Goal: Transaction & Acquisition: Purchase product/service

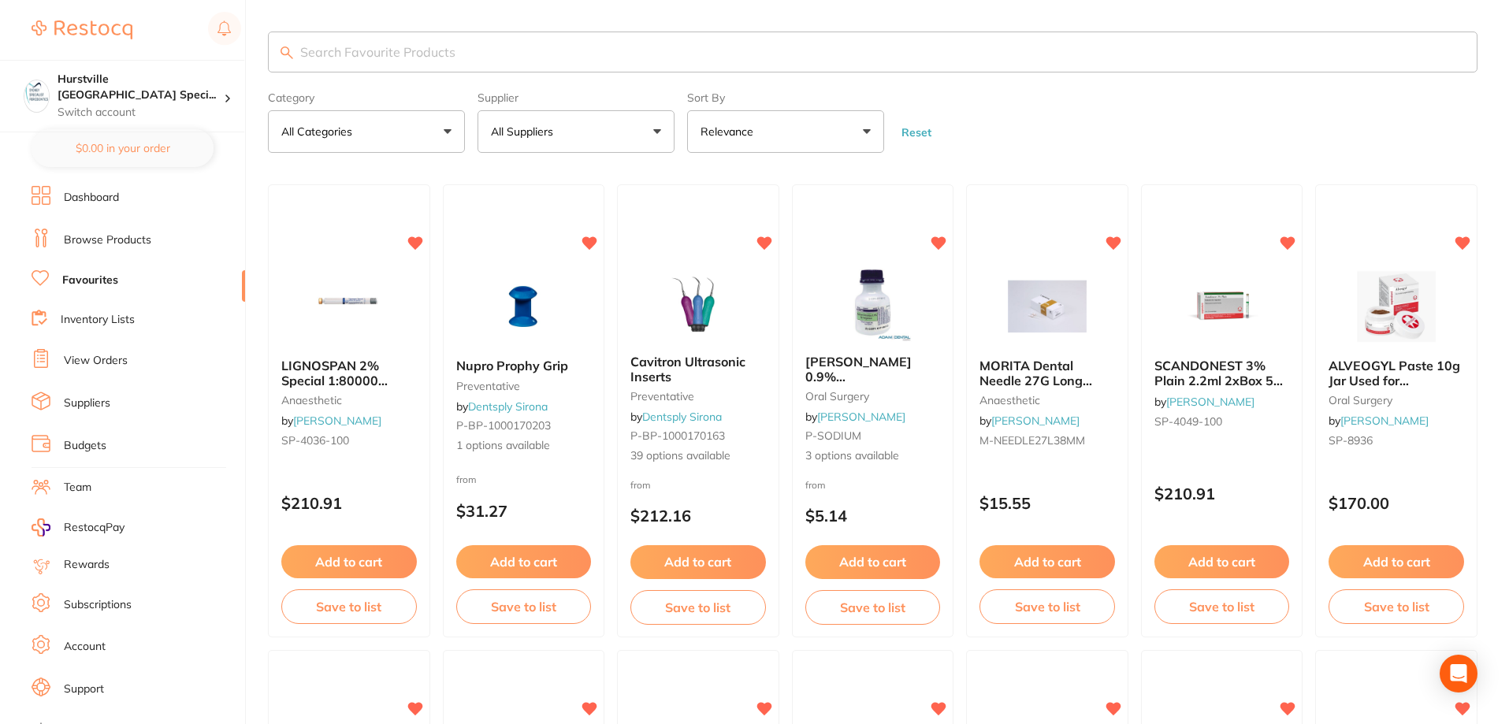
click at [576, 135] on button "All Suppliers" at bounding box center [576, 131] width 197 height 43
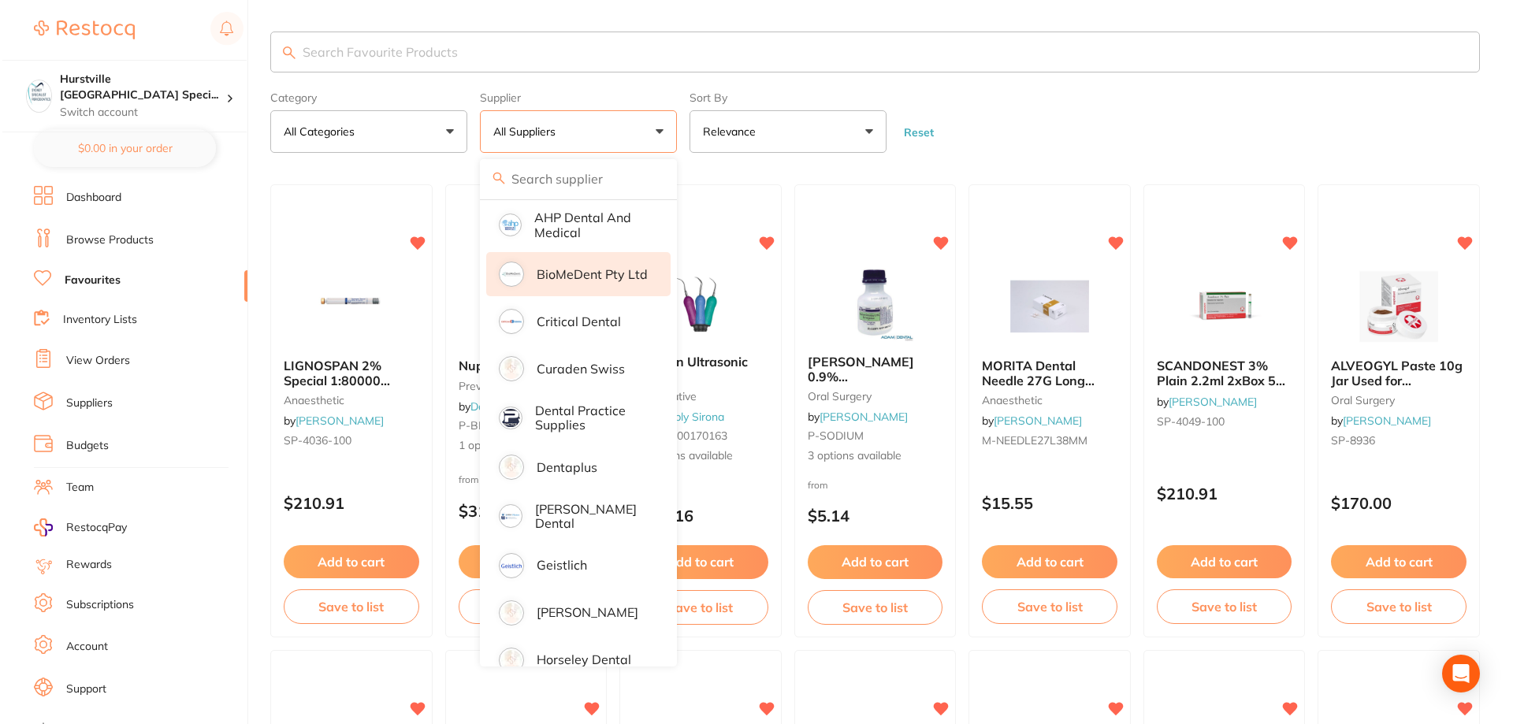
scroll to position [236, 0]
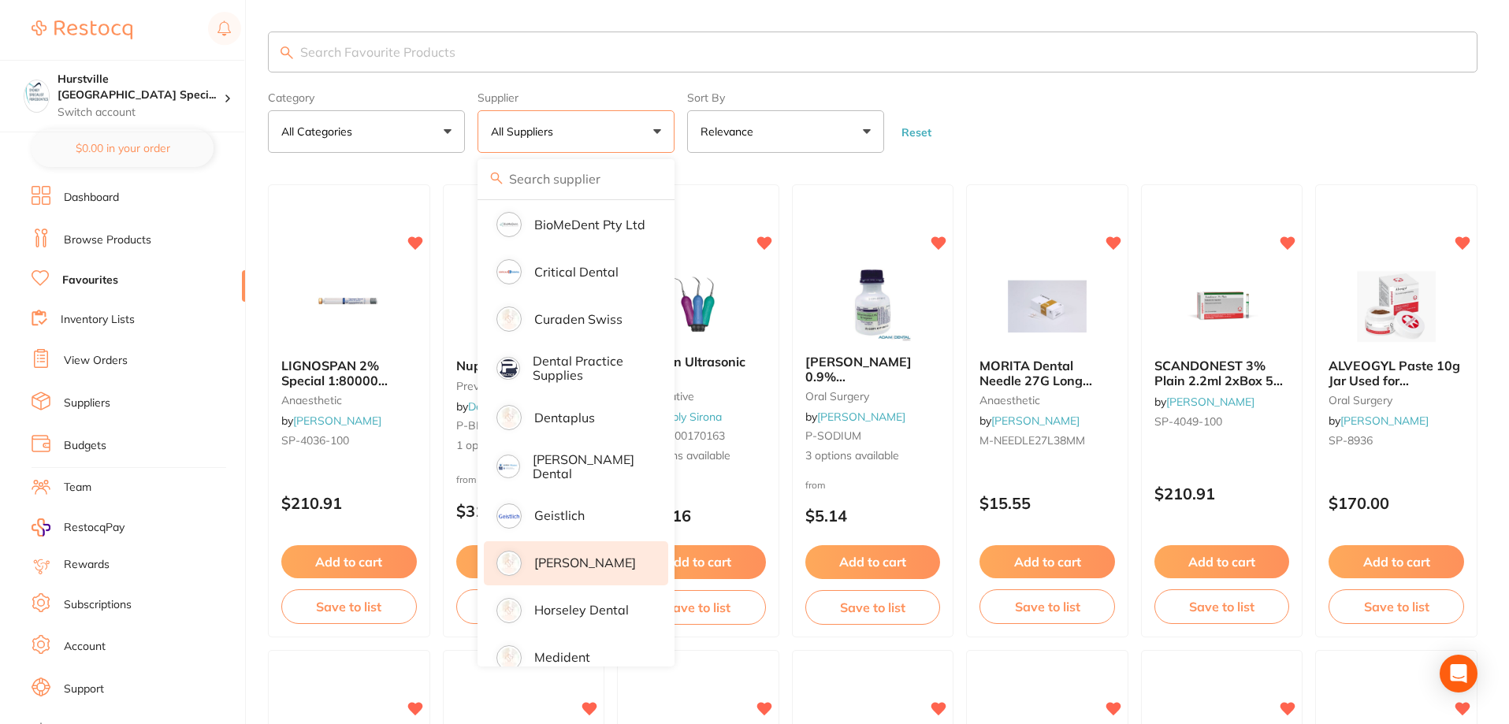
click at [568, 564] on p "[PERSON_NAME]" at bounding box center [585, 563] width 102 height 14
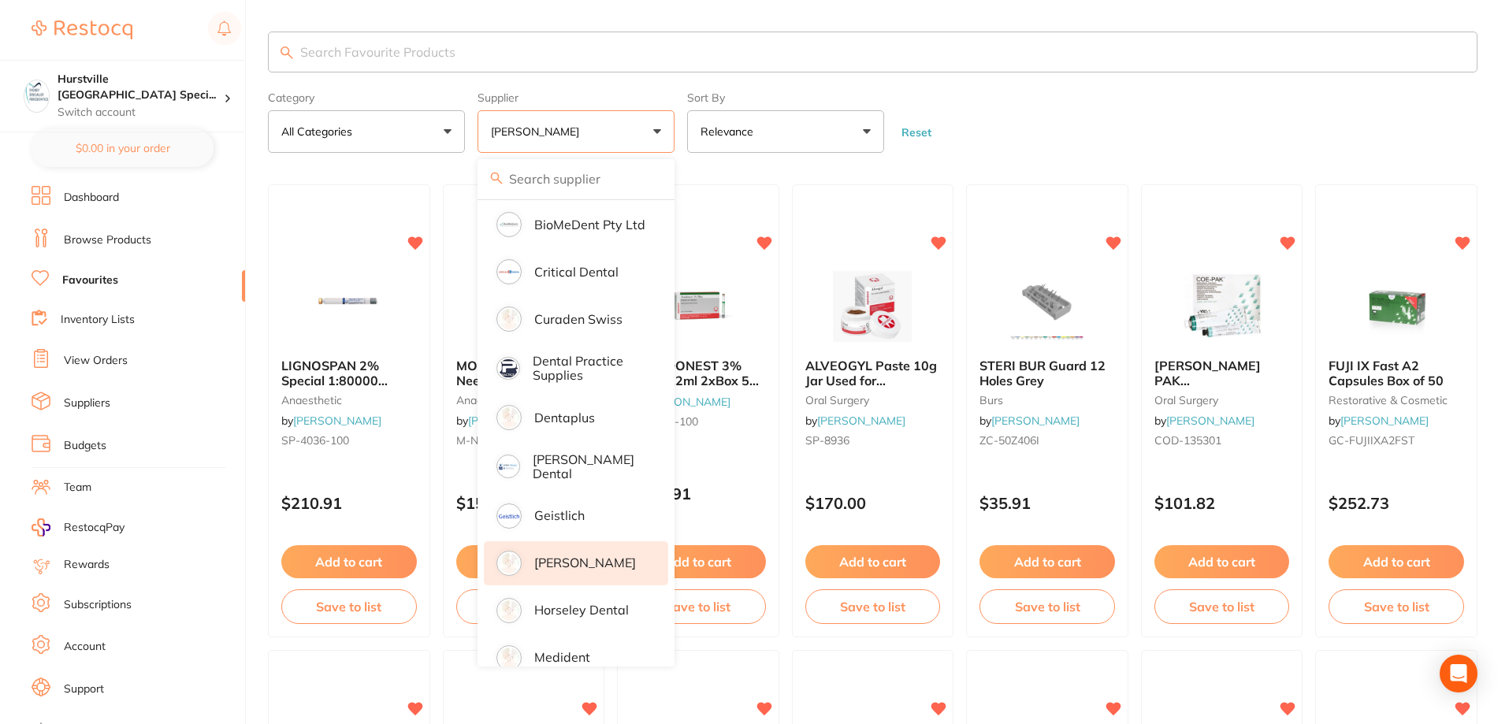
click at [362, 56] on input "search" at bounding box center [873, 52] width 1210 height 41
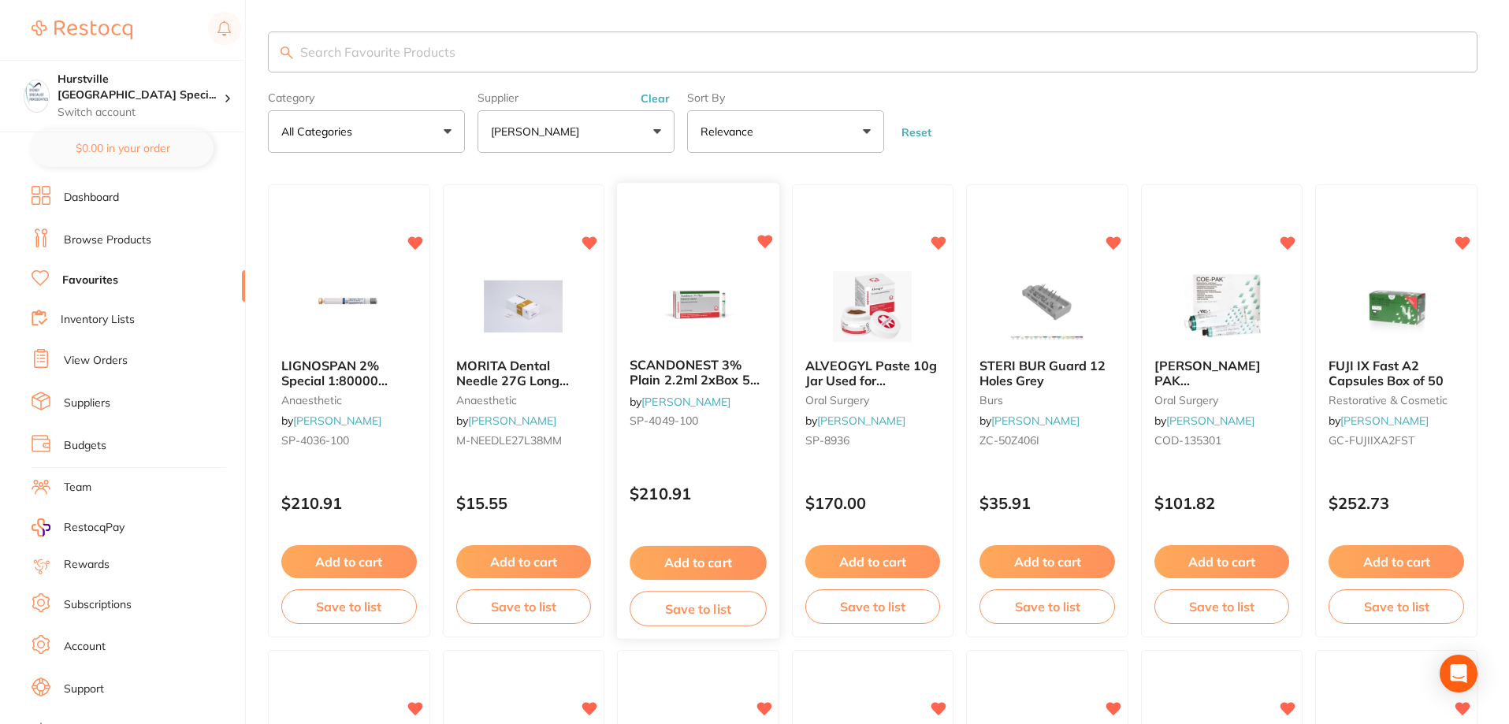
click at [757, 325] on div at bounding box center [698, 306] width 162 height 80
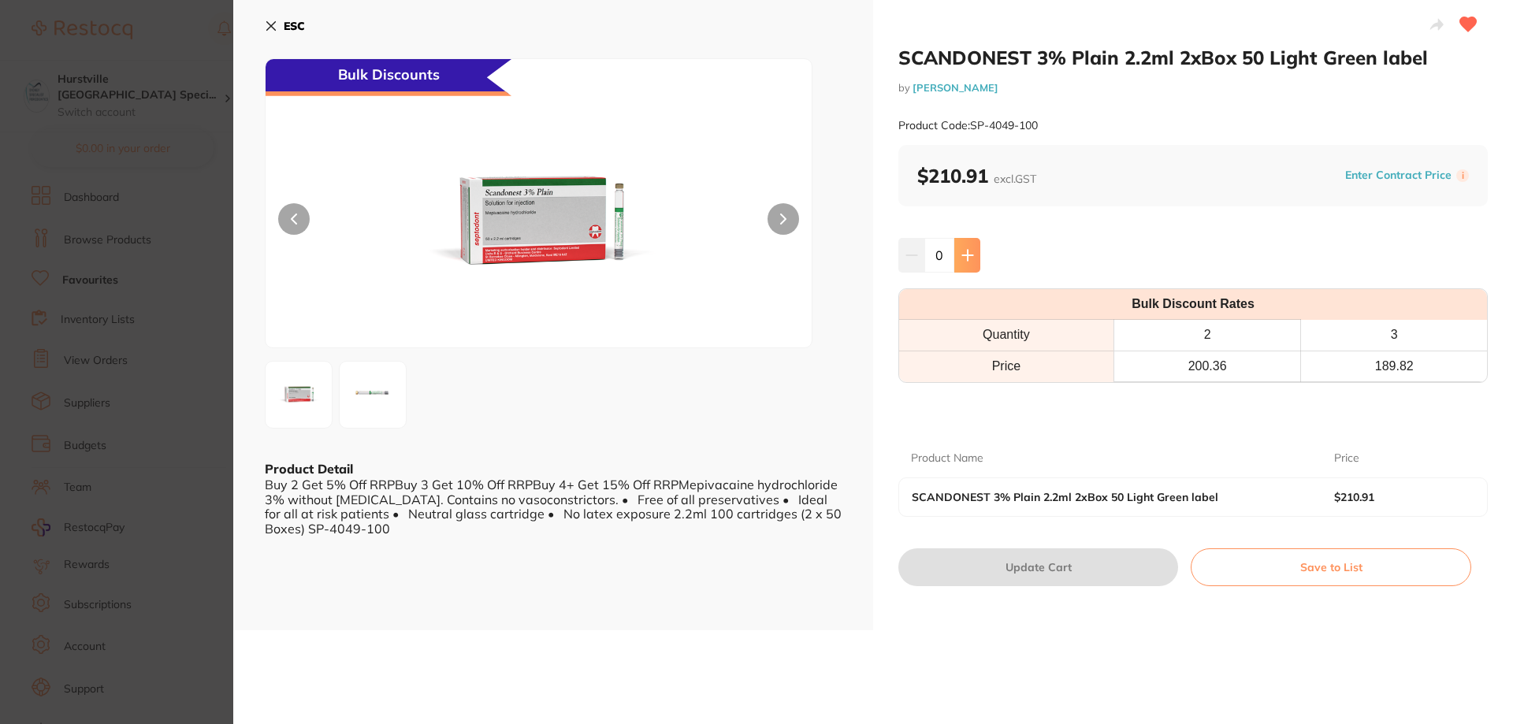
click at [975, 262] on button at bounding box center [967, 255] width 26 height 35
type input "1"
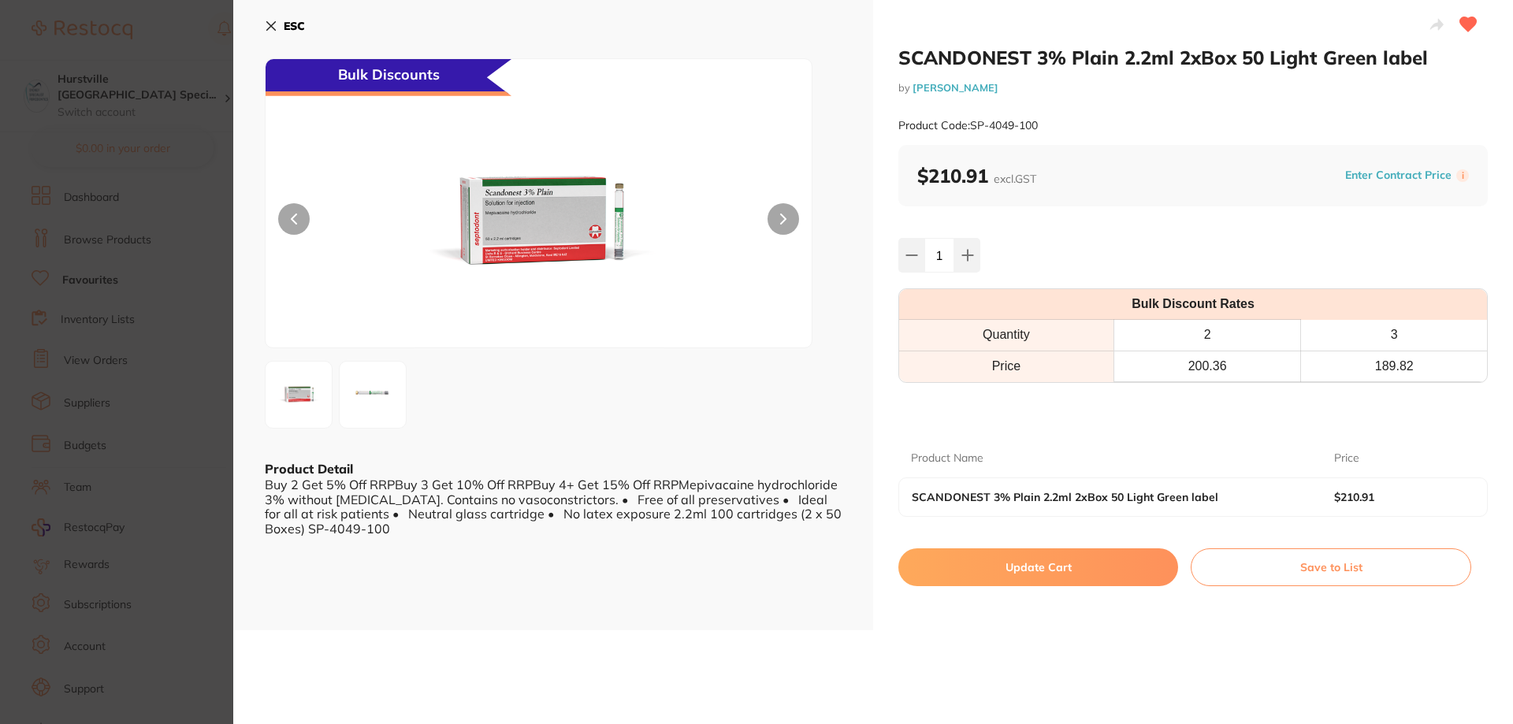
click at [1032, 560] on button "Update Cart" at bounding box center [1038, 567] width 280 height 38
checkbox input "false"
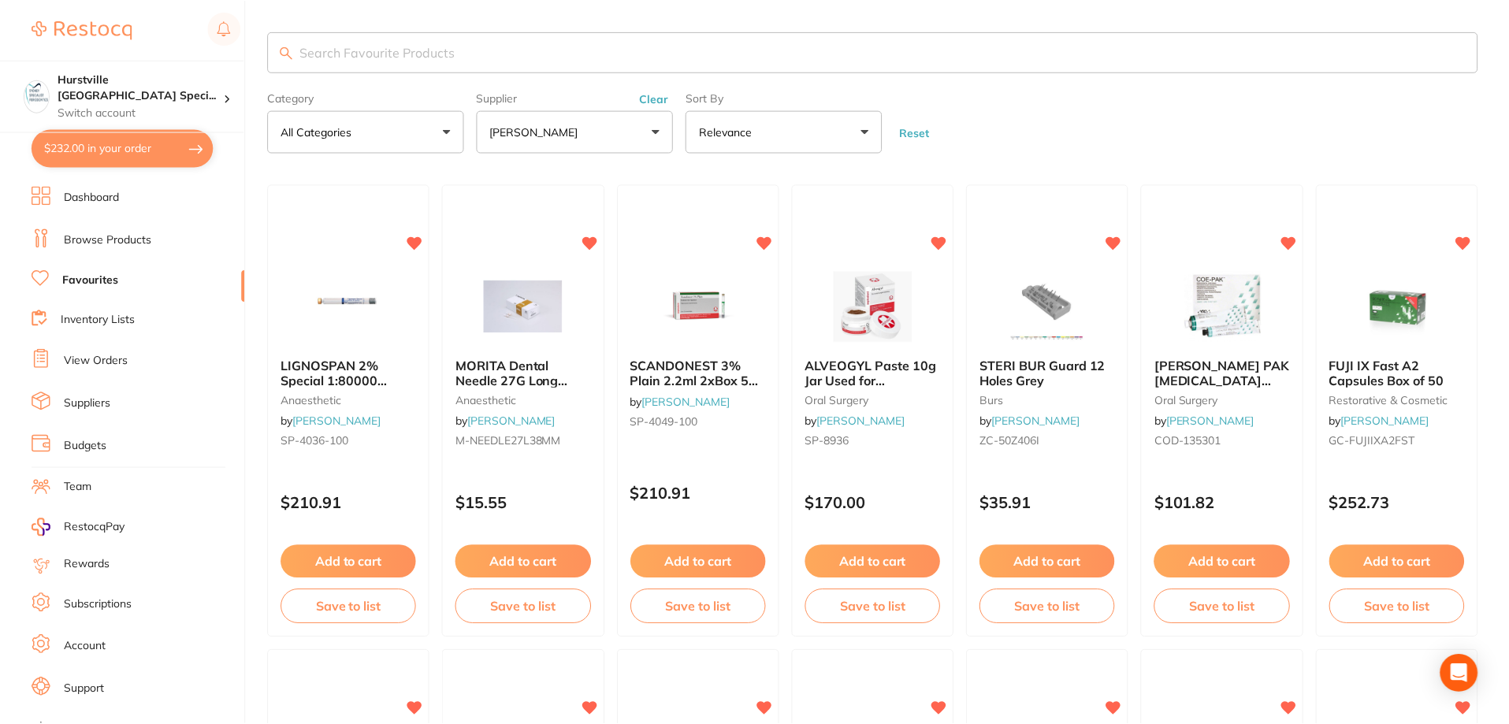
scroll to position [2, 0]
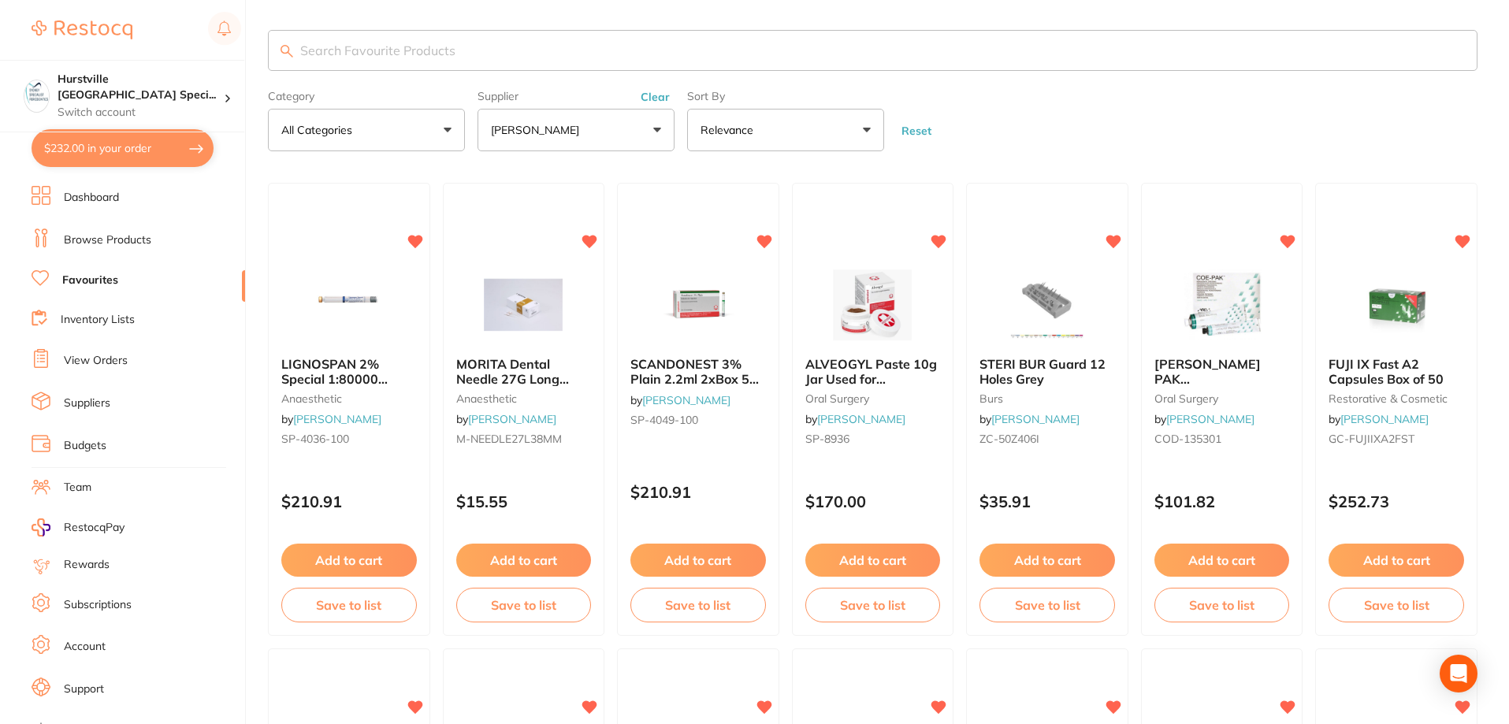
click at [608, 46] on input "search" at bounding box center [873, 50] width 1210 height 41
type input "septanest"
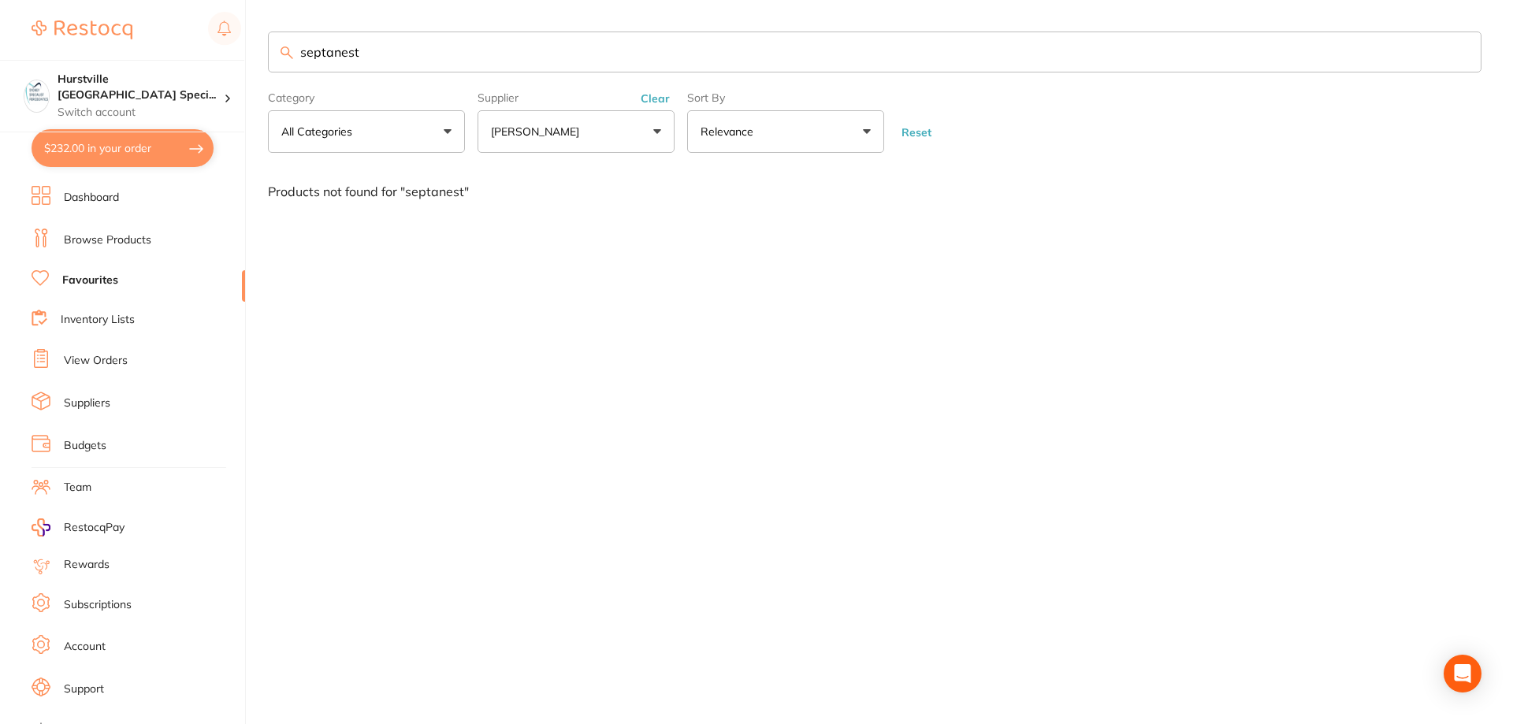
click at [78, 234] on link "Browse Products" at bounding box center [107, 240] width 87 height 16
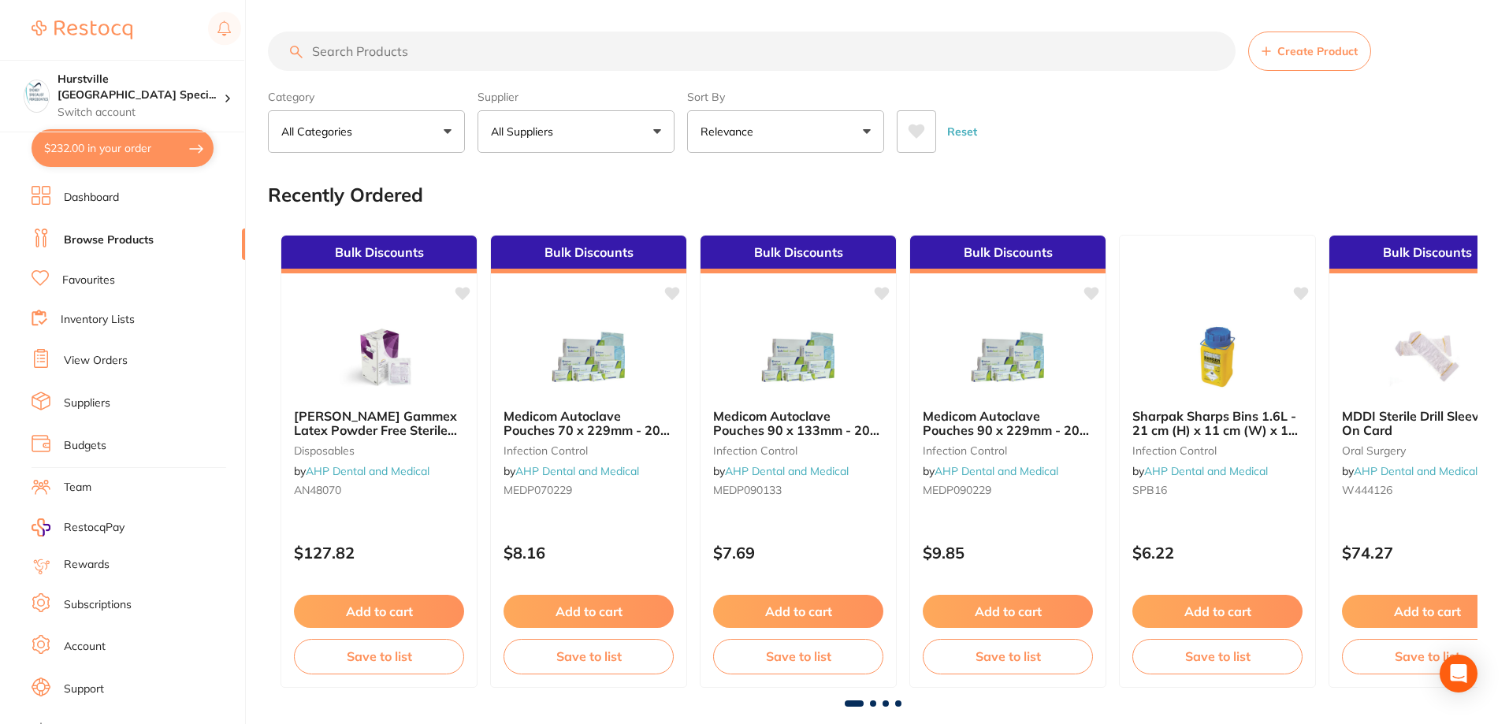
click at [549, 132] on p "All Suppliers" at bounding box center [525, 132] width 69 height 16
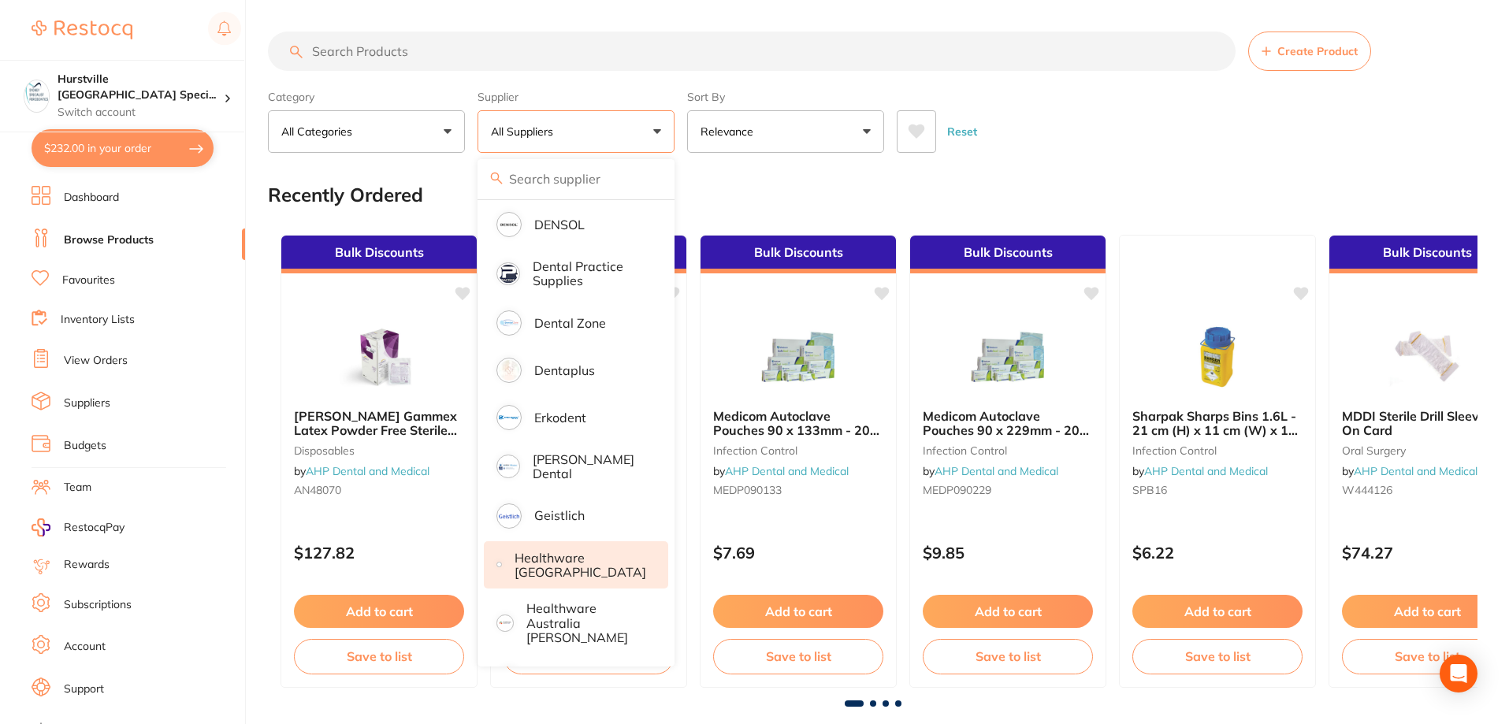
scroll to position [630, 0]
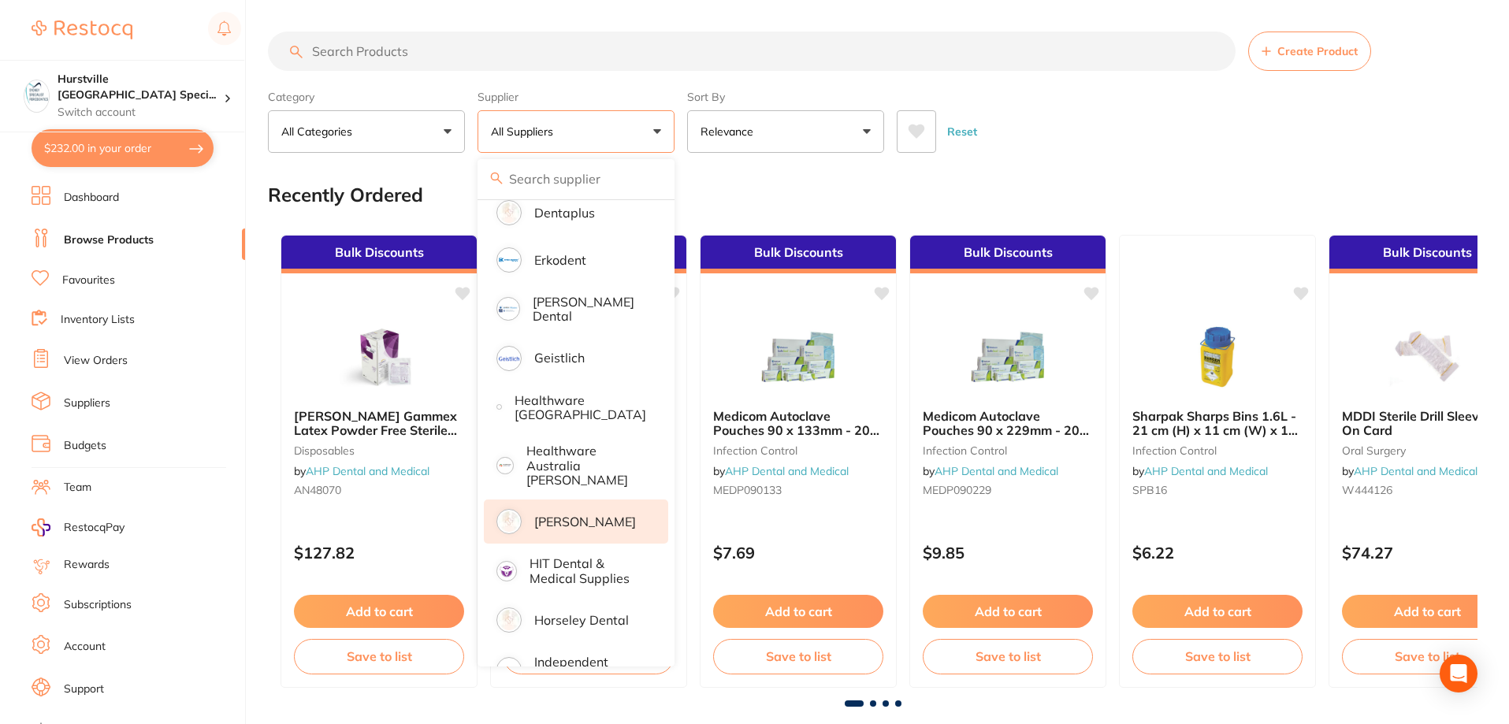
click at [589, 515] on p "[PERSON_NAME]" at bounding box center [585, 522] width 102 height 14
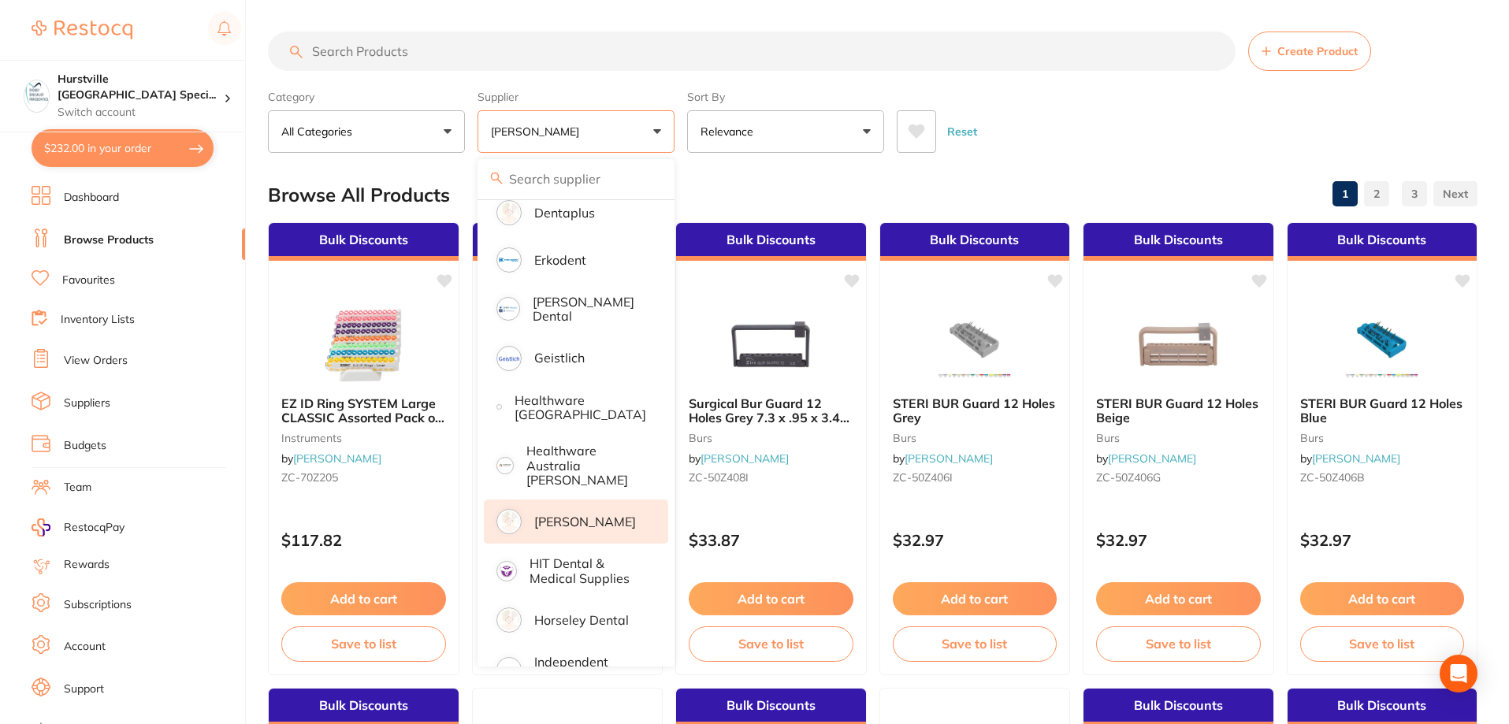
click at [1072, 108] on div "Reset" at bounding box center [1181, 125] width 568 height 55
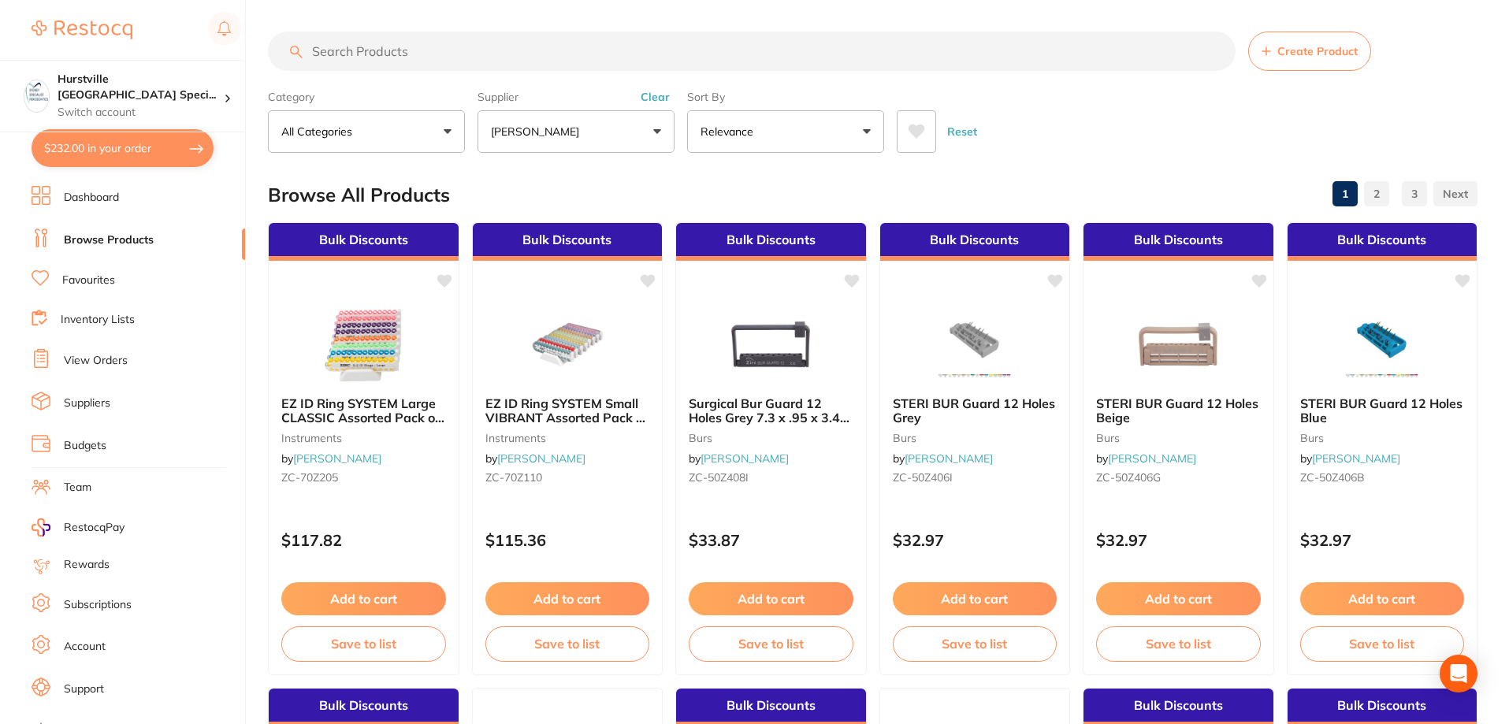
click at [574, 54] on input "search" at bounding box center [752, 51] width 968 height 39
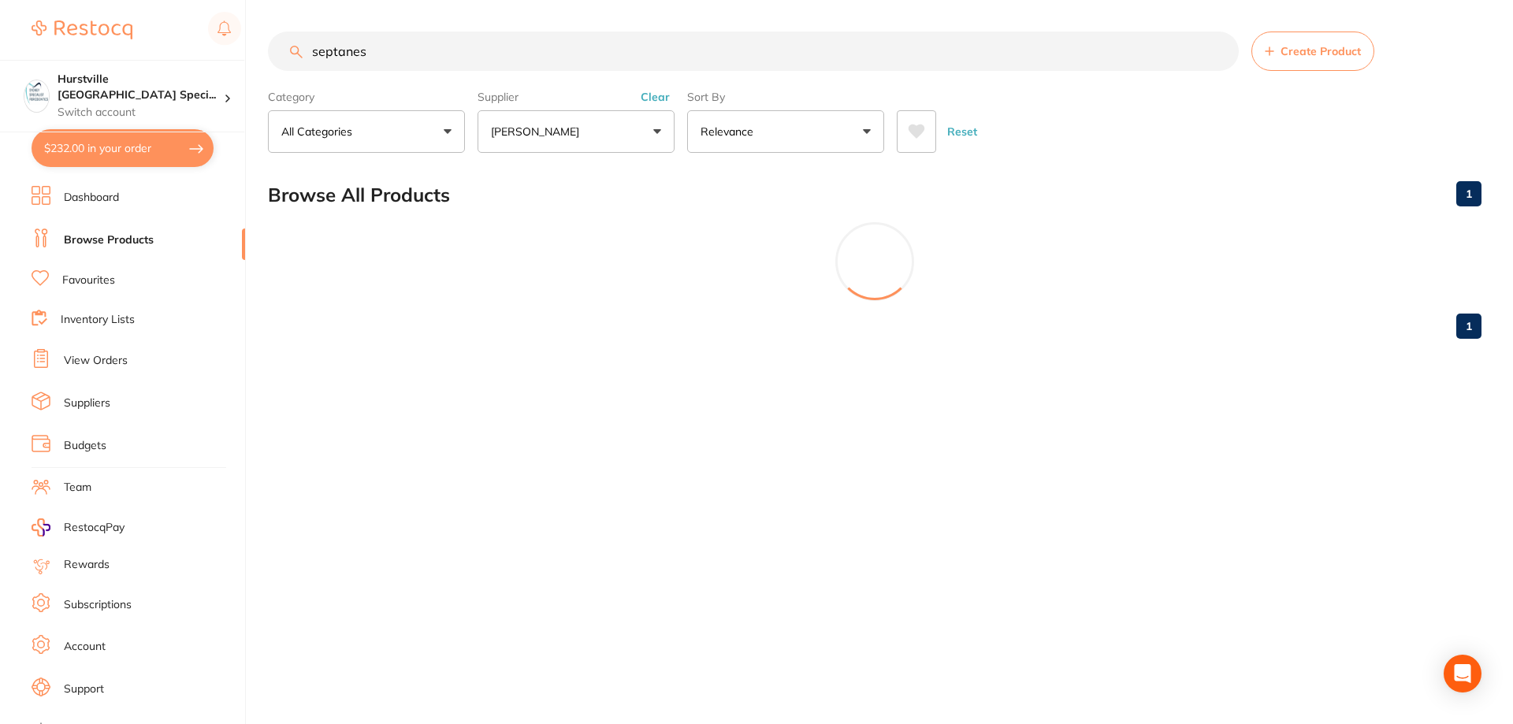
scroll to position [0, 0]
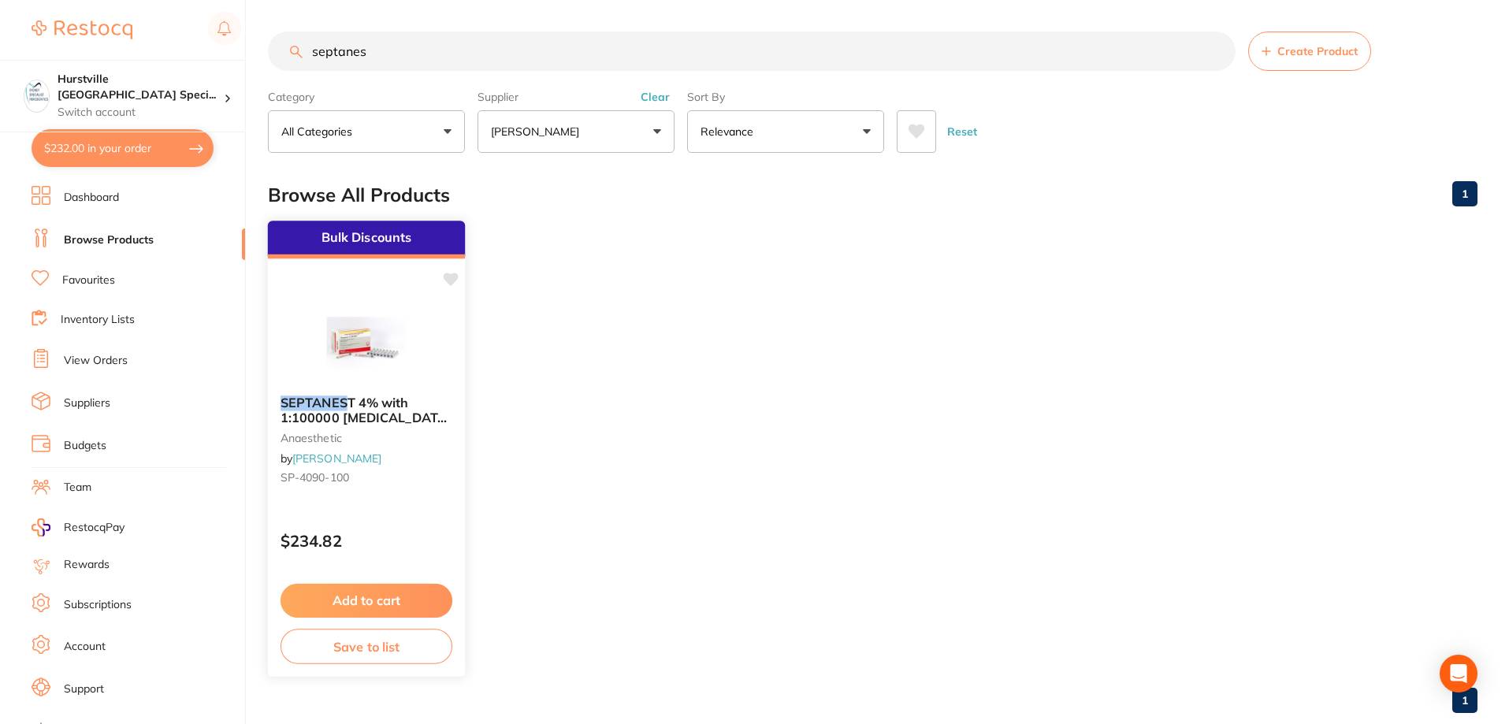
type input "septanes"
click at [447, 274] on icon at bounding box center [451, 279] width 15 height 13
click at [449, 281] on icon at bounding box center [451, 279] width 15 height 13
click at [376, 391] on div "SEPTANES T 4% with 1:100000 adrenalin 2.2ml 2xBox 50 GOLD anaesthetic by Henry …" at bounding box center [366, 443] width 197 height 121
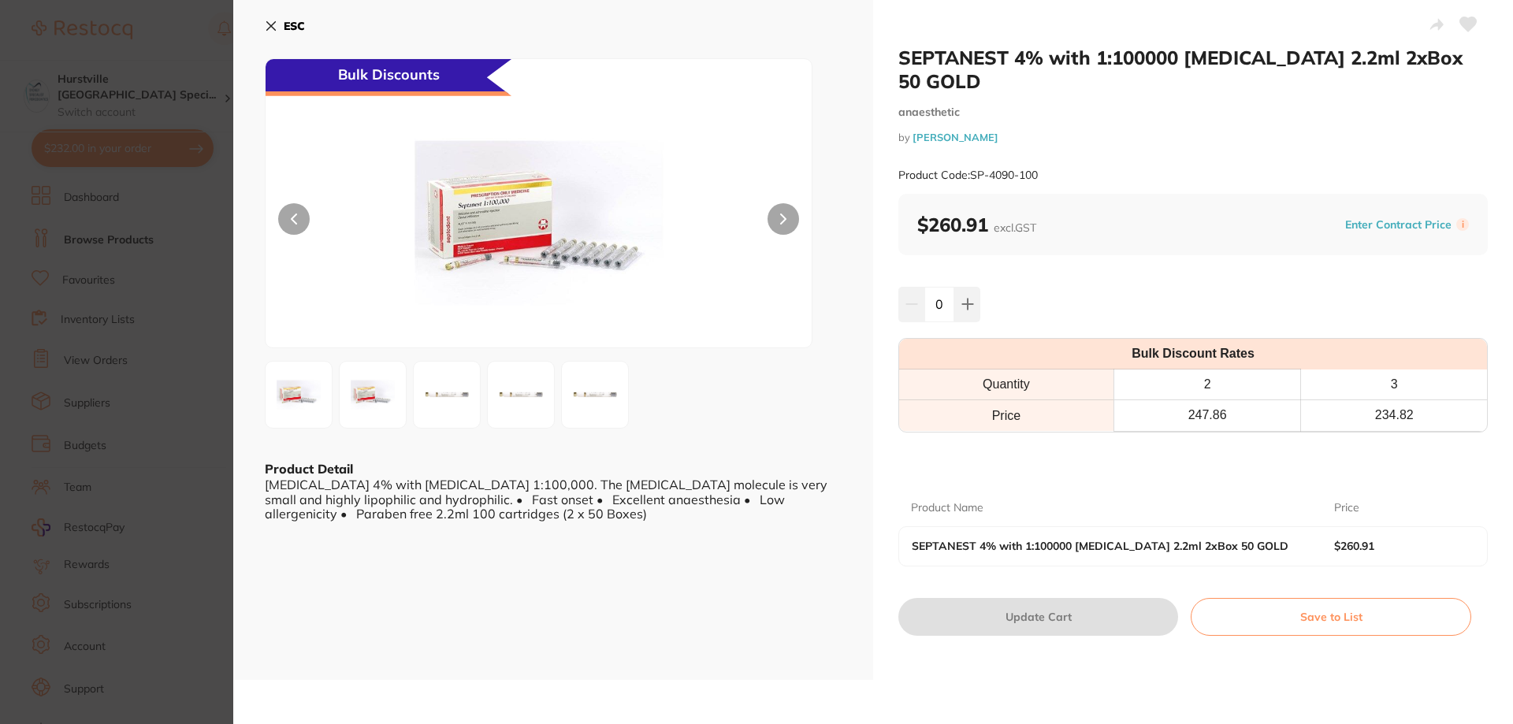
click at [1463, 25] on icon at bounding box center [1468, 24] width 17 height 14
click at [976, 288] on button at bounding box center [967, 304] width 26 height 35
type input "1"
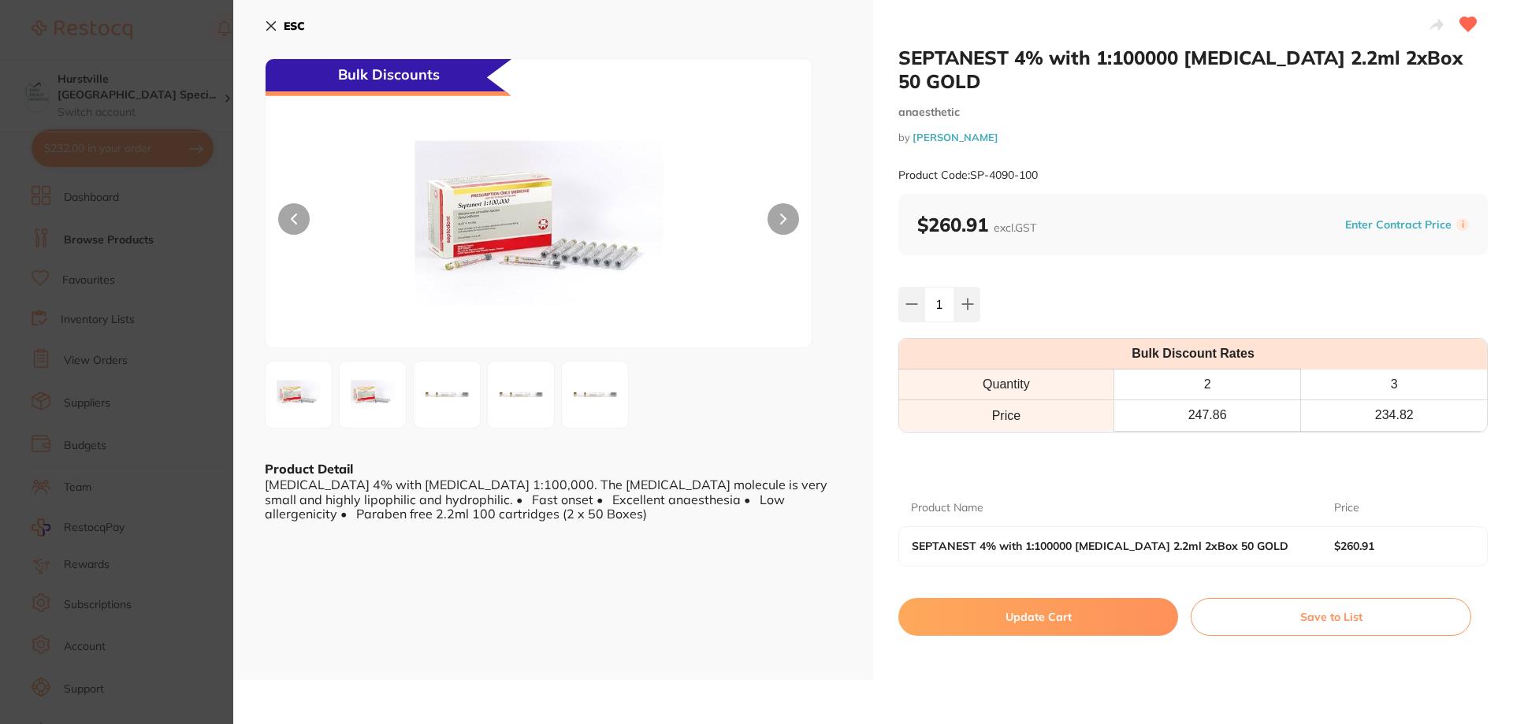
click at [1047, 598] on button "Update Cart" at bounding box center [1038, 617] width 280 height 38
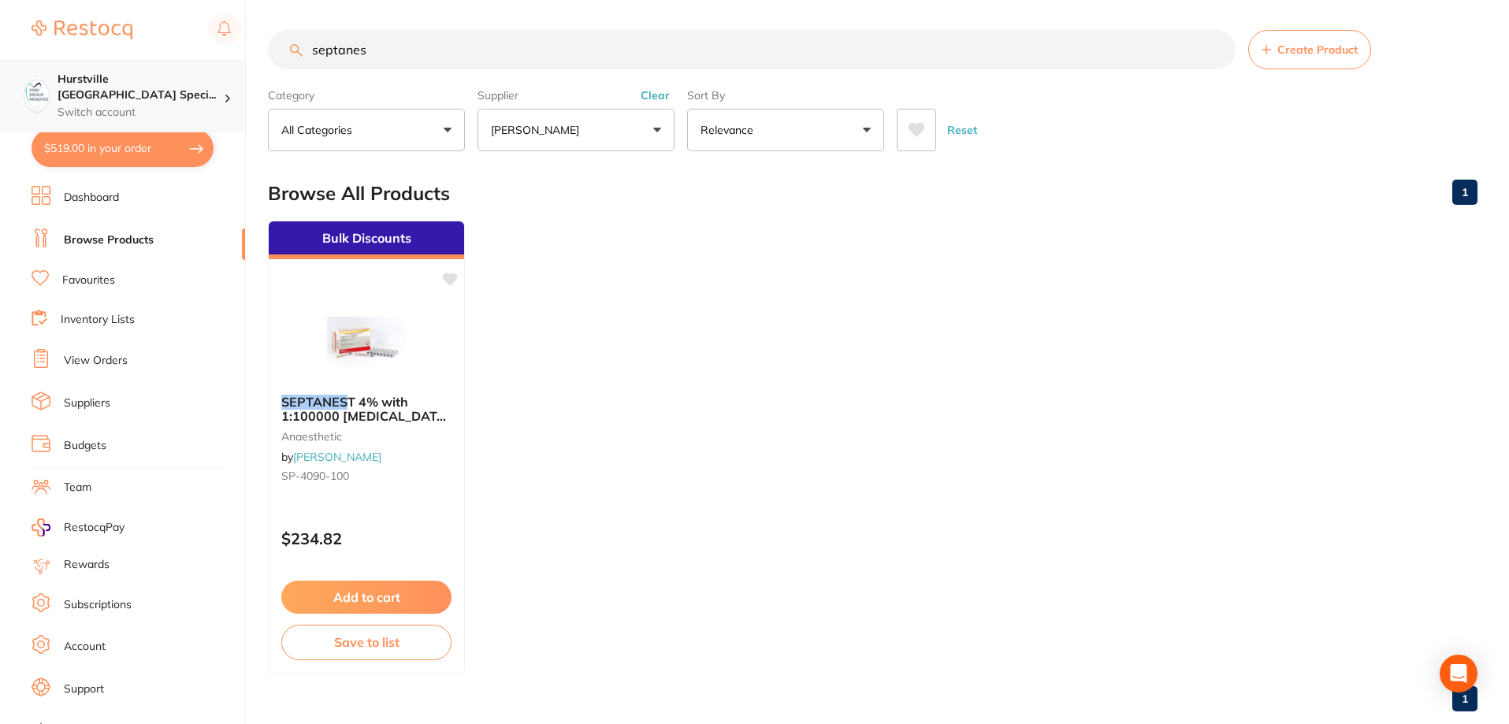
scroll to position [1, 0]
drag, startPoint x: 475, startPoint y: 38, endPoint x: 0, endPoint y: 67, distance: 476.0
click at [0, 67] on div "$519.00 Hurstville Sydney Speci... Switch account Hurstville Sydney Specialist …" at bounding box center [754, 360] width 1509 height 724
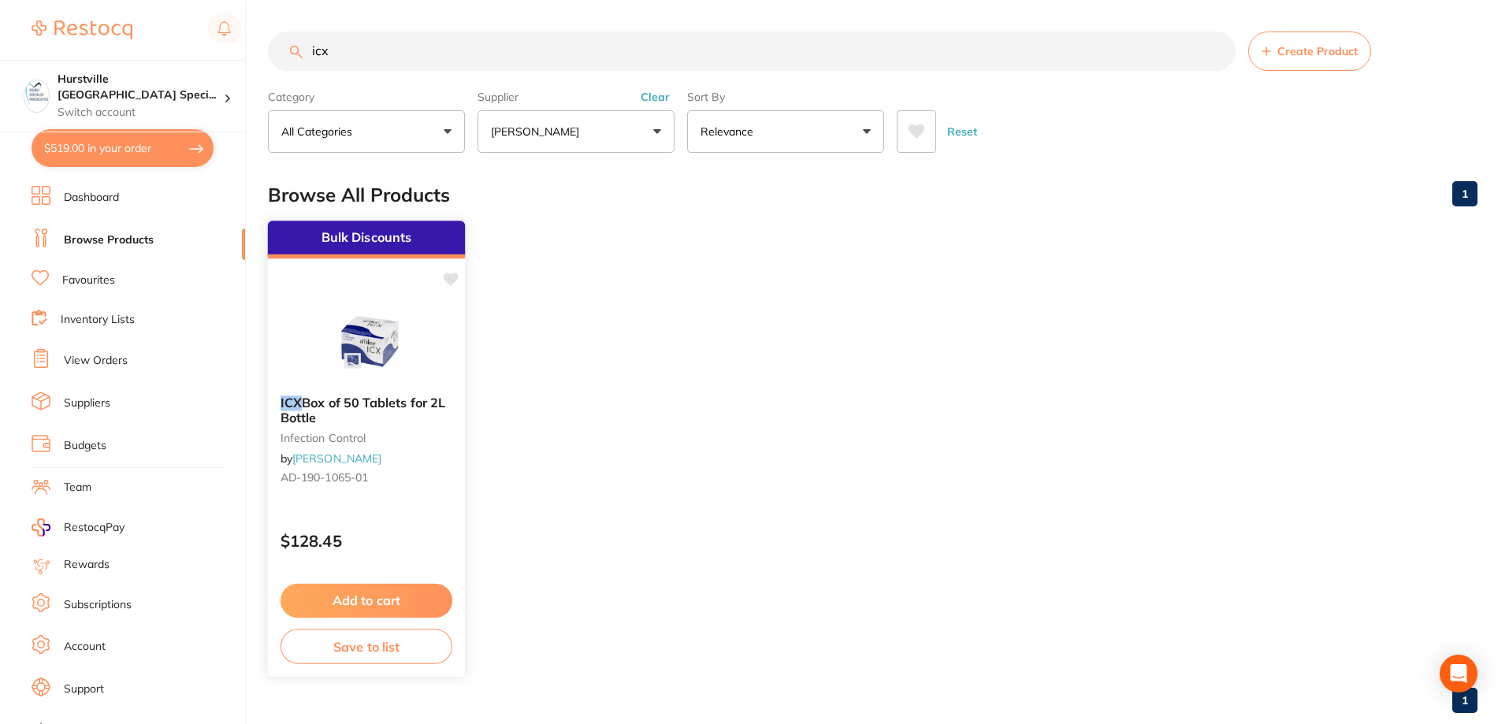
type input "icx"
click at [445, 274] on icon at bounding box center [451, 279] width 15 height 13
click at [381, 352] on img at bounding box center [365, 343] width 103 height 80
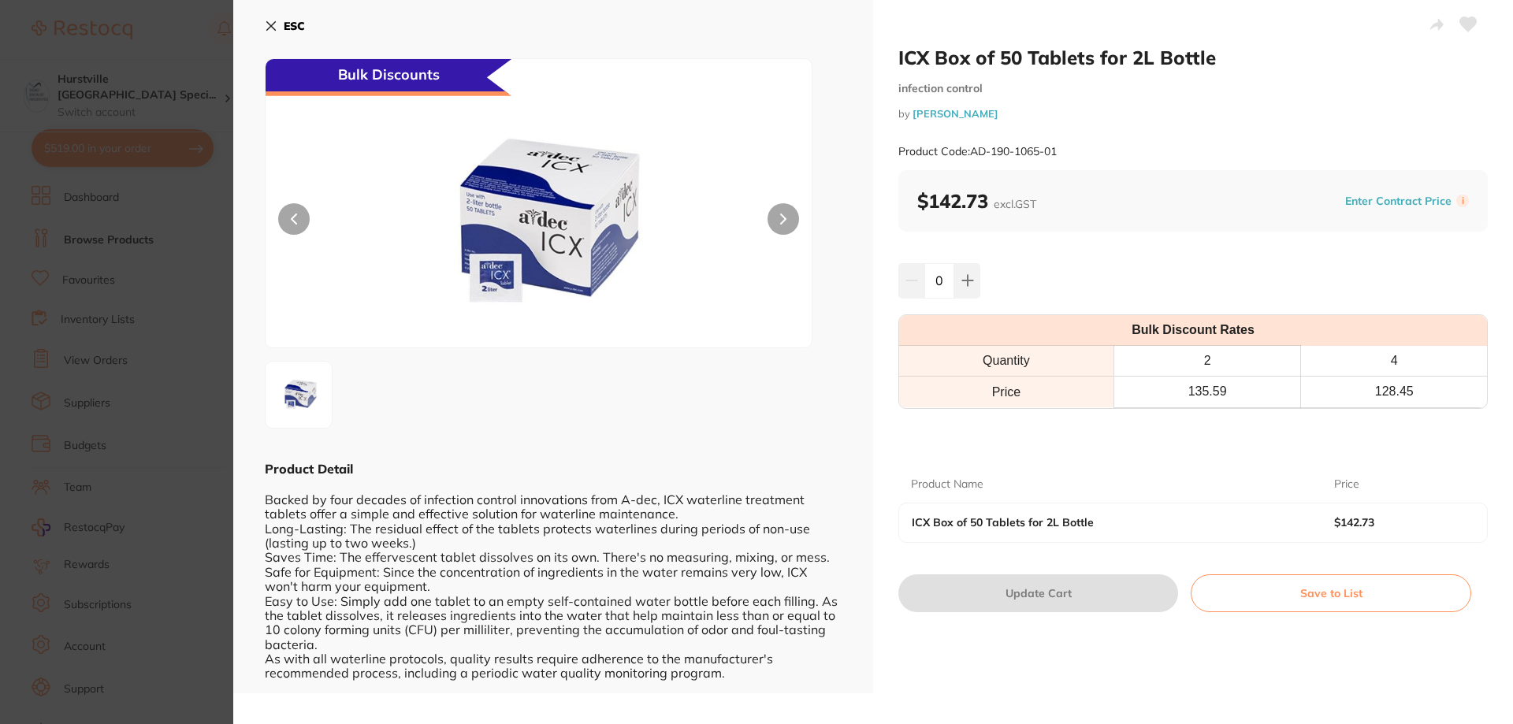
click at [1468, 20] on icon at bounding box center [1468, 24] width 17 height 14
click at [967, 280] on icon at bounding box center [967, 280] width 13 height 13
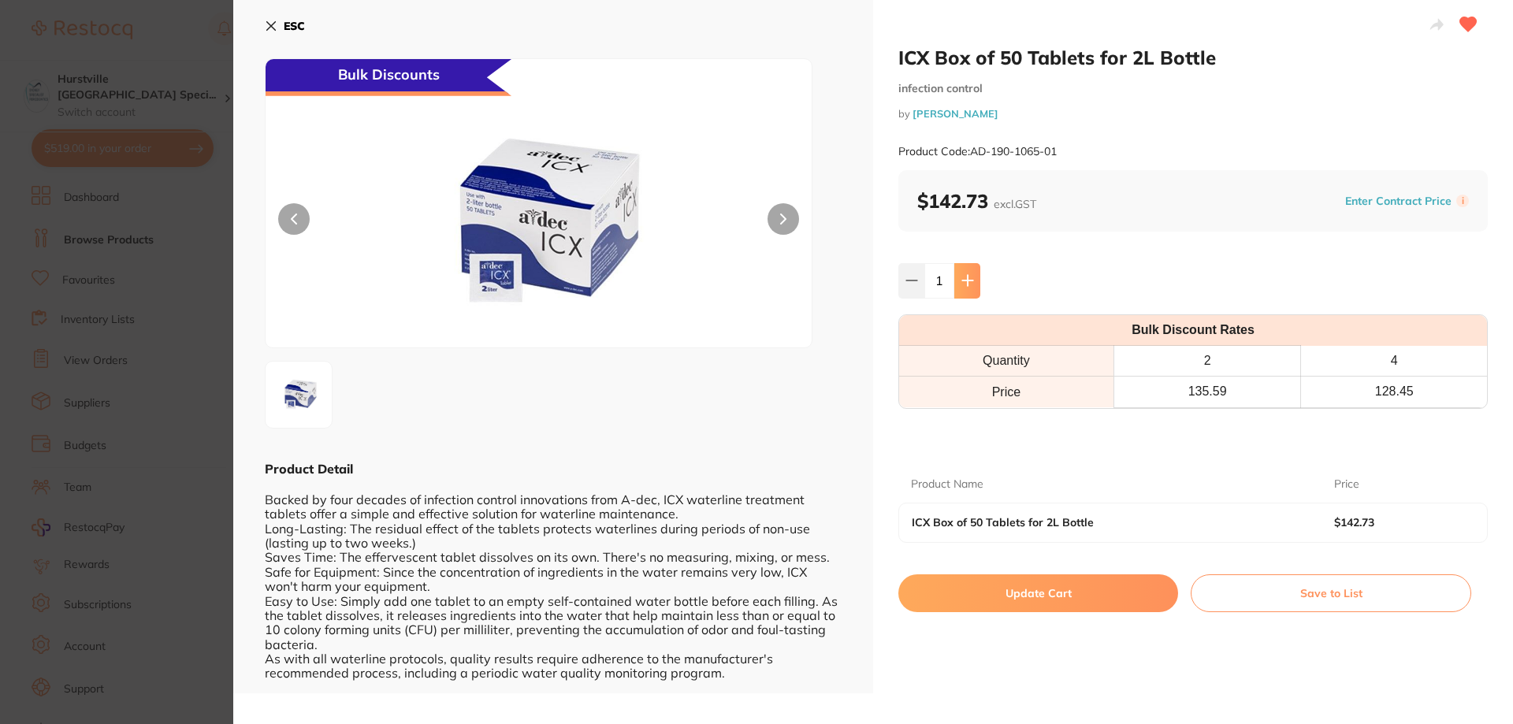
click at [967, 280] on icon at bounding box center [967, 280] width 13 height 13
type input "2"
click at [1069, 600] on button "Update Cart" at bounding box center [1038, 593] width 280 height 38
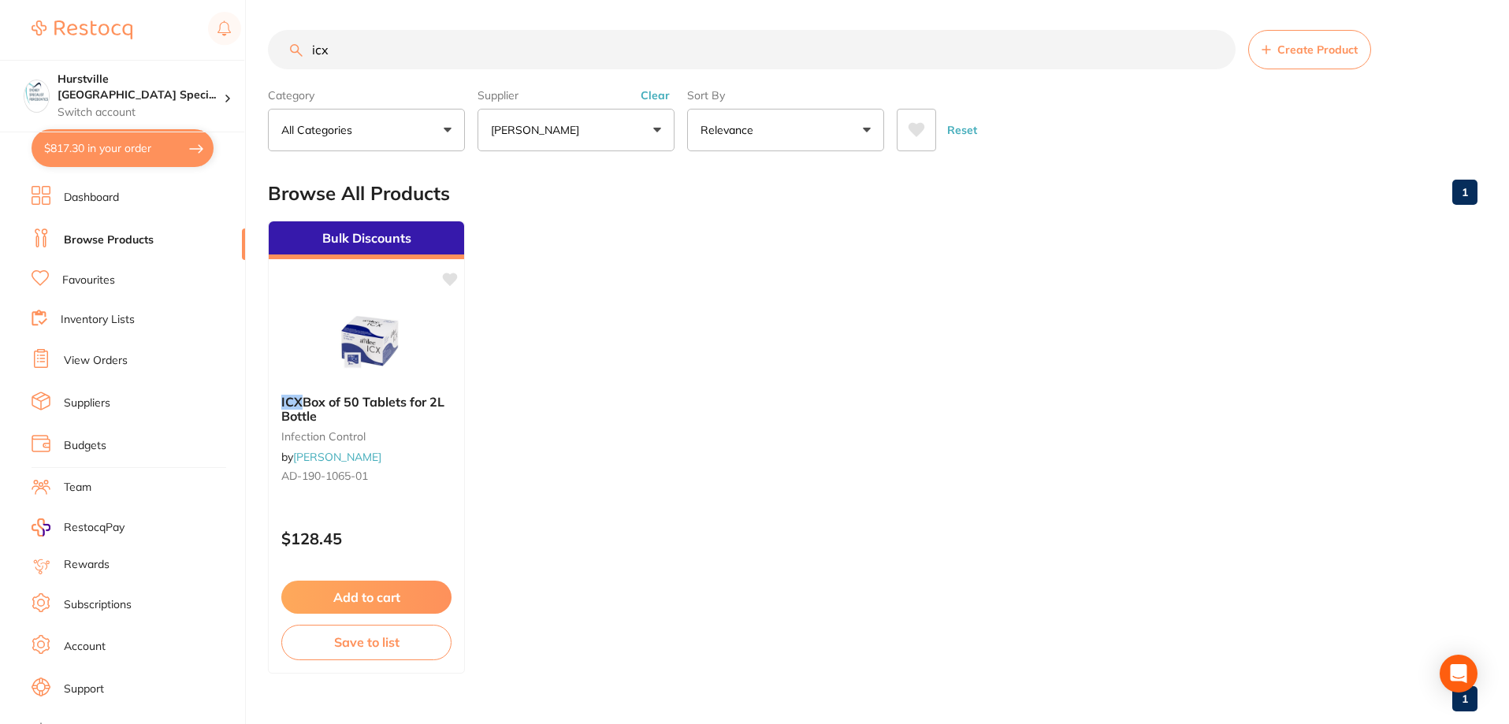
drag, startPoint x: 430, startPoint y: 57, endPoint x: 0, endPoint y: 45, distance: 430.4
click at [0, 45] on div "$817.30 Hurstville Sydney Speci... Switch account Hurstville Sydney Specialist …" at bounding box center [754, 360] width 1509 height 724
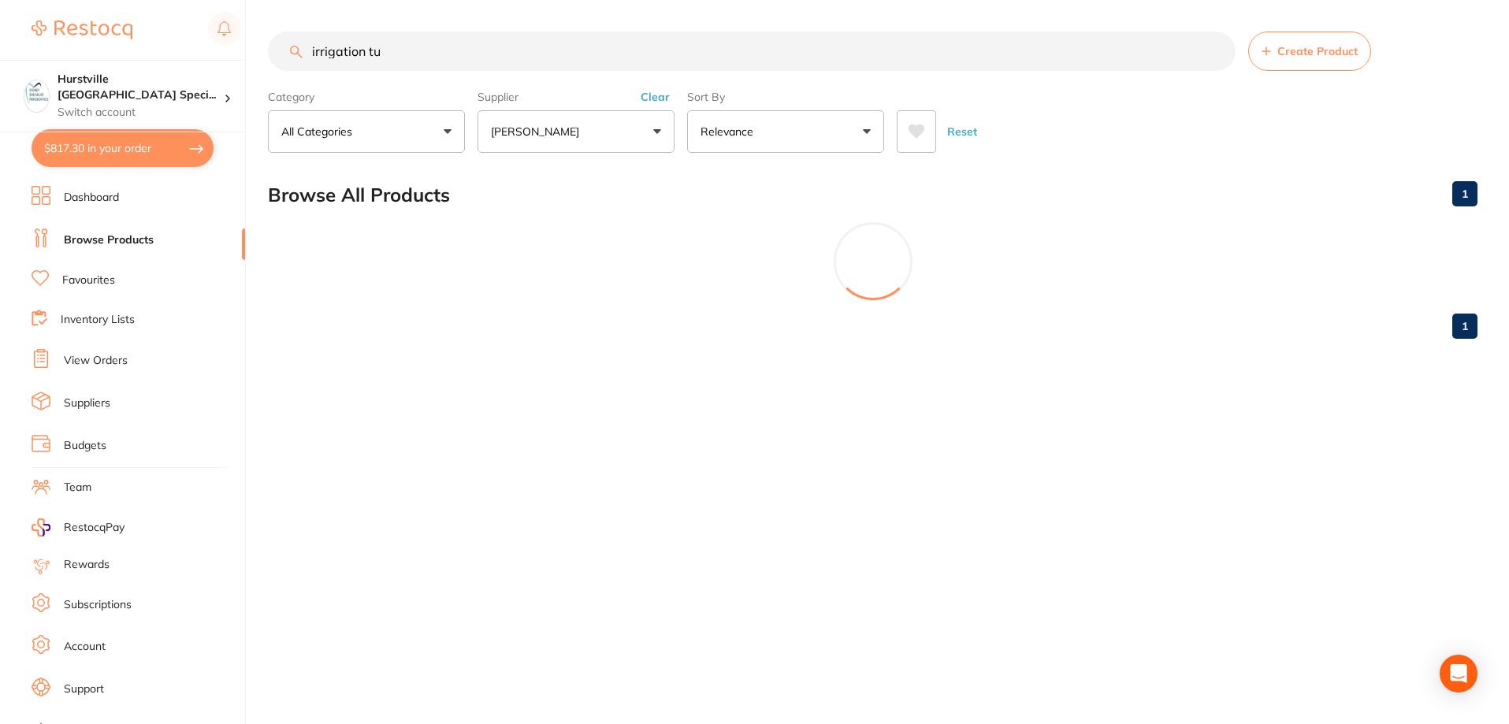
scroll to position [0, 0]
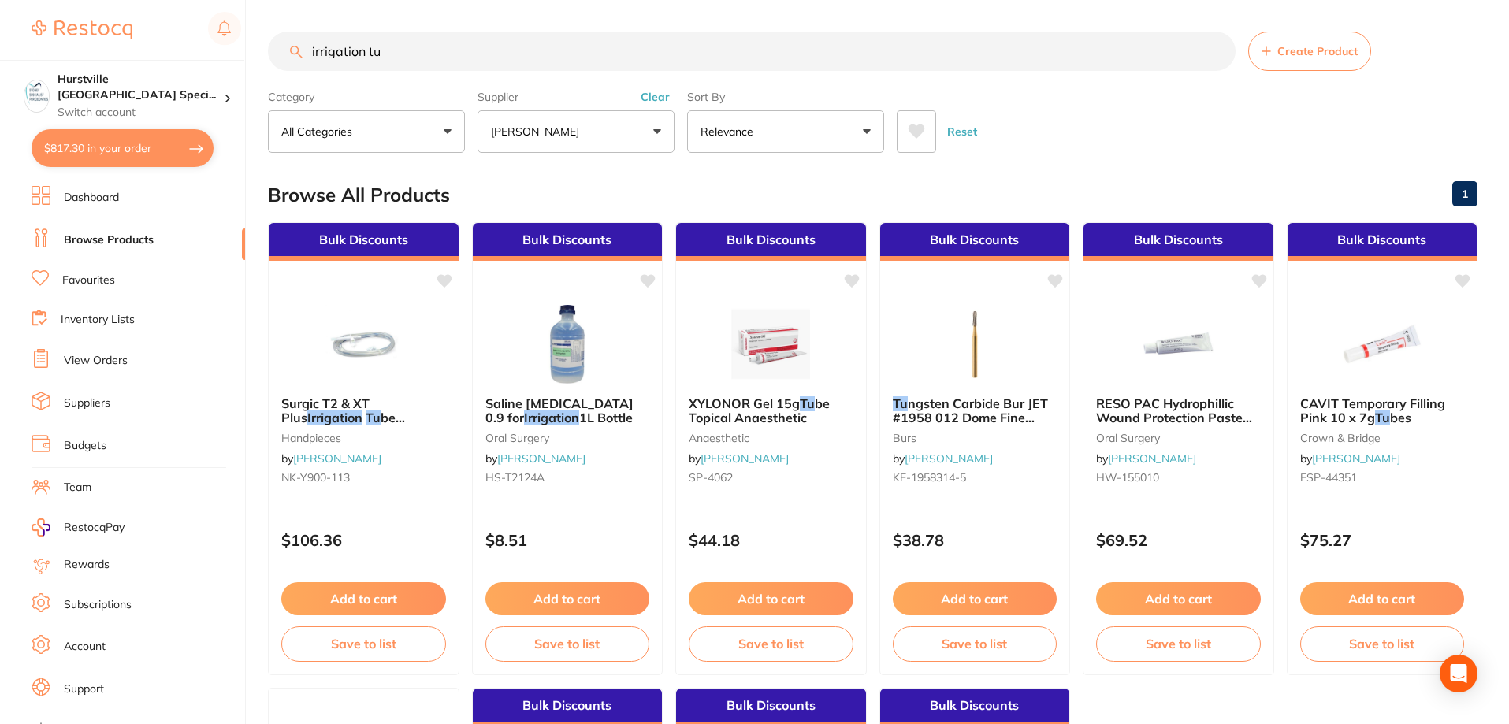
type input "irrigation tu"
click at [168, 284] on li "Favourites" at bounding box center [139, 280] width 214 height 20
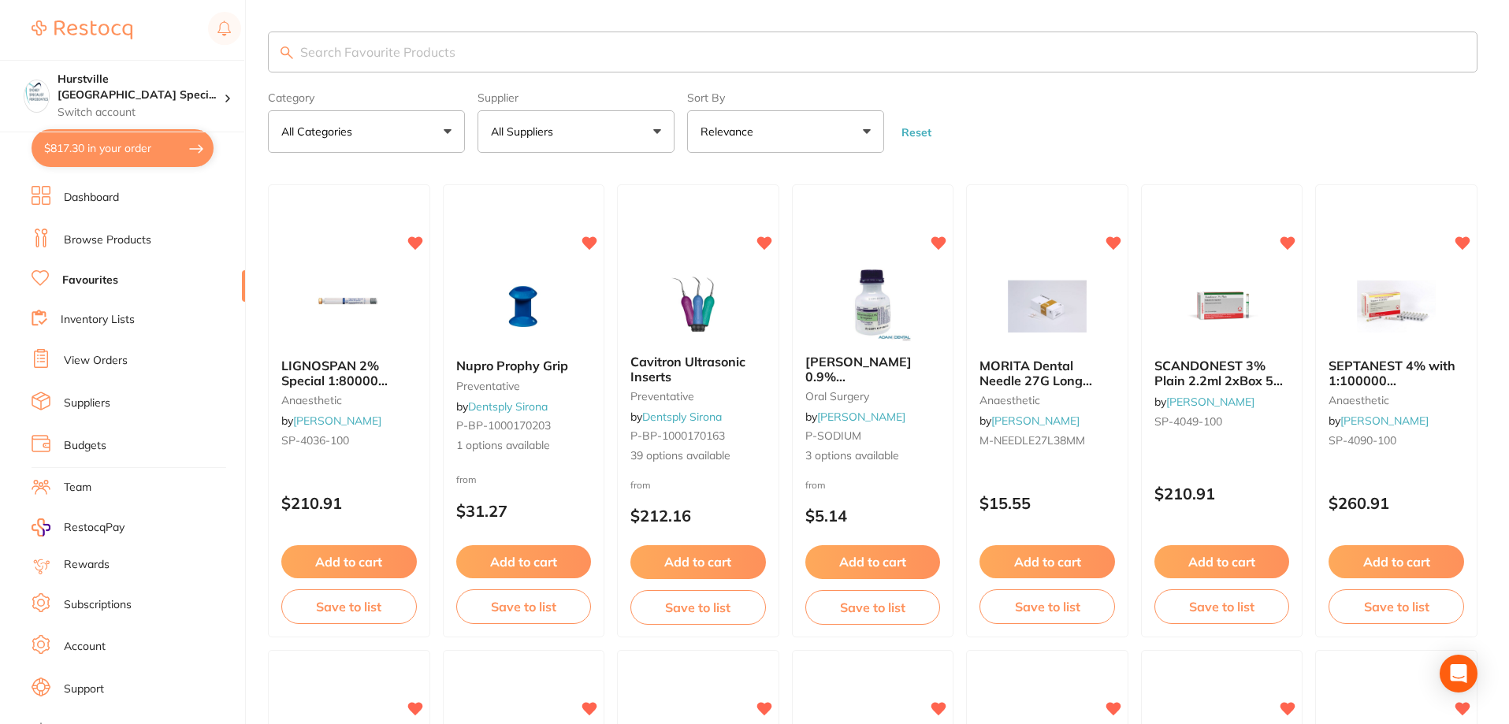
click at [596, 129] on button "All Suppliers" at bounding box center [576, 131] width 197 height 43
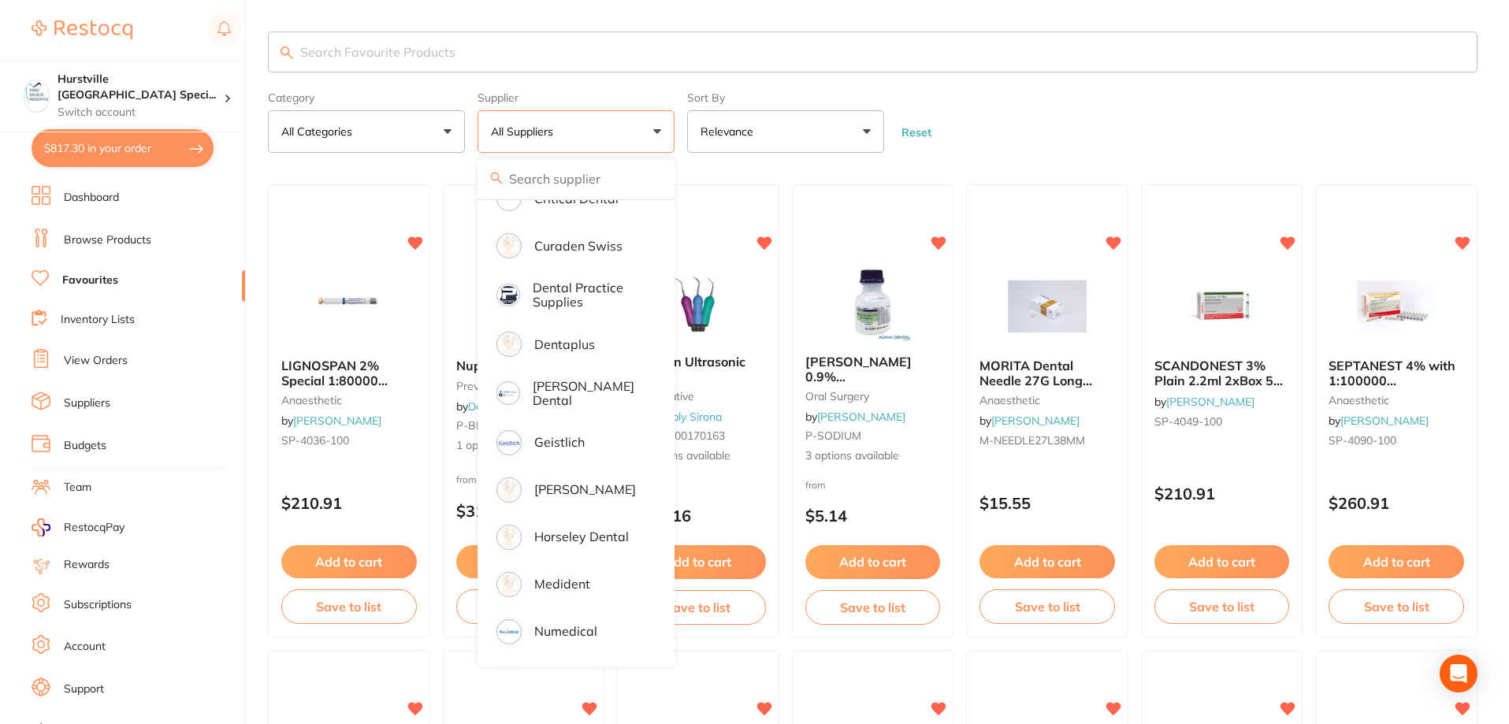
scroll to position [315, 0]
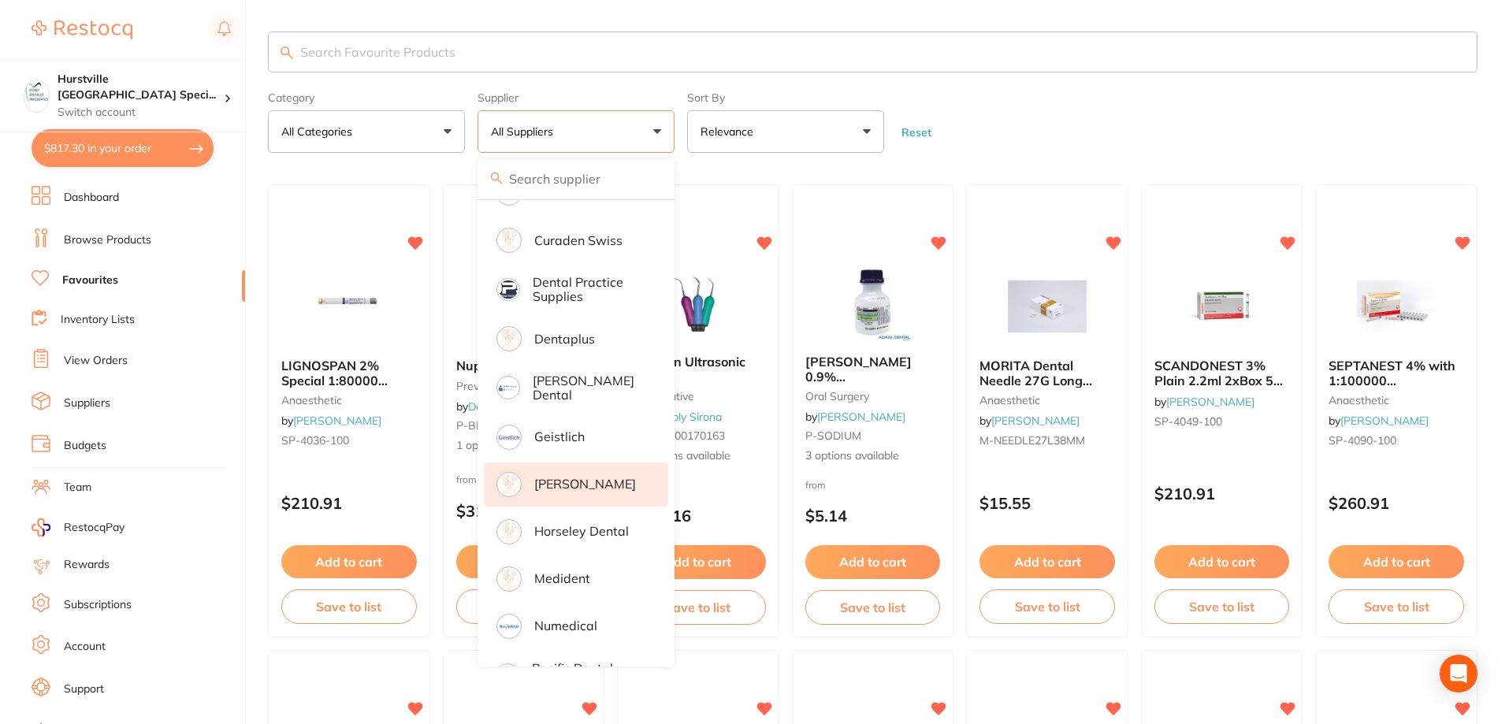
click at [591, 487] on p "[PERSON_NAME]" at bounding box center [585, 484] width 102 height 14
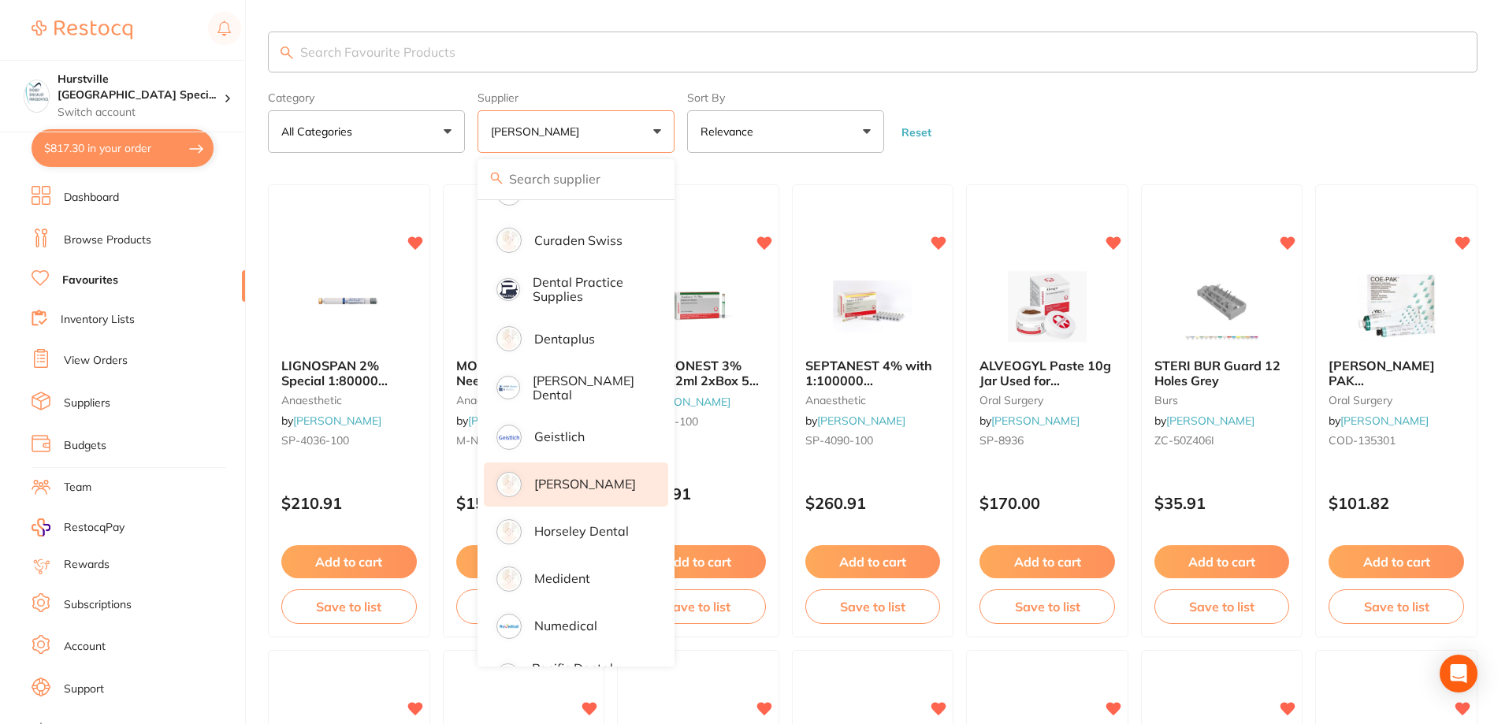
click at [561, 139] on p "[PERSON_NAME]" at bounding box center [538, 132] width 95 height 16
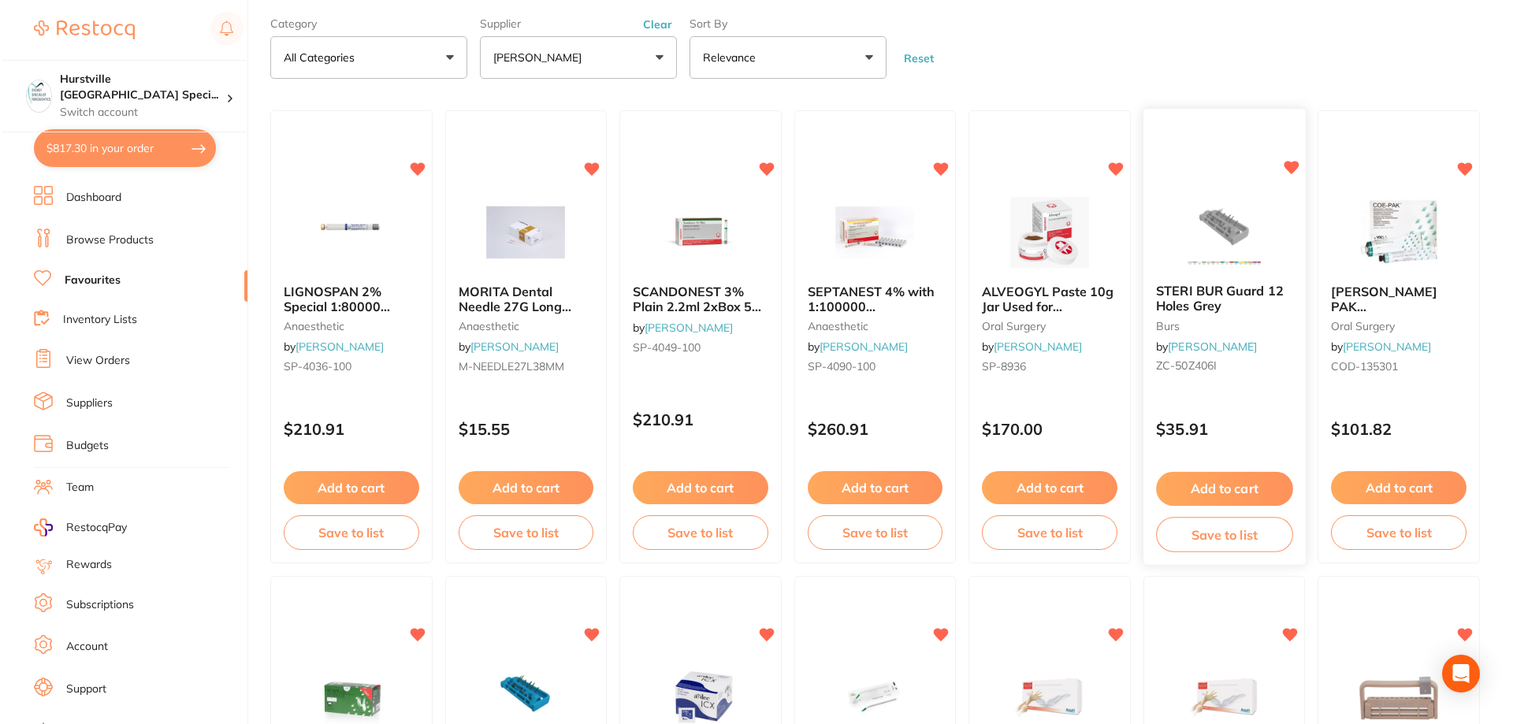
scroll to position [0, 0]
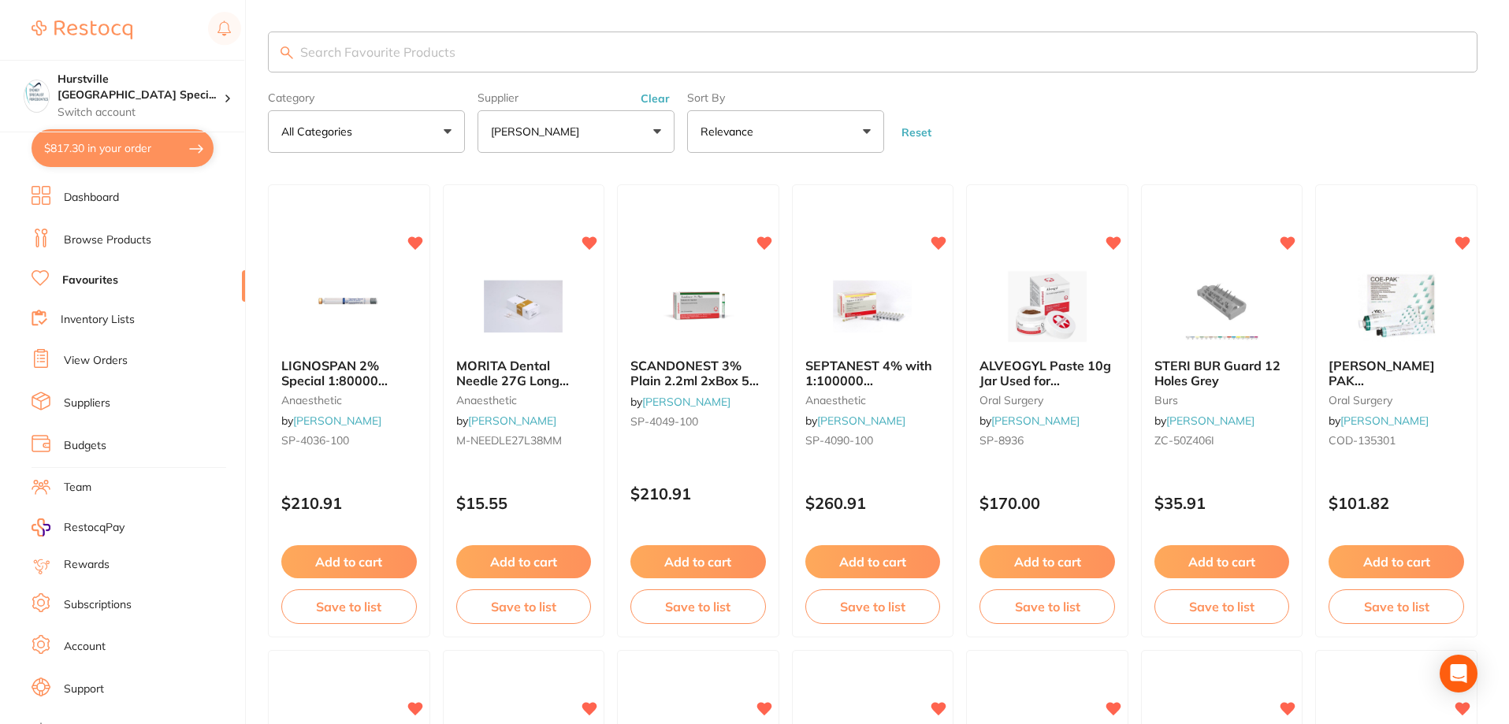
click at [413, 52] on input "search" at bounding box center [873, 52] width 1210 height 41
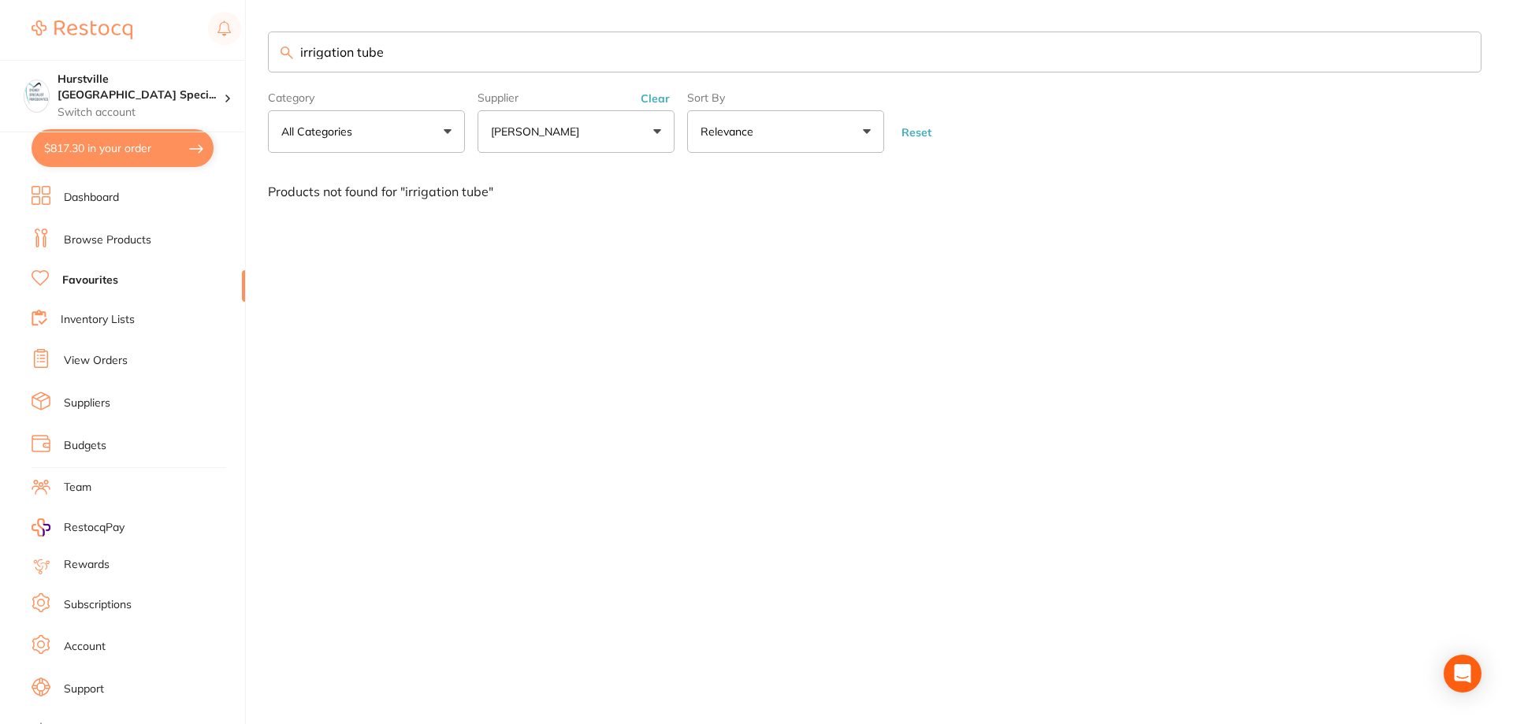
type input "irrigation tube"
click at [132, 235] on link "Browse Products" at bounding box center [107, 240] width 87 height 16
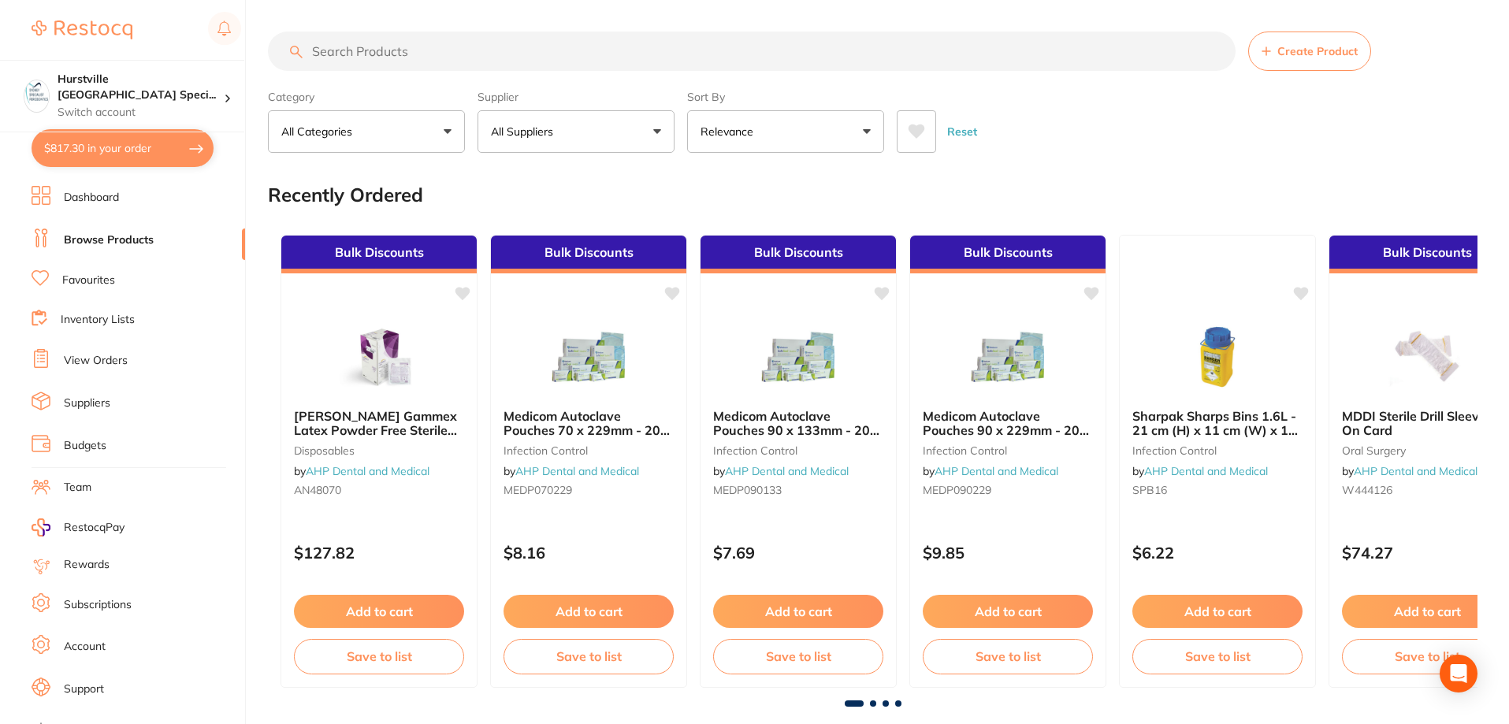
click at [591, 40] on input "search" at bounding box center [752, 51] width 968 height 39
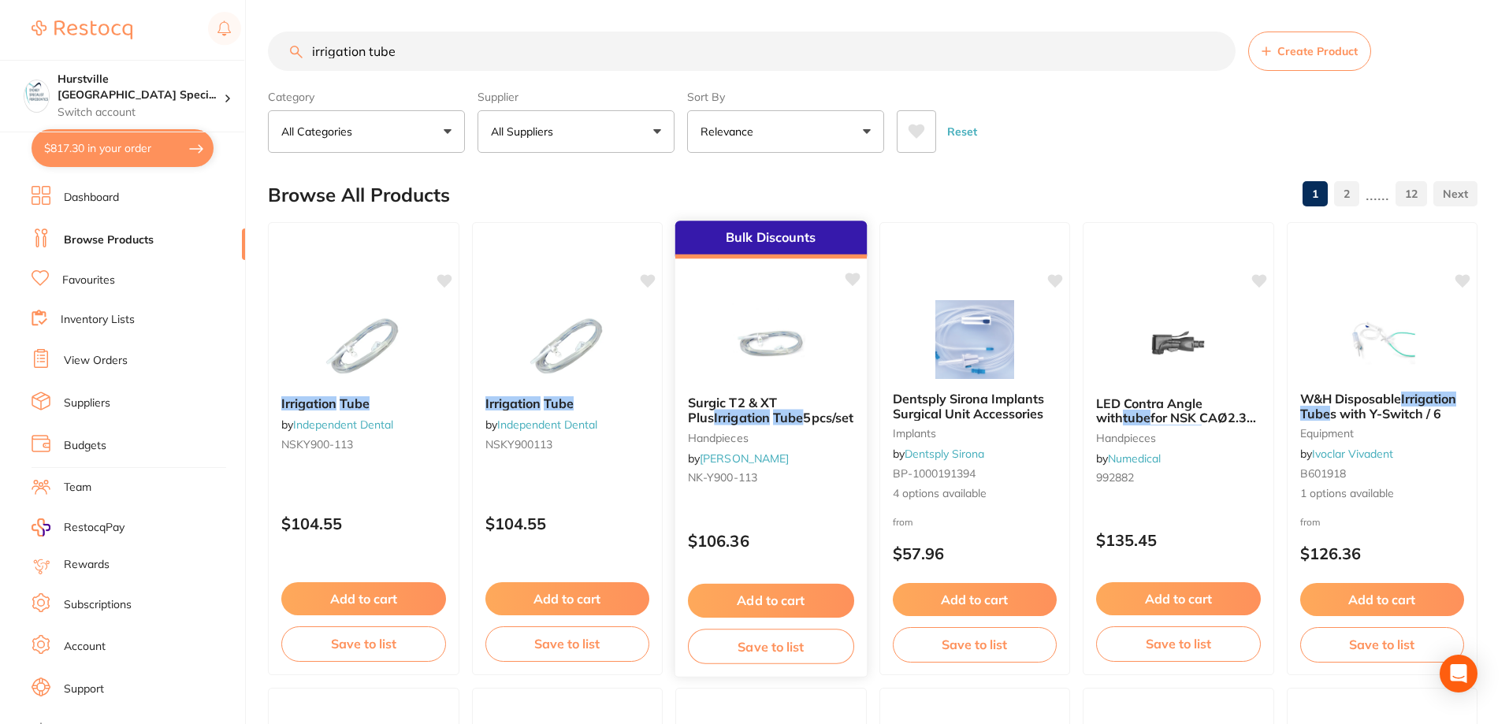
type input "irrigation tube"
click at [741, 435] on small "handpieces" at bounding box center [771, 437] width 166 height 13
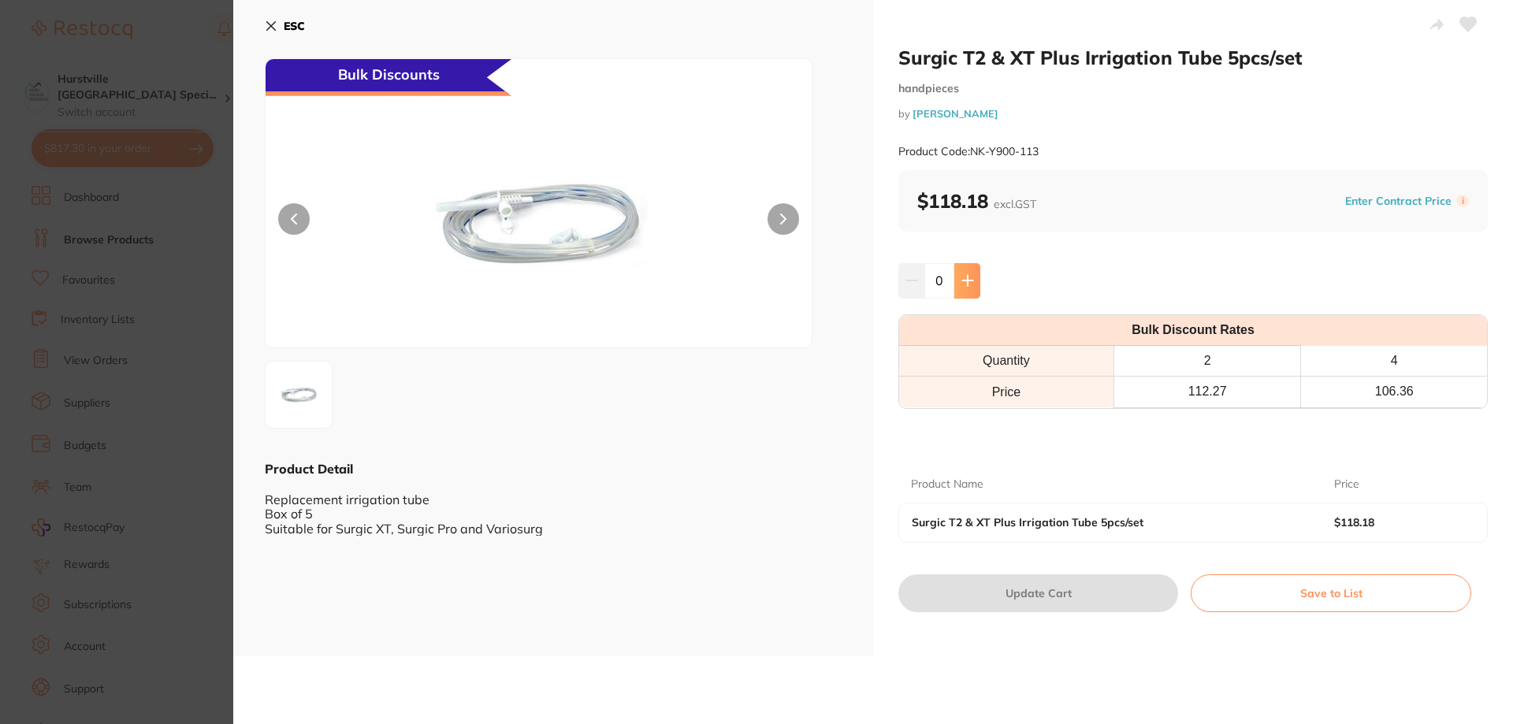
click at [966, 277] on icon at bounding box center [967, 281] width 10 height 10
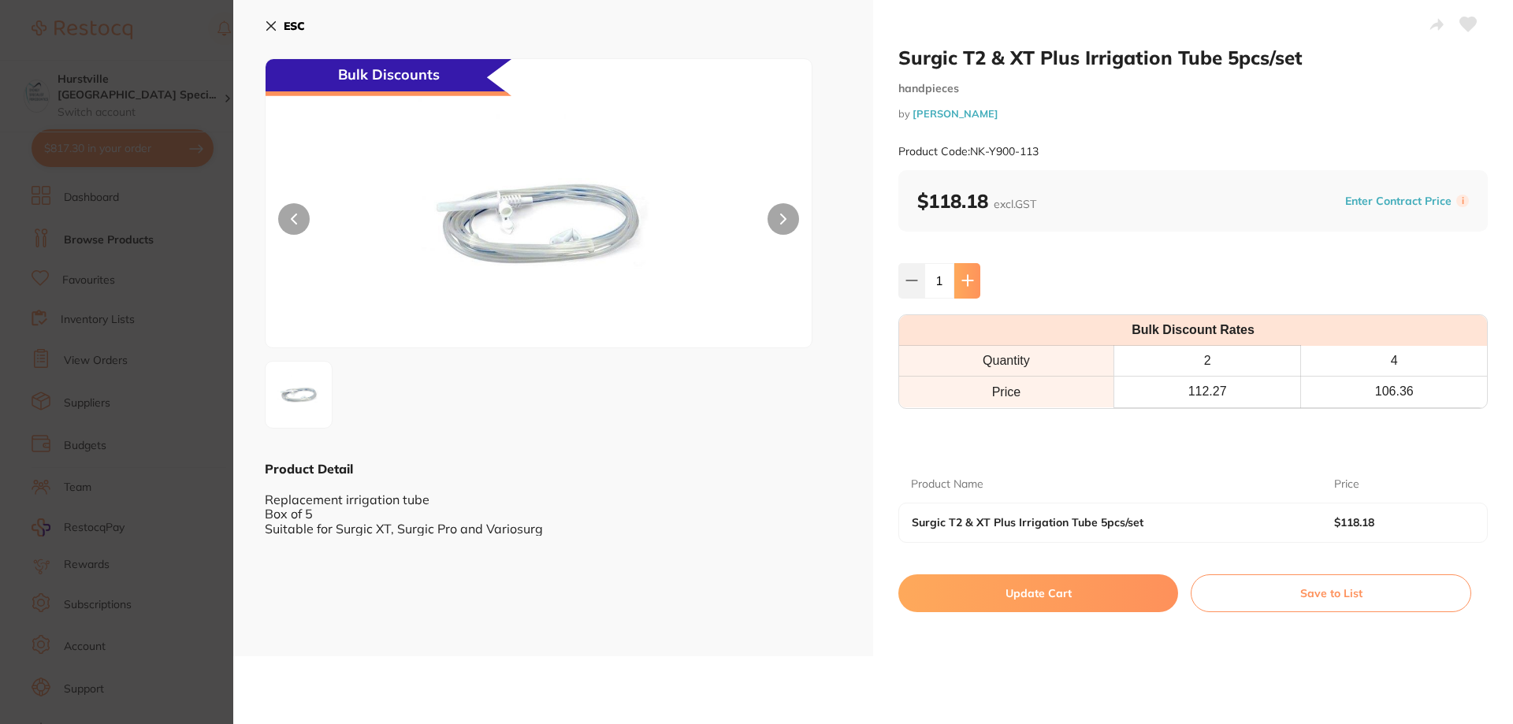
click at [966, 277] on icon at bounding box center [967, 281] width 10 height 10
type input "2"
click at [1466, 26] on icon at bounding box center [1468, 24] width 17 height 14
click at [1076, 590] on button "Update Cart" at bounding box center [1038, 593] width 280 height 38
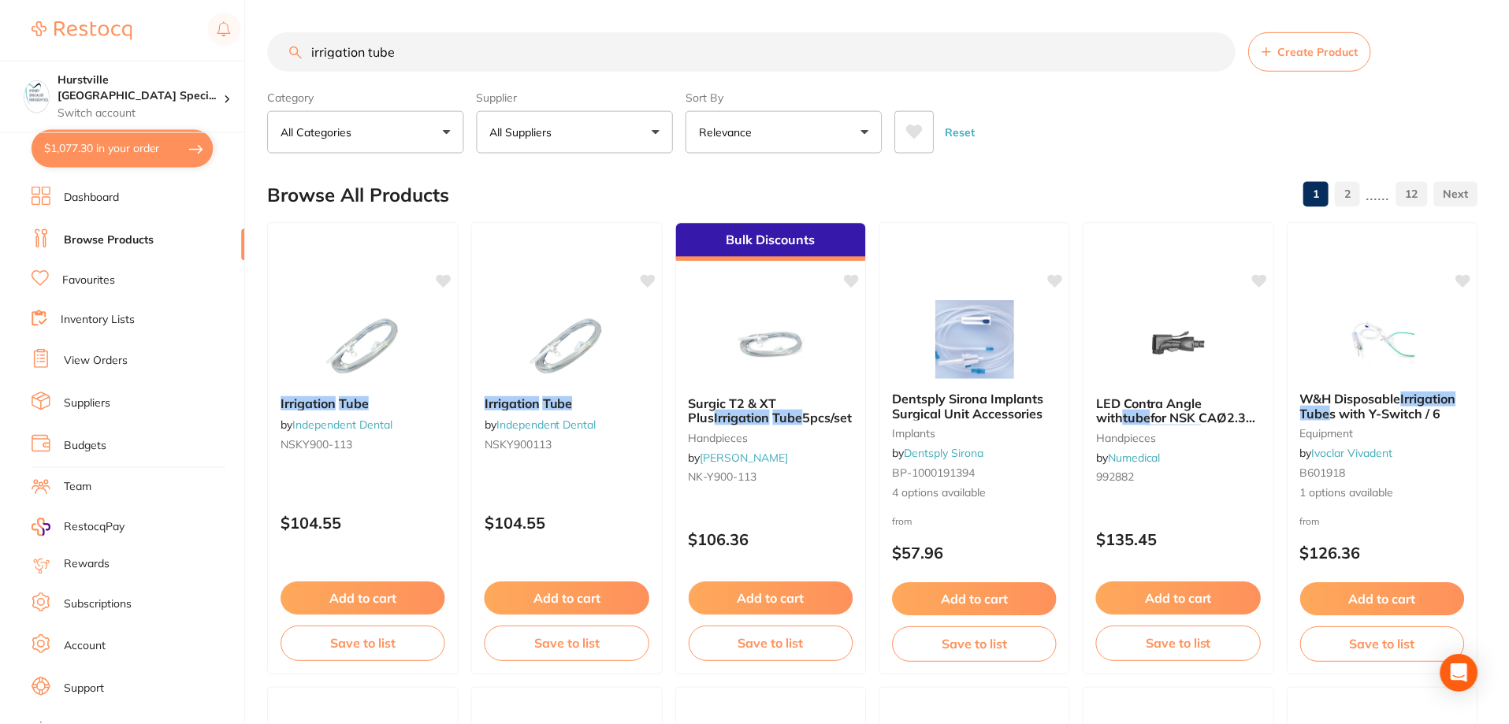
scroll to position [1, 0]
click at [571, 139] on button "All Suppliers" at bounding box center [576, 131] width 197 height 43
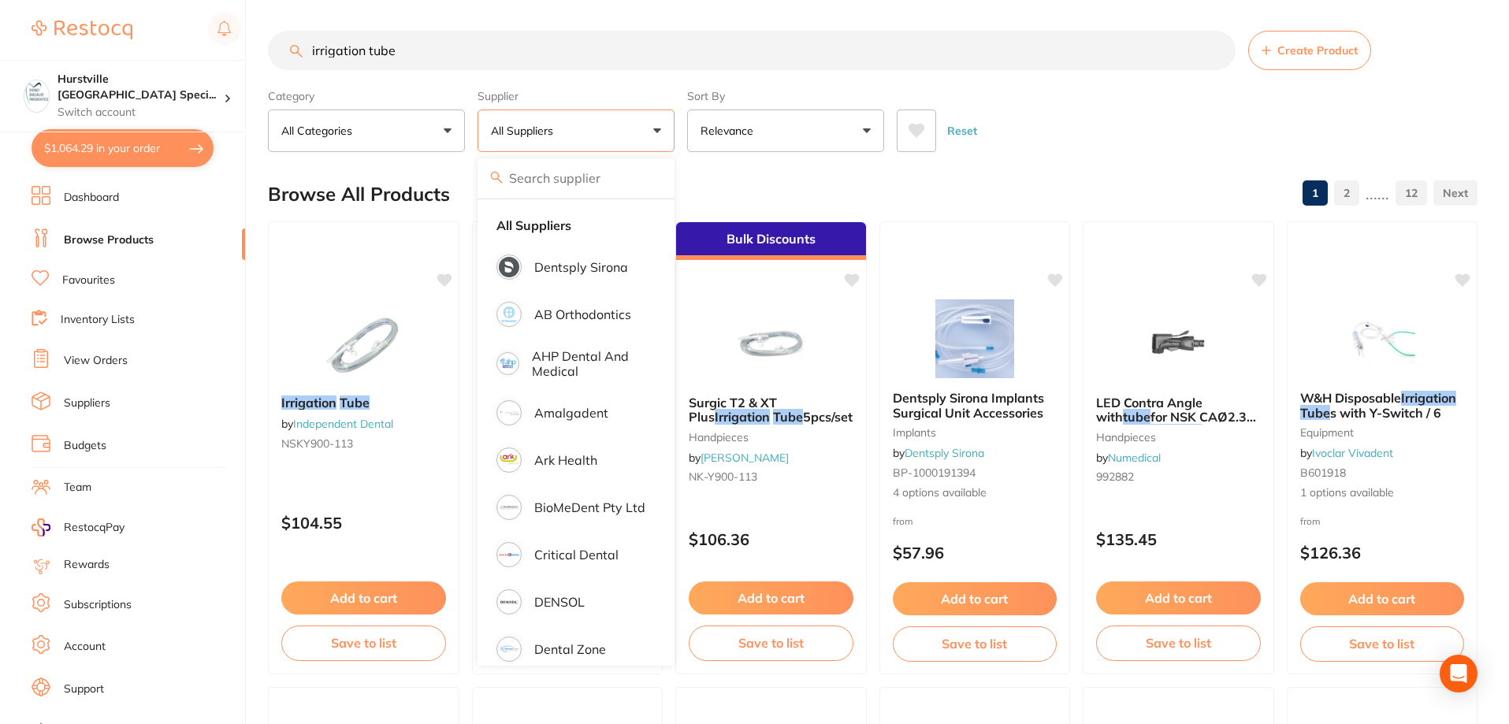
scroll to position [315, 0]
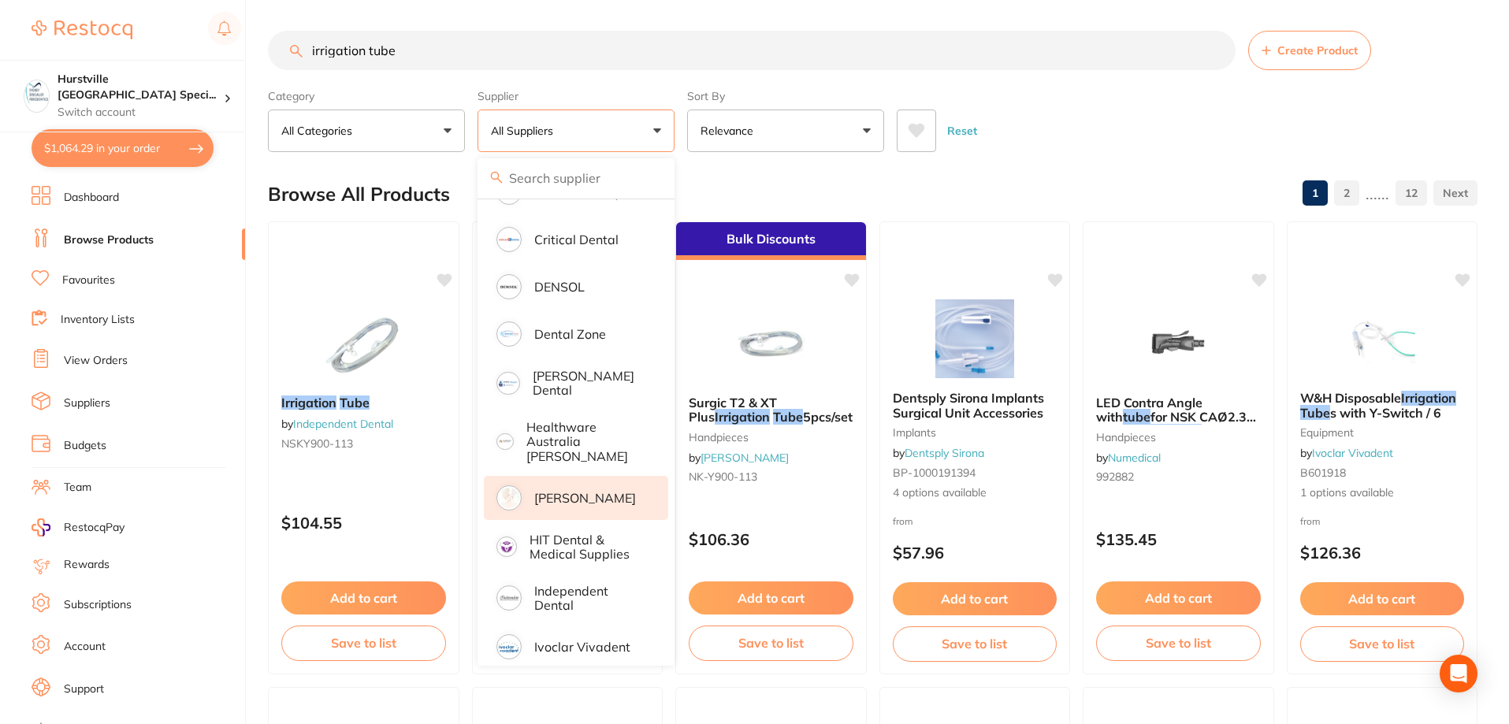
click at [615, 491] on p "[PERSON_NAME]" at bounding box center [585, 498] width 102 height 14
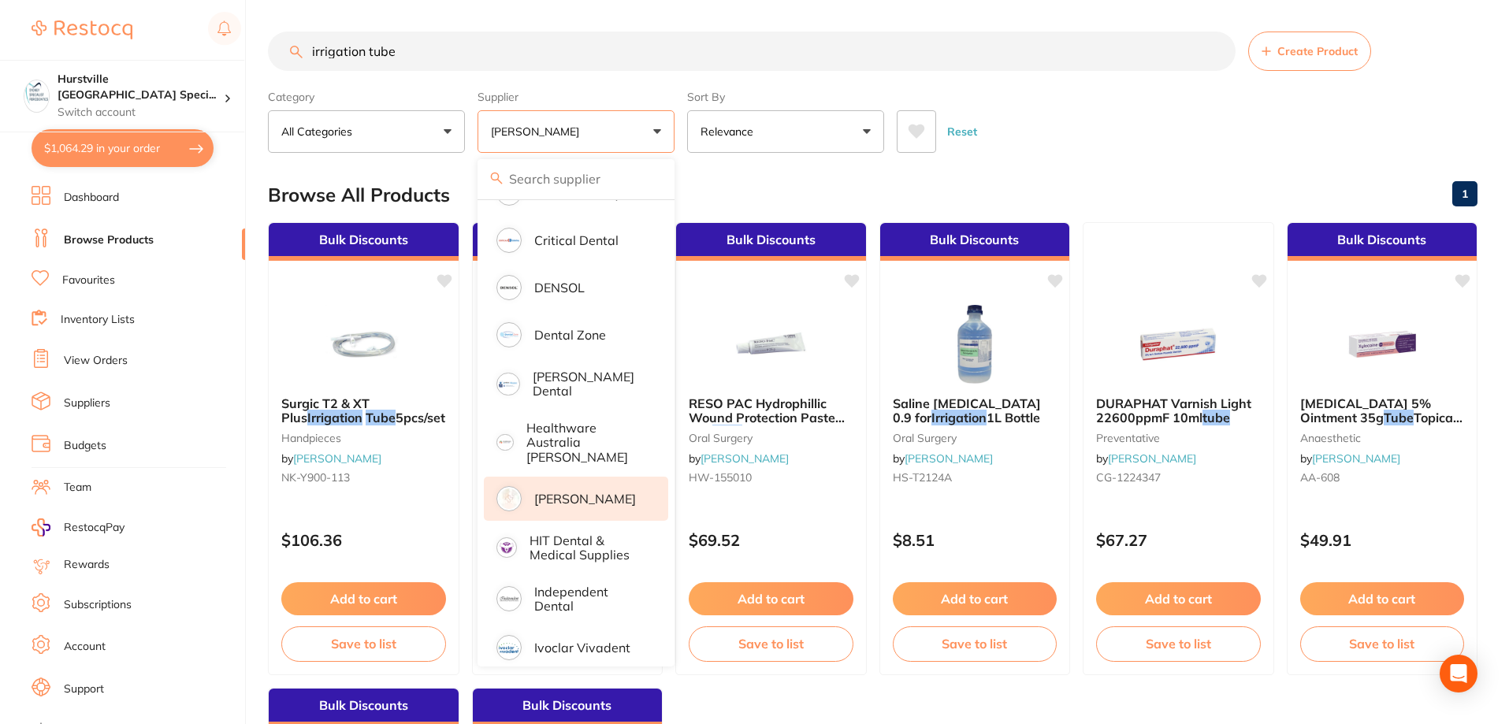
drag, startPoint x: 421, startPoint y: 59, endPoint x: 205, endPoint y: 59, distance: 215.9
click at [205, 59] on div "$1,064.29 Hurstville Sydney Speci... Switch account Hurstville Sydney Specialis…" at bounding box center [754, 362] width 1509 height 724
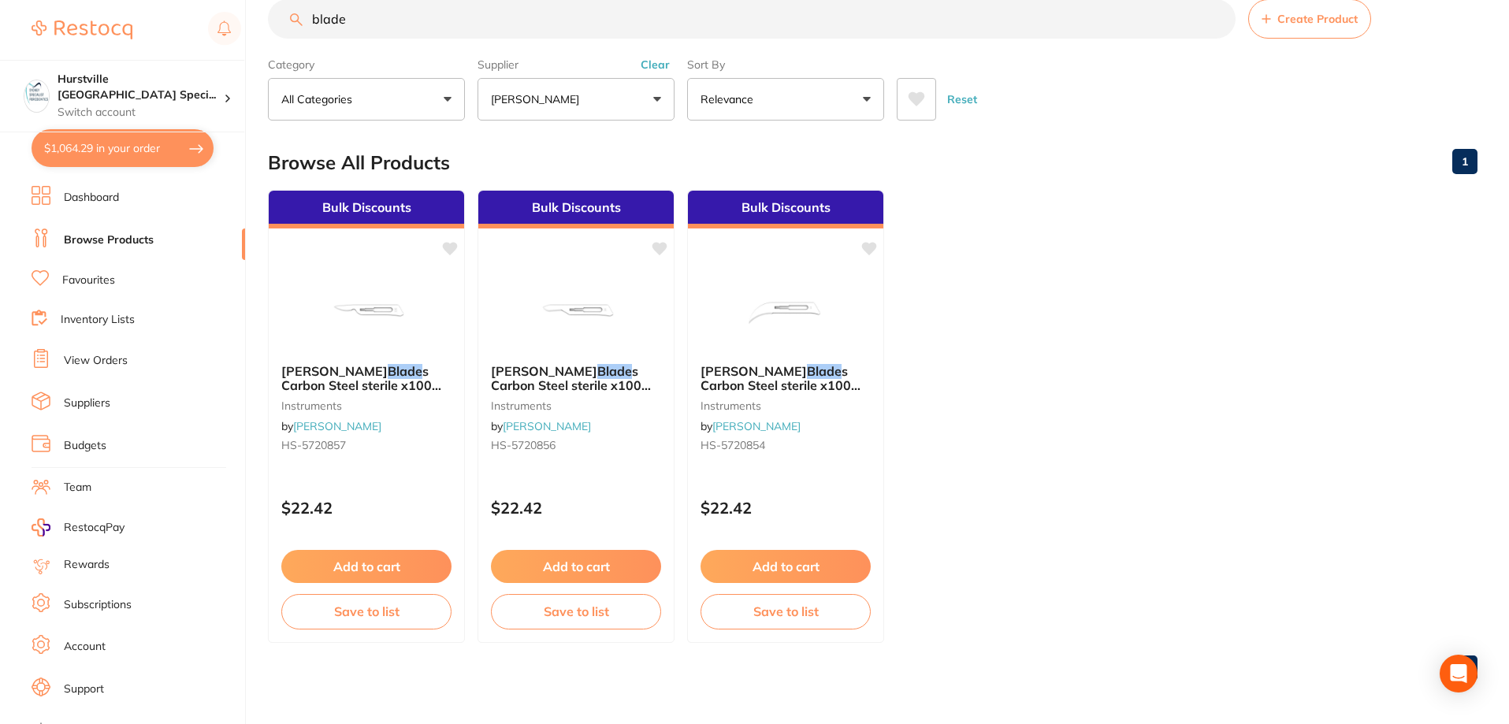
scroll to position [33, 0]
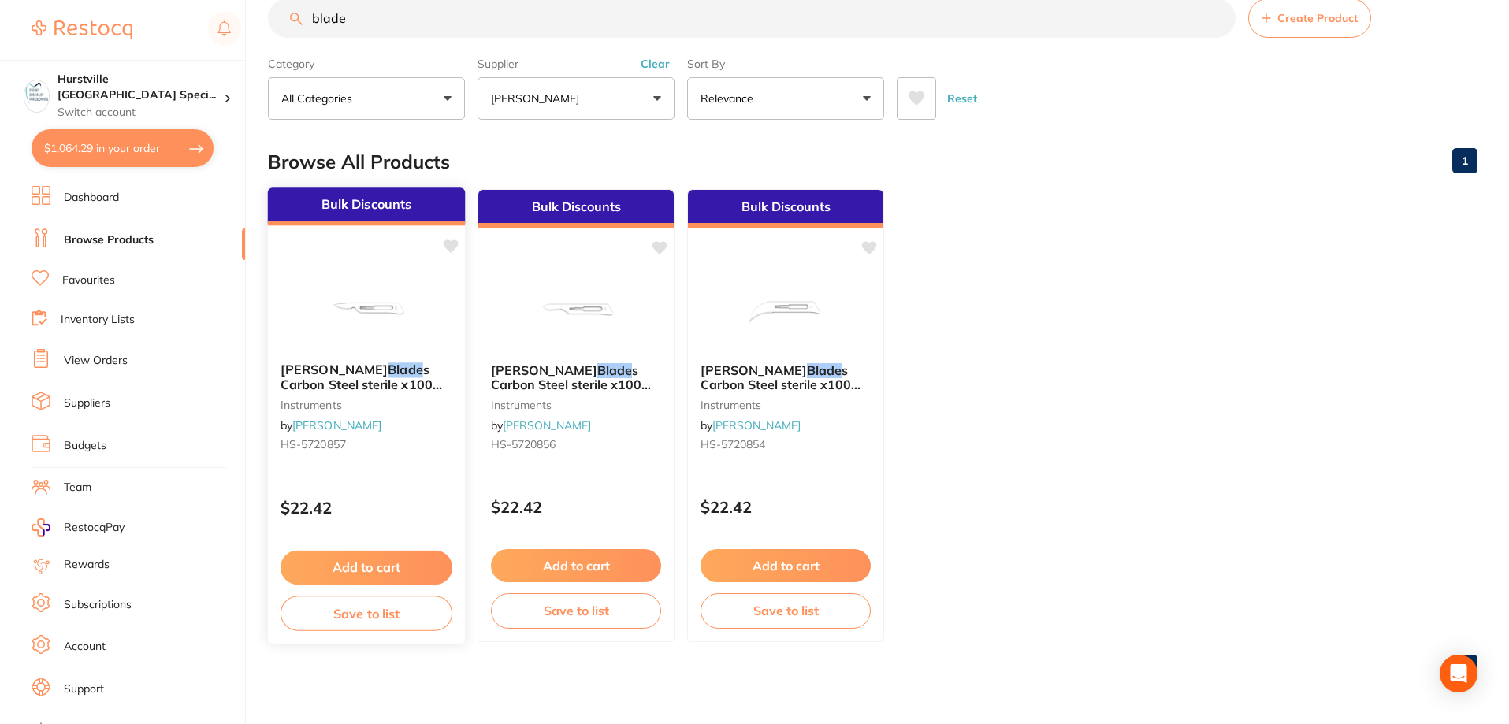
type input "blade"
click at [370, 379] on span "s Carbon Steel sterile x100 #15C" at bounding box center [362, 384] width 162 height 45
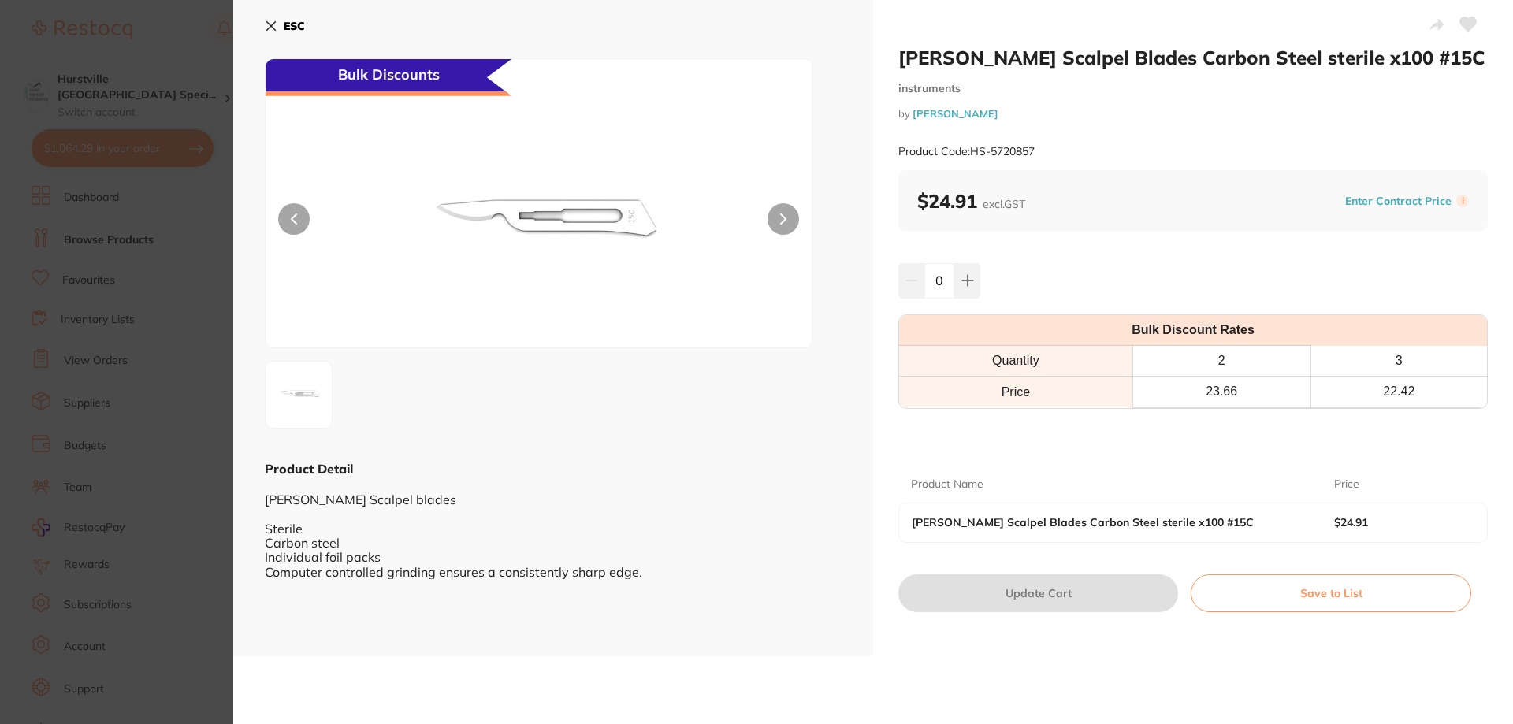
click at [1467, 19] on icon at bounding box center [1468, 24] width 17 height 14
click at [962, 288] on button at bounding box center [967, 280] width 26 height 35
type input "1"
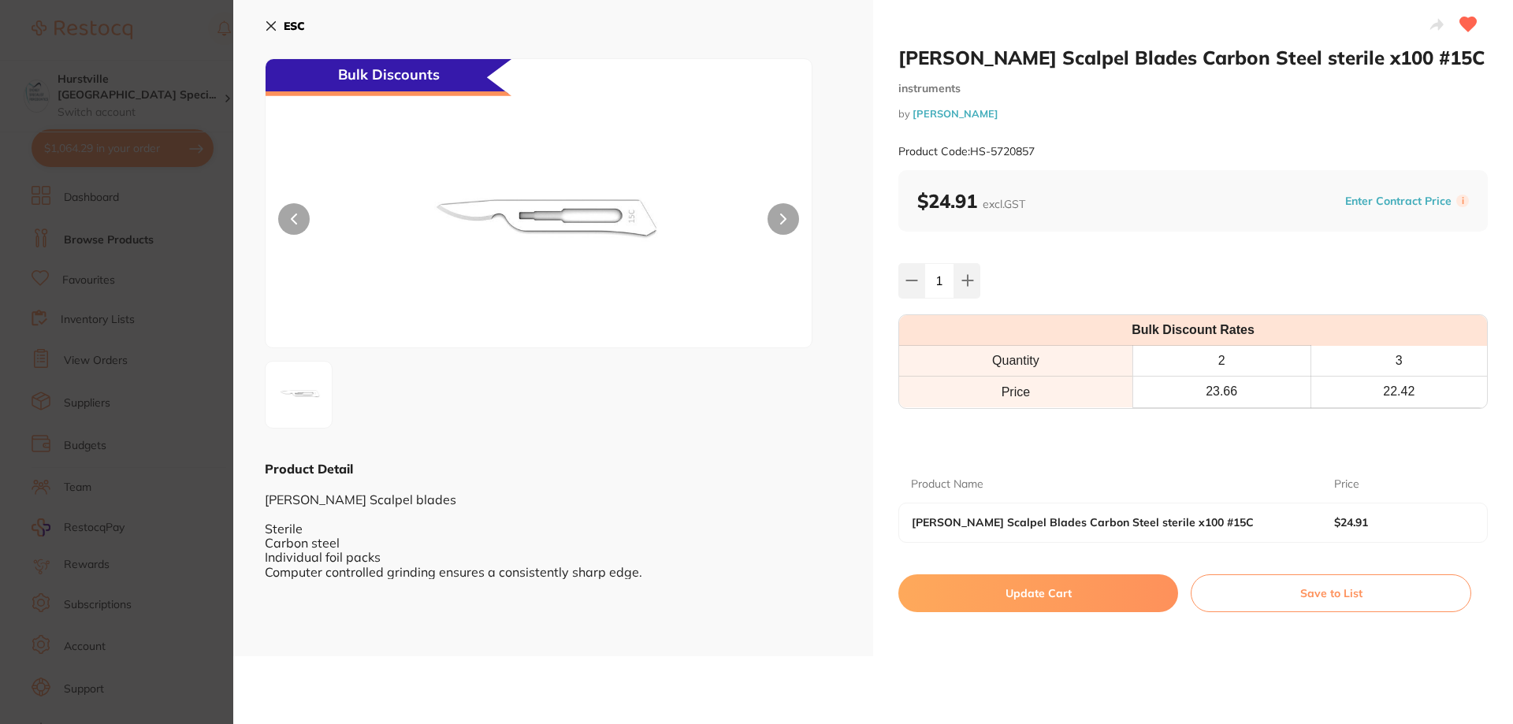
click at [1028, 599] on button "Update Cart" at bounding box center [1038, 593] width 280 height 38
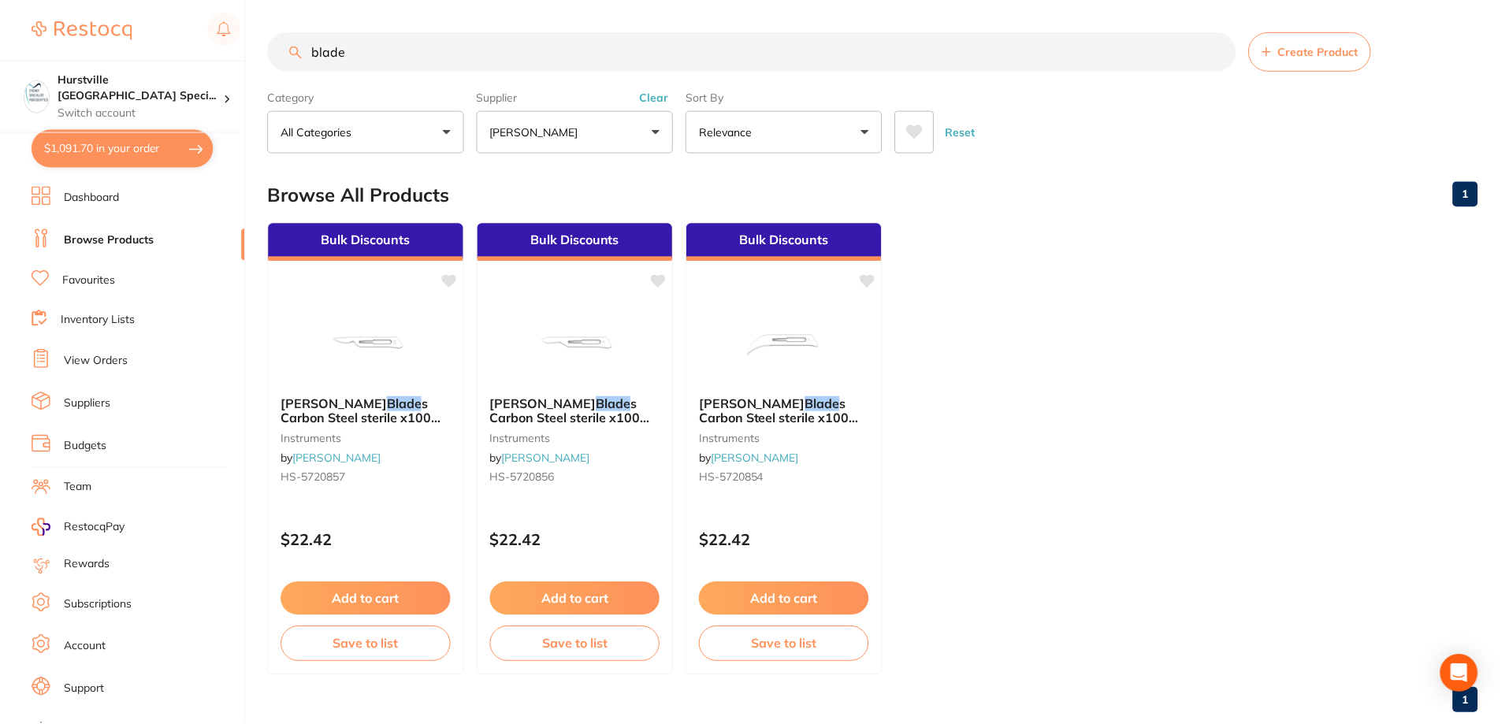
scroll to position [33, 0]
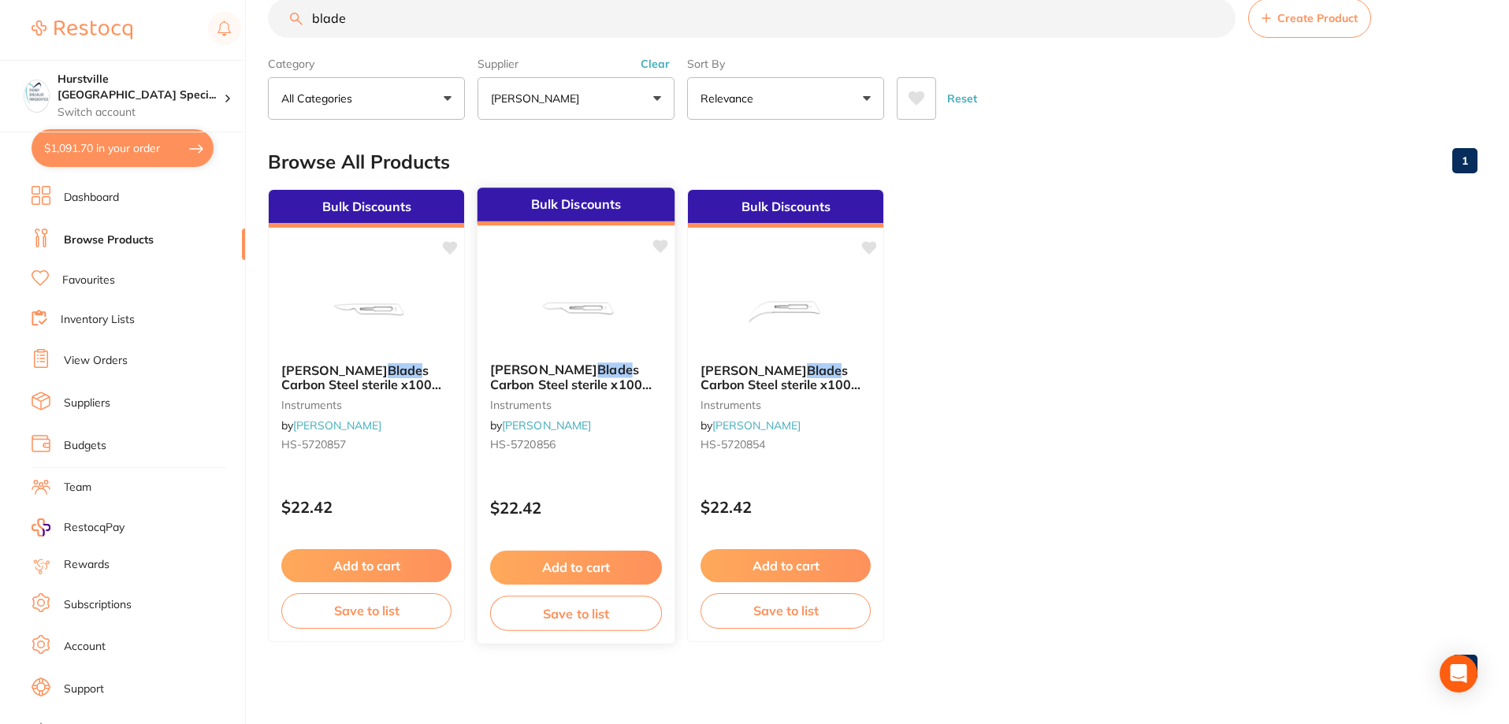
click at [544, 376] on span "s Carbon Steel sterile x100 #15" at bounding box center [571, 384] width 162 height 45
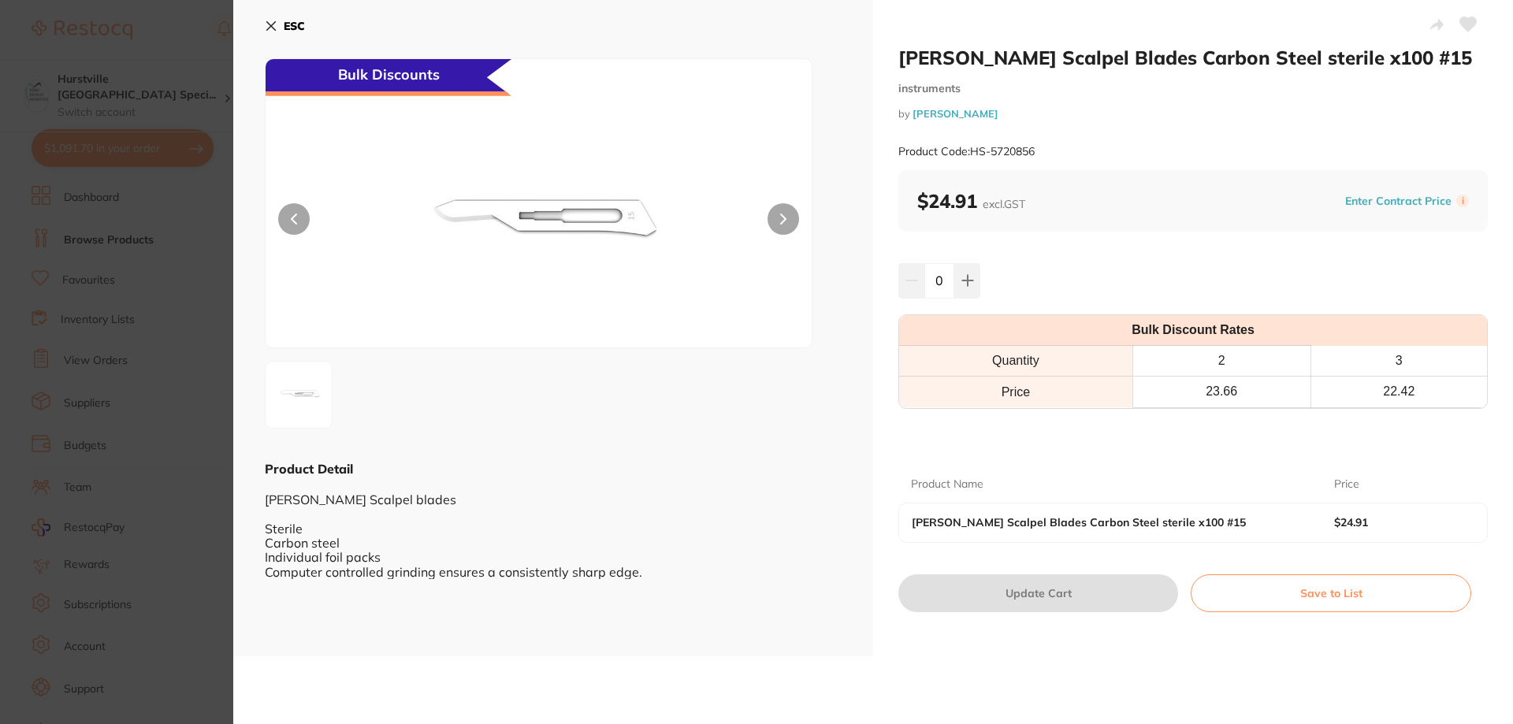
click at [1469, 21] on icon at bounding box center [1468, 24] width 17 height 14
click at [968, 284] on icon at bounding box center [967, 280] width 13 height 13
type input "1"
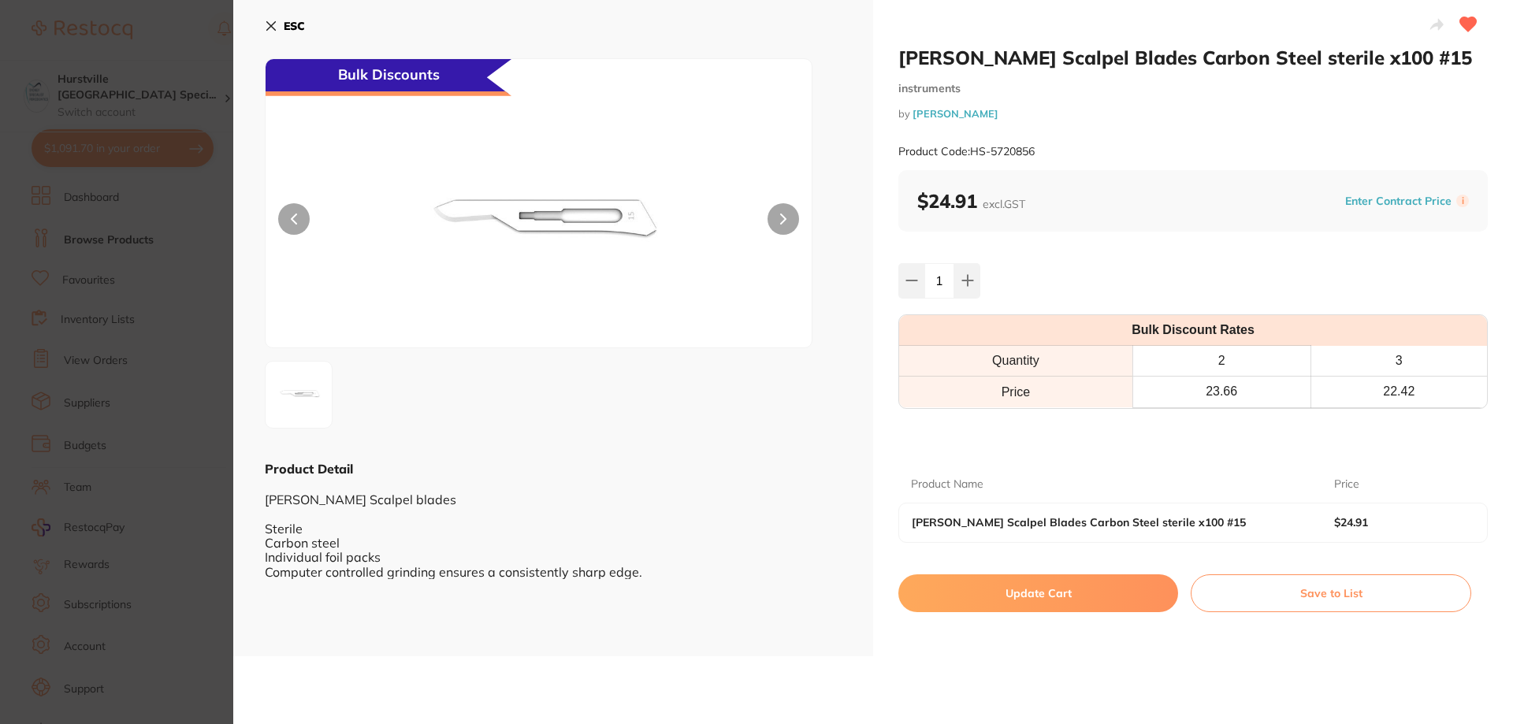
click at [1013, 605] on button "Update Cart" at bounding box center [1038, 593] width 280 height 38
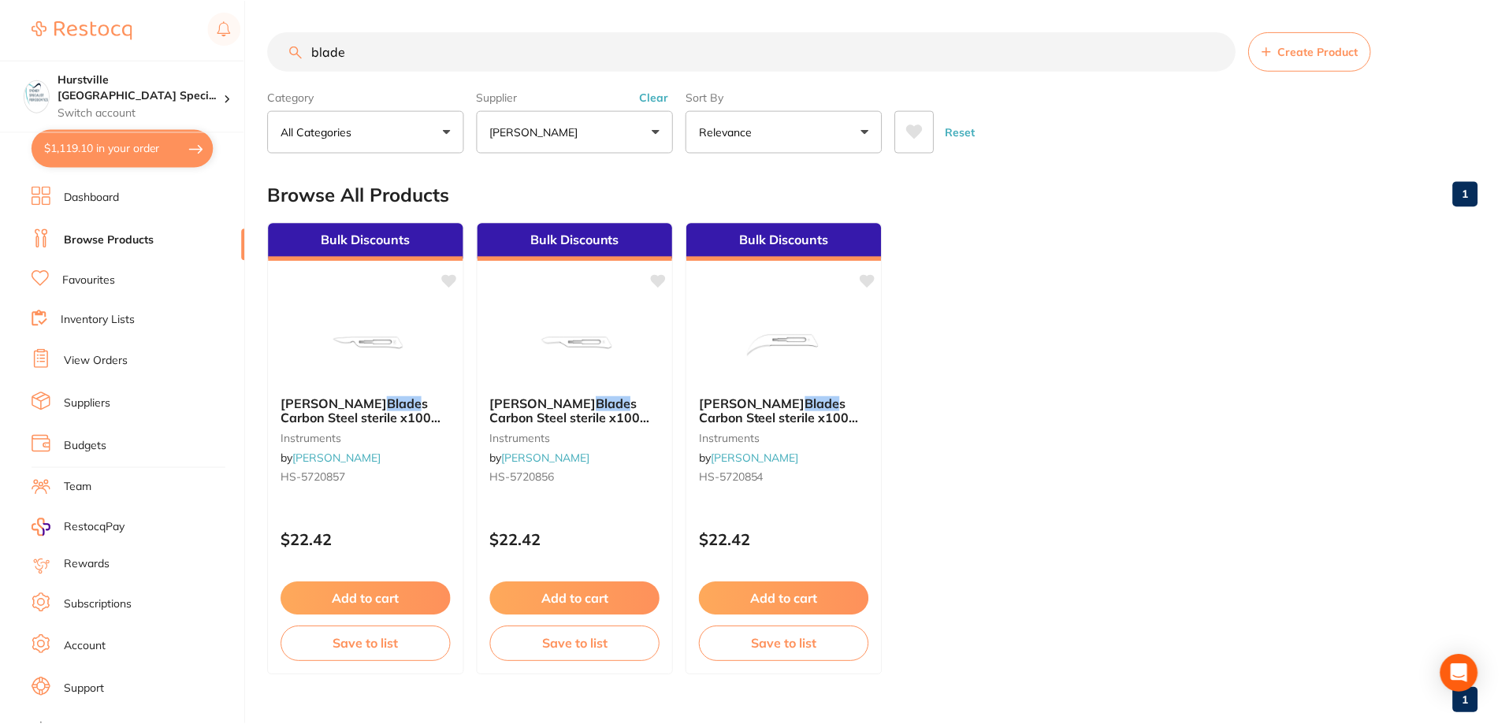
scroll to position [33, 0]
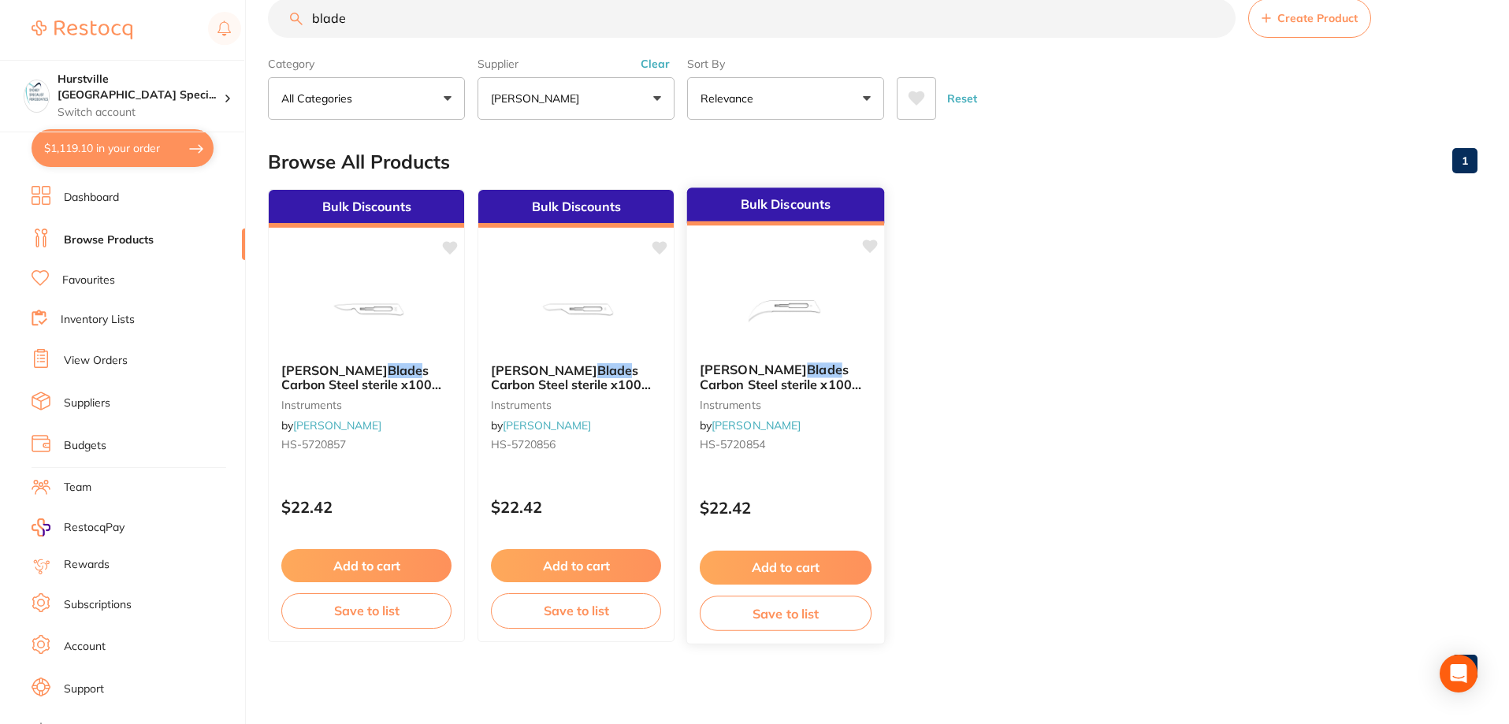
click at [806, 346] on img at bounding box center [785, 310] width 103 height 80
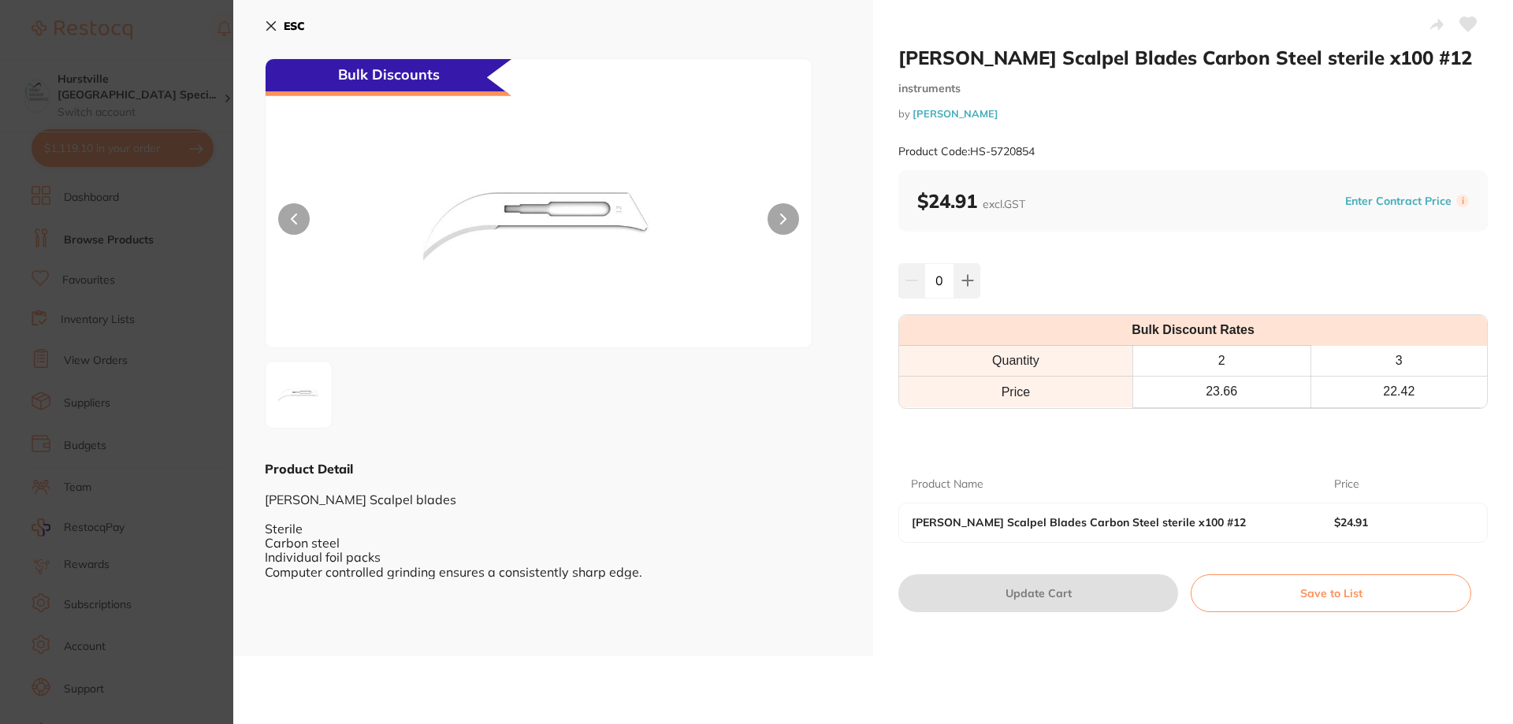
click at [937, 663] on div "Henry Schein Scalpel Blades Carbon Steel sterile x100 #12 instruments by Henry …" at bounding box center [873, 362] width 1280 height 724
click at [266, 27] on icon at bounding box center [271, 26] width 13 height 13
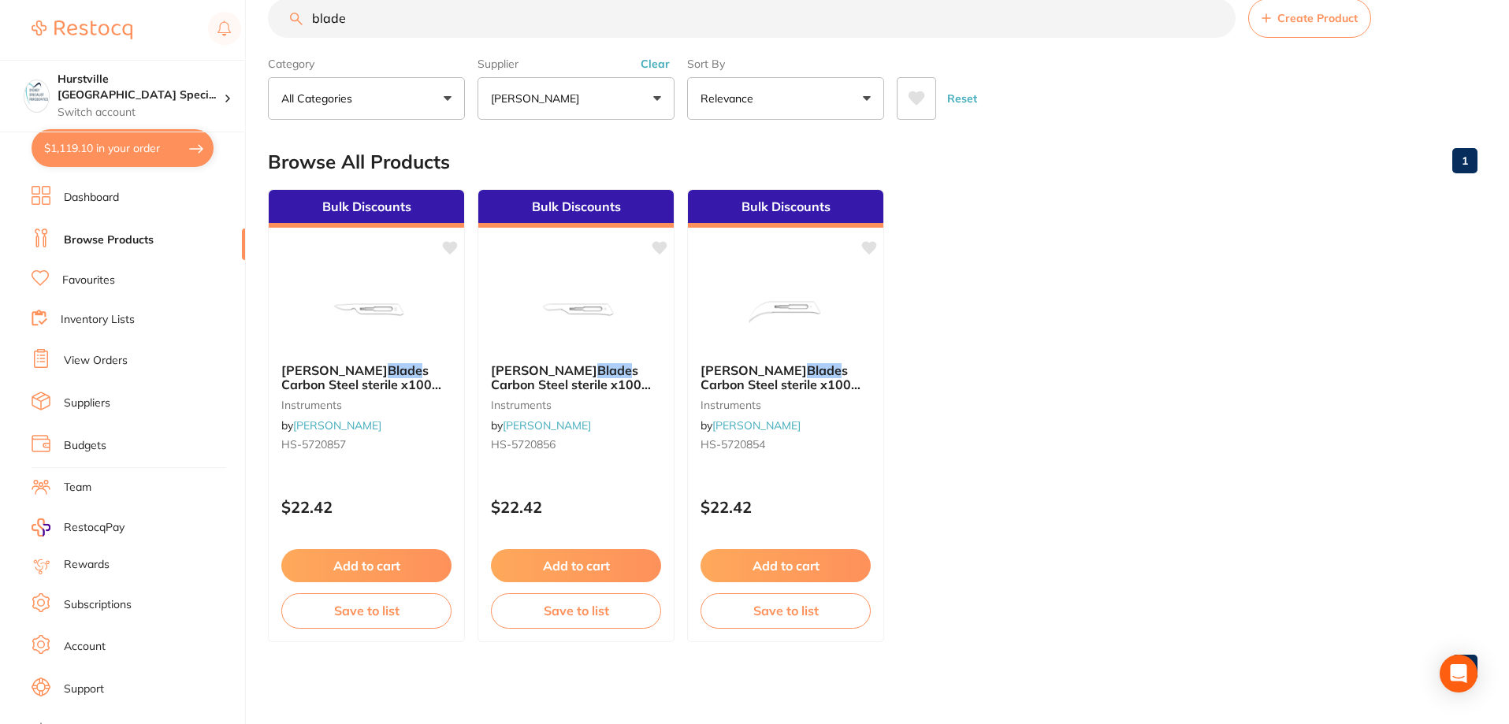
click at [94, 147] on button "$1,119.10 in your order" at bounding box center [123, 148] width 182 height 38
checkbox input "true"
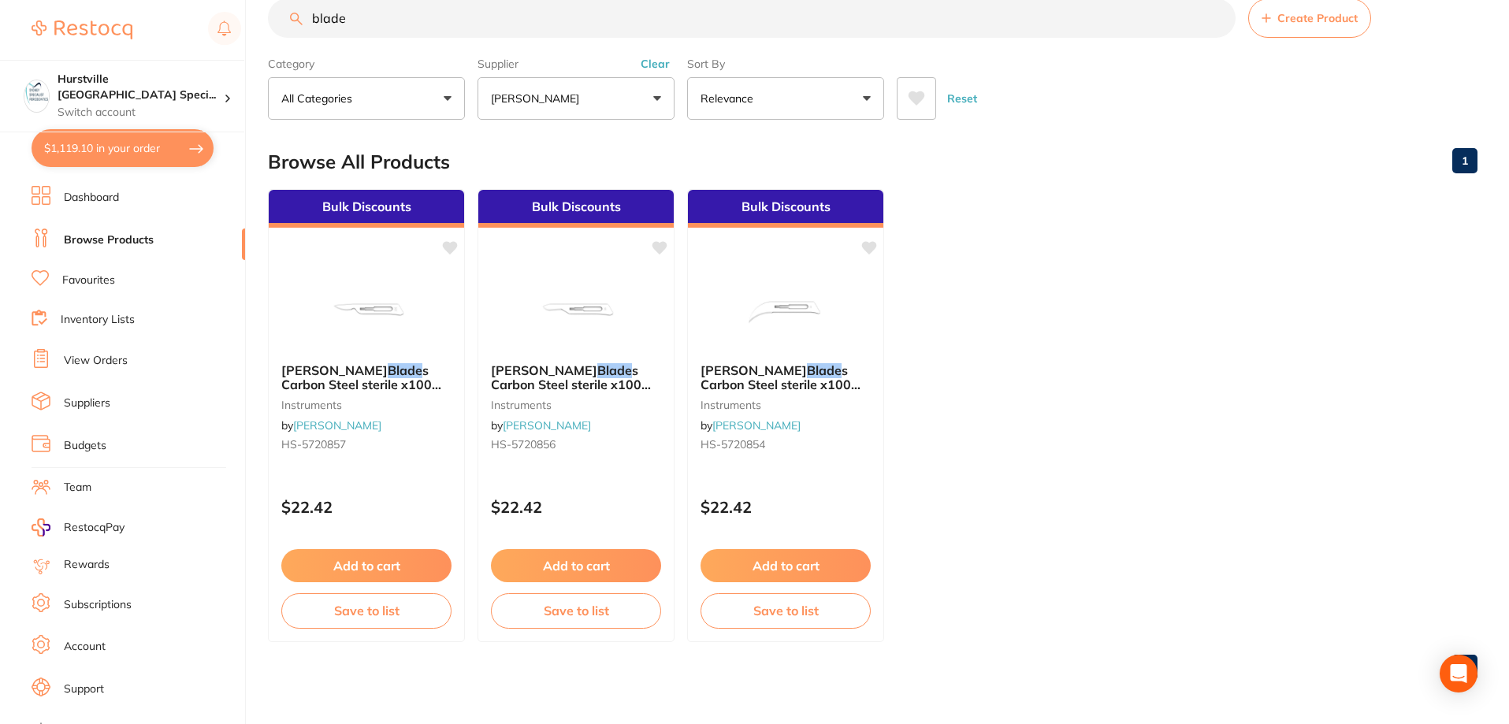
checkbox input "true"
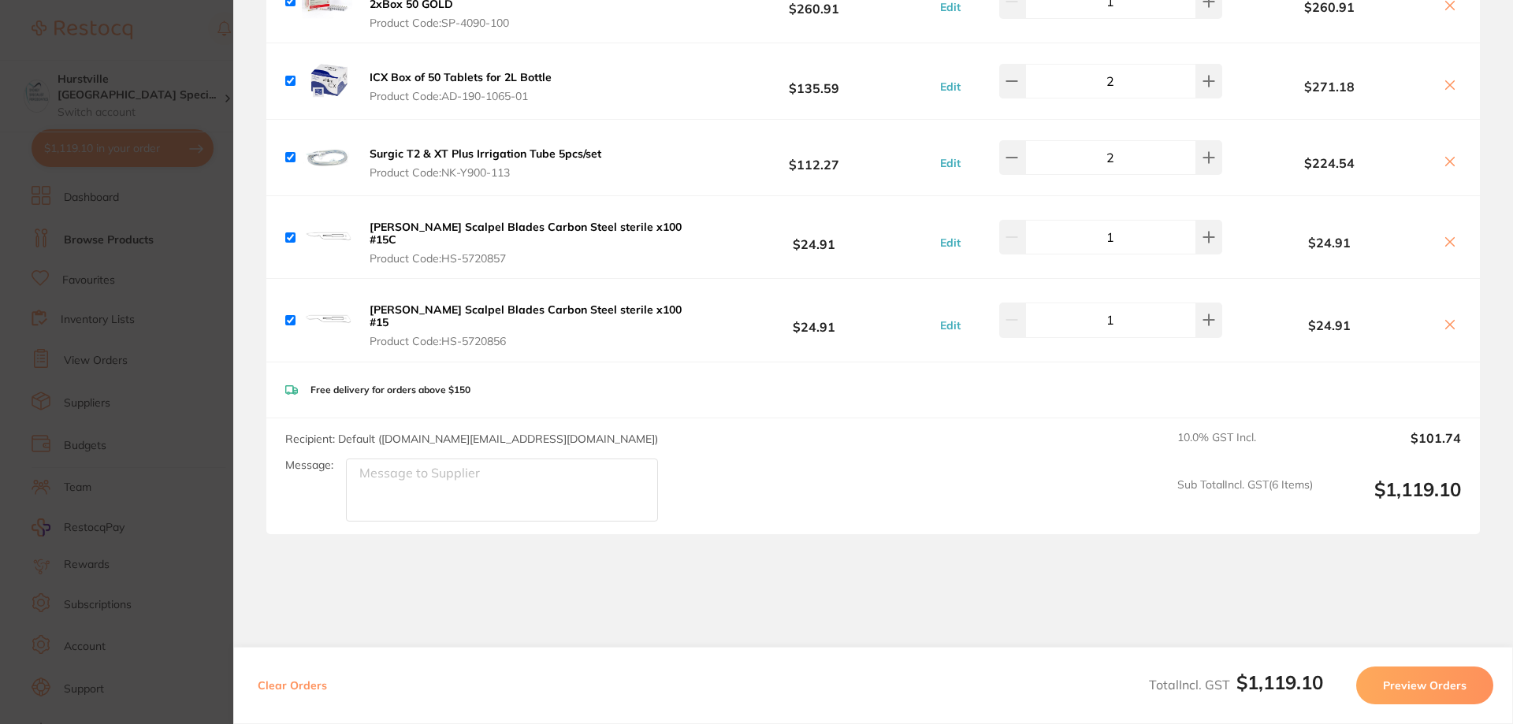
scroll to position [315, 0]
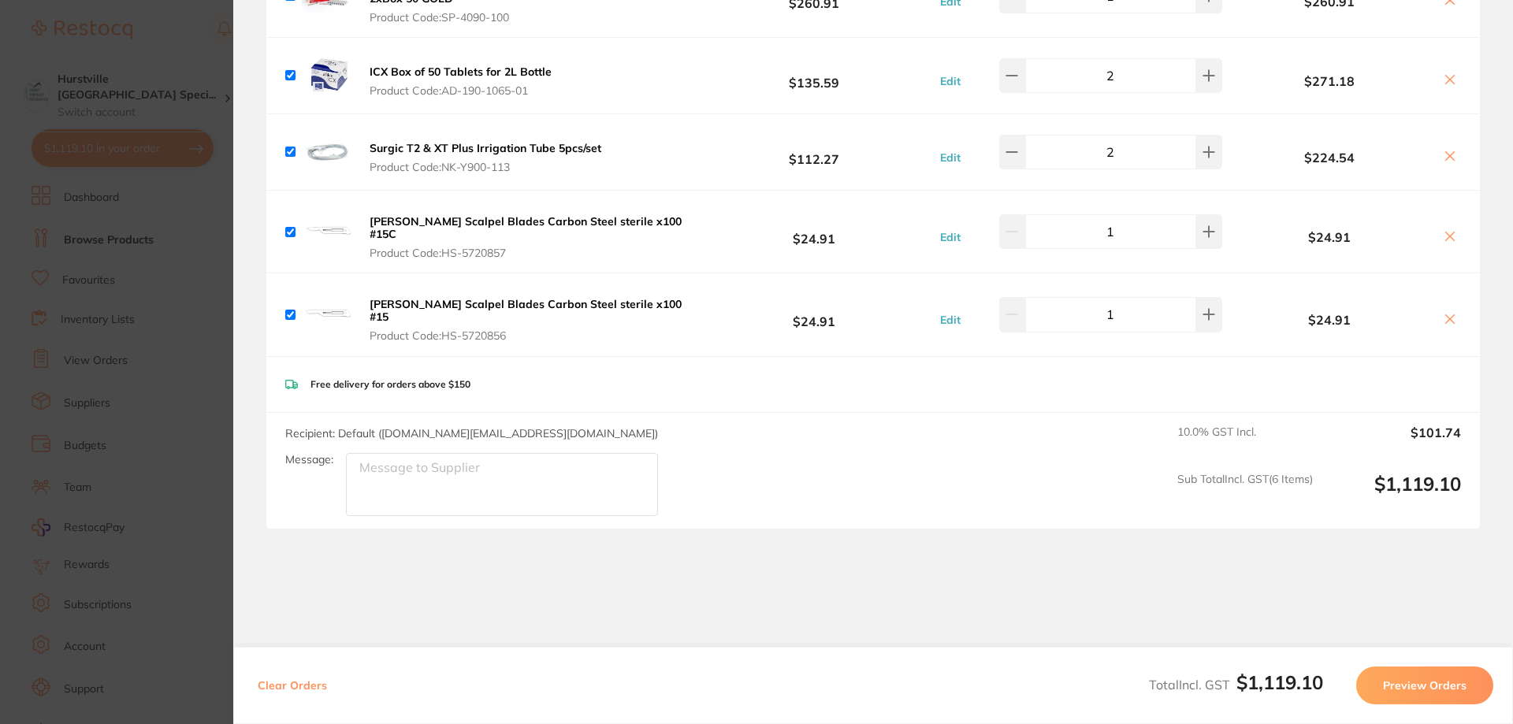
click at [520, 458] on textarea "Message:" at bounding box center [502, 484] width 312 height 63
type textarea "l"
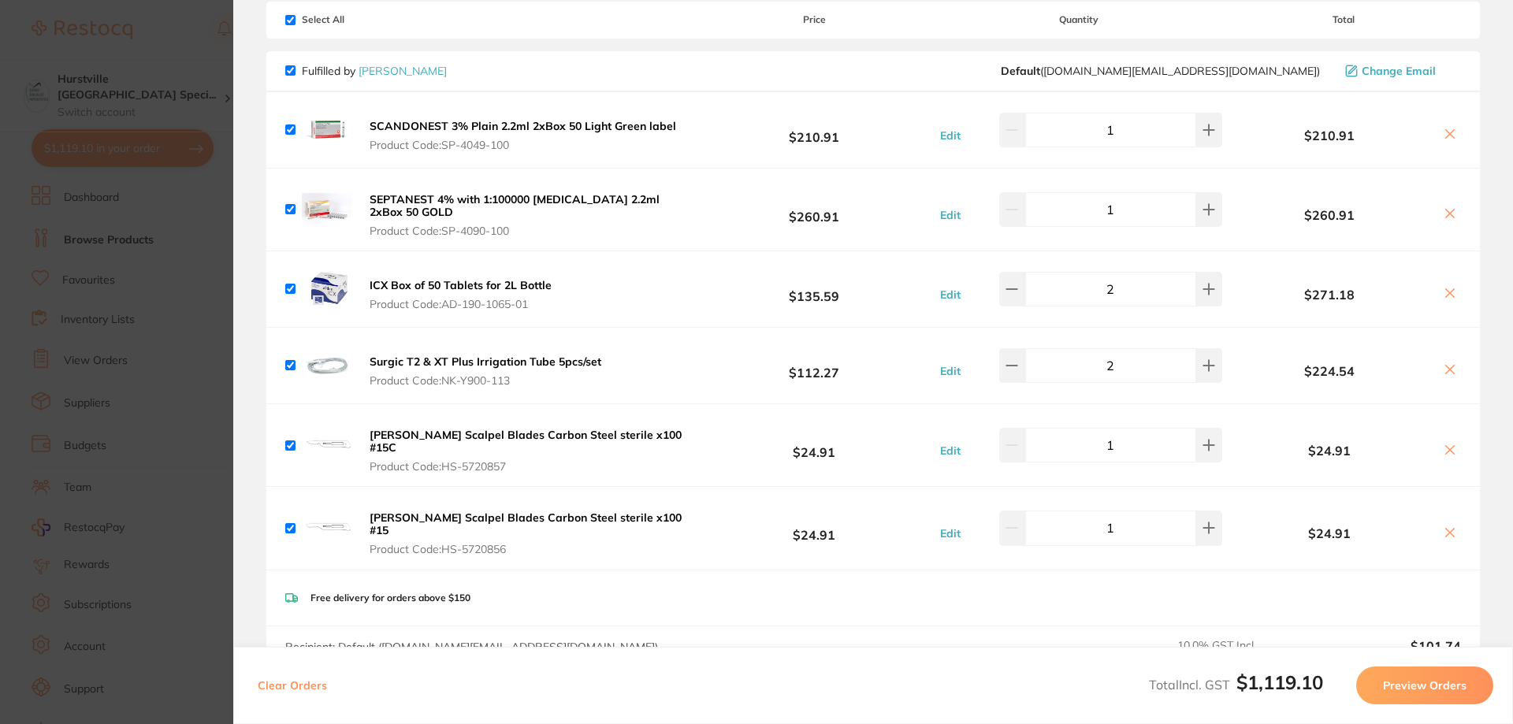
scroll to position [79, 0]
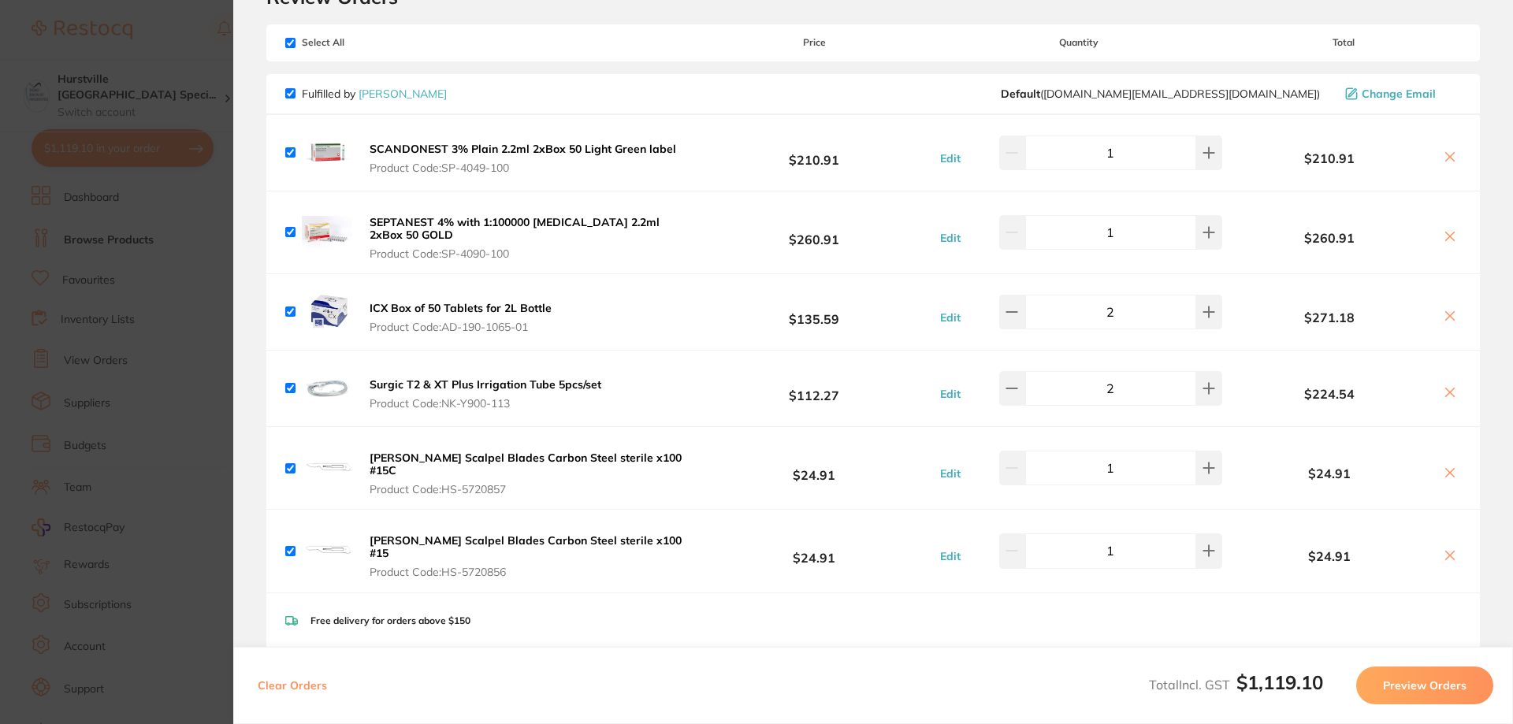
drag, startPoint x: 370, startPoint y: 151, endPoint x: 440, endPoint y: 146, distance: 69.5
click at [440, 146] on b "SCANDONEST 3% Plain 2.2ml 2xBox 50 Light Green label" at bounding box center [523, 149] width 307 height 14
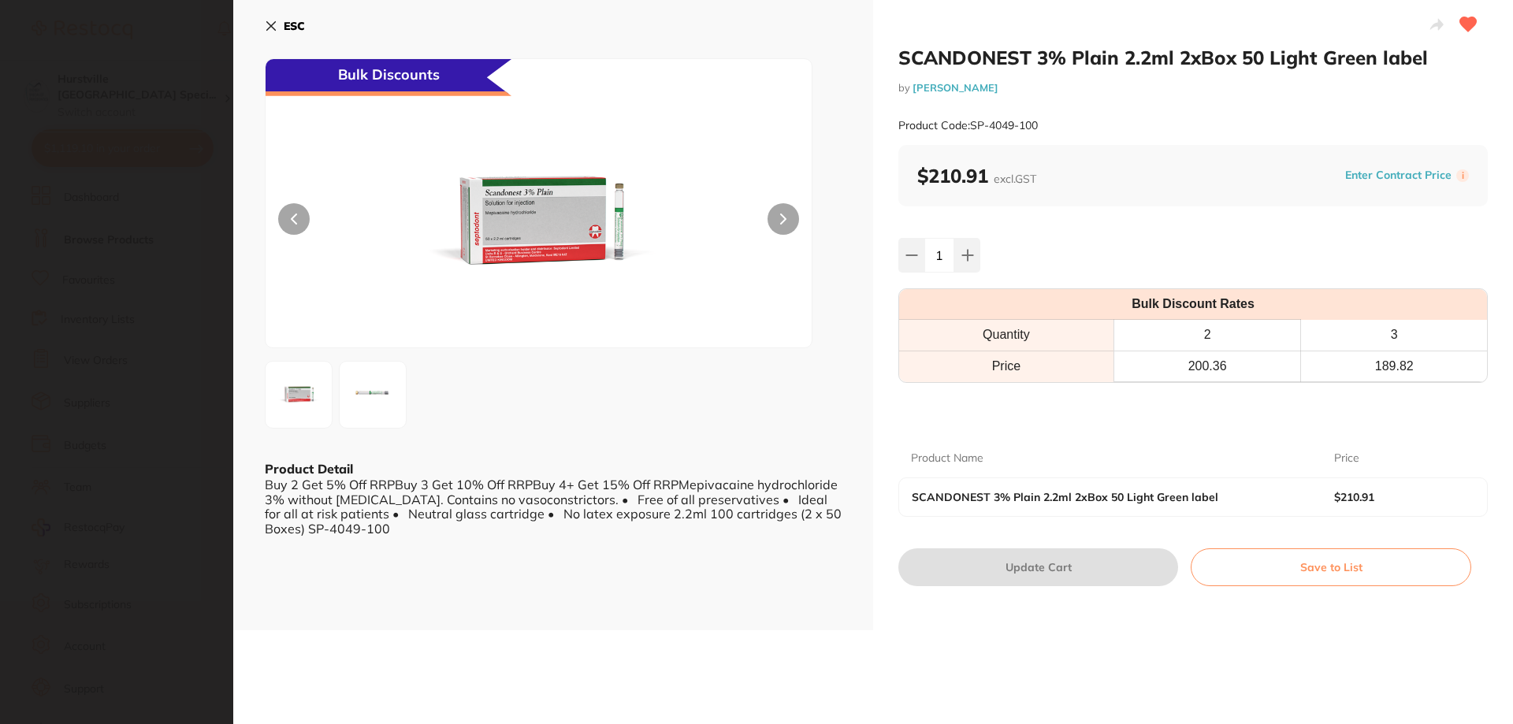
click at [274, 14] on button "ESC" at bounding box center [285, 26] width 40 height 27
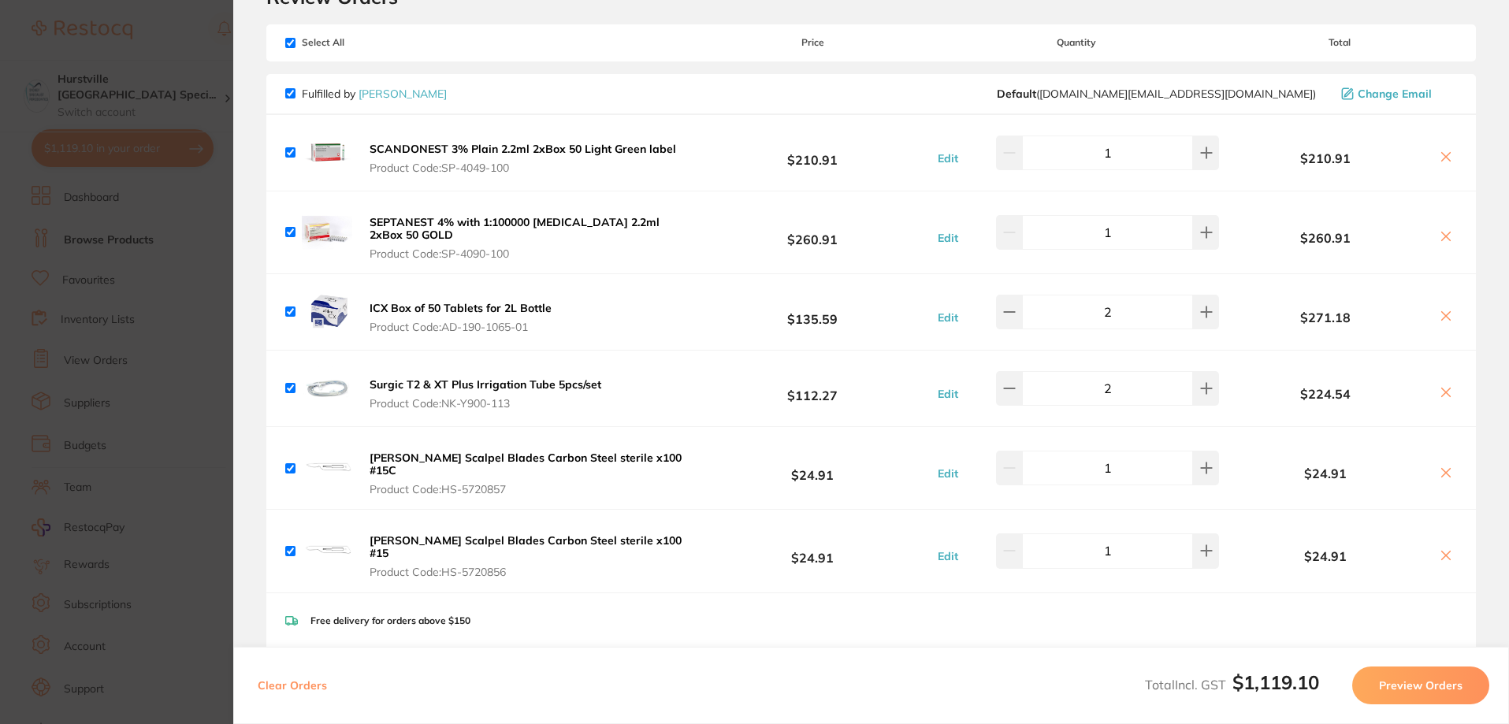
scroll to position [357, 0]
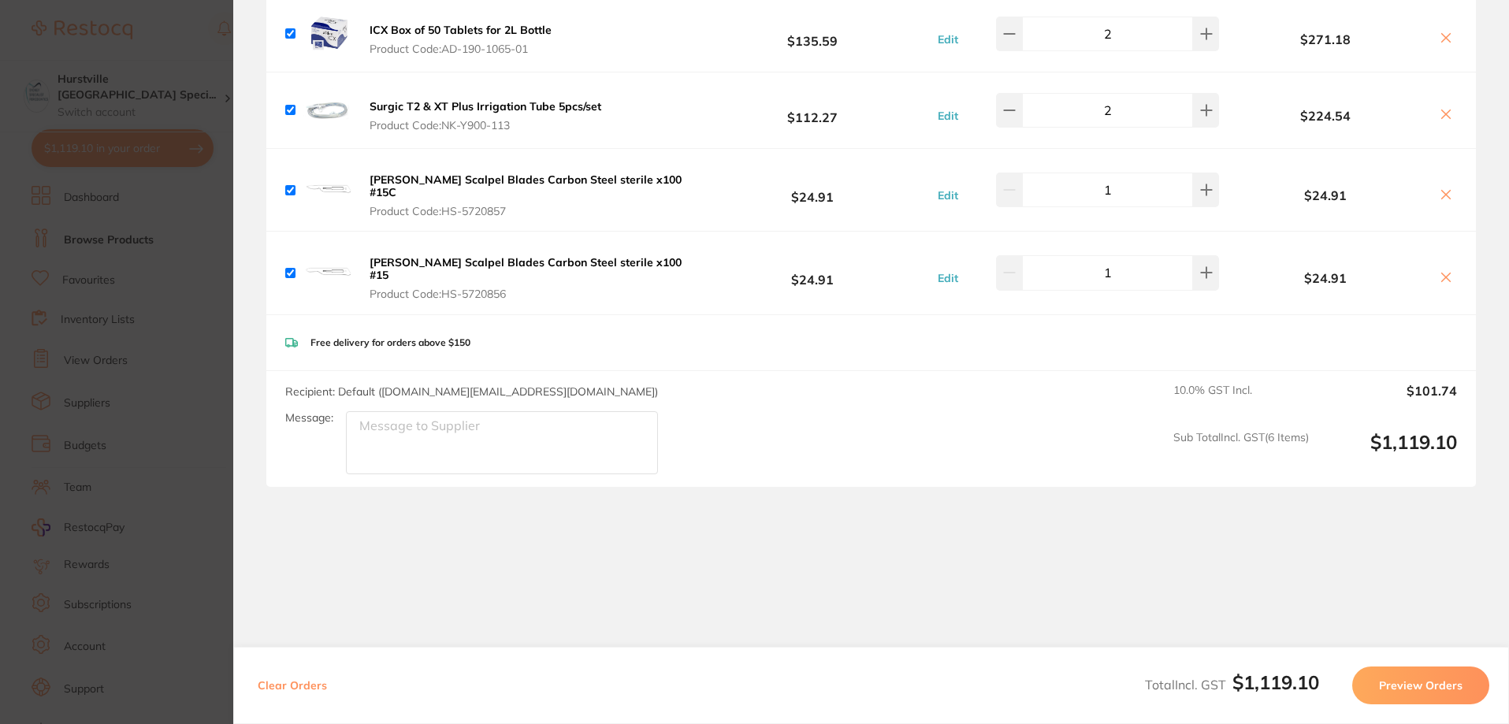
click at [388, 429] on textarea "Message:" at bounding box center [502, 442] width 312 height 63
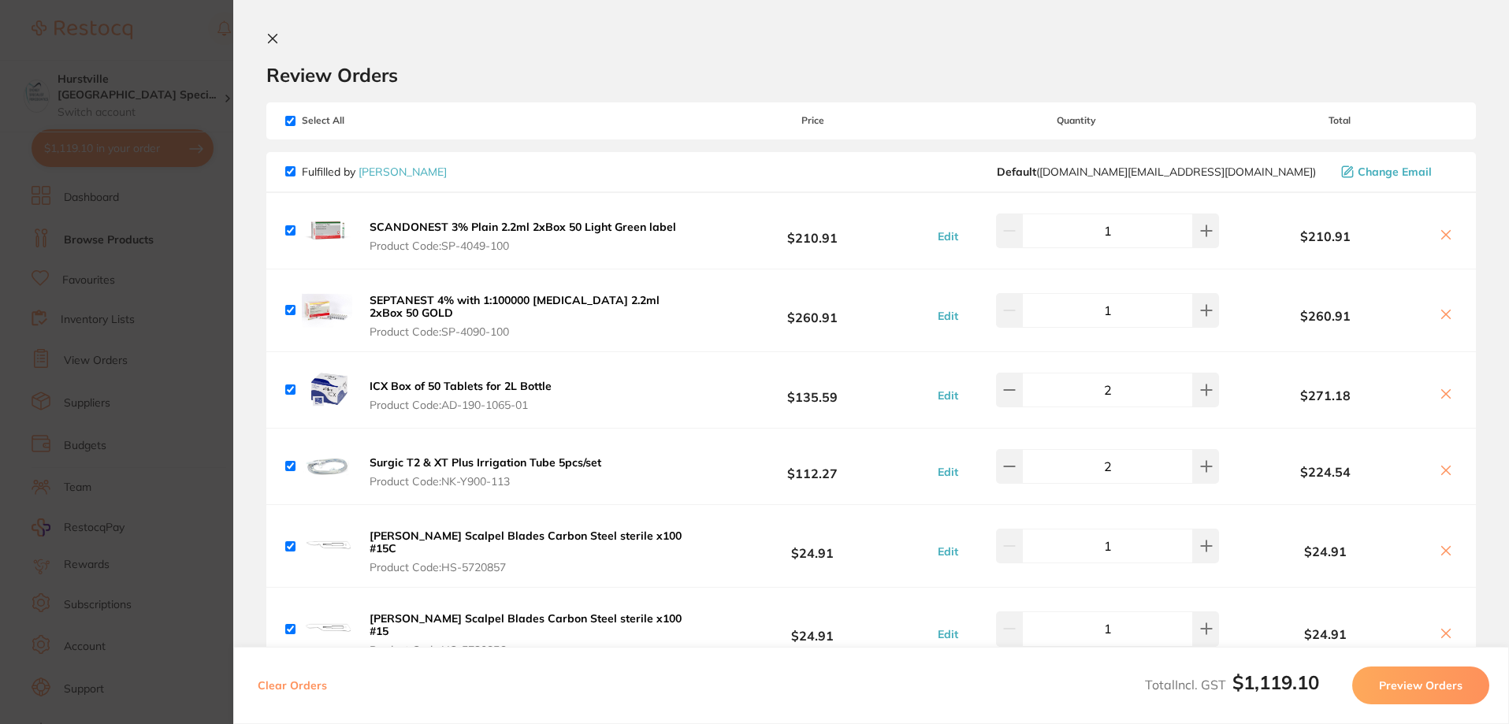
scroll to position [0, 0]
type textarea "scandonest, septanest - both with long expiration date please"
click at [269, 36] on icon at bounding box center [273, 39] width 9 height 9
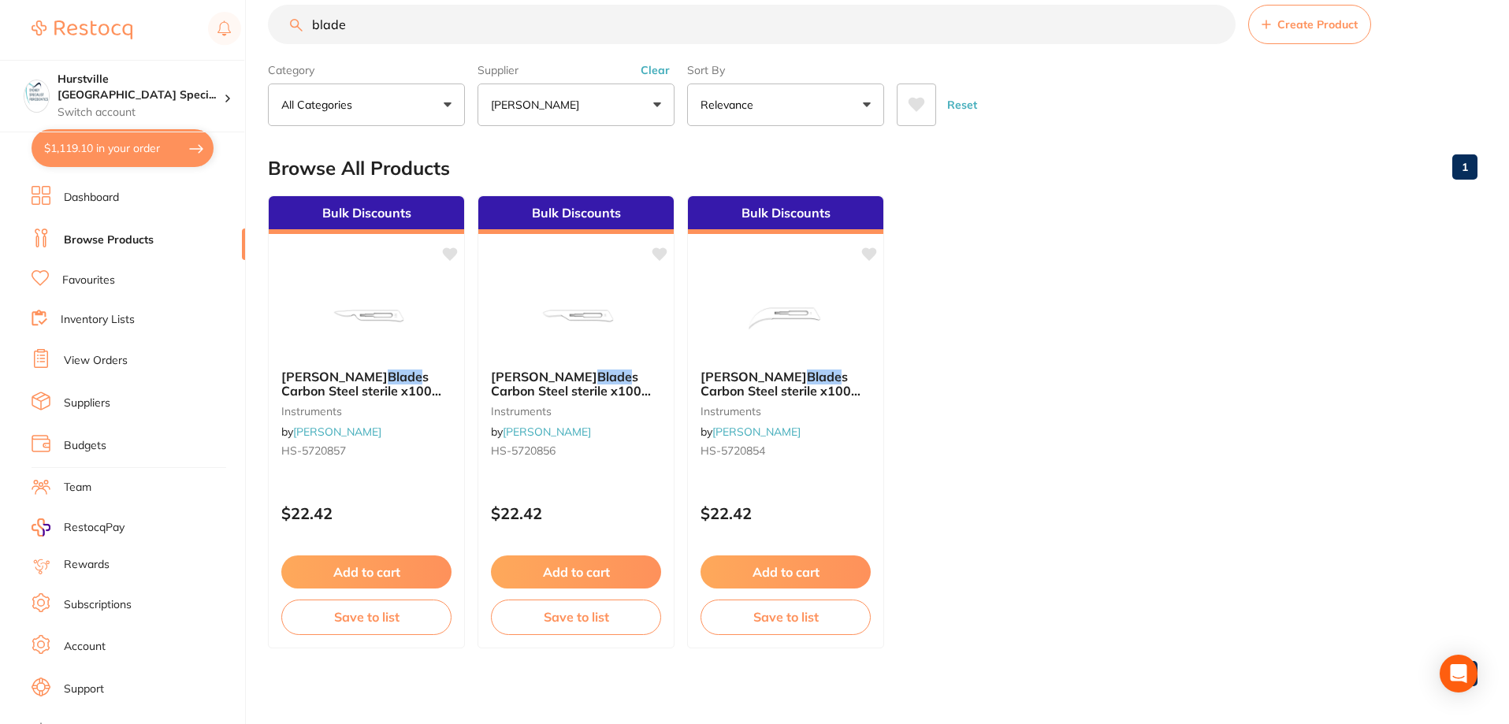
scroll to position [11, 0]
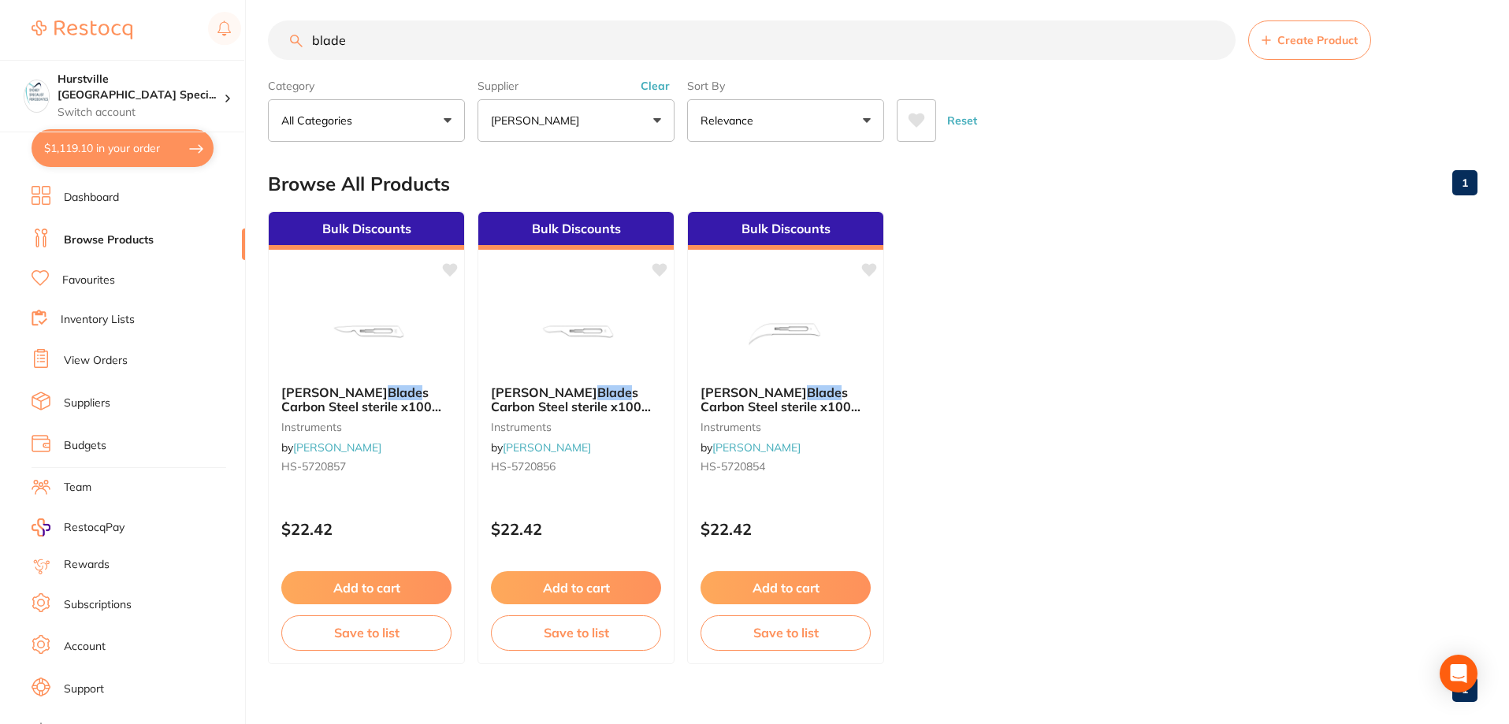
drag, startPoint x: 373, startPoint y: 16, endPoint x: 251, endPoint y: 14, distance: 122.1
click at [251, 14] on div "$1,119.10 Hurstville Sydney Speci... Switch account Hurstville Sydney Specialis…" at bounding box center [754, 351] width 1509 height 724
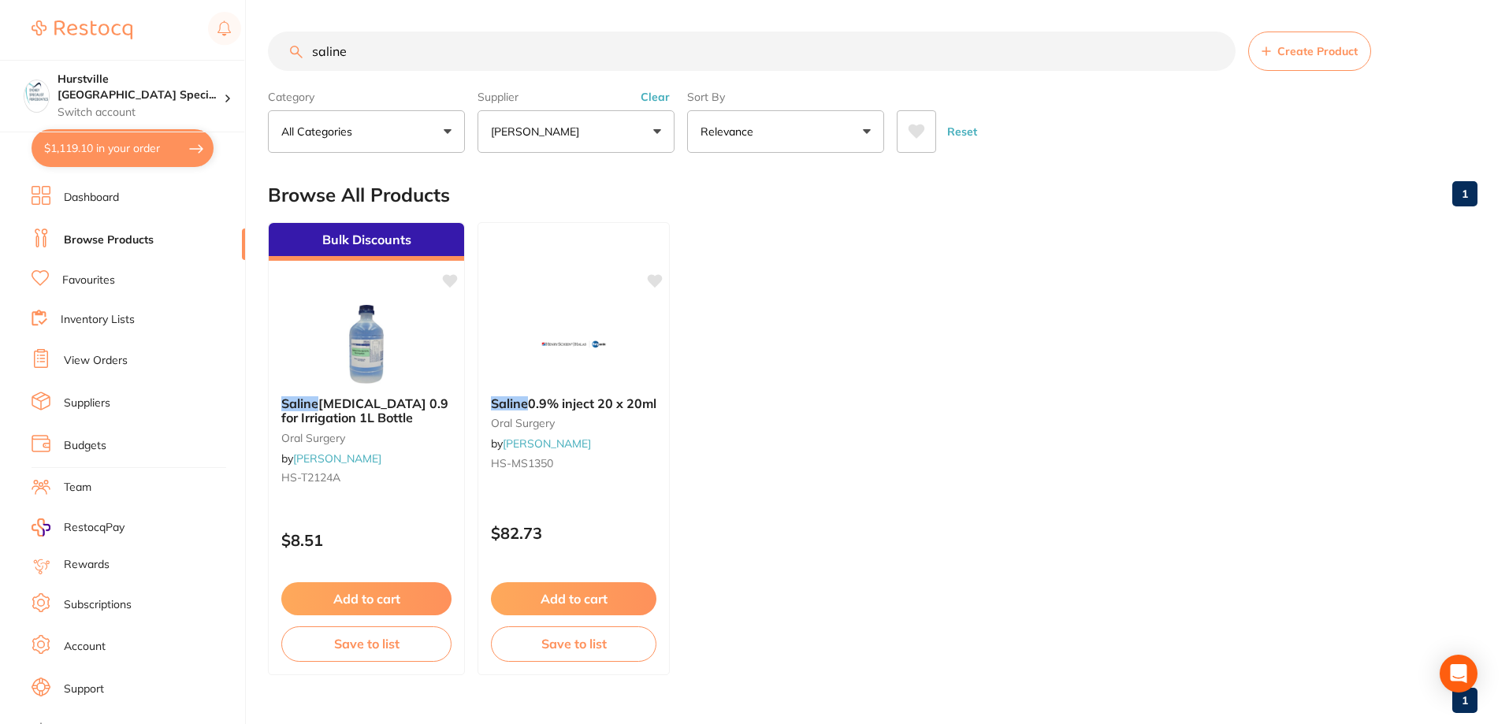
scroll to position [27, 0]
drag, startPoint x: 393, startPoint y: 52, endPoint x: 194, endPoint y: 58, distance: 199.4
click at [194, 58] on div "$1,119.10 Hurstville Sydney Speci... Switch account Hurstville Sydney Specialis…" at bounding box center [754, 362] width 1509 height 724
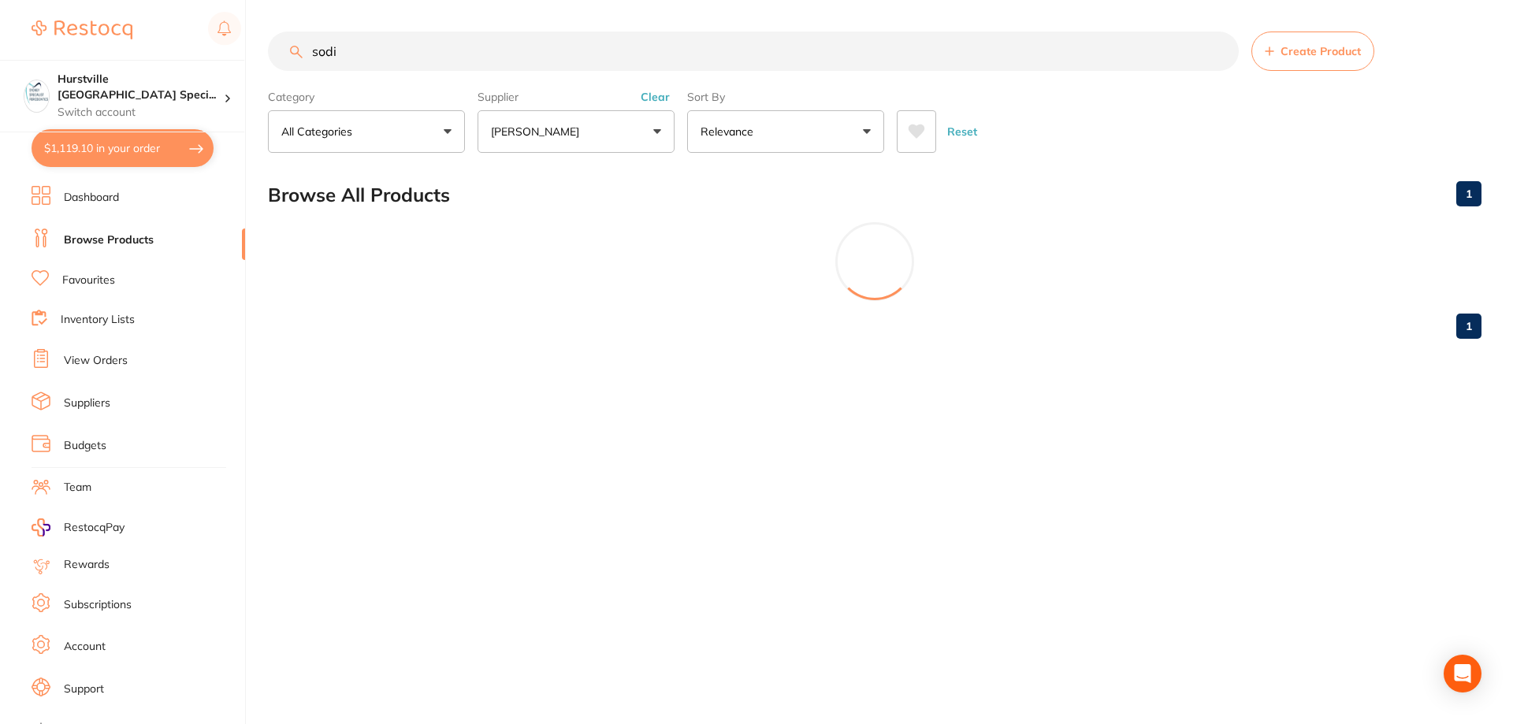
scroll to position [268, 0]
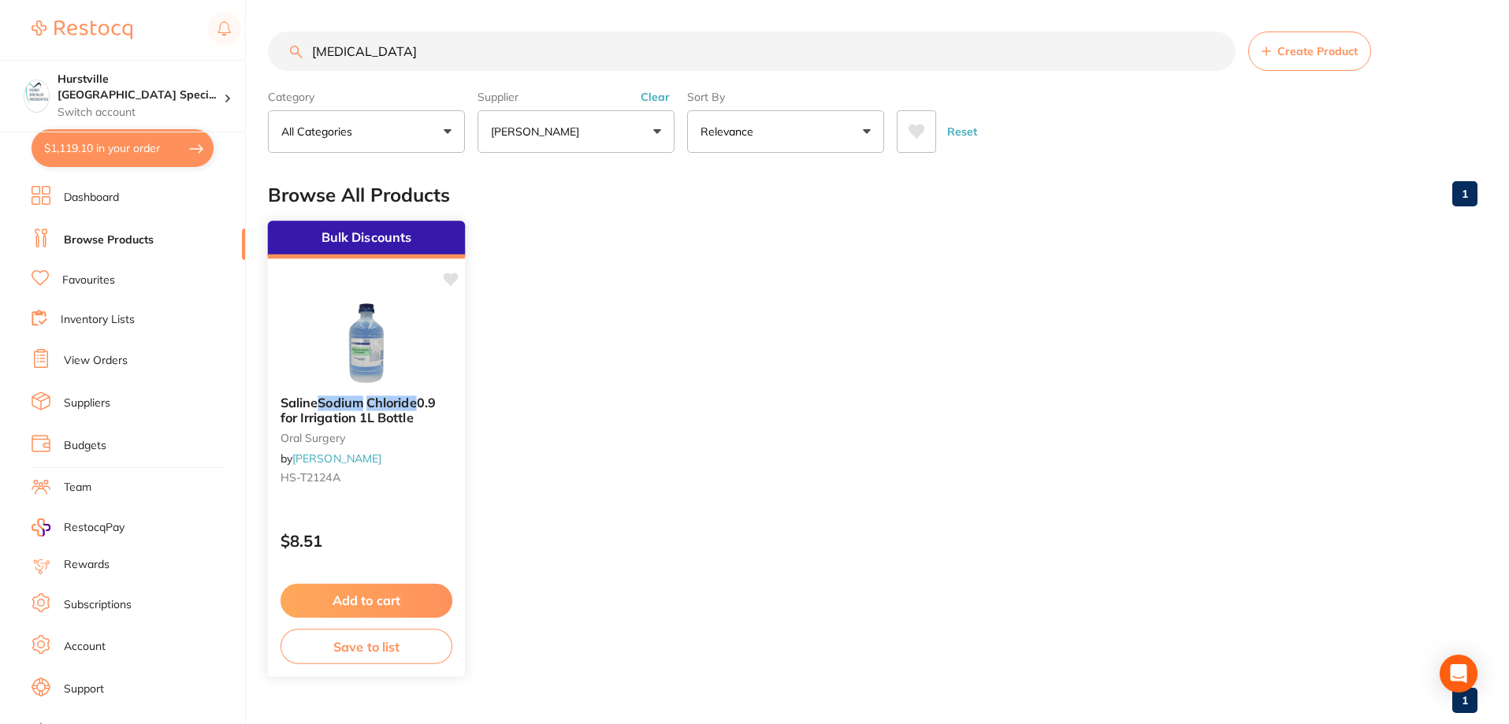
click at [429, 347] on div at bounding box center [366, 343] width 197 height 80
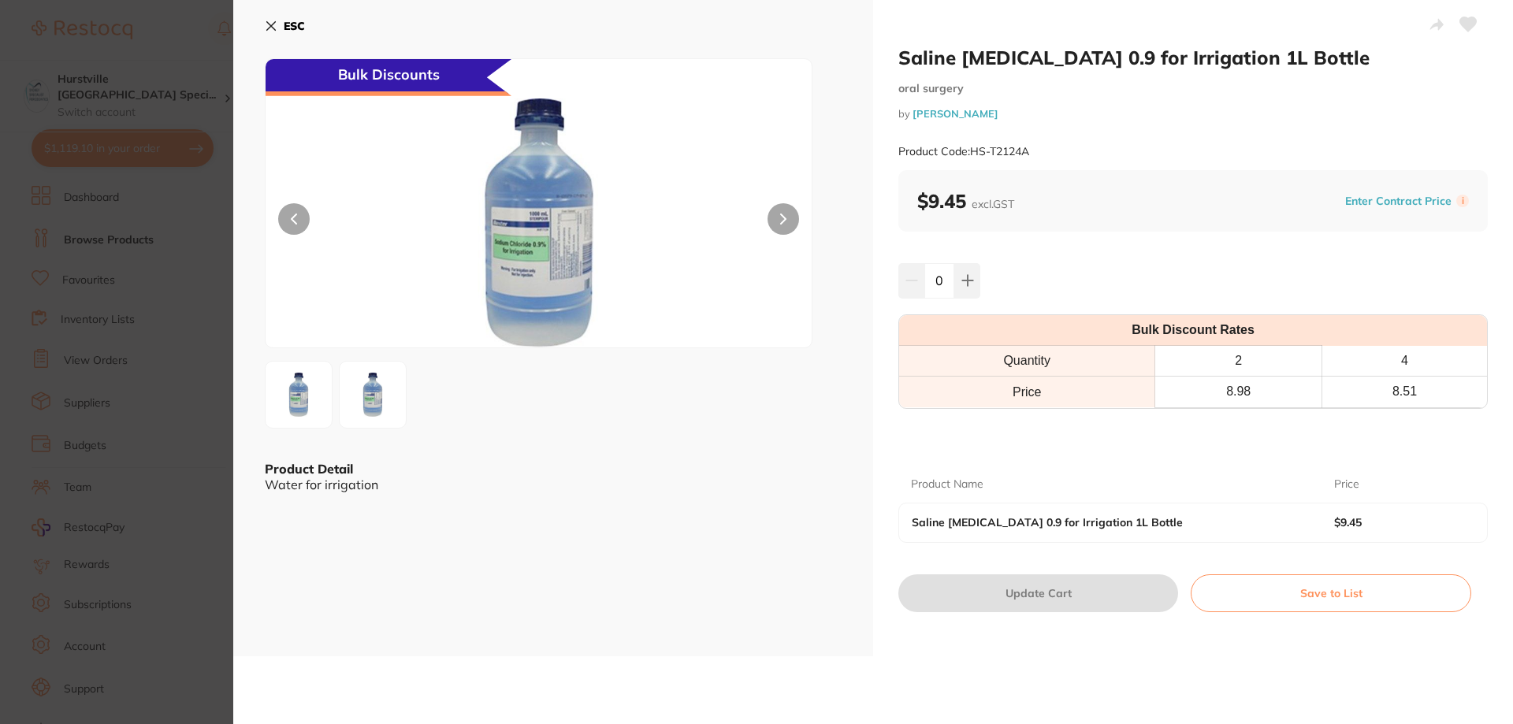
click at [273, 26] on icon at bounding box center [271, 26] width 13 height 13
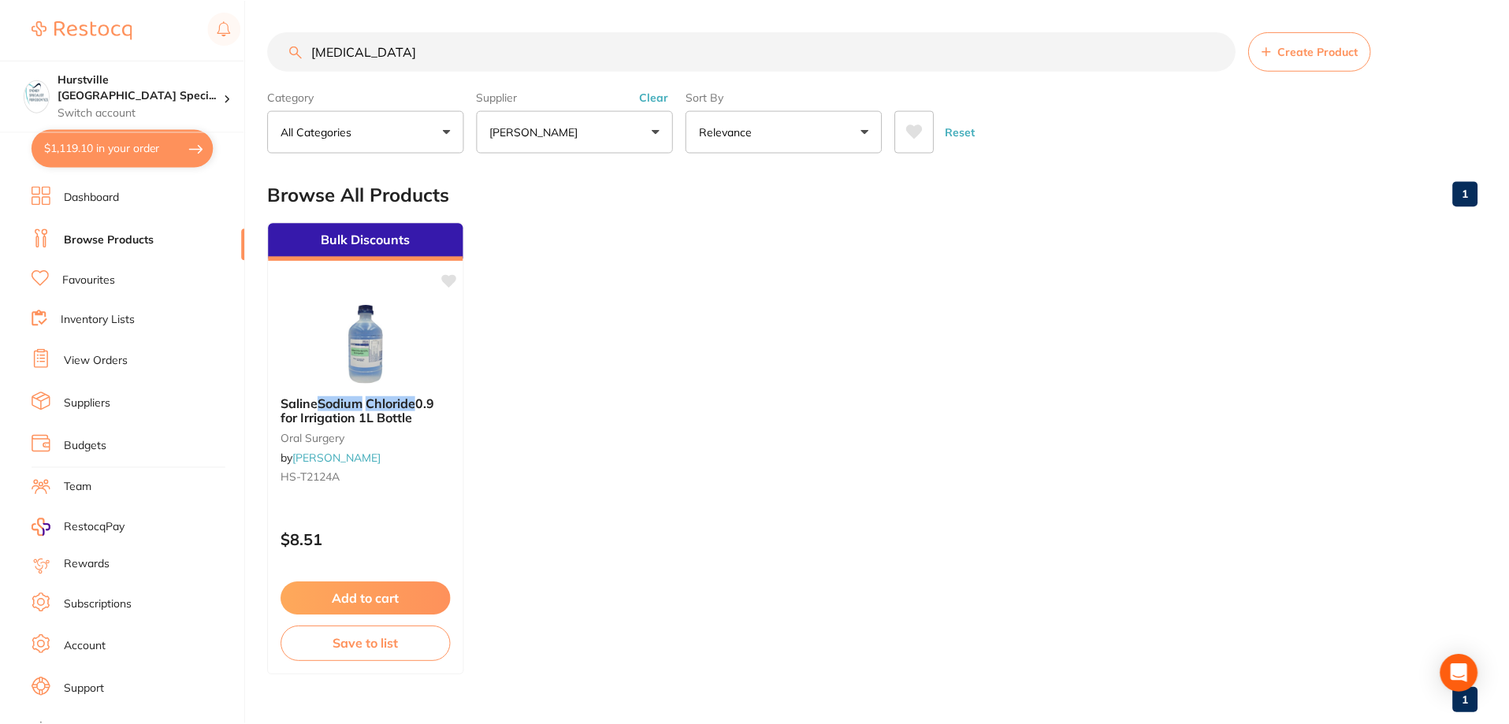
scroll to position [2, 0]
click at [567, 132] on p "[PERSON_NAME]" at bounding box center [538, 130] width 95 height 16
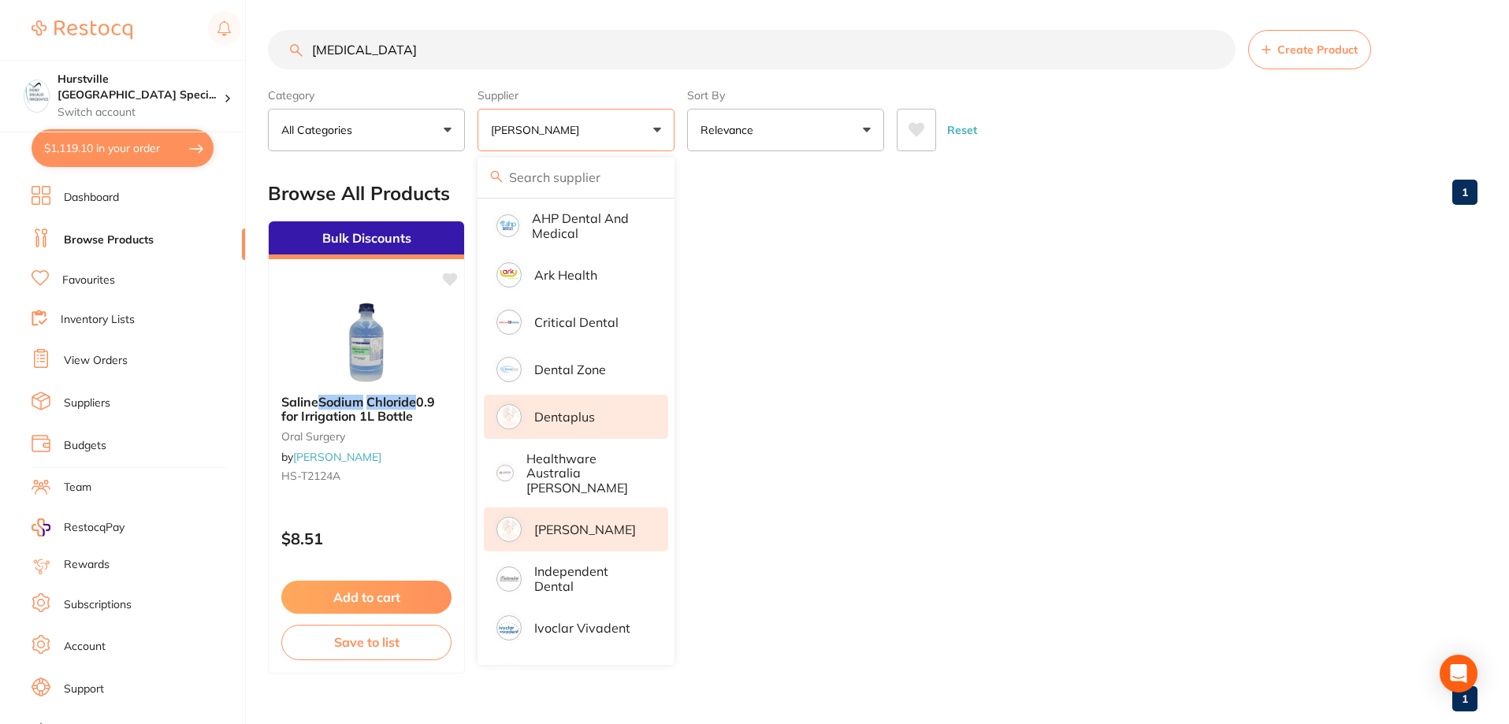
scroll to position [0, 0]
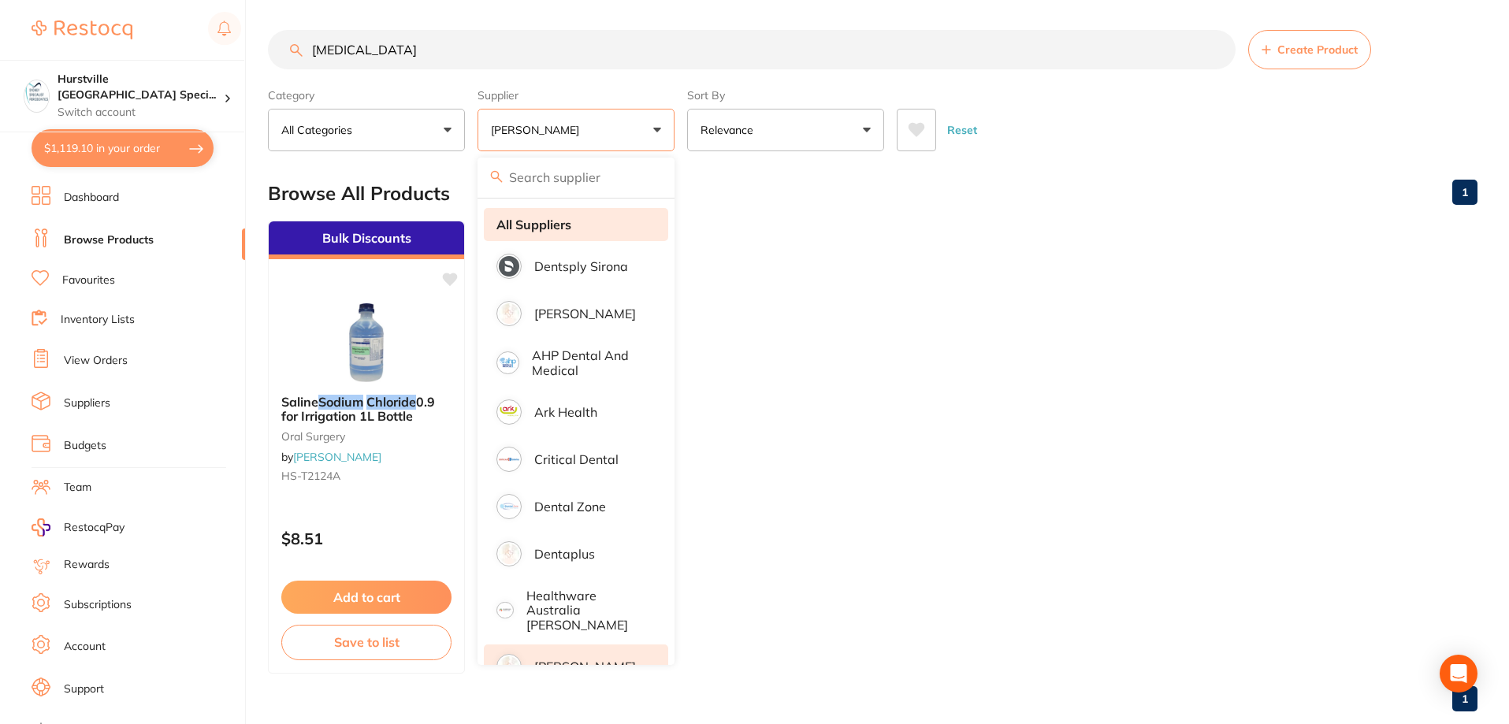
click at [593, 237] on li "All Suppliers" at bounding box center [576, 224] width 184 height 33
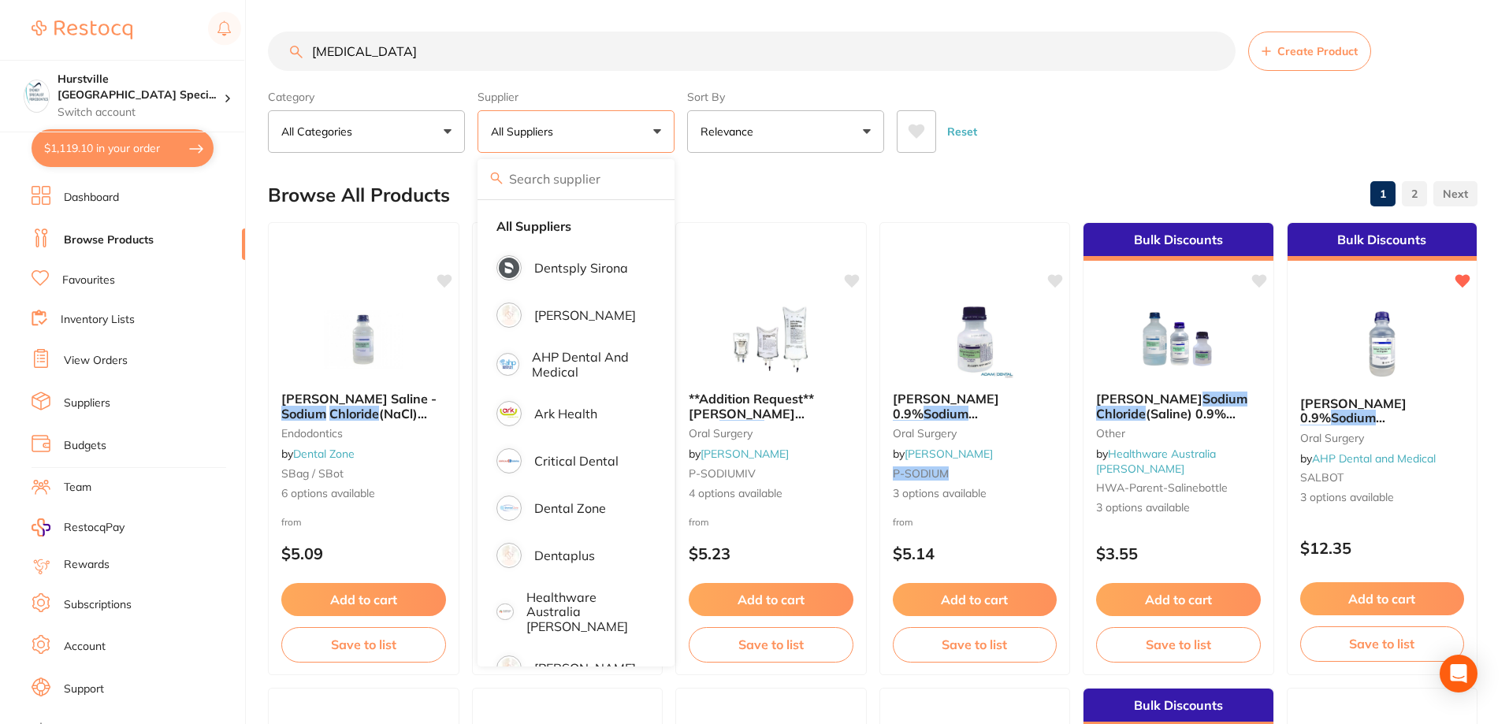
click at [645, 54] on input "sodium chloride" at bounding box center [752, 51] width 968 height 39
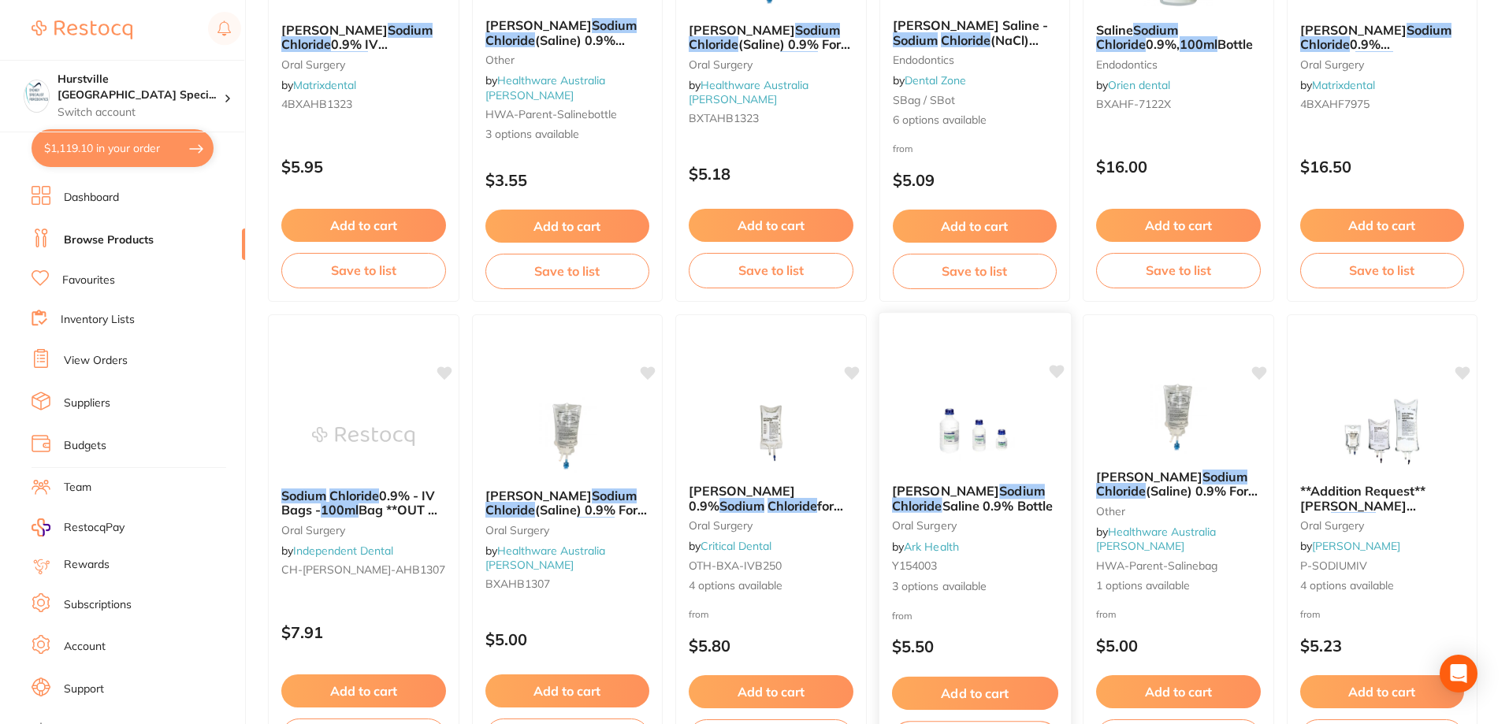
scroll to position [867, 0]
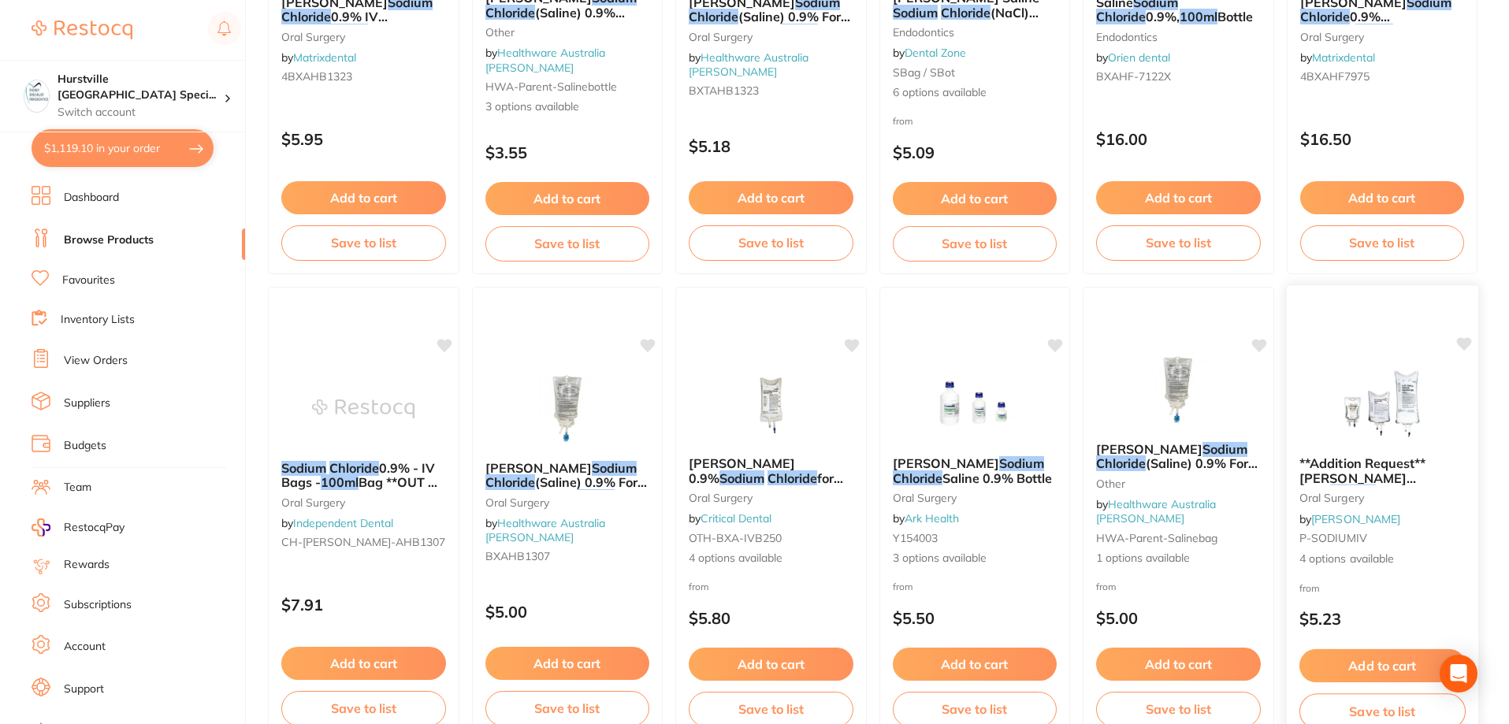
type input "[MEDICAL_DATA] 500ml"
click at [1388, 403] on img at bounding box center [1381, 404] width 103 height 80
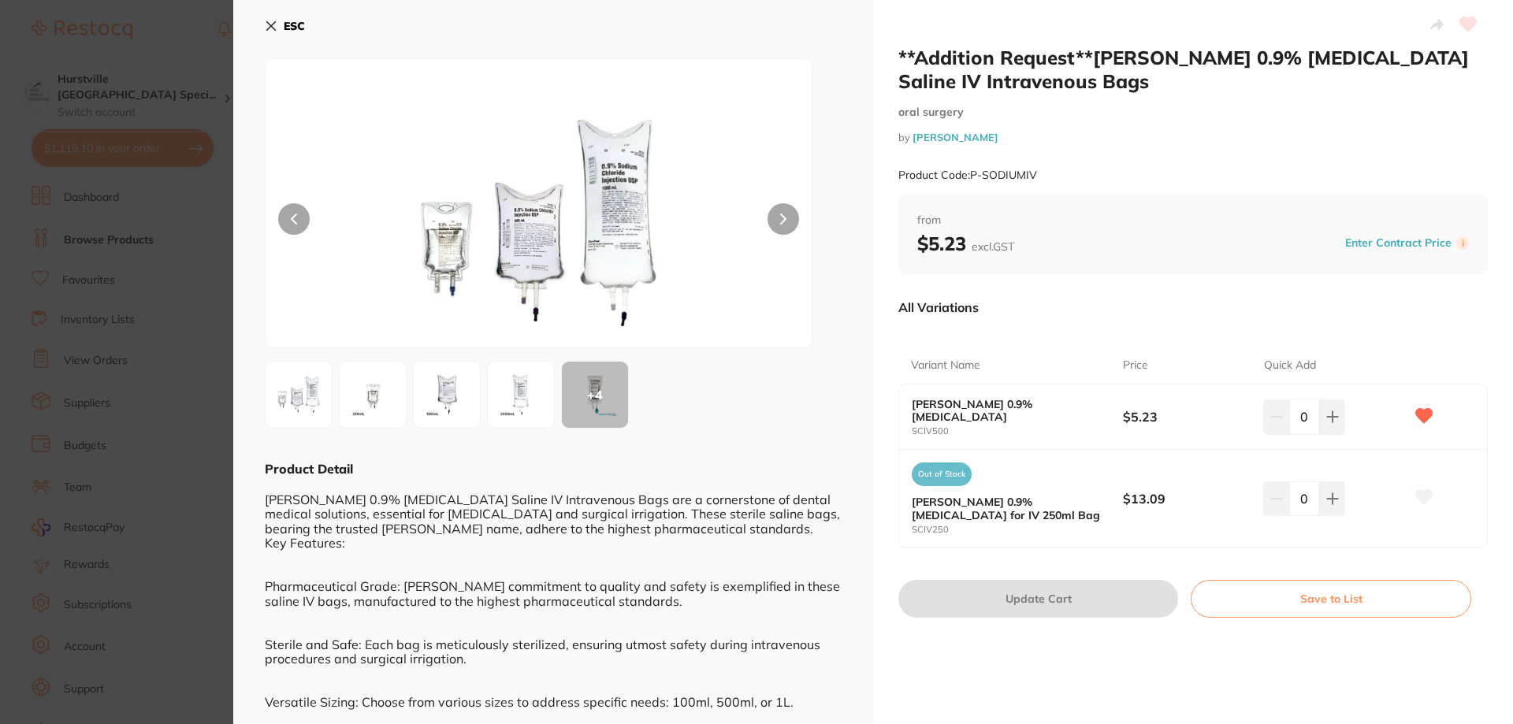
click at [276, 29] on icon at bounding box center [271, 26] width 13 height 13
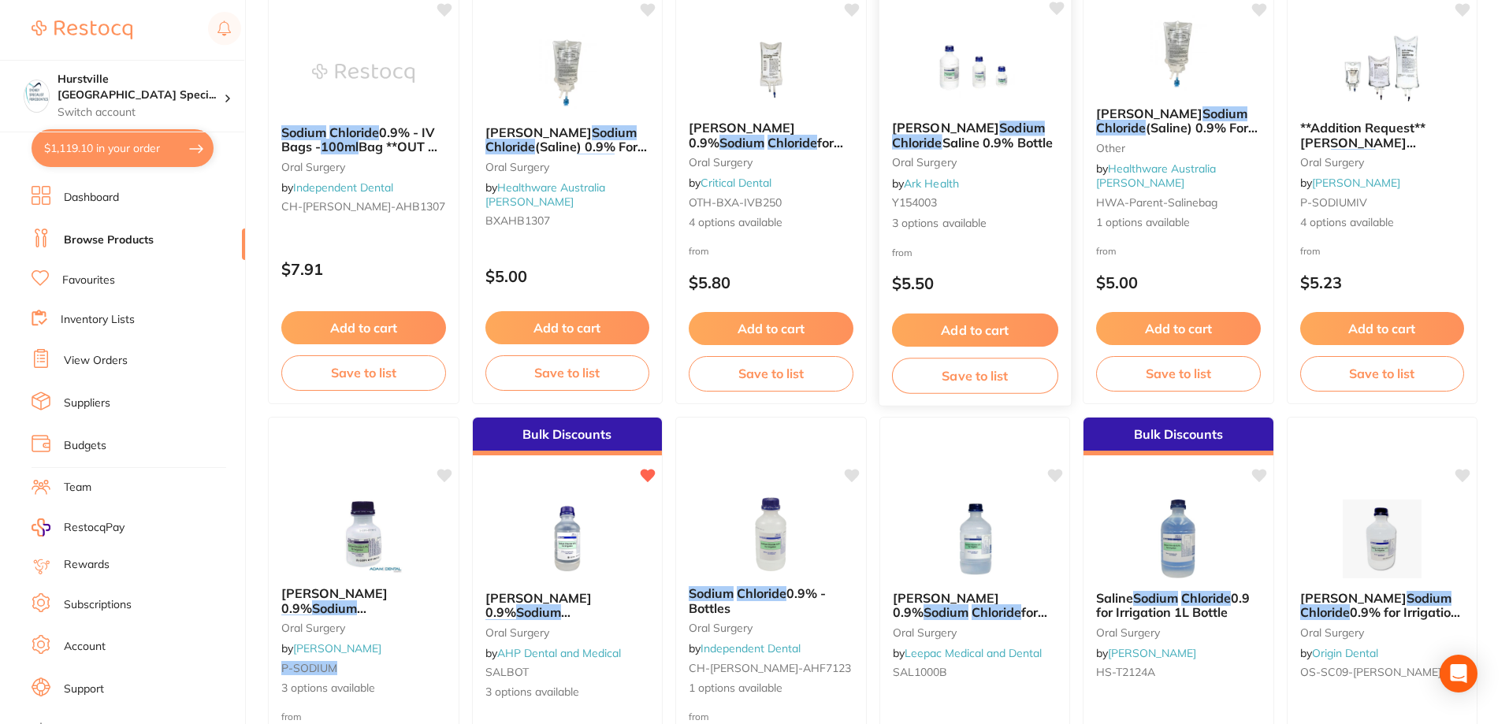
scroll to position [1261, 0]
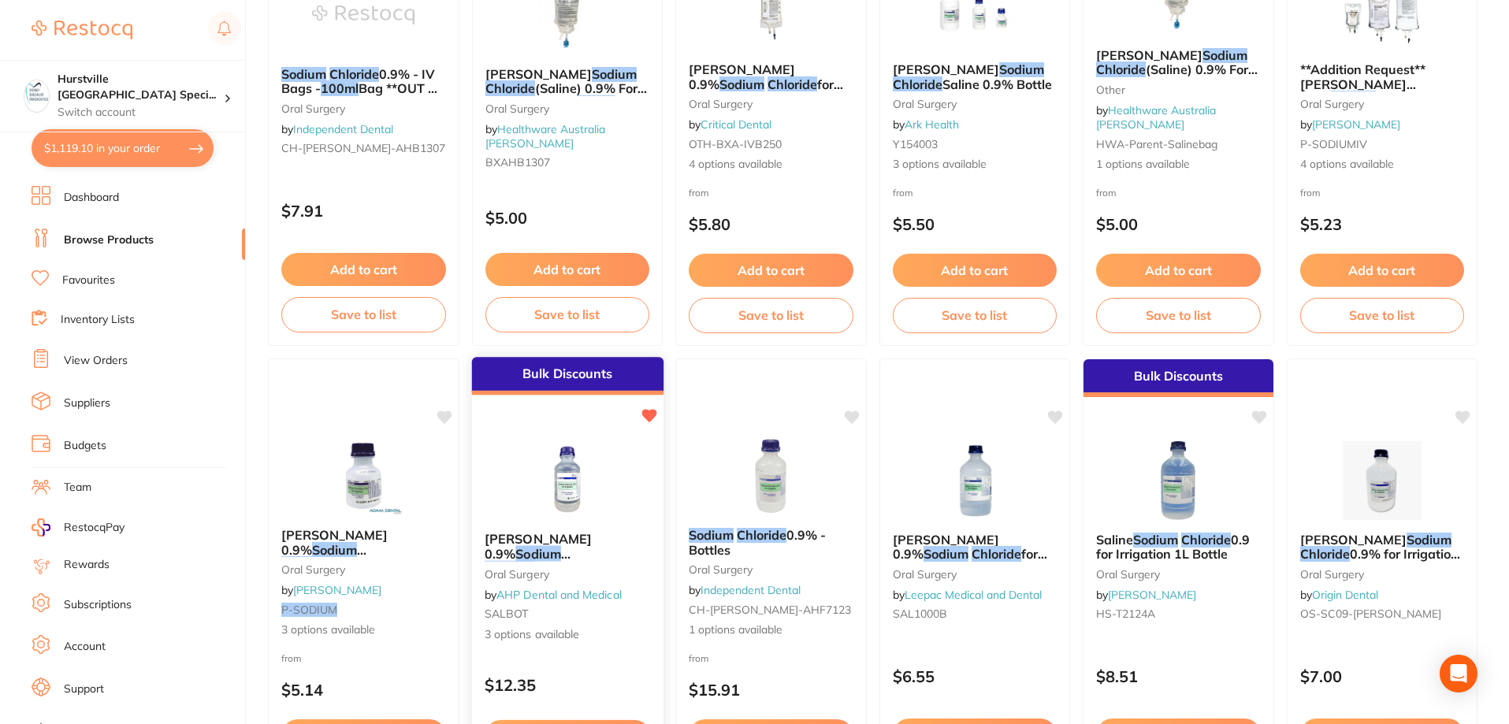
click at [568, 481] on img at bounding box center [566, 480] width 103 height 80
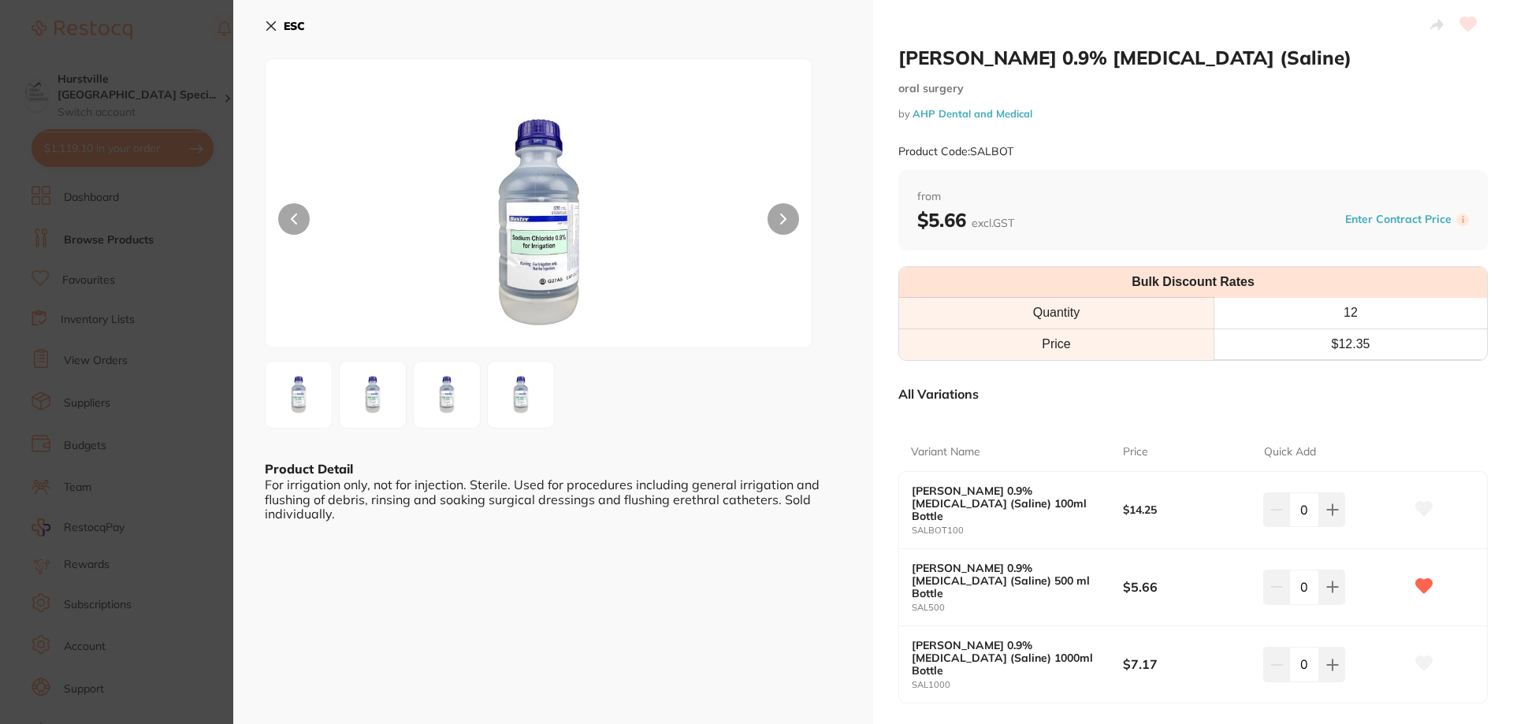
click at [271, 26] on icon at bounding box center [271, 26] width 9 height 9
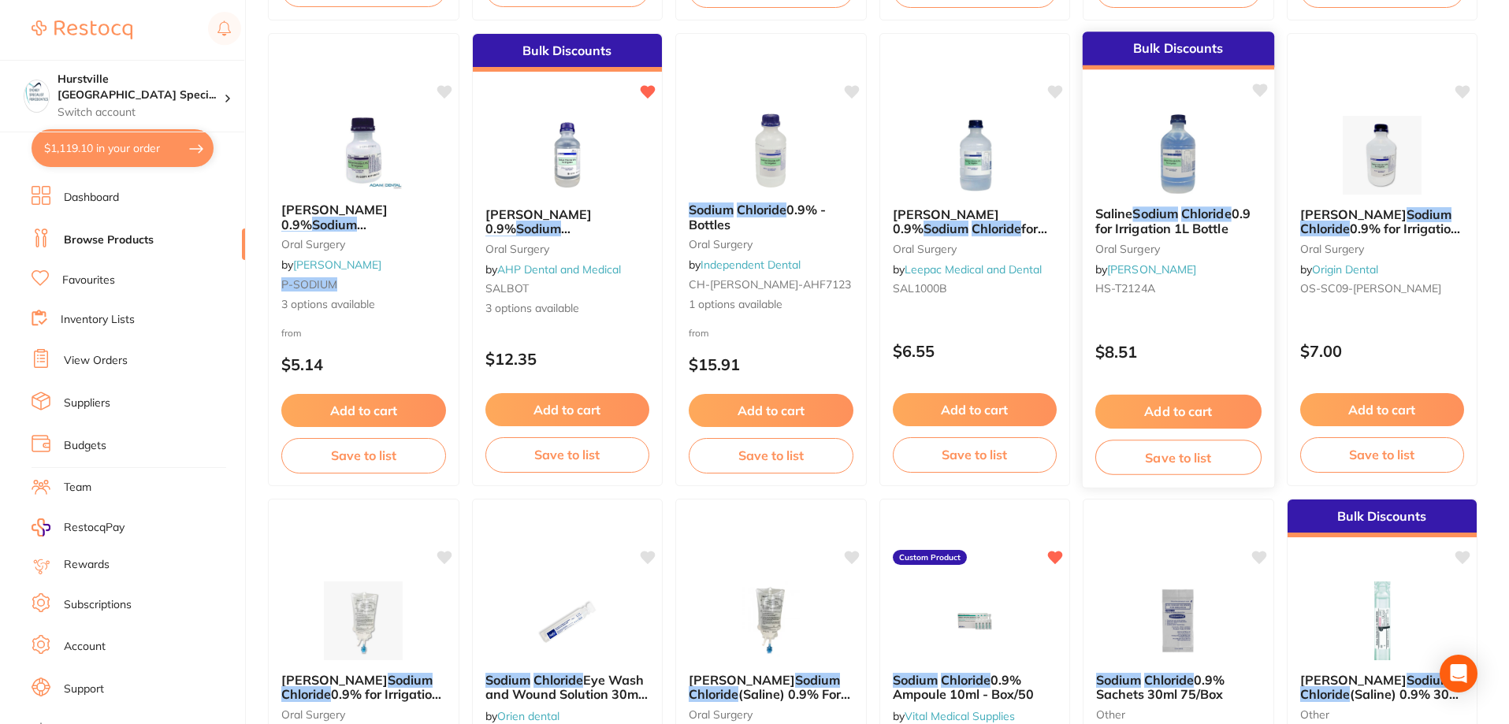
scroll to position [1734, 0]
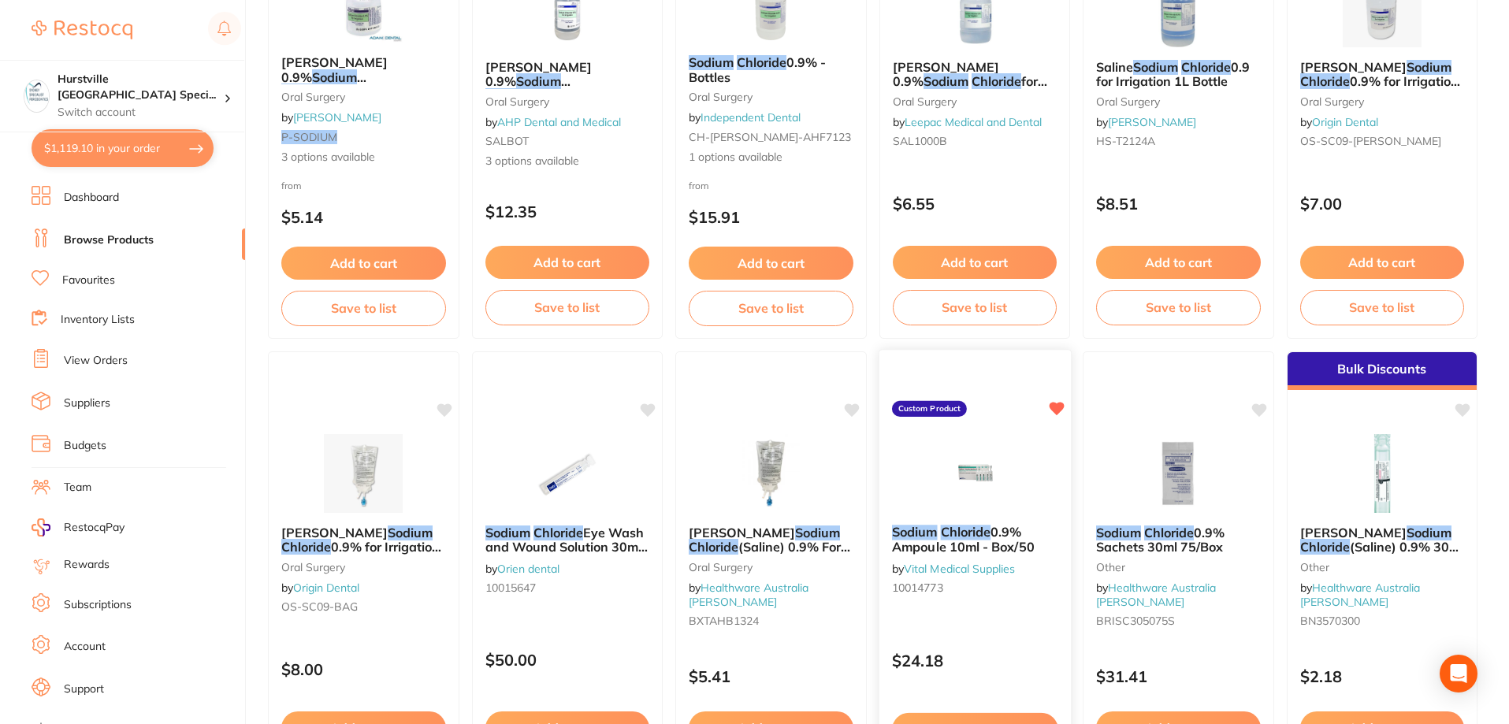
click at [1000, 480] on img at bounding box center [974, 473] width 103 height 80
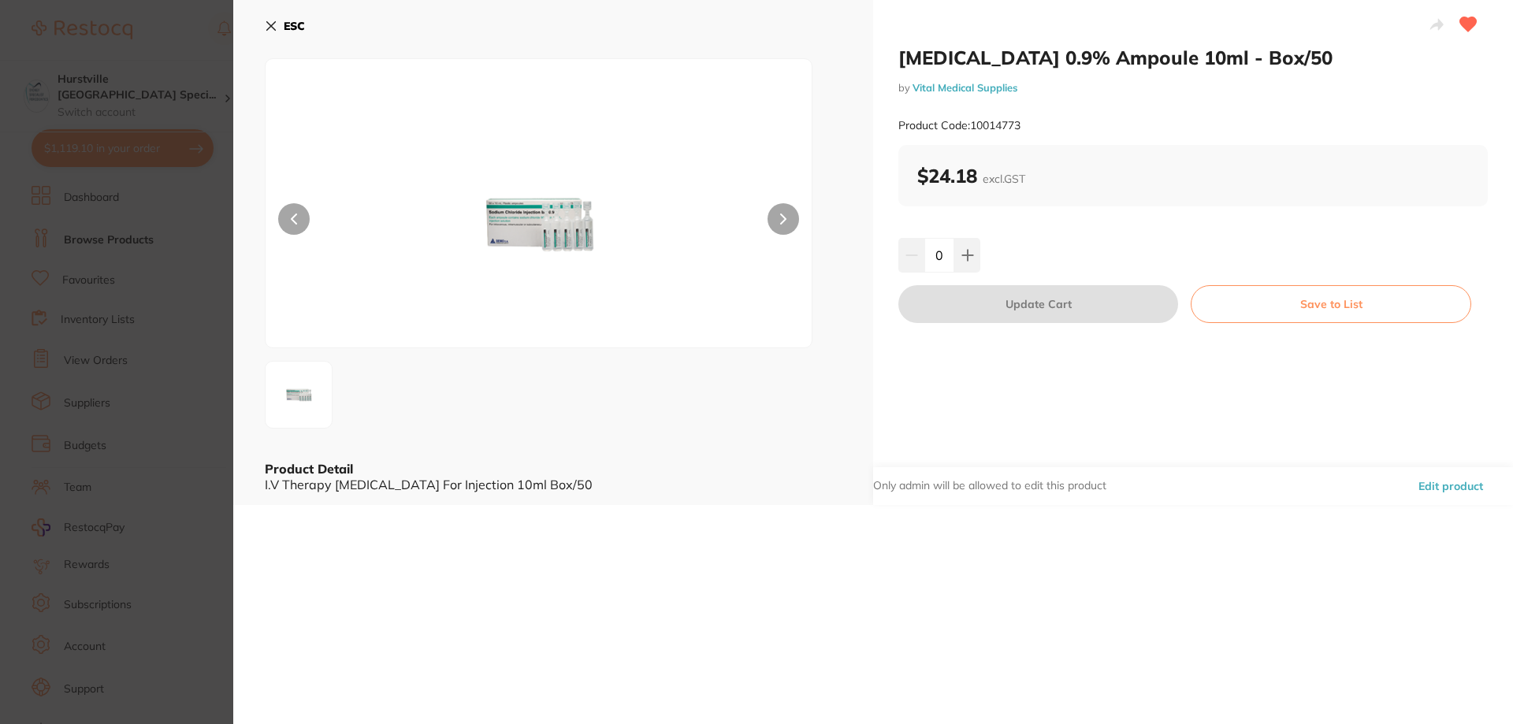
click at [266, 18] on button "ESC" at bounding box center [285, 26] width 40 height 27
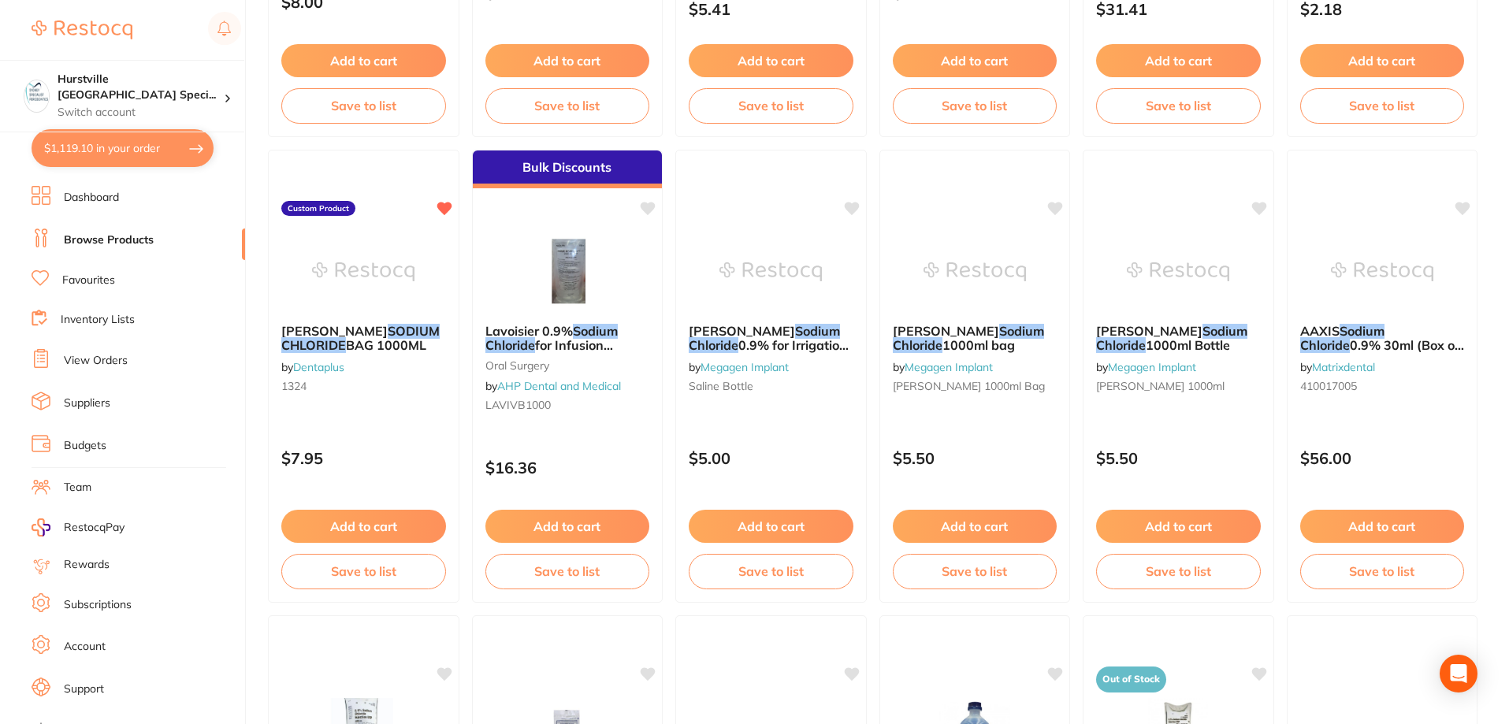
scroll to position [2522, 0]
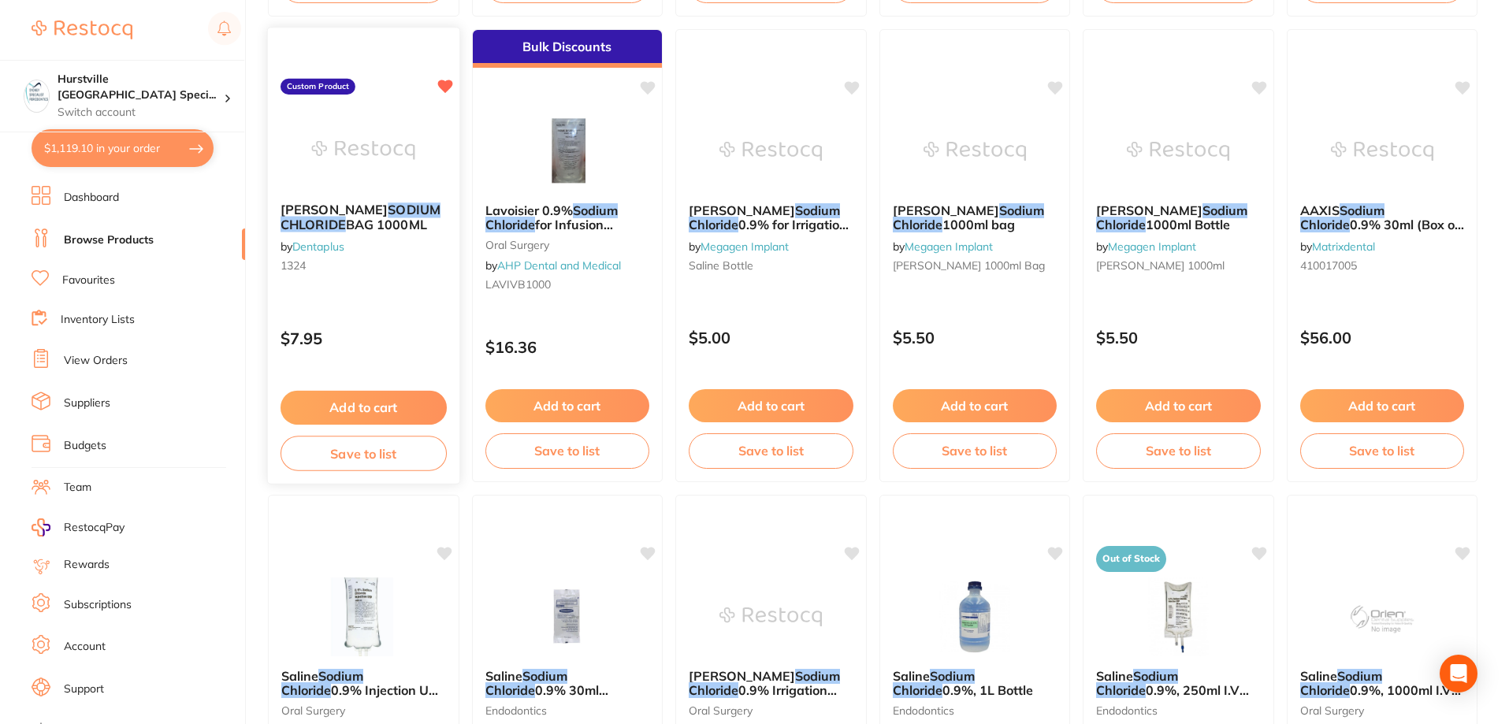
click at [386, 164] on img at bounding box center [363, 150] width 103 height 80
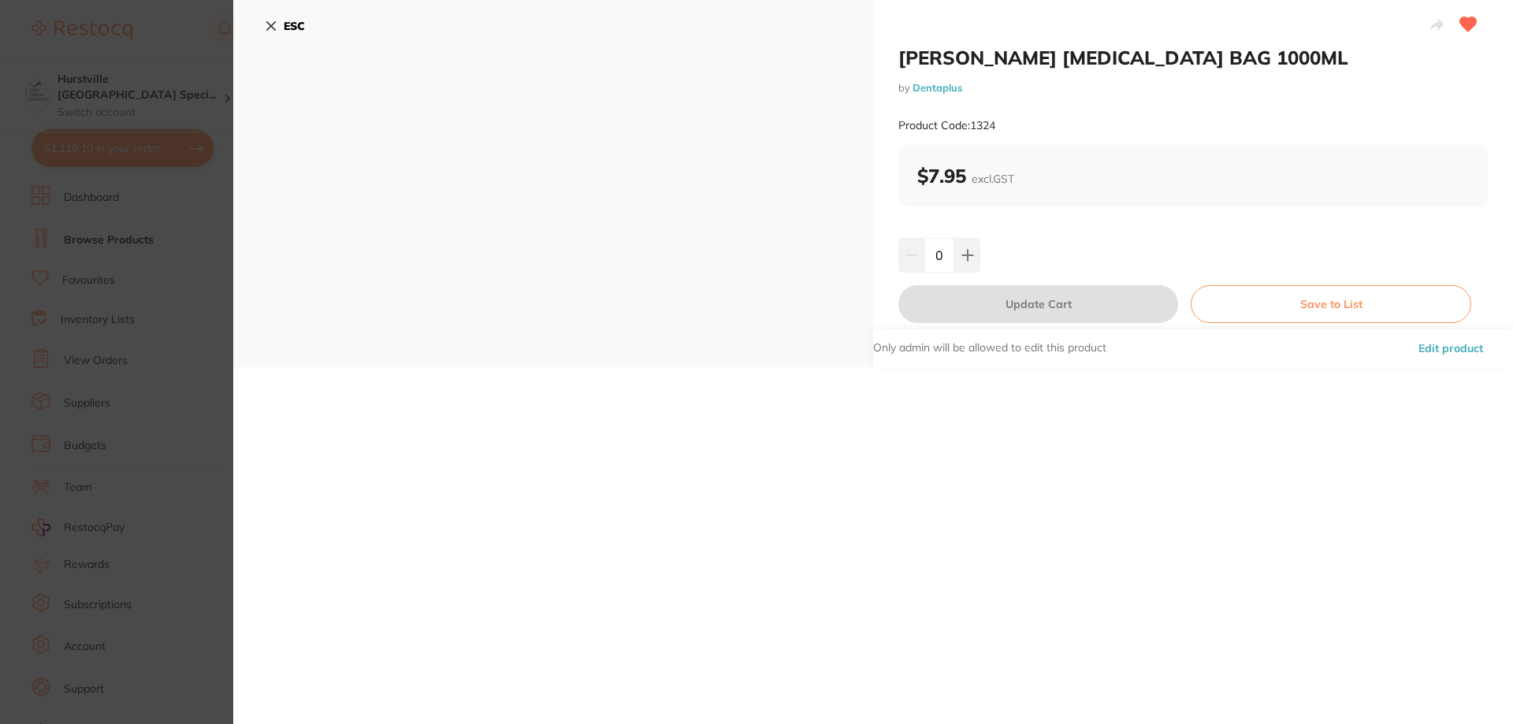
click at [277, 30] on icon at bounding box center [271, 26] width 13 height 13
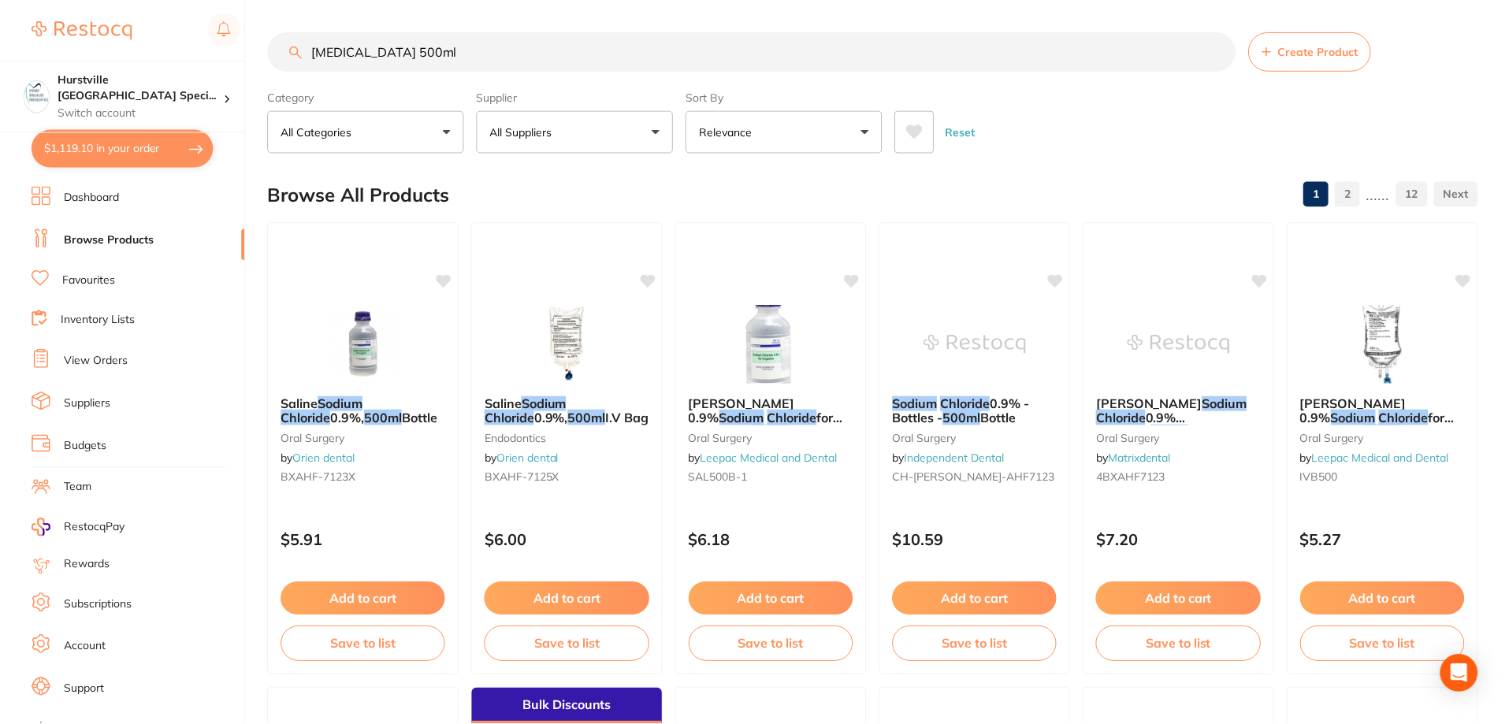
scroll to position [2522, 0]
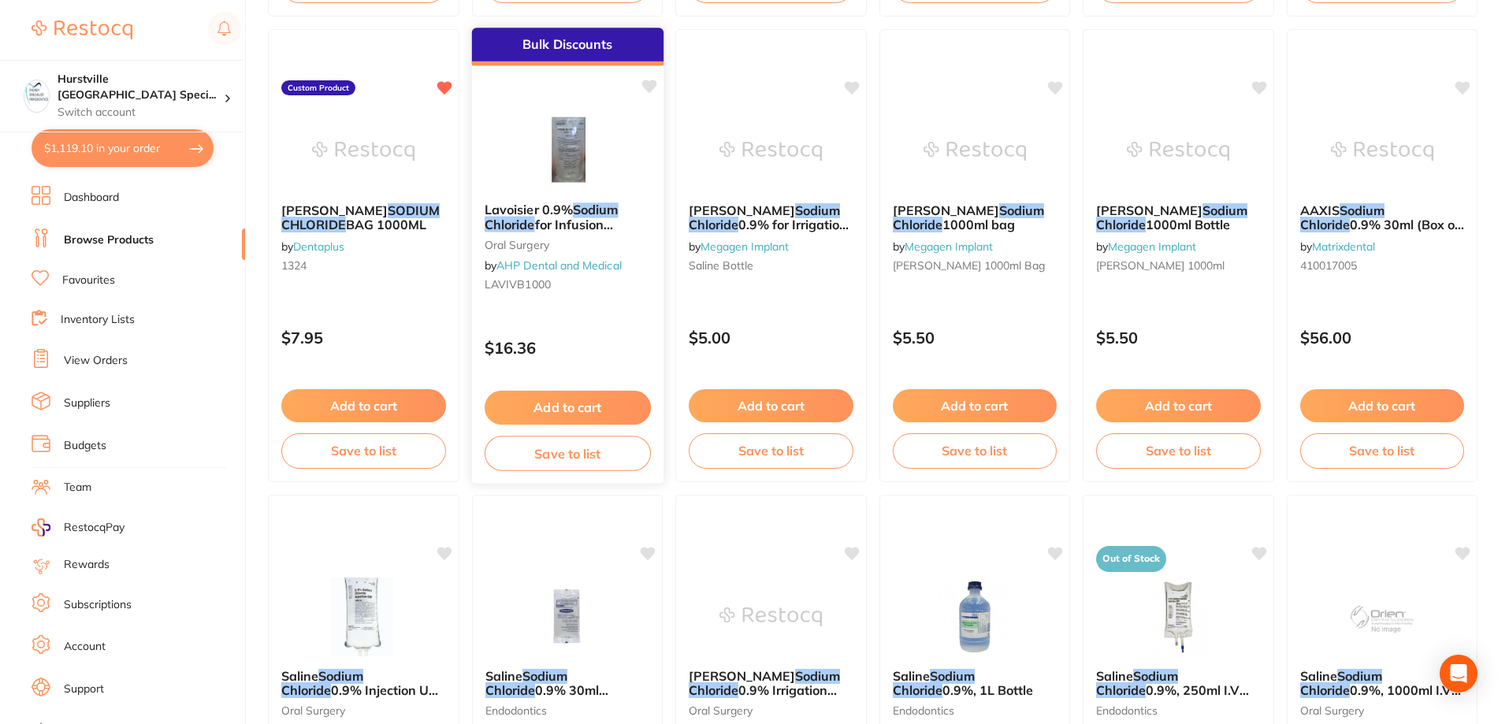
click at [544, 141] on img at bounding box center [566, 150] width 103 height 80
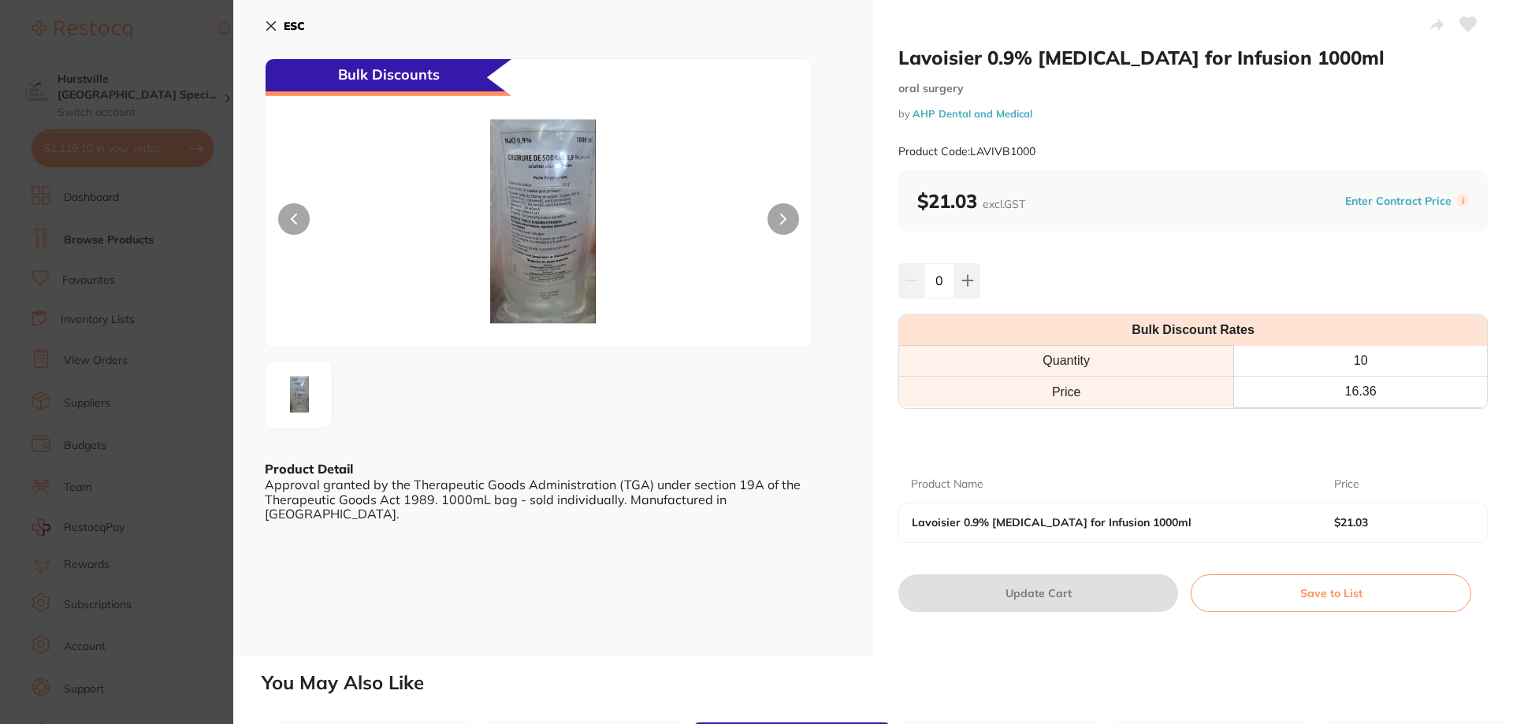
click at [273, 26] on icon at bounding box center [271, 26] width 13 height 13
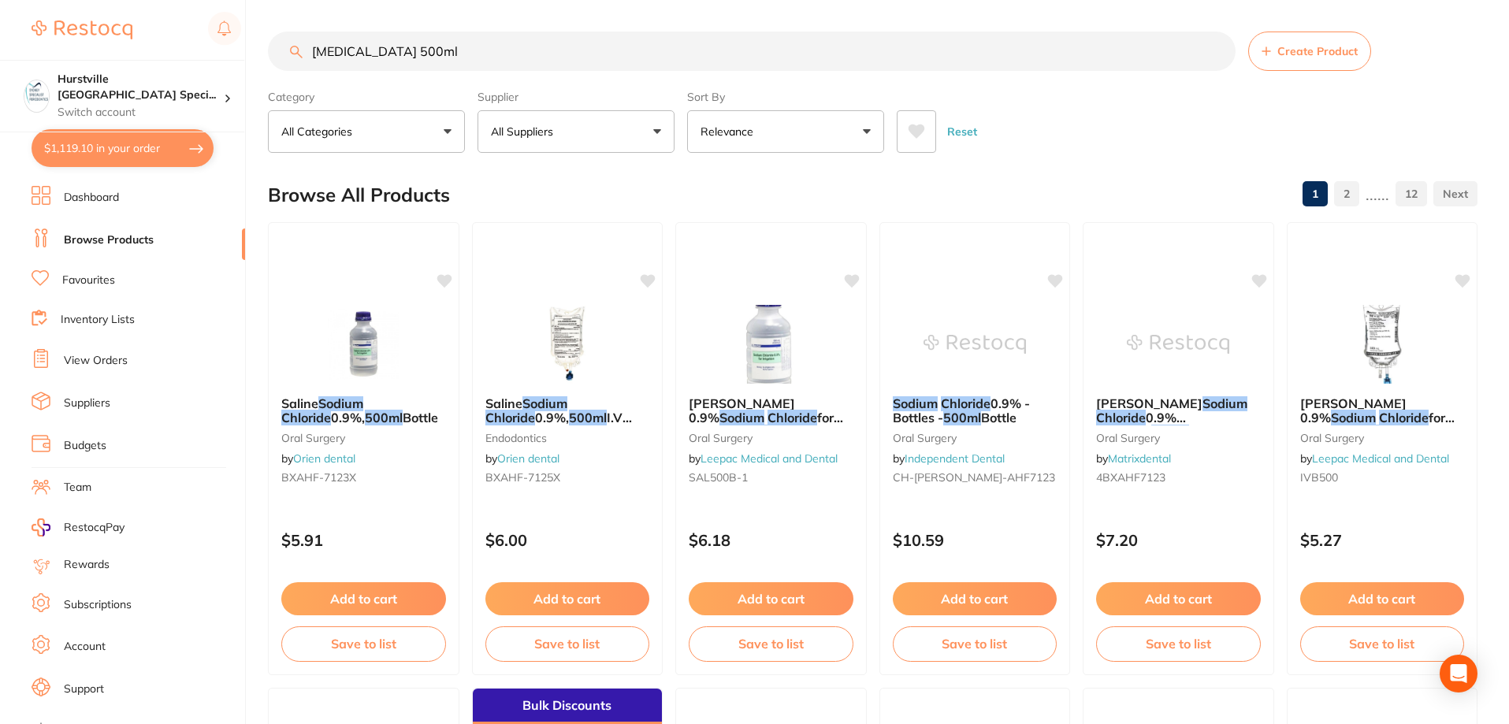
drag, startPoint x: 528, startPoint y: 59, endPoint x: 121, endPoint y: 58, distance: 406.6
click at [121, 58] on div "$1,119.10 Hurstville [GEOGRAPHIC_DATA] Speci... Switch account Hurstville [GEOG…" at bounding box center [754, 362] width 1509 height 724
type input "[PERSON_NAME]"
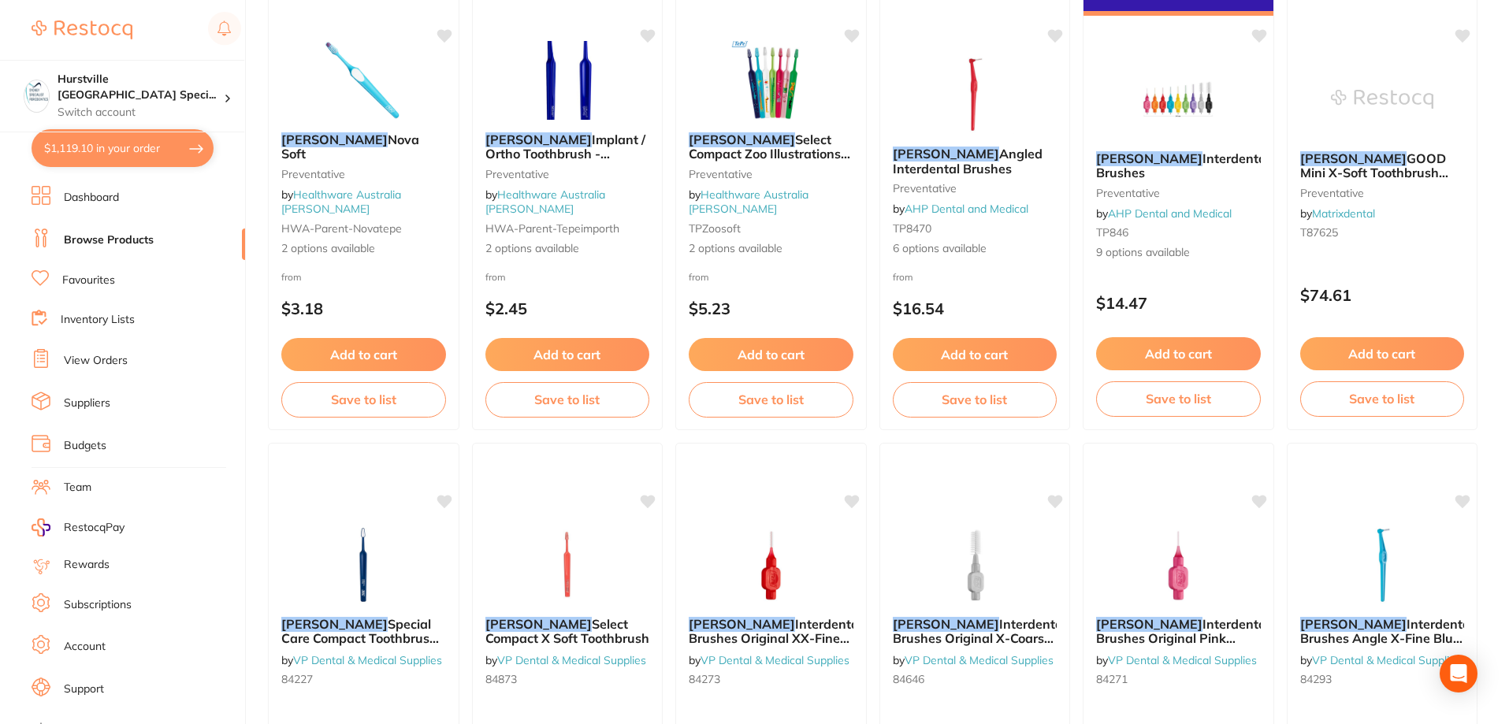
scroll to position [1182, 0]
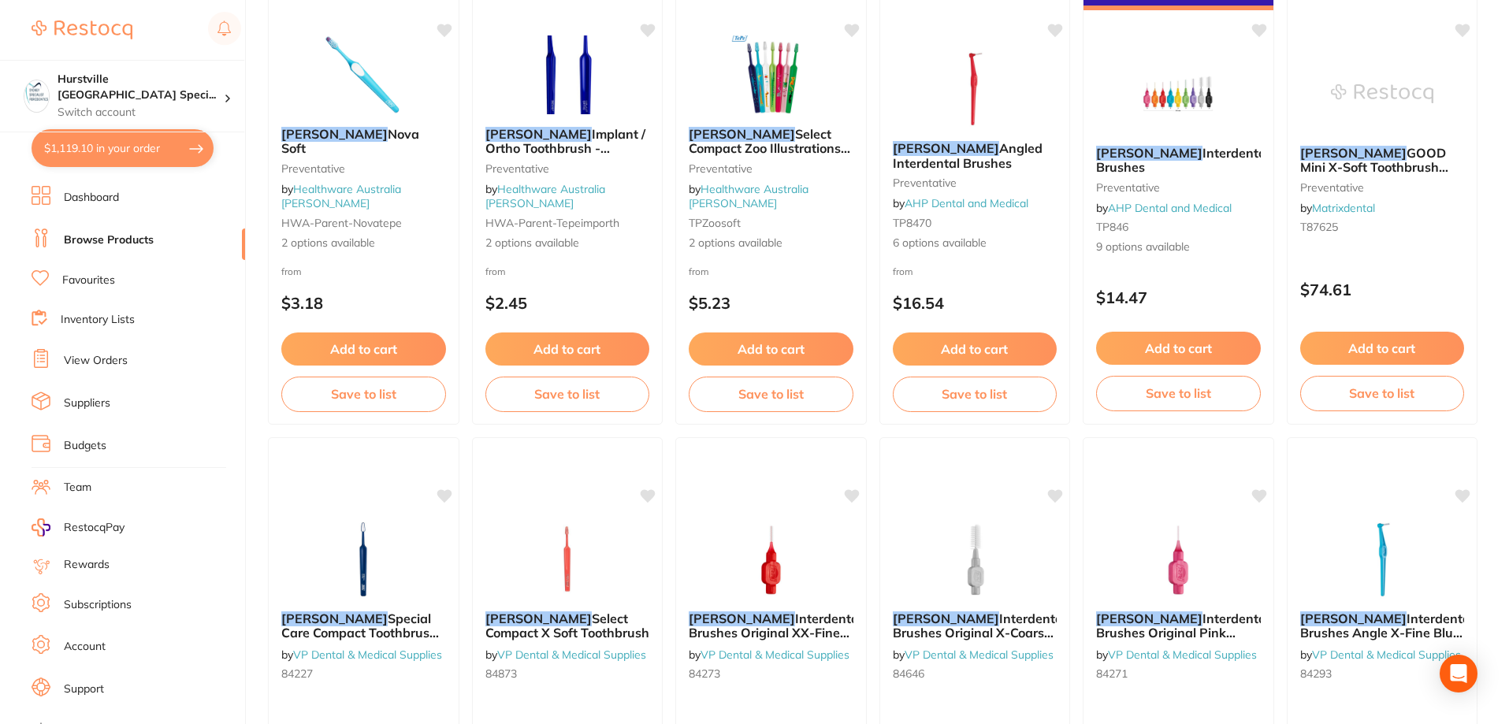
click at [118, 287] on li "Favourites" at bounding box center [139, 280] width 214 height 20
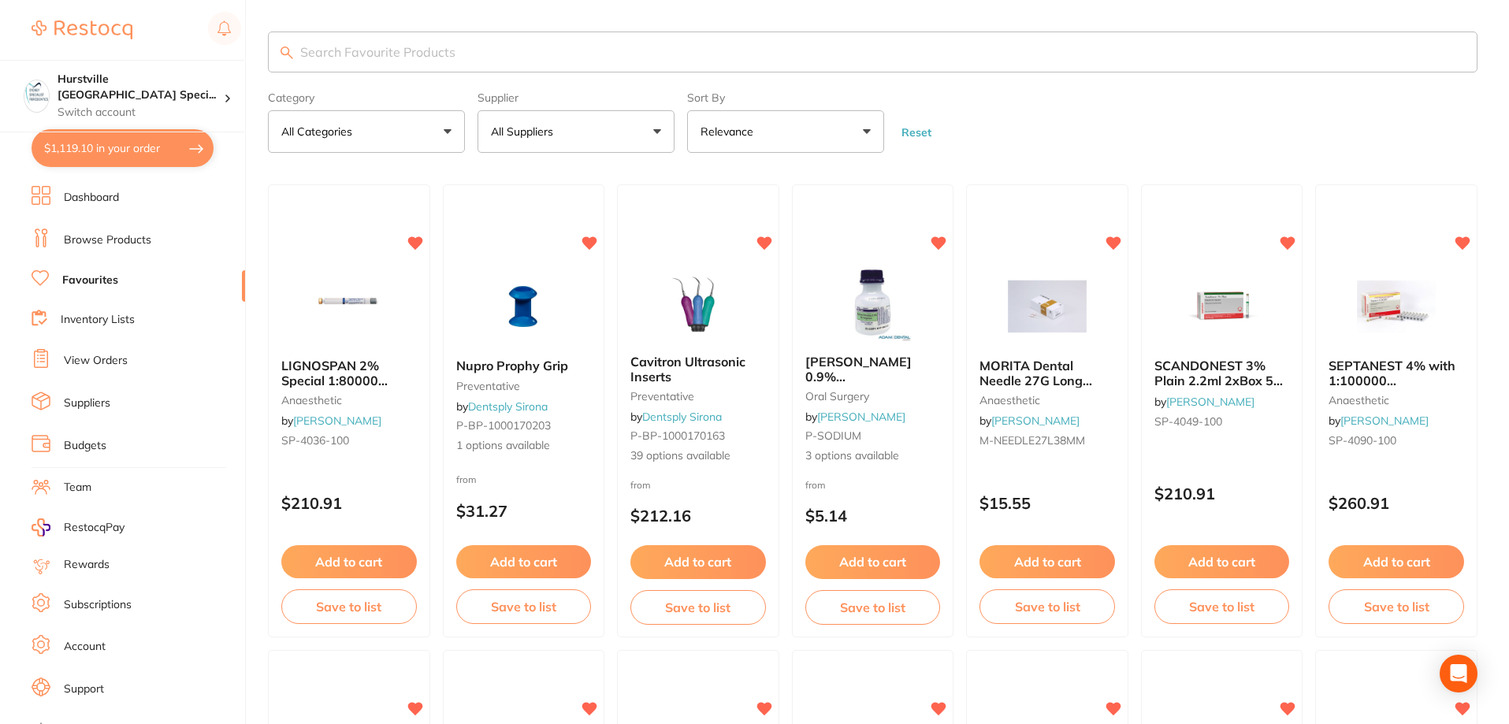
click at [560, 58] on input "search" at bounding box center [873, 52] width 1210 height 41
type input "[PERSON_NAME]"
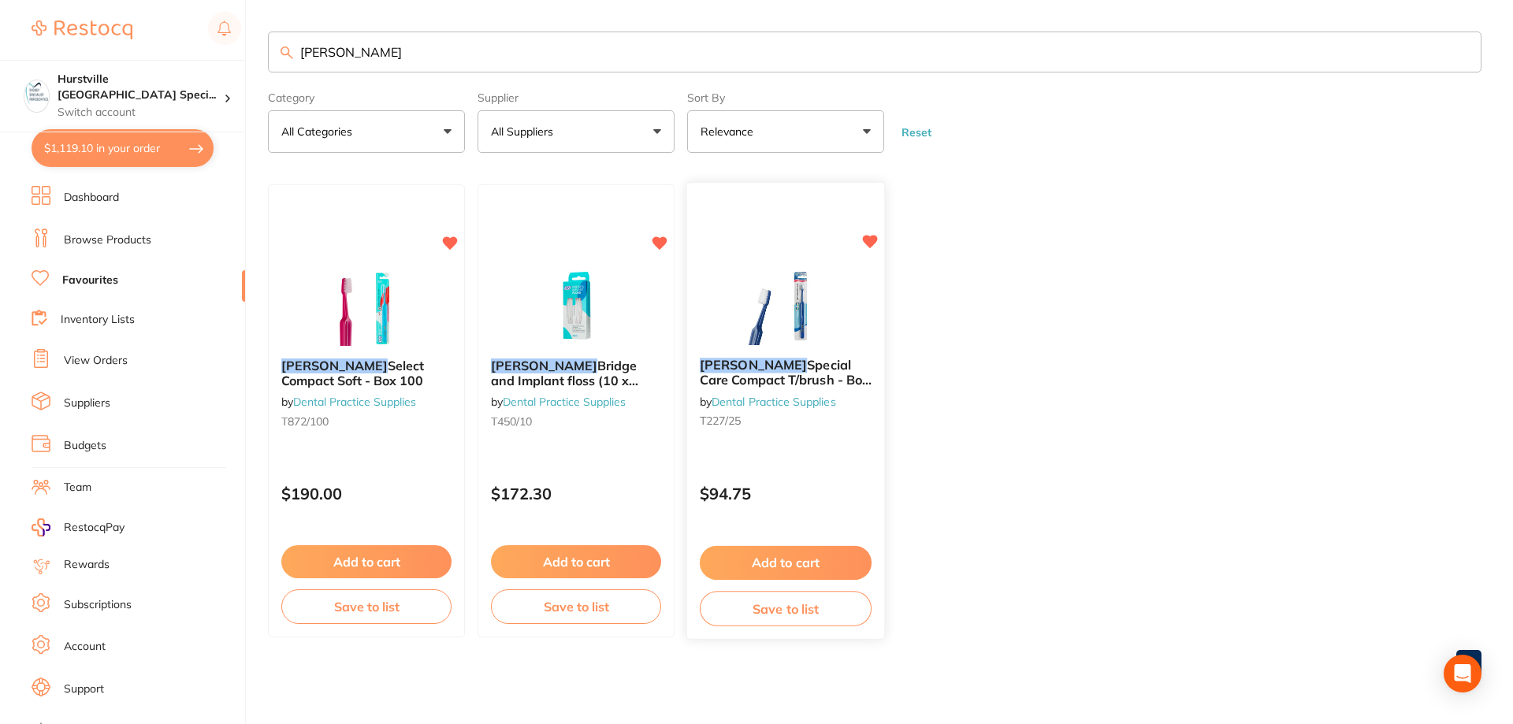
click at [816, 321] on img at bounding box center [785, 306] width 103 height 80
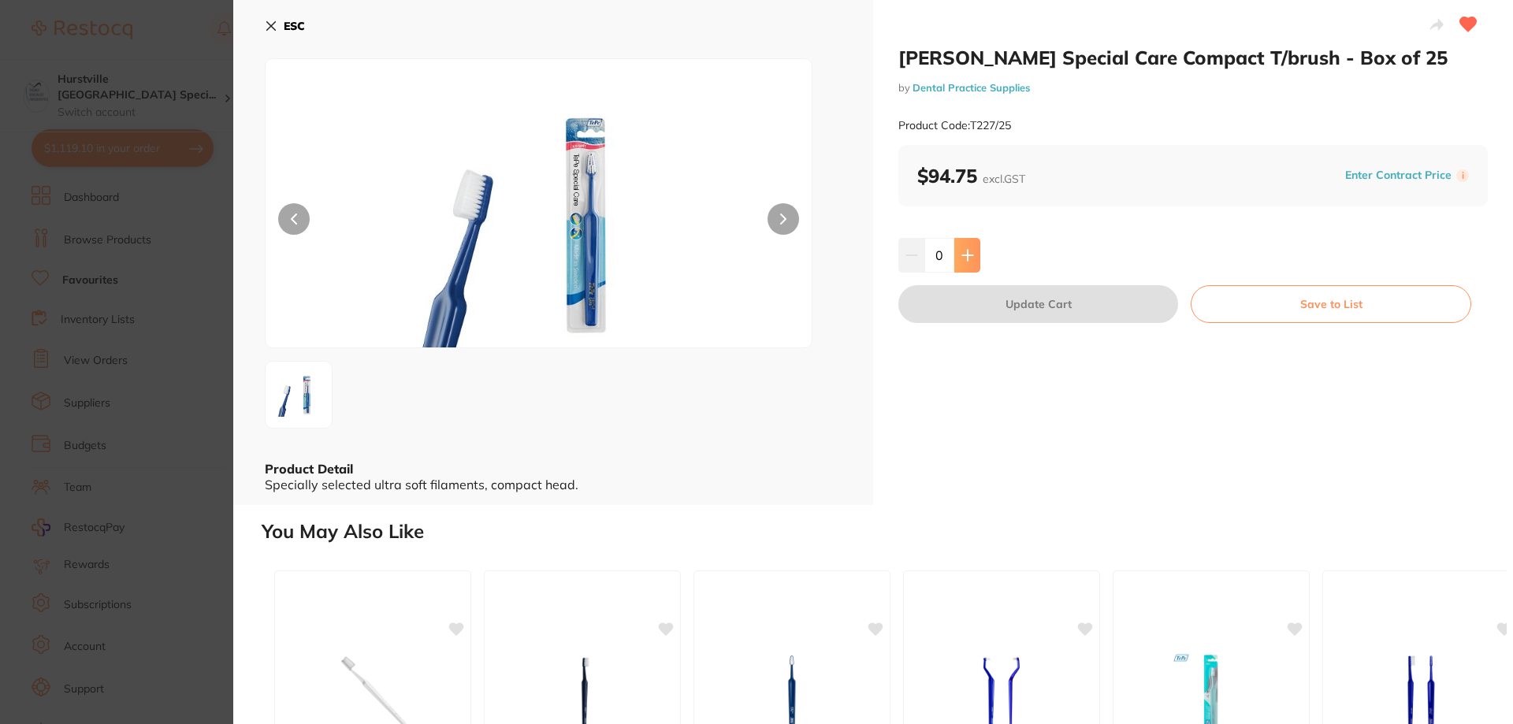
click at [961, 262] on button at bounding box center [967, 255] width 26 height 35
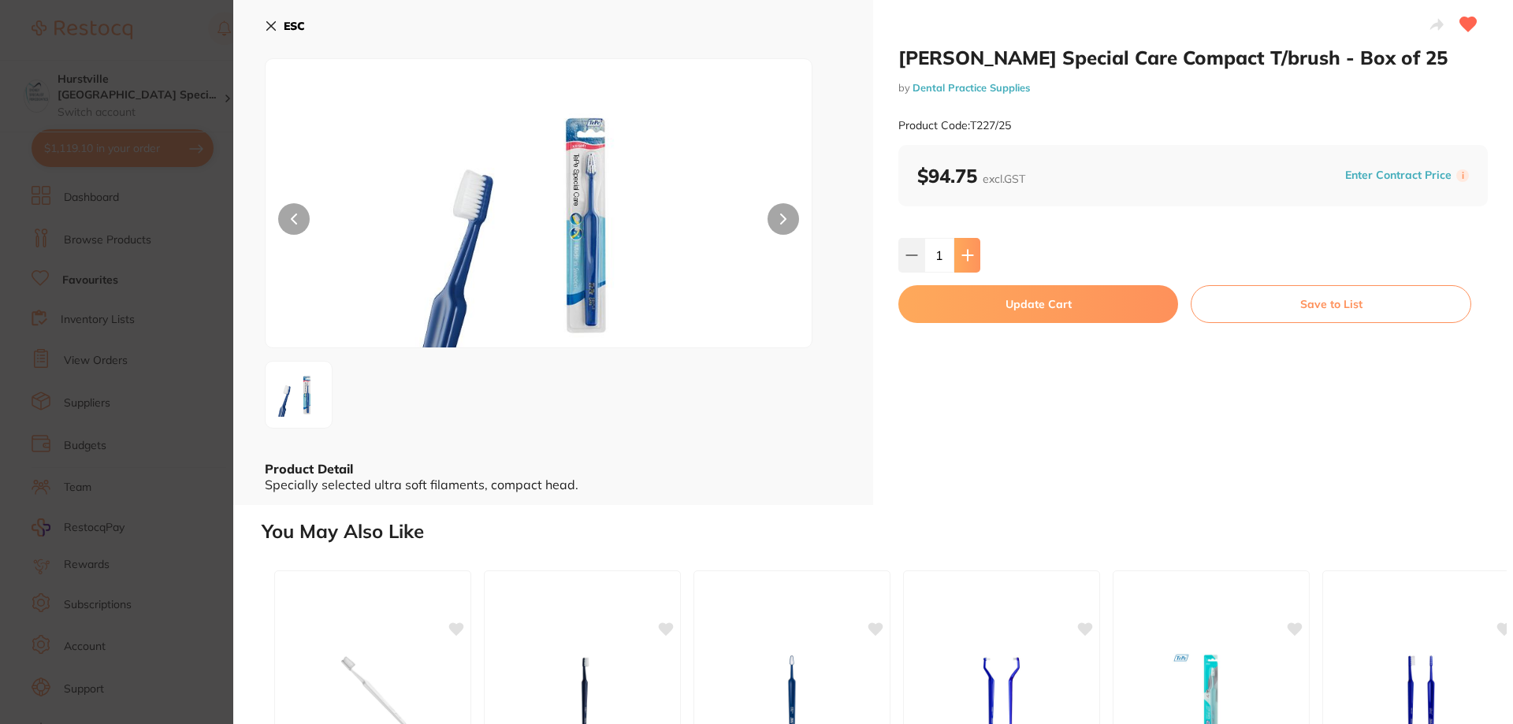
click at [961, 262] on button at bounding box center [967, 255] width 26 height 35
type input "3"
click at [1076, 309] on button "Update Cart" at bounding box center [1038, 304] width 280 height 38
checkbox input "false"
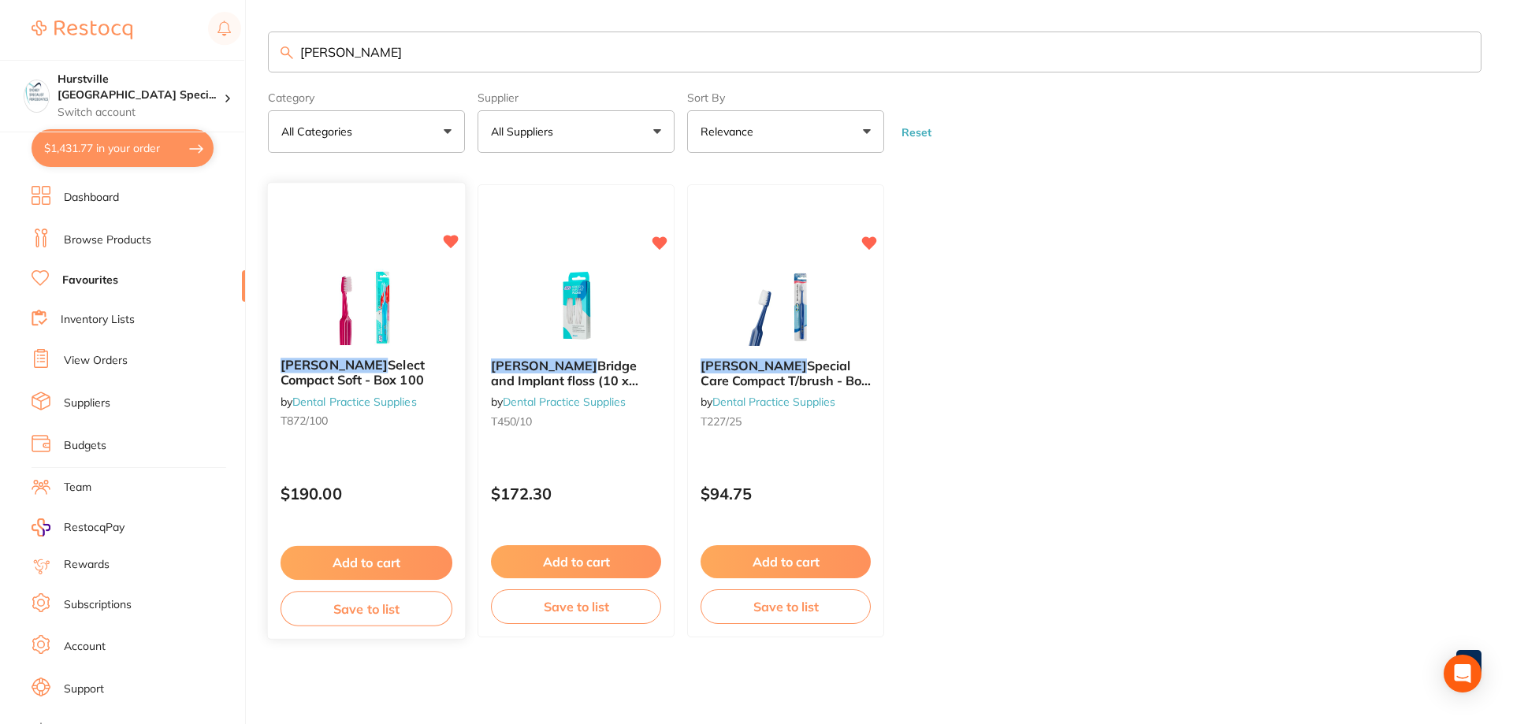
click at [396, 308] on img at bounding box center [365, 306] width 103 height 80
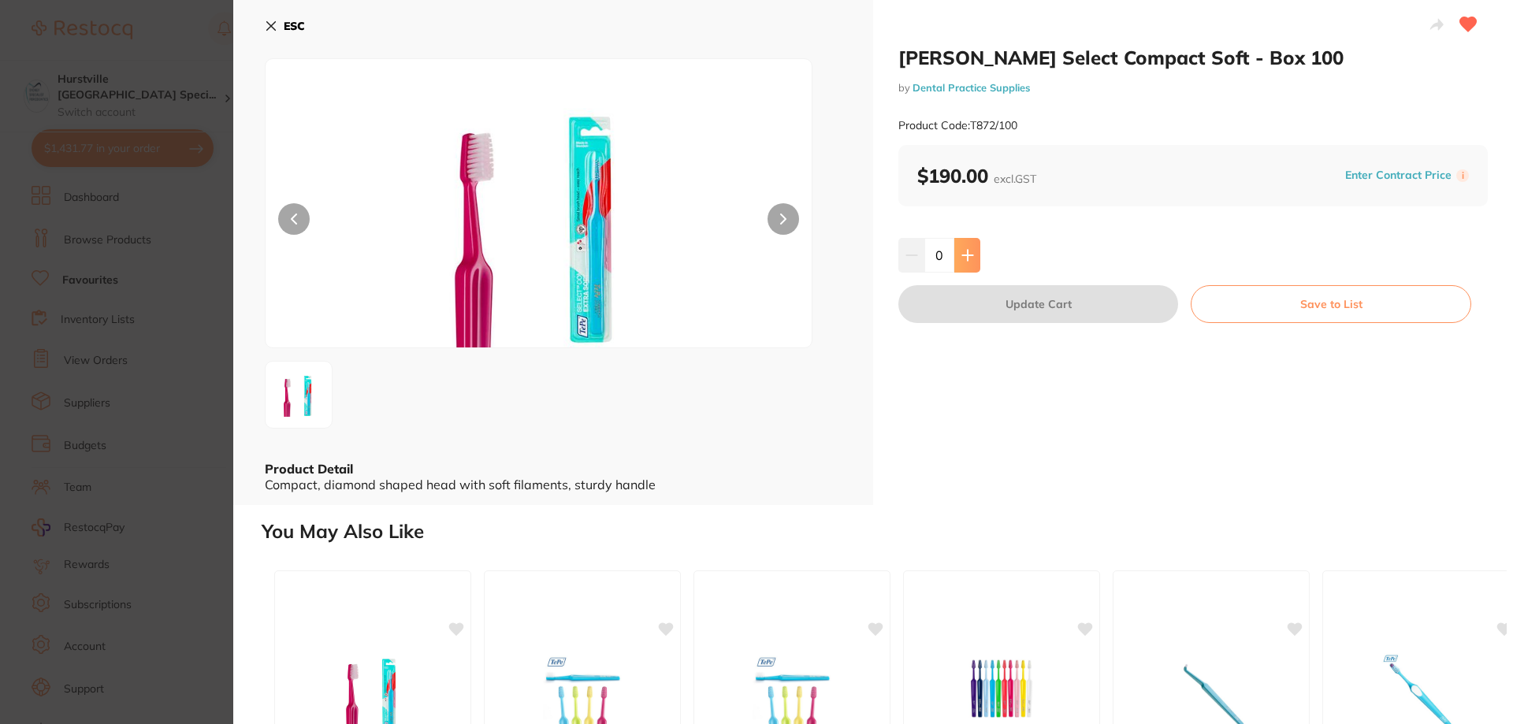
click at [970, 258] on icon at bounding box center [967, 255] width 13 height 13
type input "1"
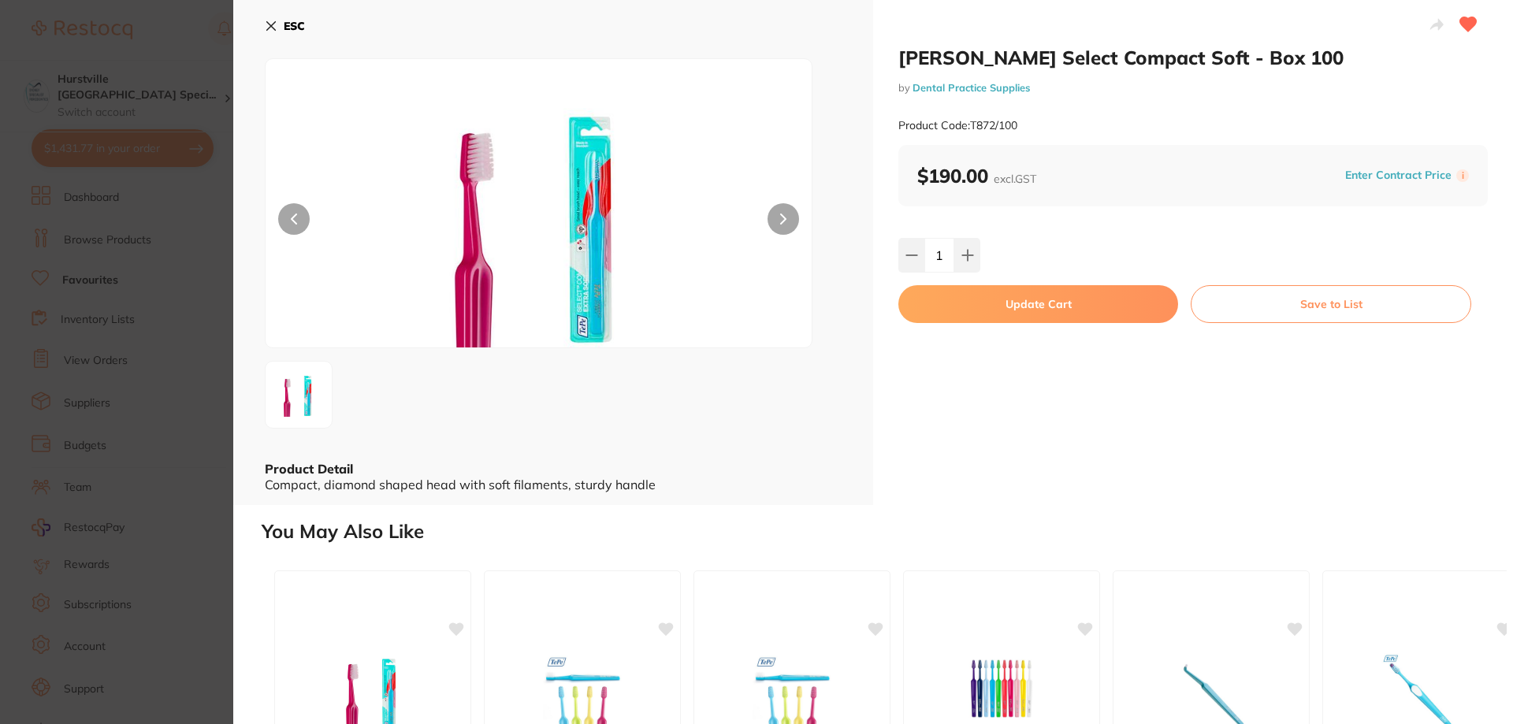
click at [1002, 295] on button "Update Cart" at bounding box center [1038, 304] width 280 height 38
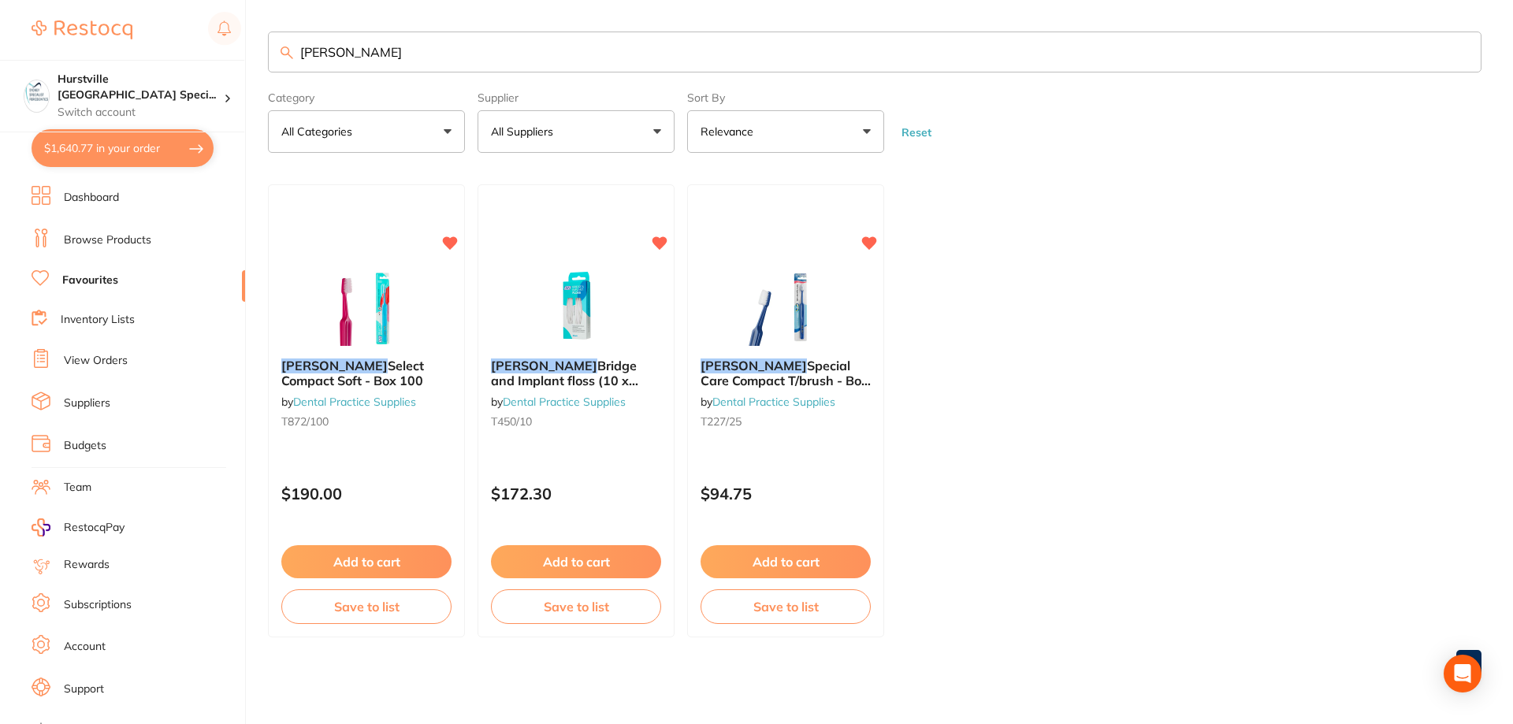
click at [163, 159] on button "$1,640.77 in your order" at bounding box center [123, 148] width 182 height 38
checkbox input "true"
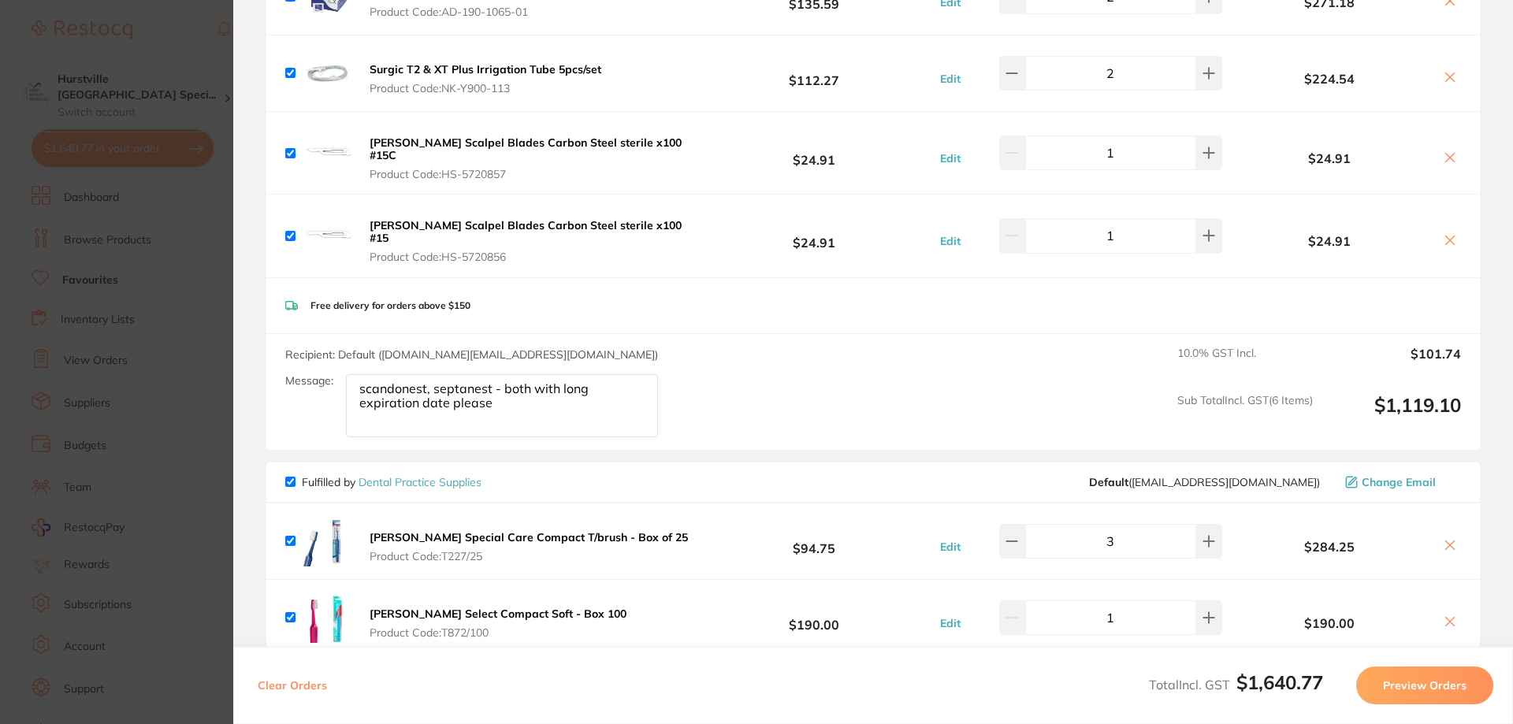
scroll to position [552, 0]
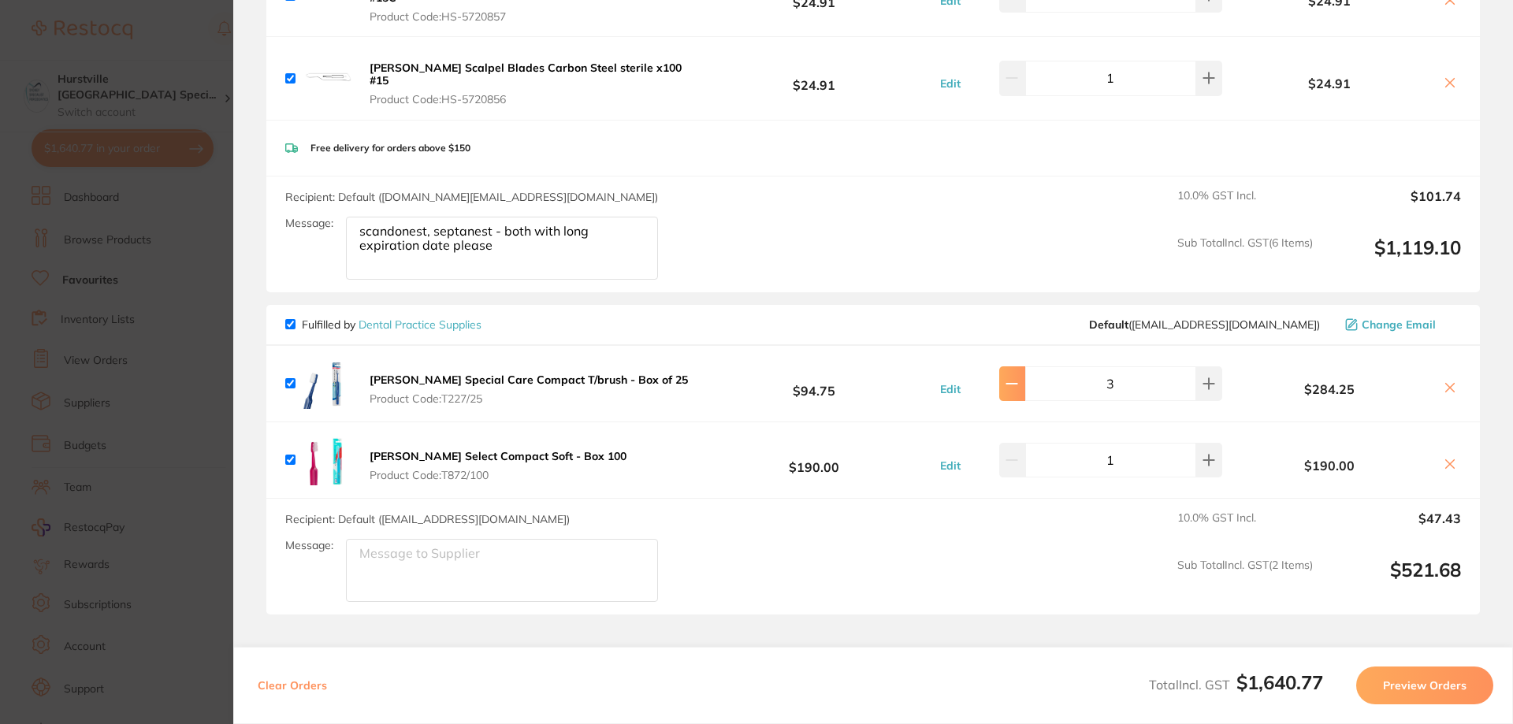
click at [1005, 374] on button at bounding box center [1012, 383] width 26 height 35
type input "2"
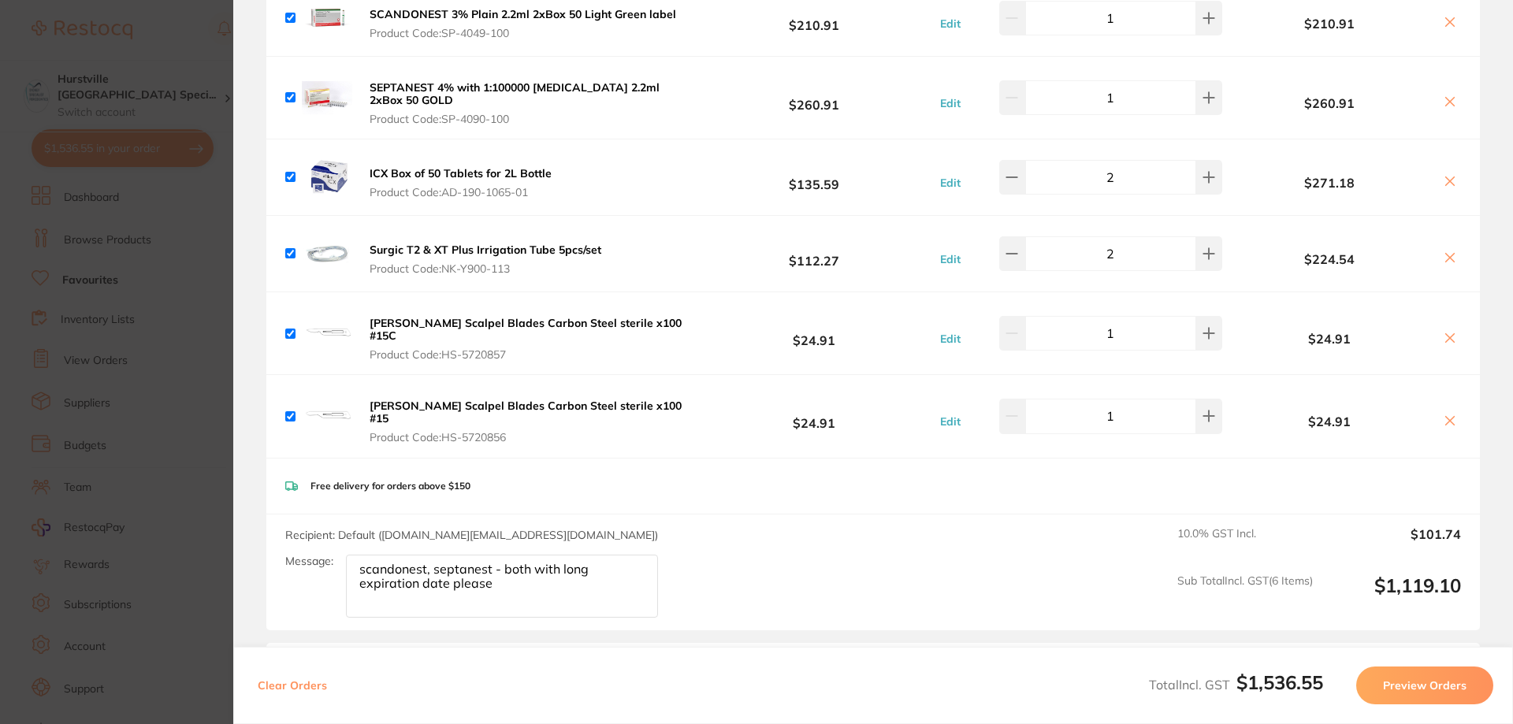
scroll to position [158, 0]
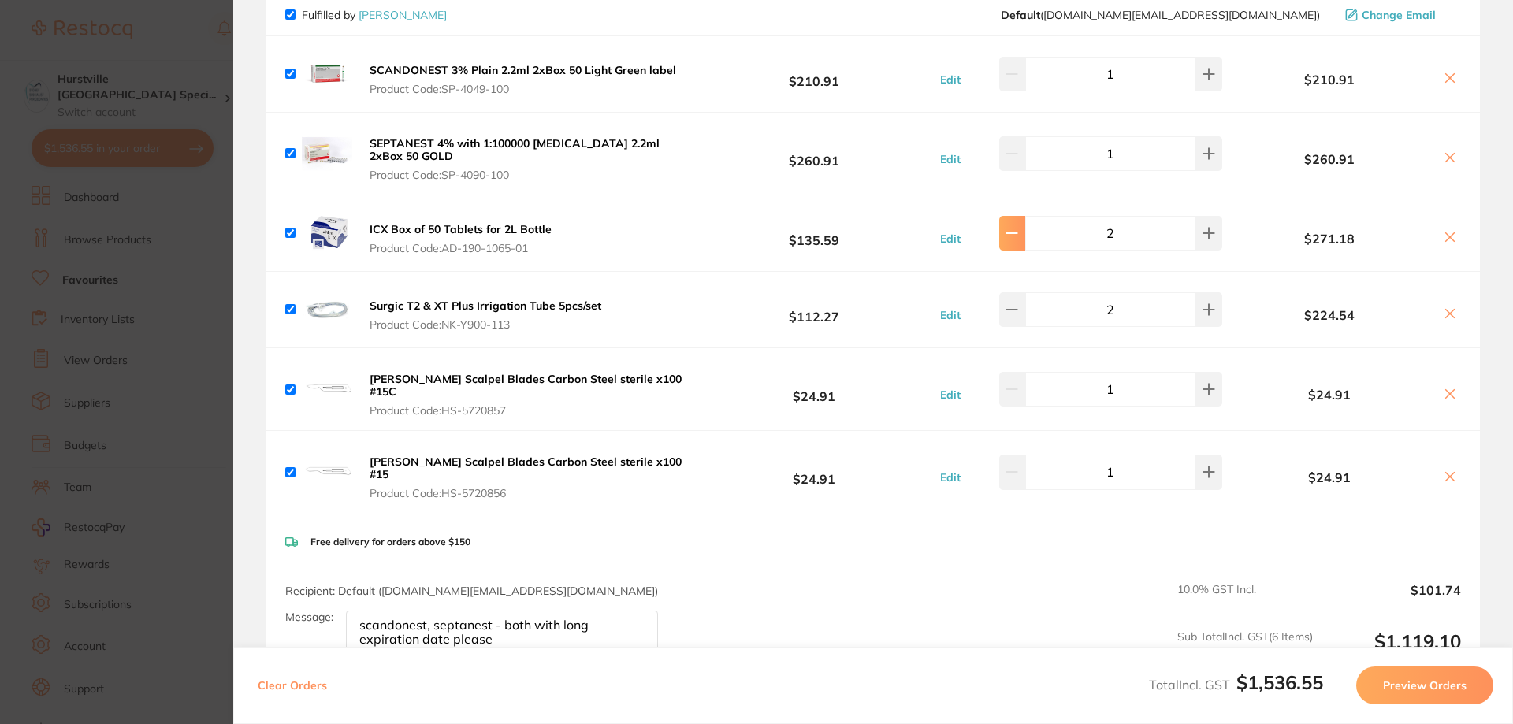
click at [1013, 236] on icon at bounding box center [1011, 233] width 13 height 13
click at [1202, 232] on icon at bounding box center [1208, 233] width 13 height 13
type input "2"
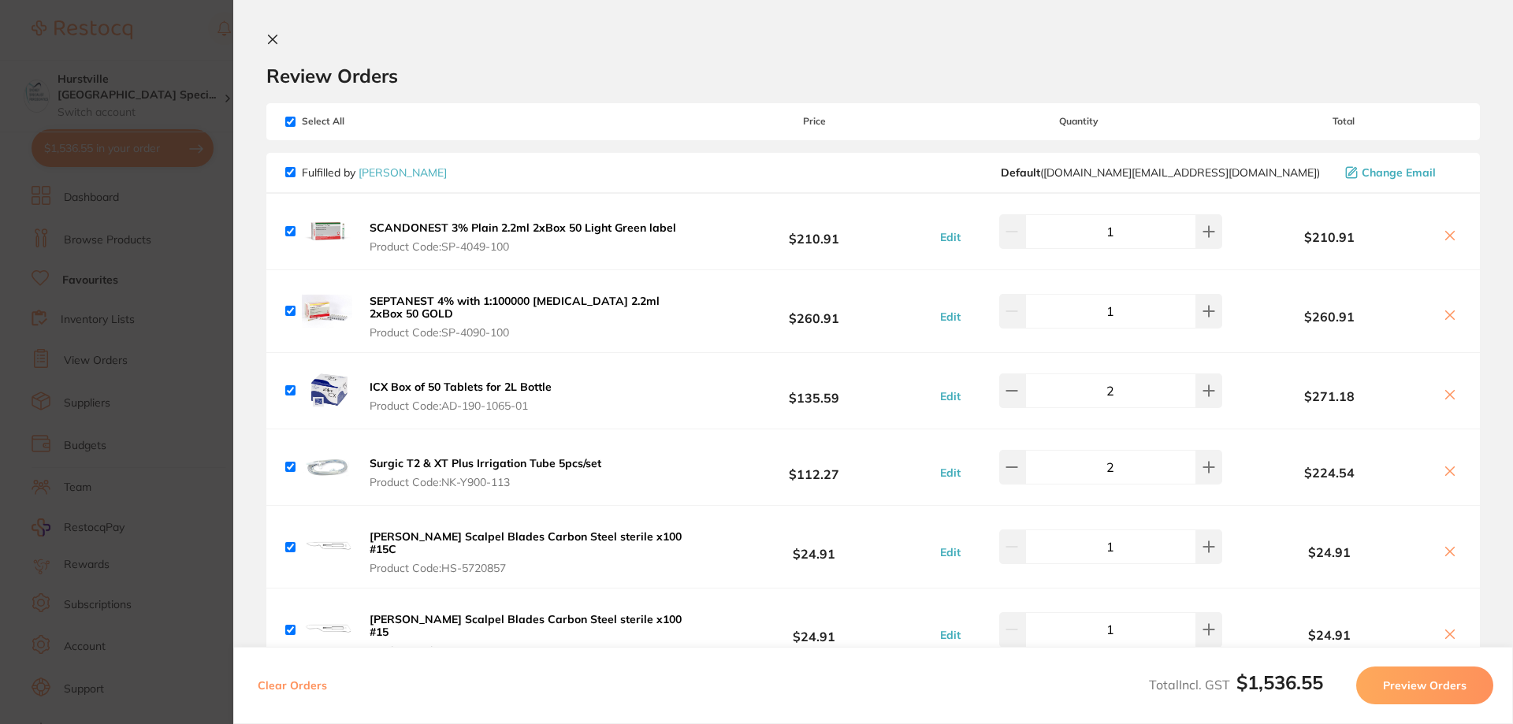
click at [270, 40] on icon at bounding box center [272, 39] width 13 height 13
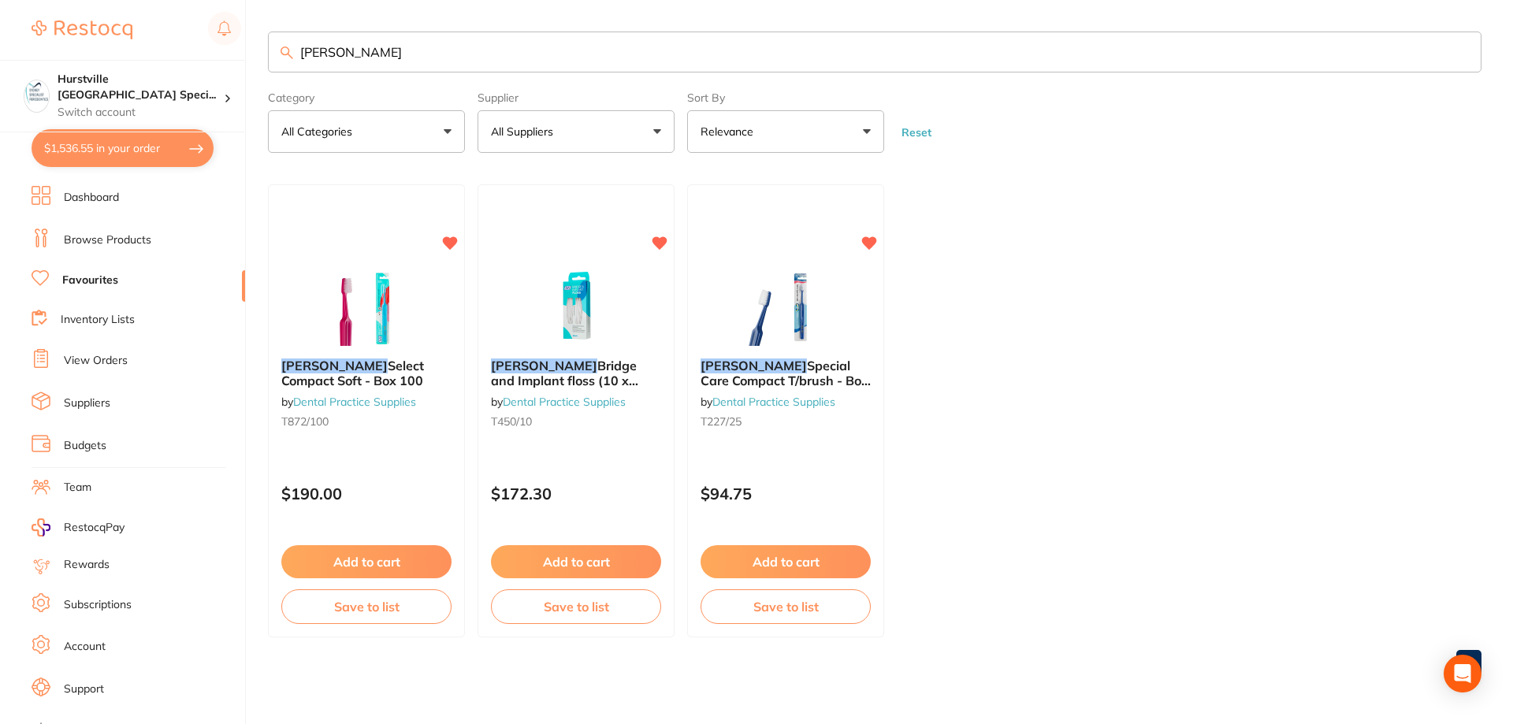
click at [657, 130] on button "All Suppliers" at bounding box center [576, 131] width 197 height 43
drag, startPoint x: 403, startPoint y: 57, endPoint x: 0, endPoint y: 48, distance: 403.5
click at [0, 48] on div "$1,536.55 Hurstville [GEOGRAPHIC_DATA] Speci... Switch account Hurstville [GEOG…" at bounding box center [756, 362] width 1513 height 724
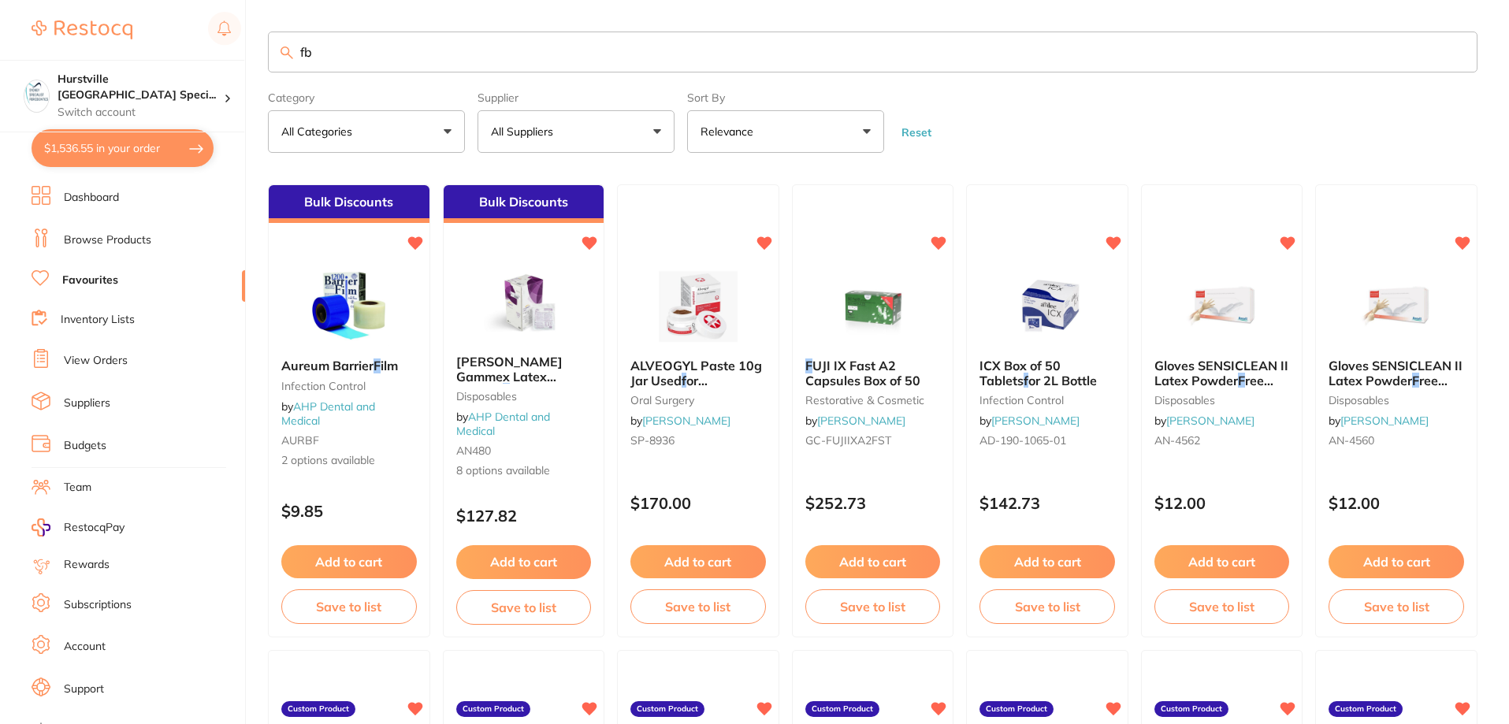
type input "f"
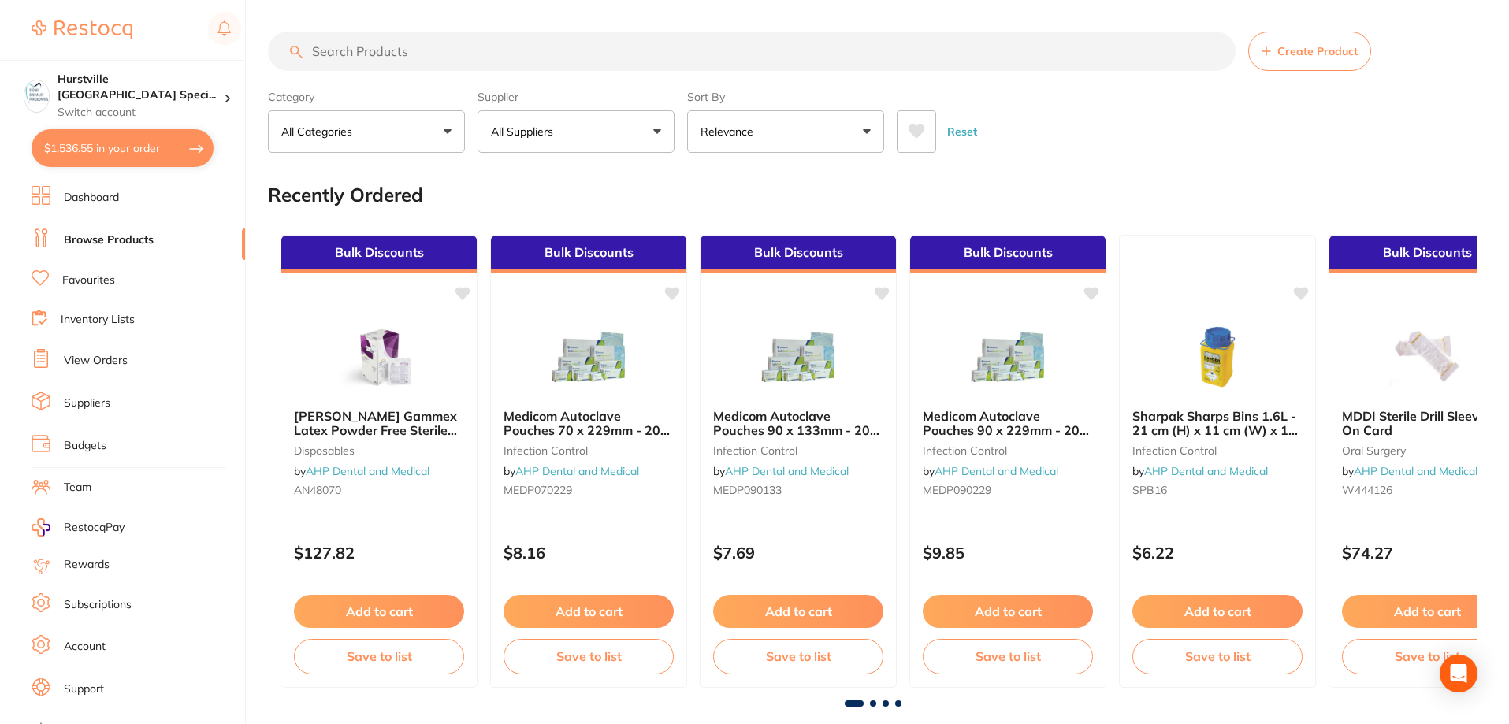
click at [455, 48] on input "search" at bounding box center [752, 51] width 968 height 39
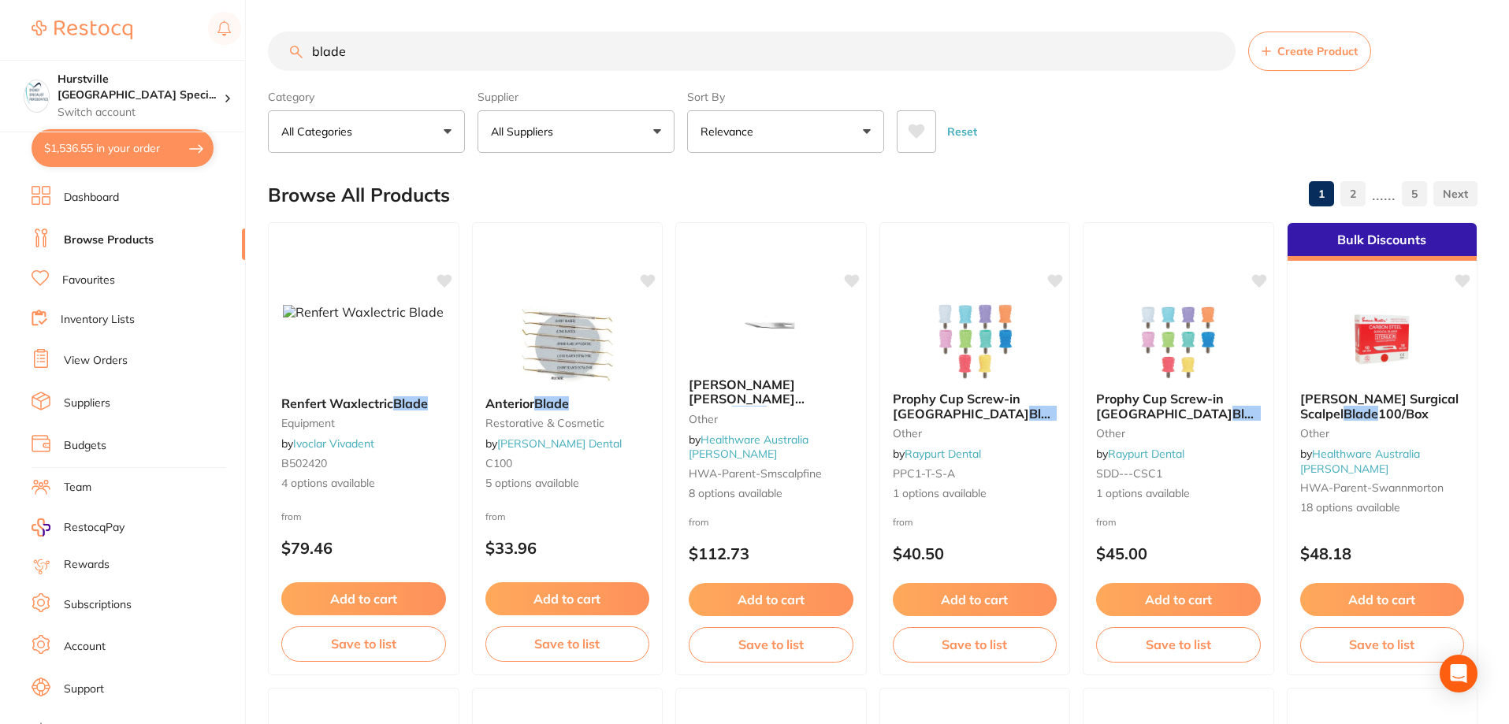
type input "blade"
click at [553, 149] on button "All Suppliers" at bounding box center [576, 131] width 197 height 43
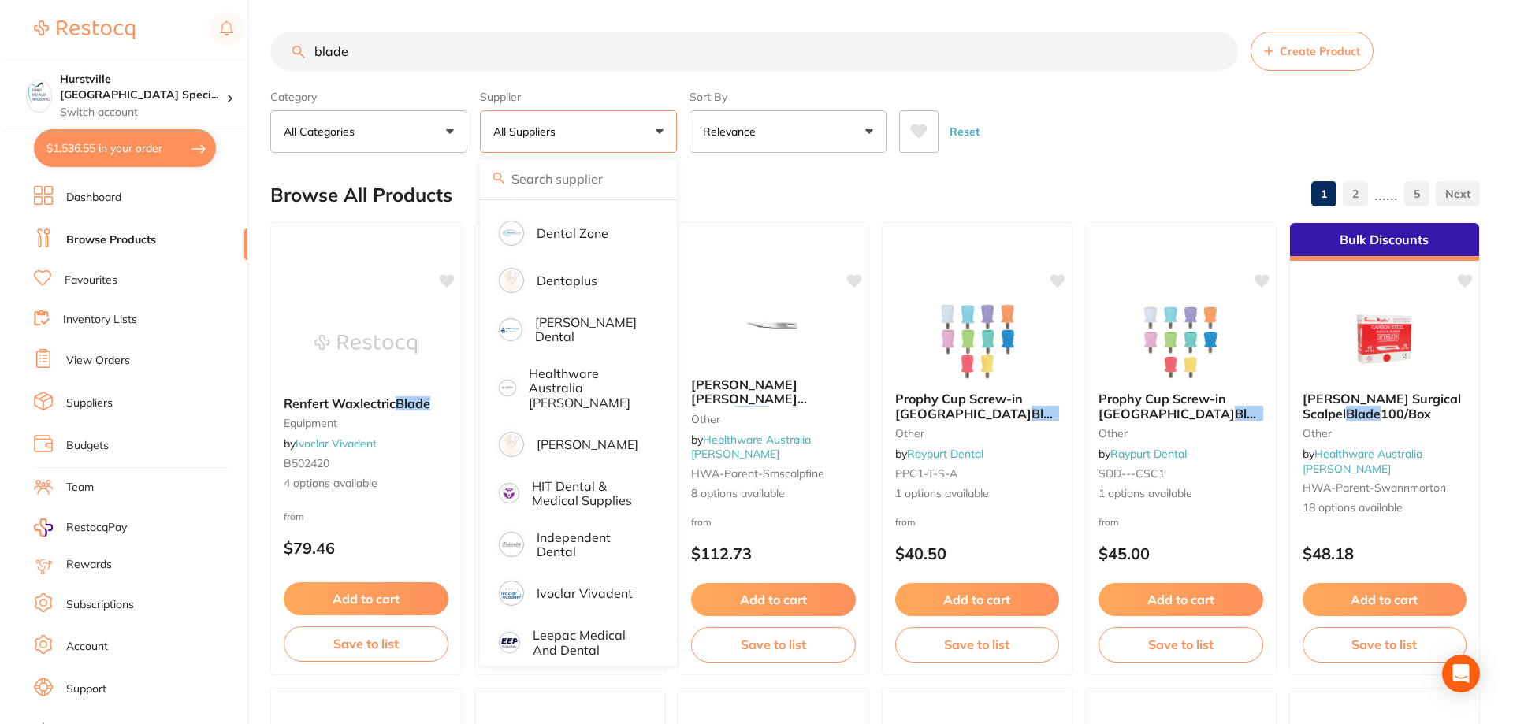
scroll to position [394, 0]
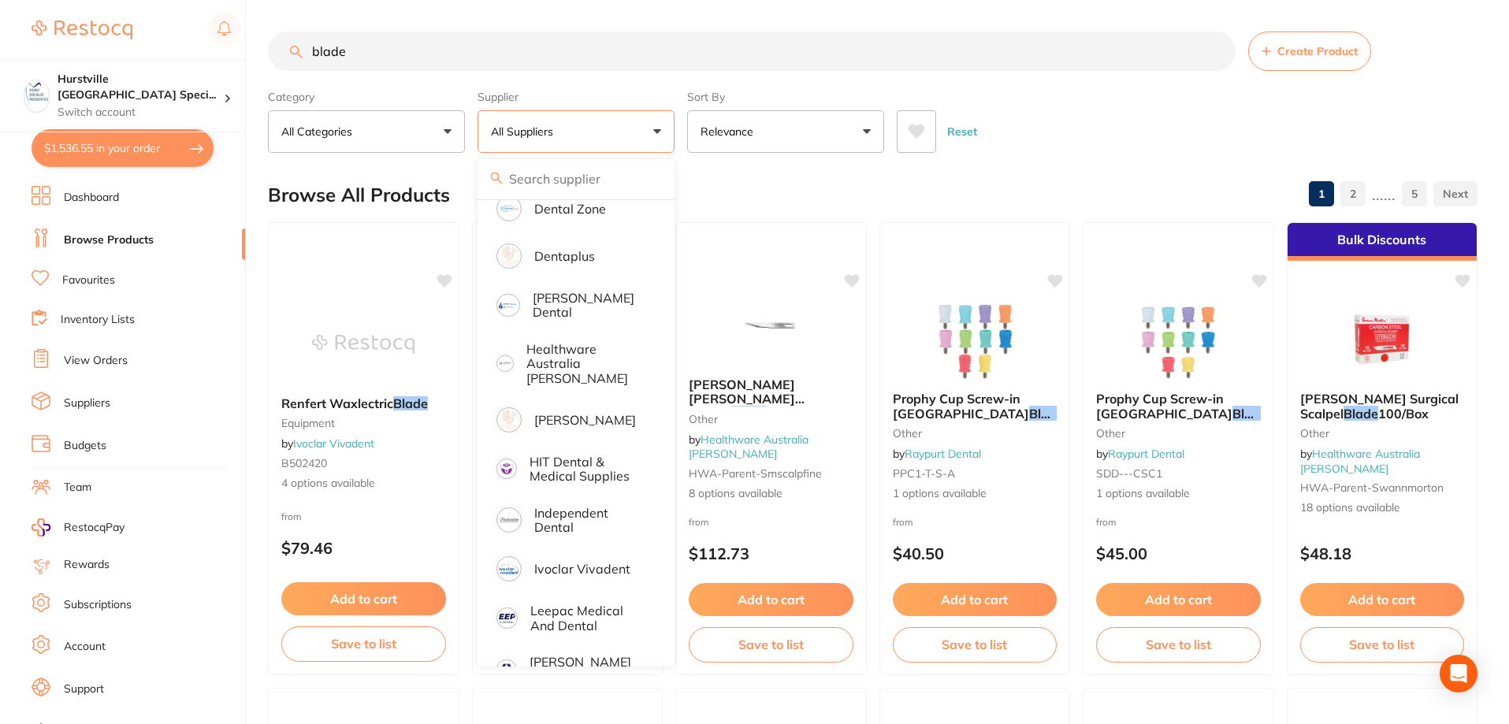
click at [586, 420] on li "[PERSON_NAME]" at bounding box center [576, 420] width 184 height 44
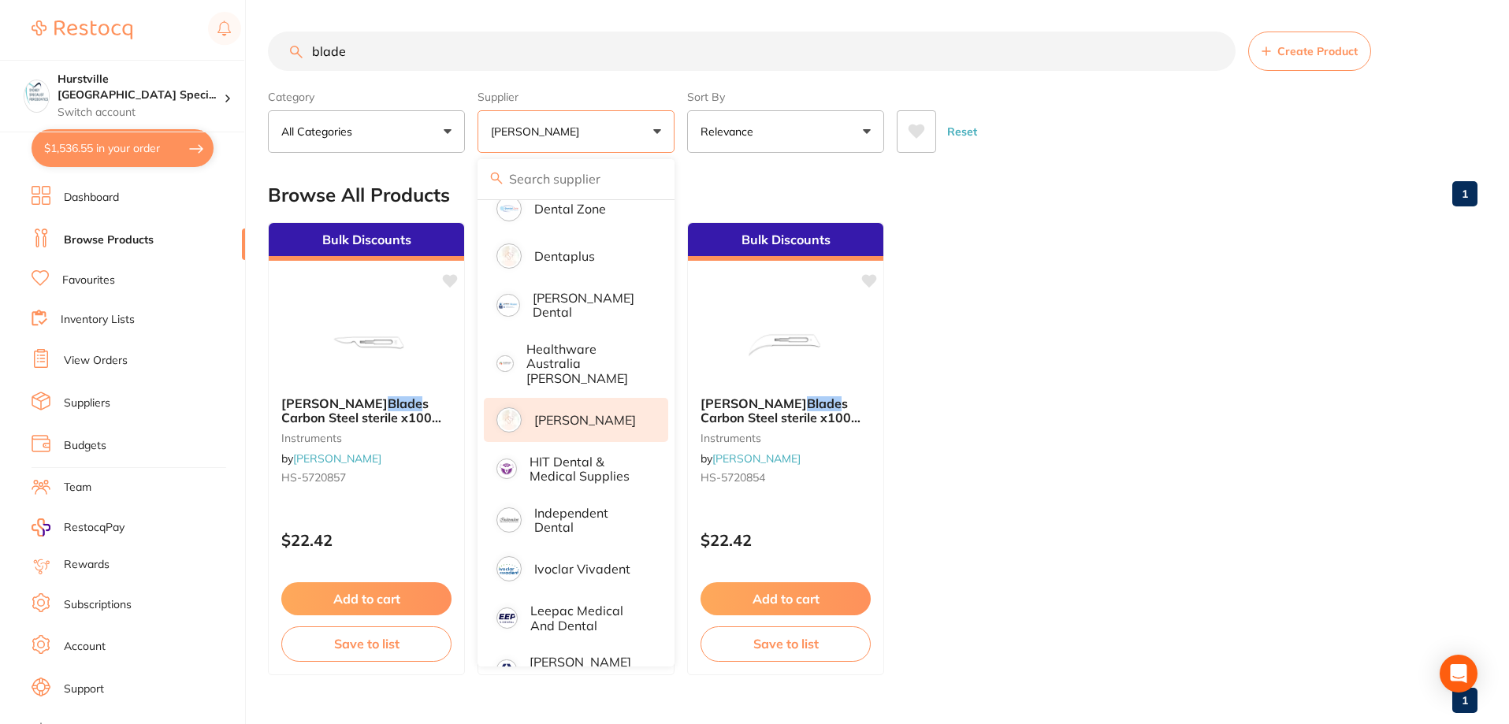
click at [1306, 325] on ul "Bulk Discounts [PERSON_NAME] Scalpel Blade s Carbon Steel sterile x100 #15C ins…" at bounding box center [873, 448] width 1210 height 453
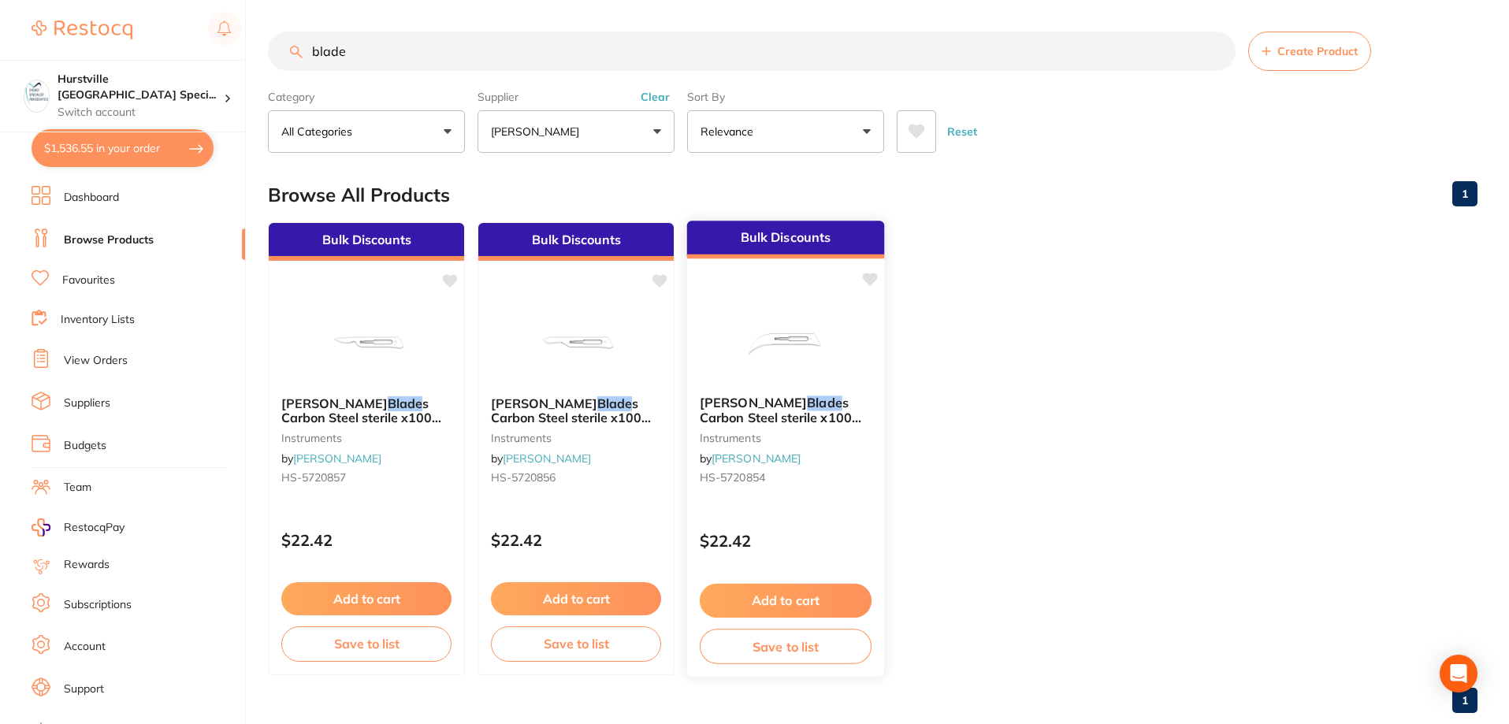
click at [757, 369] on img at bounding box center [785, 343] width 103 height 80
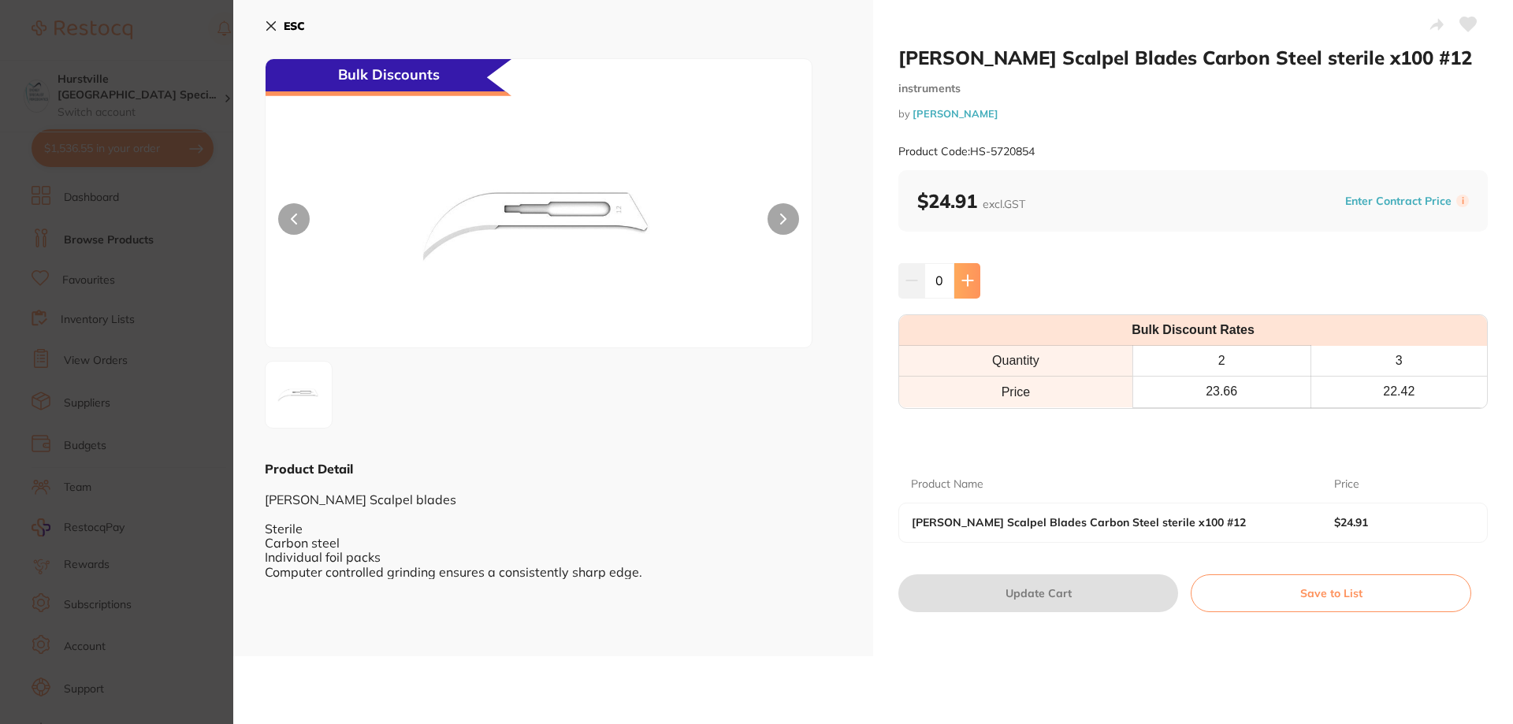
click at [957, 292] on button at bounding box center [967, 280] width 26 height 35
type input "1"
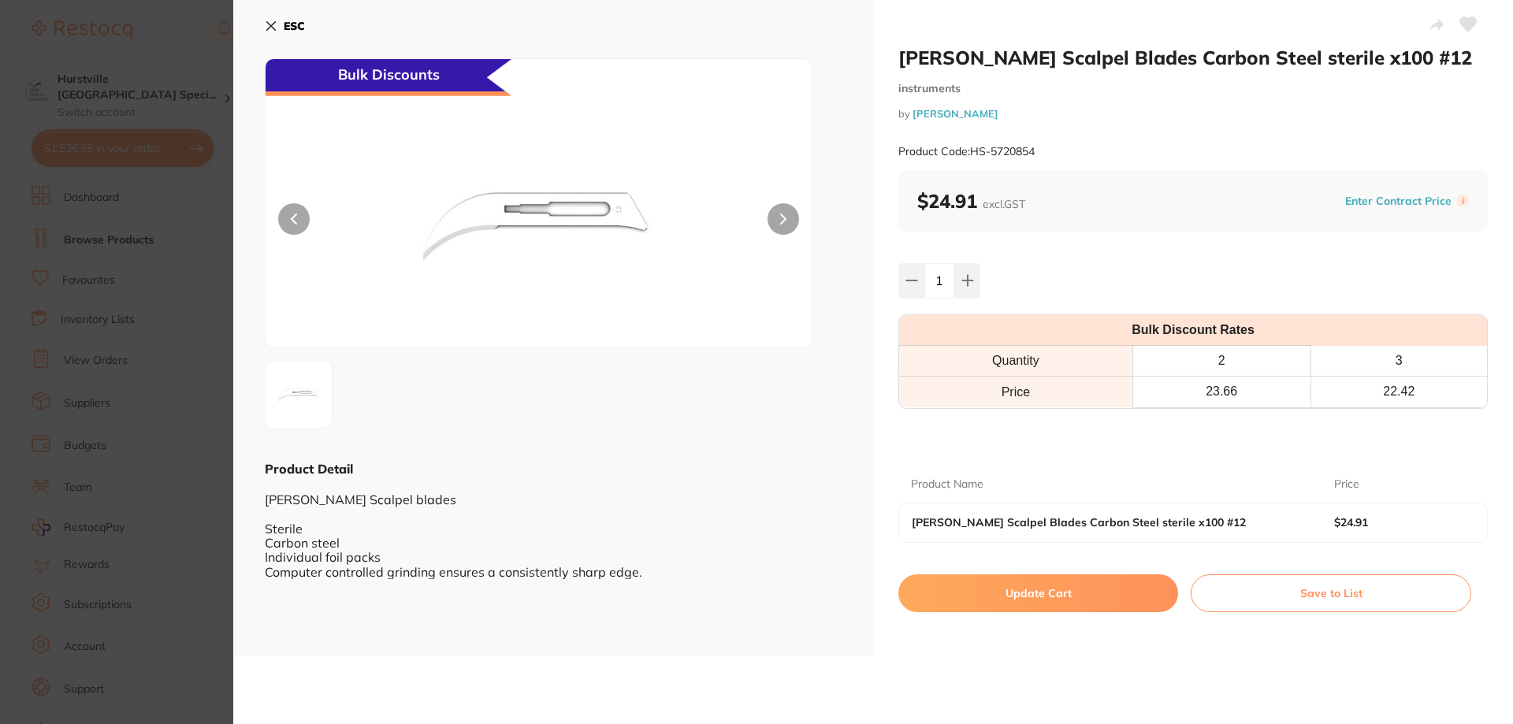
click at [1019, 594] on button "Update Cart" at bounding box center [1038, 593] width 280 height 38
checkbox input "false"
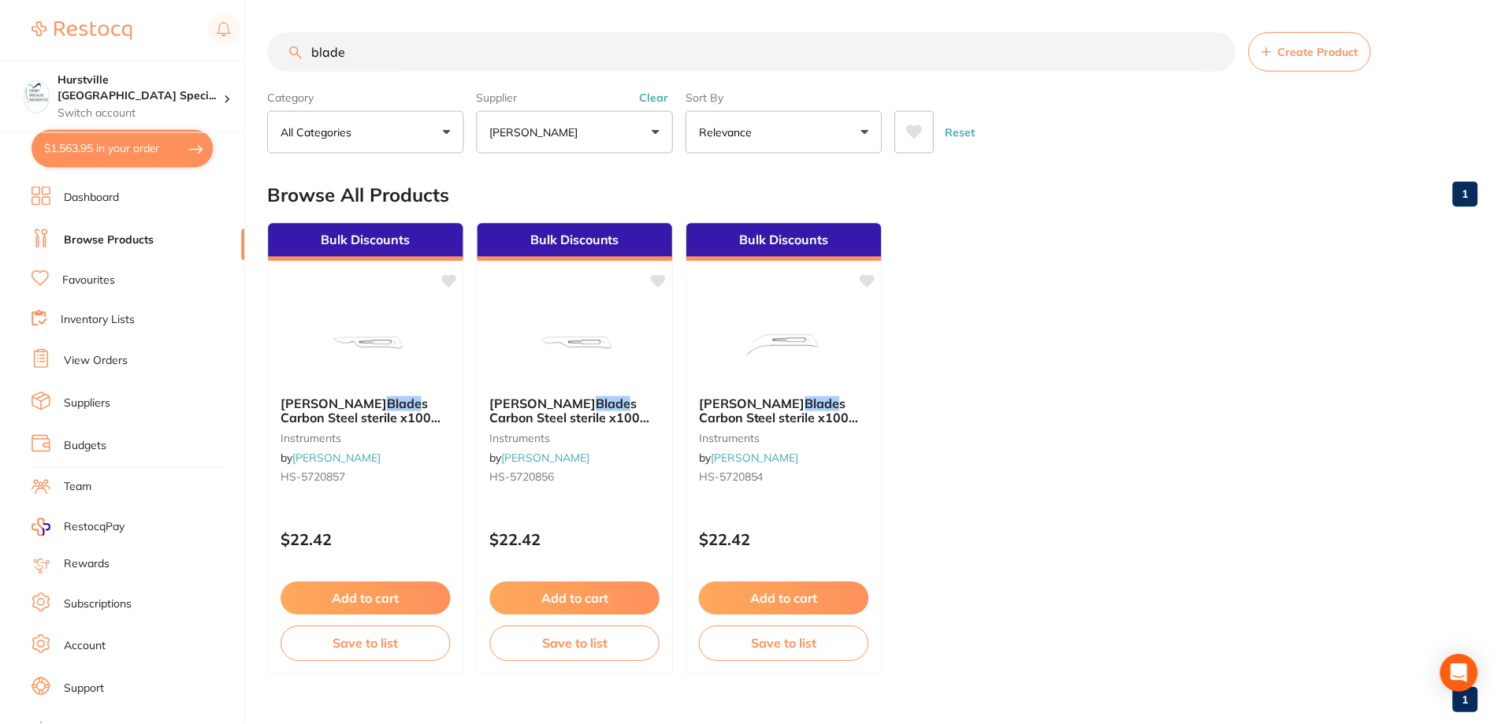
scroll to position [33, 0]
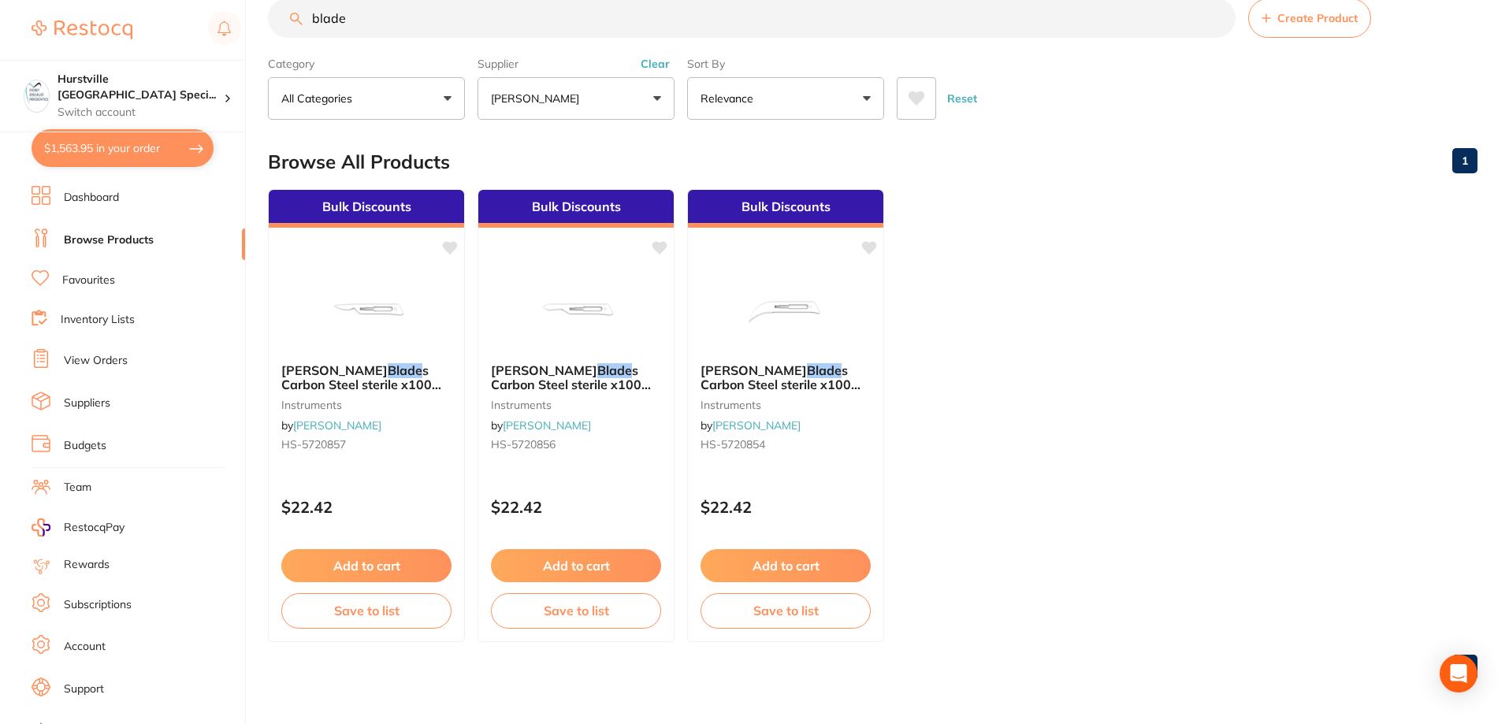
click at [157, 155] on button "$1,563.95 in your order" at bounding box center [123, 148] width 182 height 38
checkbox input "true"
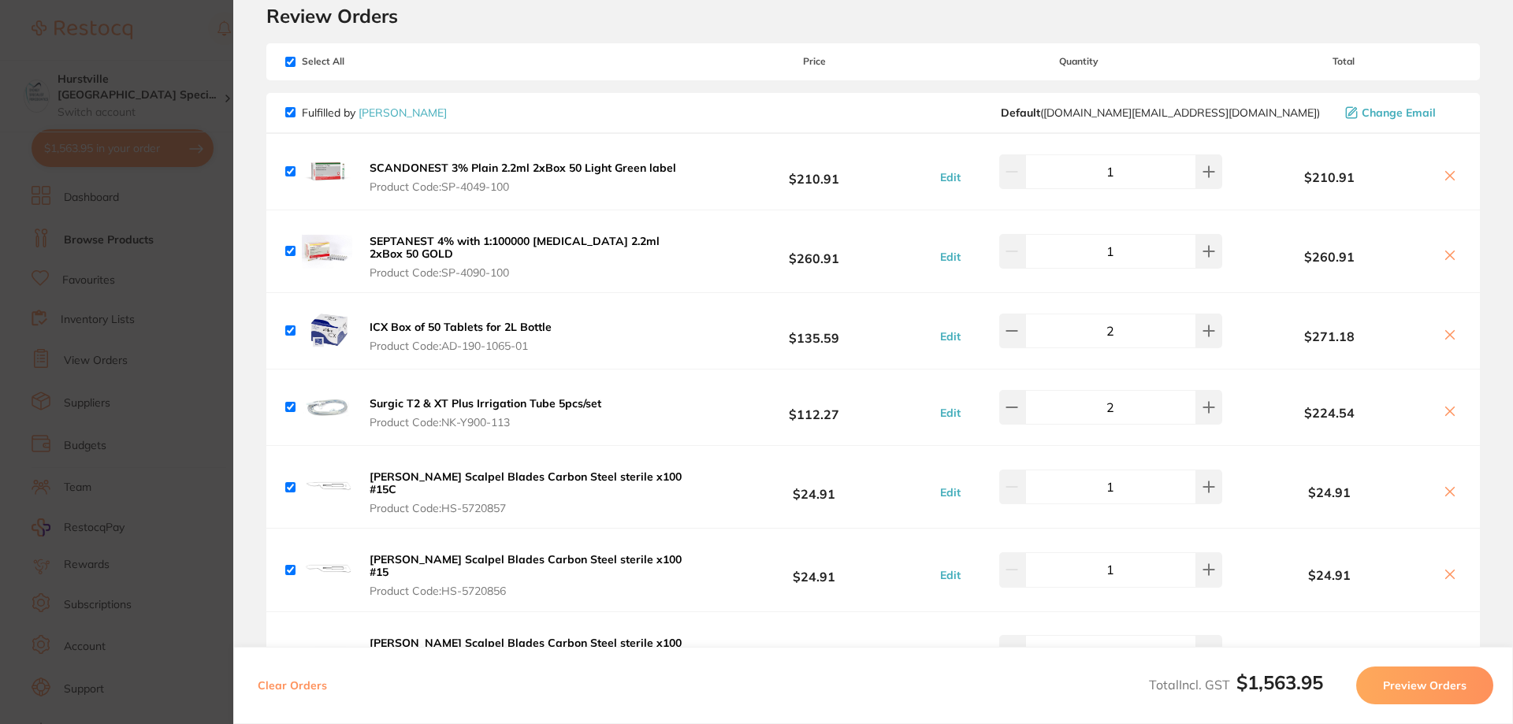
scroll to position [0, 0]
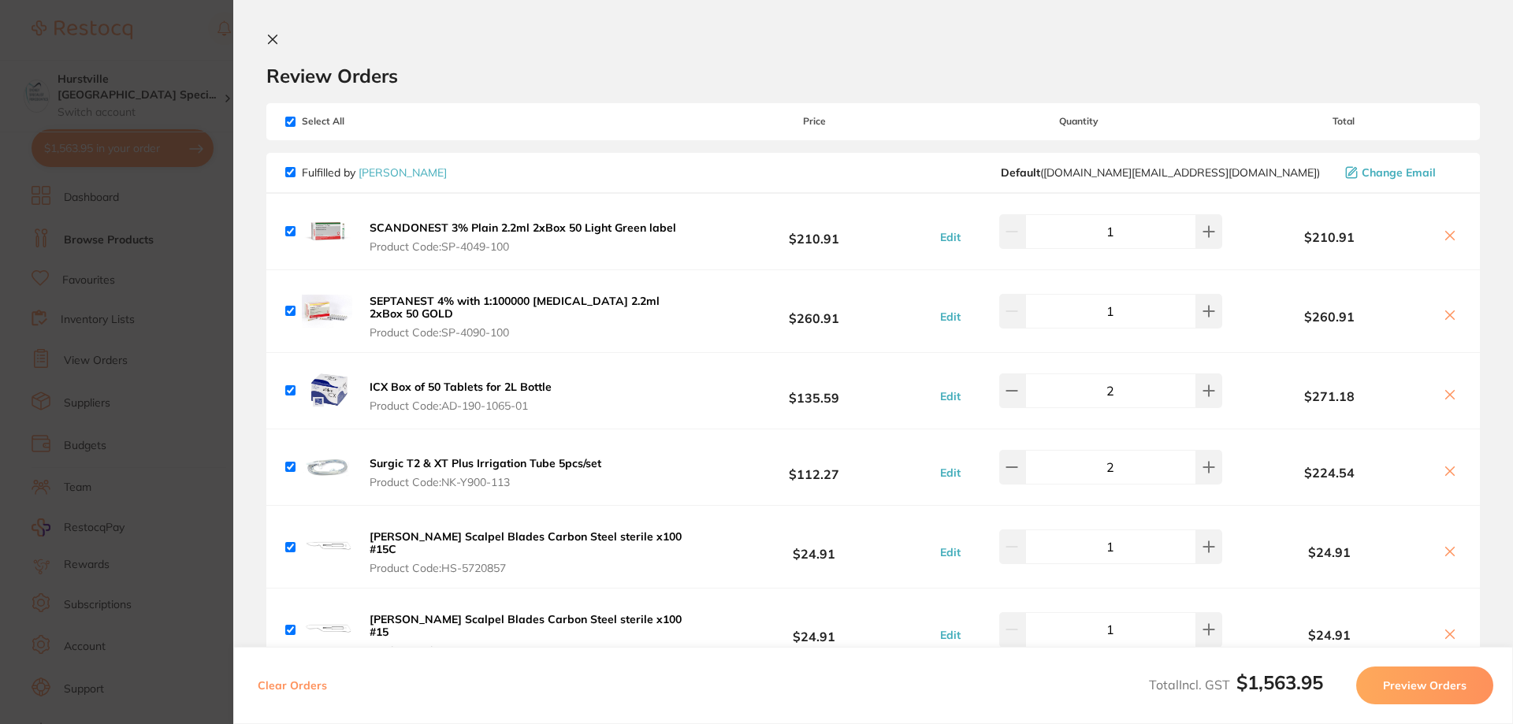
click at [274, 37] on icon at bounding box center [273, 39] width 9 height 9
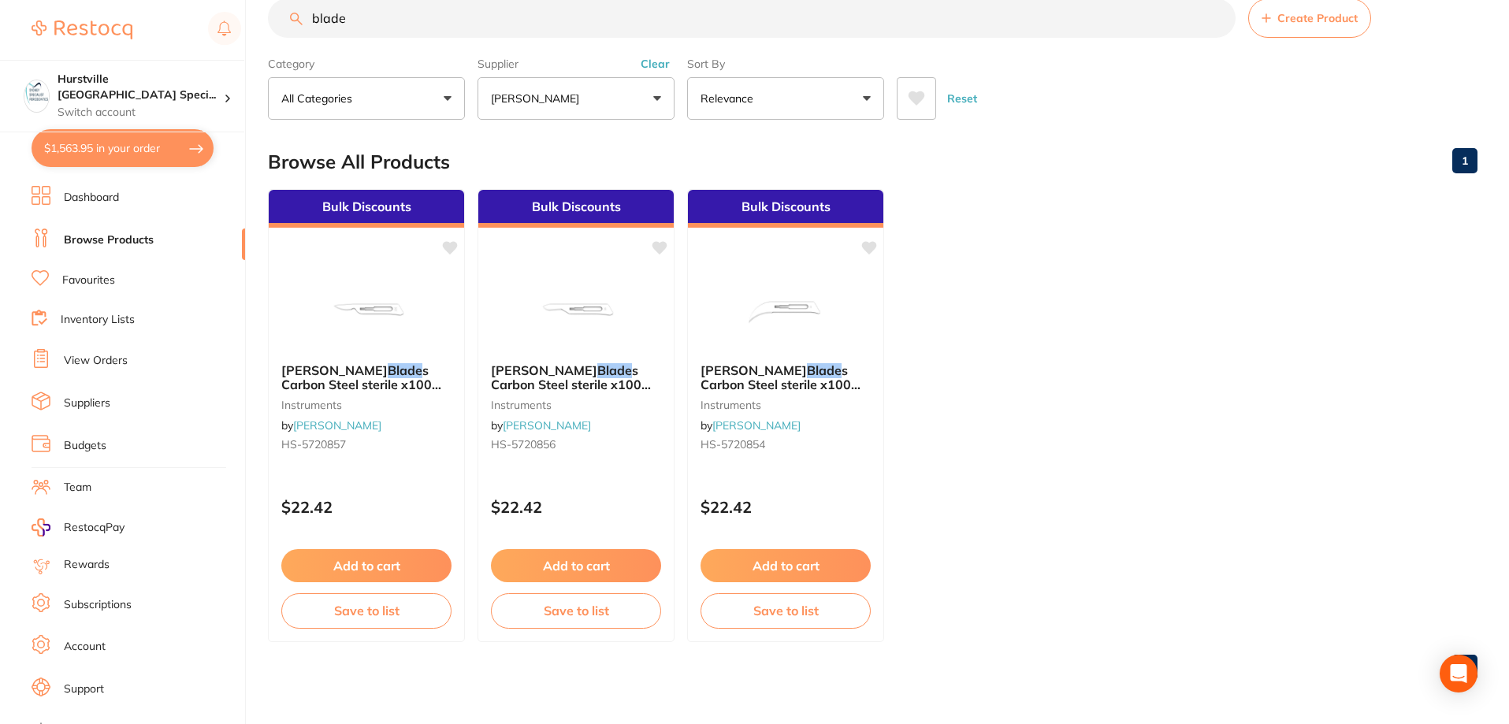
scroll to position [1, 0]
drag, startPoint x: 437, startPoint y: 34, endPoint x: 0, endPoint y: 32, distance: 436.5
click at [0, 32] on div "$1,563.95 Hurstville [GEOGRAPHIC_DATA] Speci... Switch account Hurstville [GEOG…" at bounding box center [754, 329] width 1509 height 724
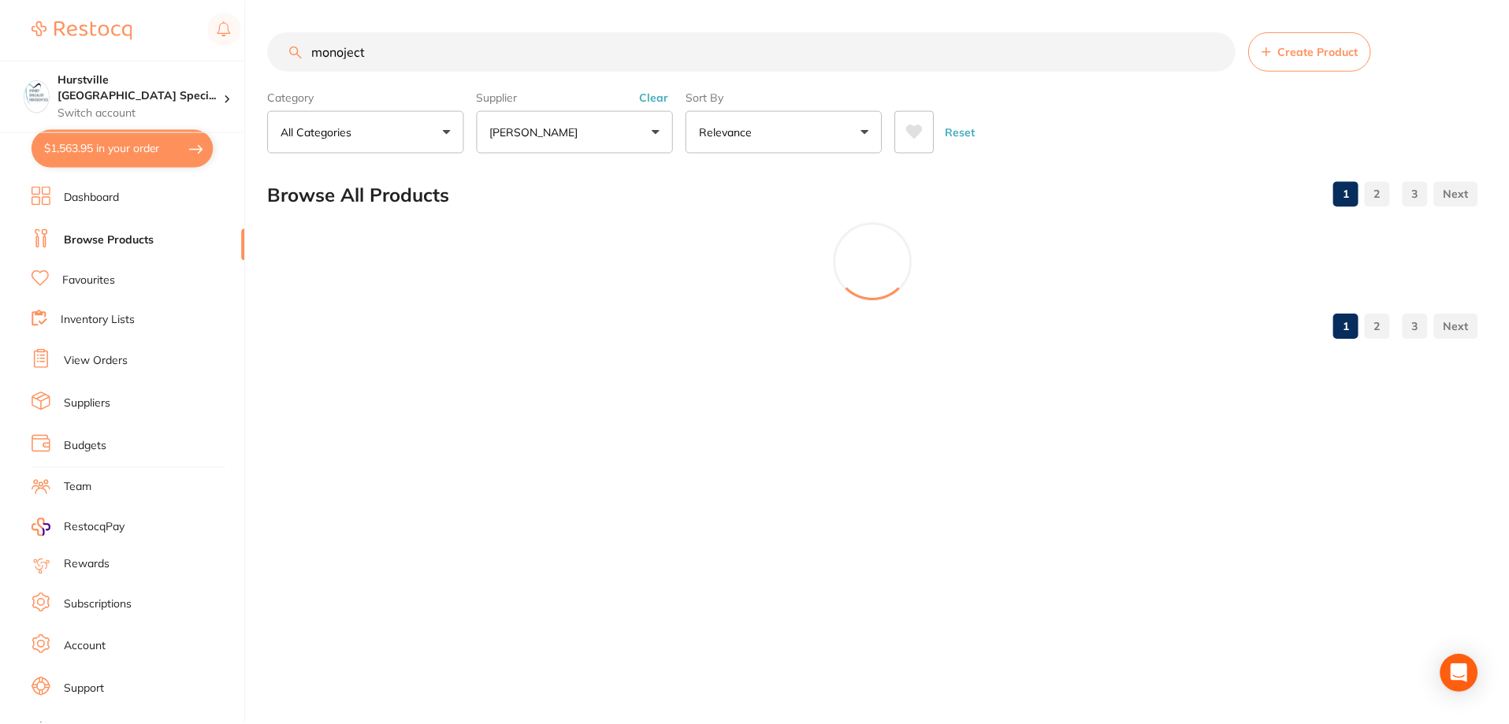
scroll to position [27, 0]
type input "monoject"
click at [645, 132] on button "[PERSON_NAME]" at bounding box center [576, 131] width 197 height 43
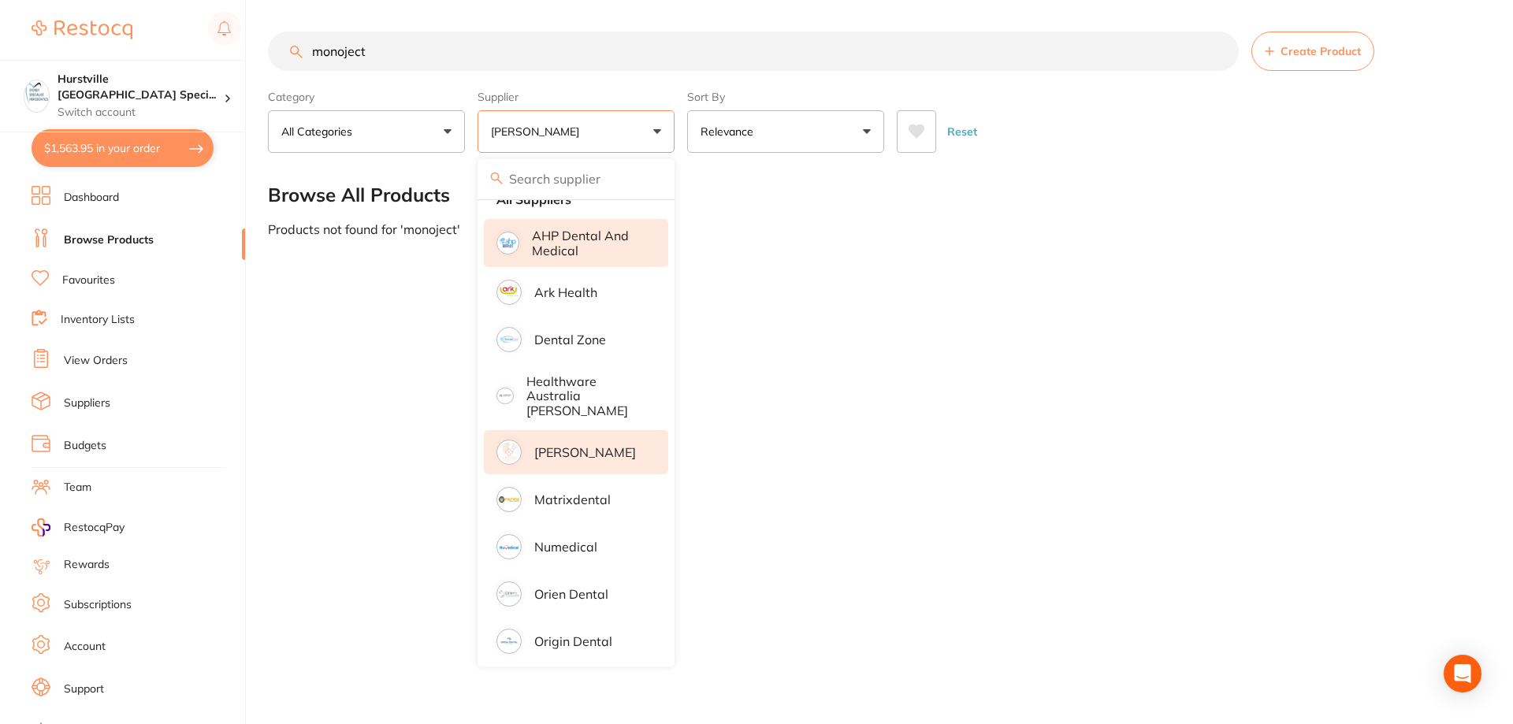
click at [620, 232] on p "AHP Dental and Medical" at bounding box center [589, 243] width 114 height 29
click at [645, 128] on button "AHP Dental and Medical +1" at bounding box center [576, 131] width 197 height 43
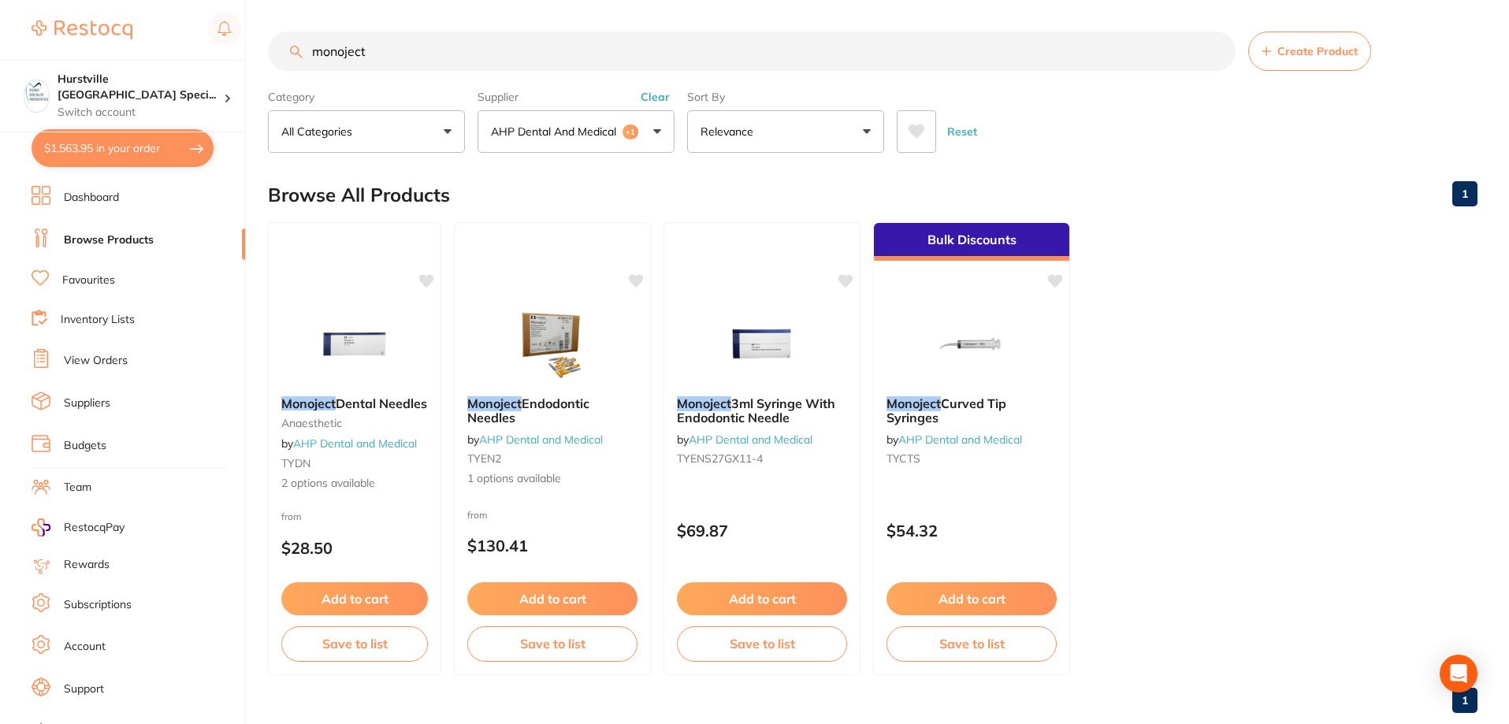
click at [646, 128] on button "AHP Dental and Medical +1" at bounding box center [576, 131] width 197 height 43
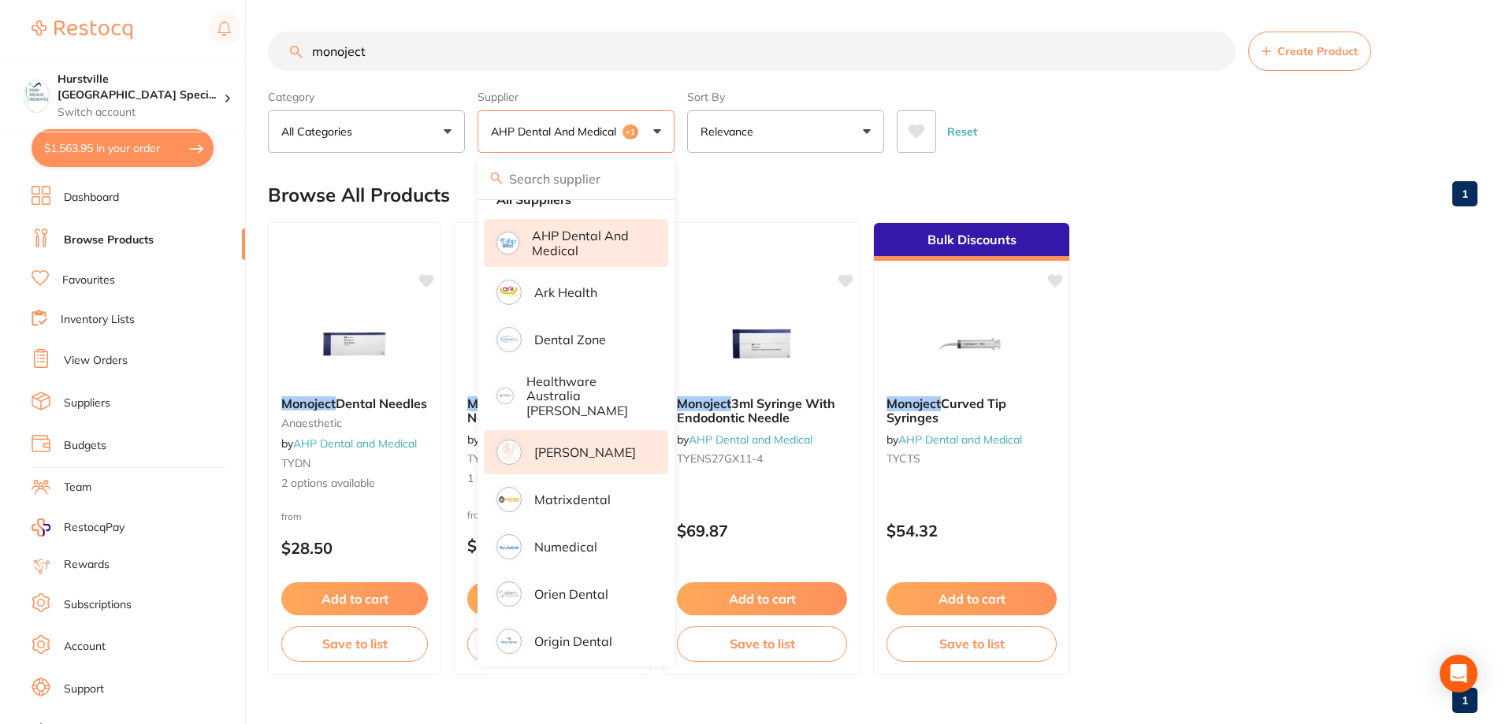
click at [582, 445] on p "[PERSON_NAME]" at bounding box center [585, 452] width 102 height 14
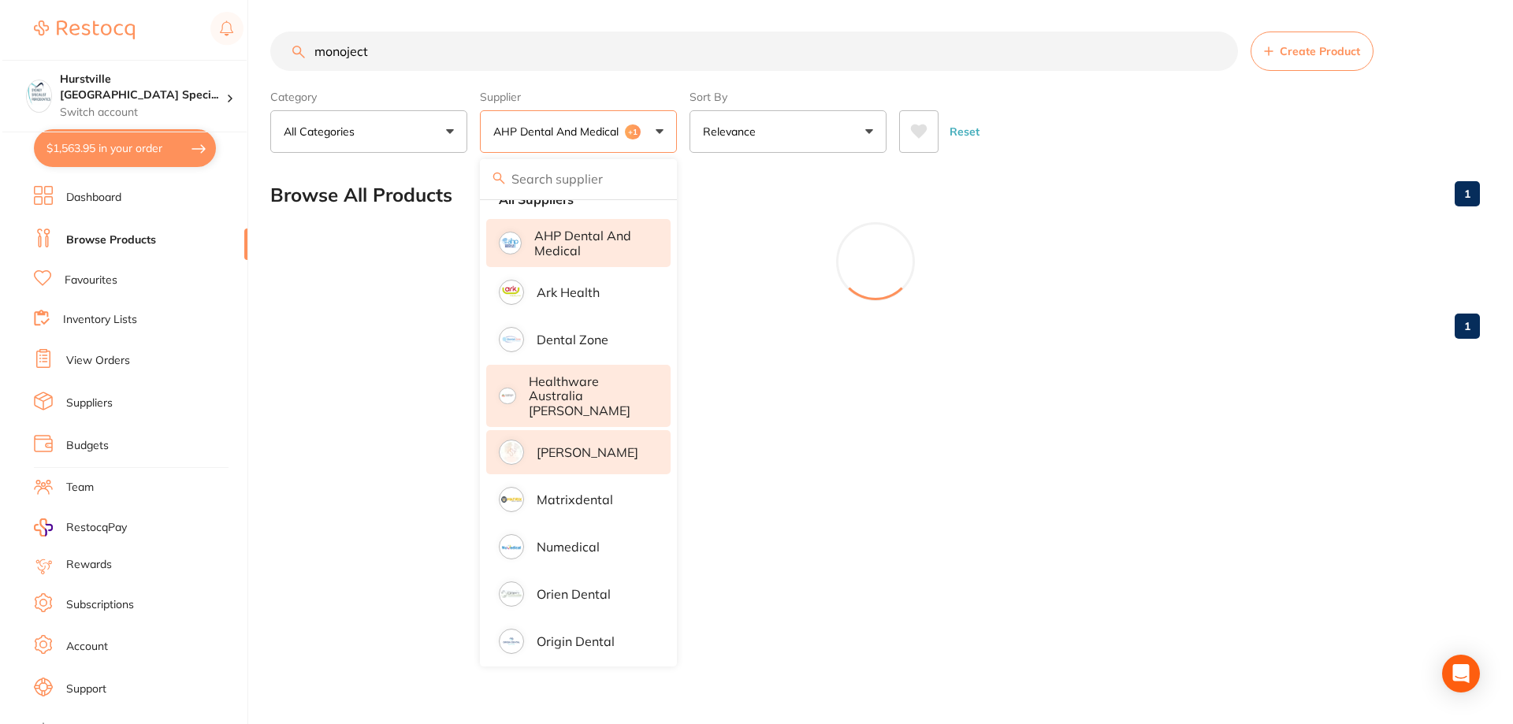
scroll to position [0, 0]
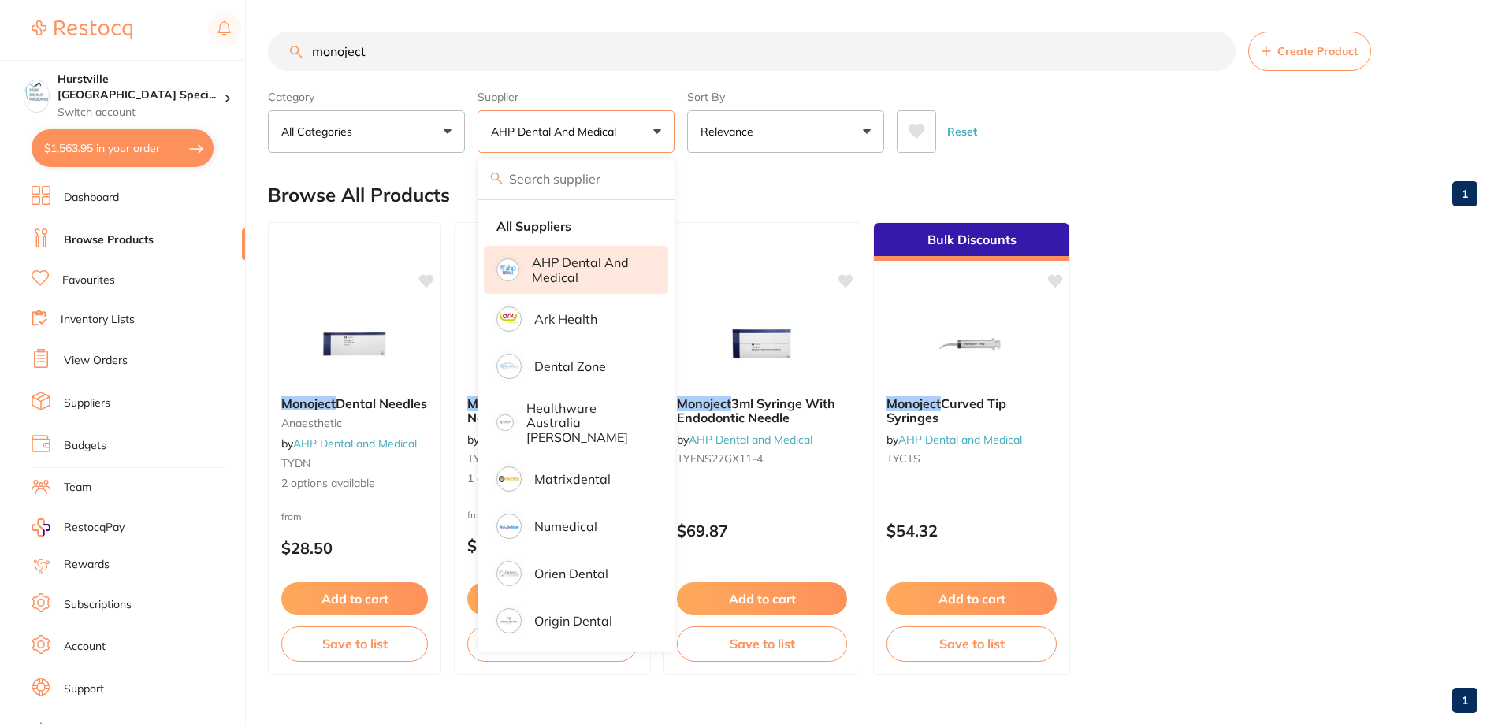
click at [1158, 427] on ul "Monoject Dental Needles anaesthetic by AHP Dental and Medical TYDN 2 options av…" at bounding box center [873, 448] width 1210 height 453
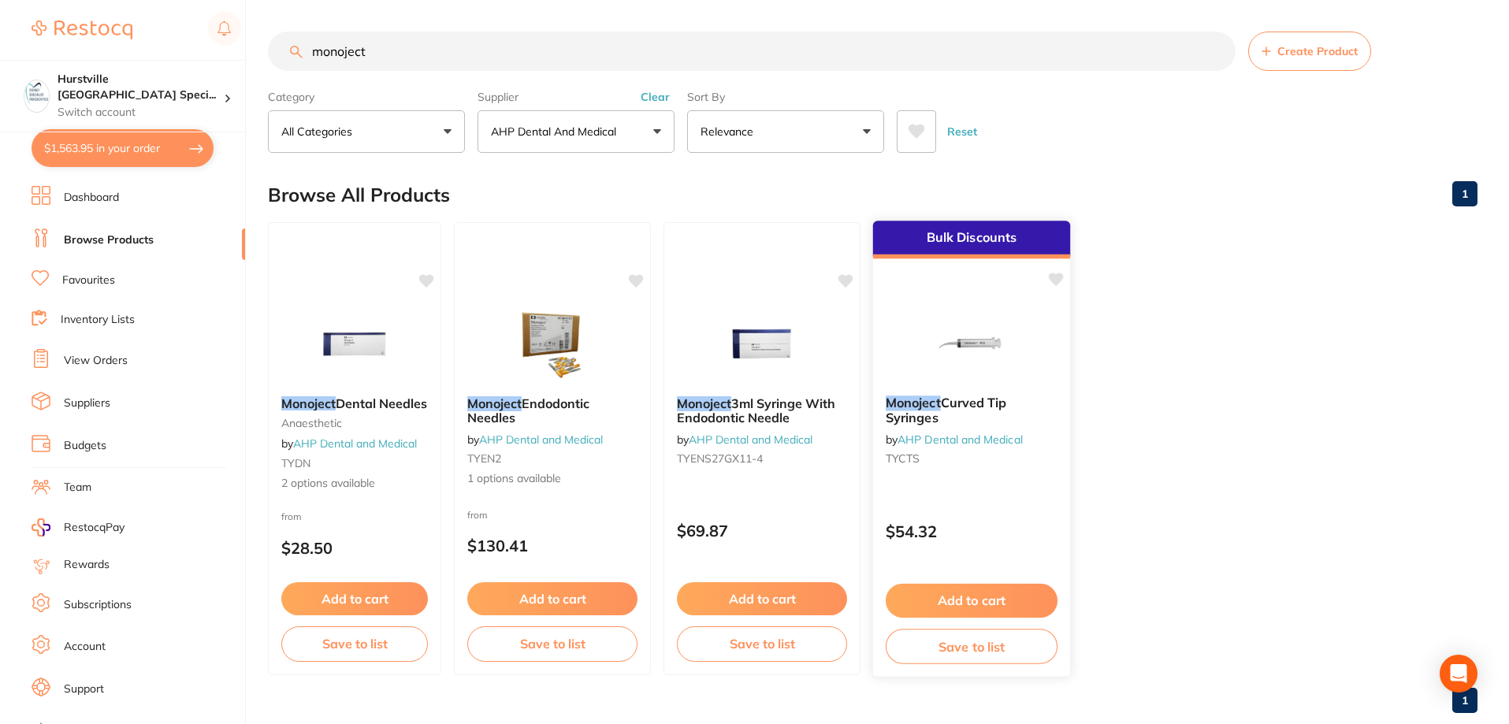
click at [1035, 372] on div at bounding box center [971, 343] width 197 height 80
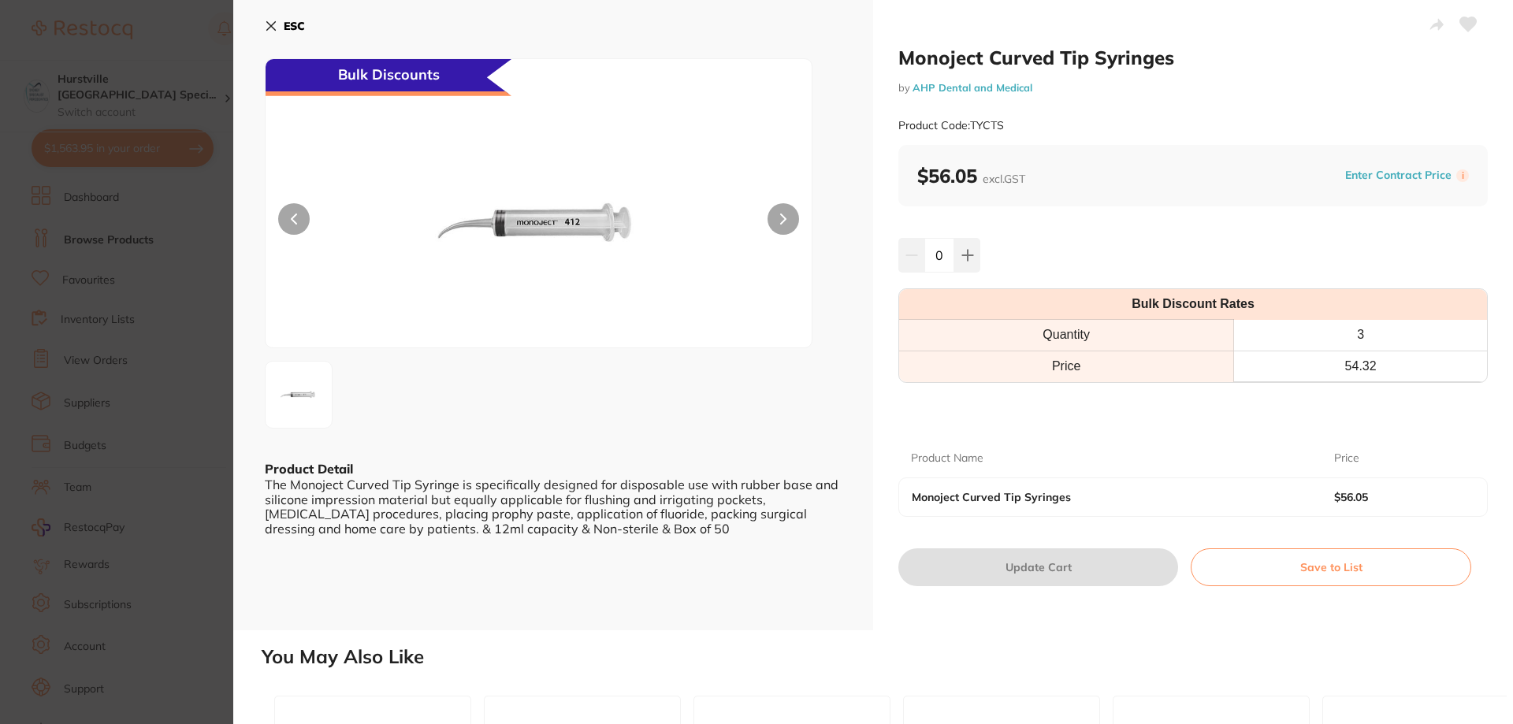
click at [265, 23] on icon at bounding box center [271, 26] width 13 height 13
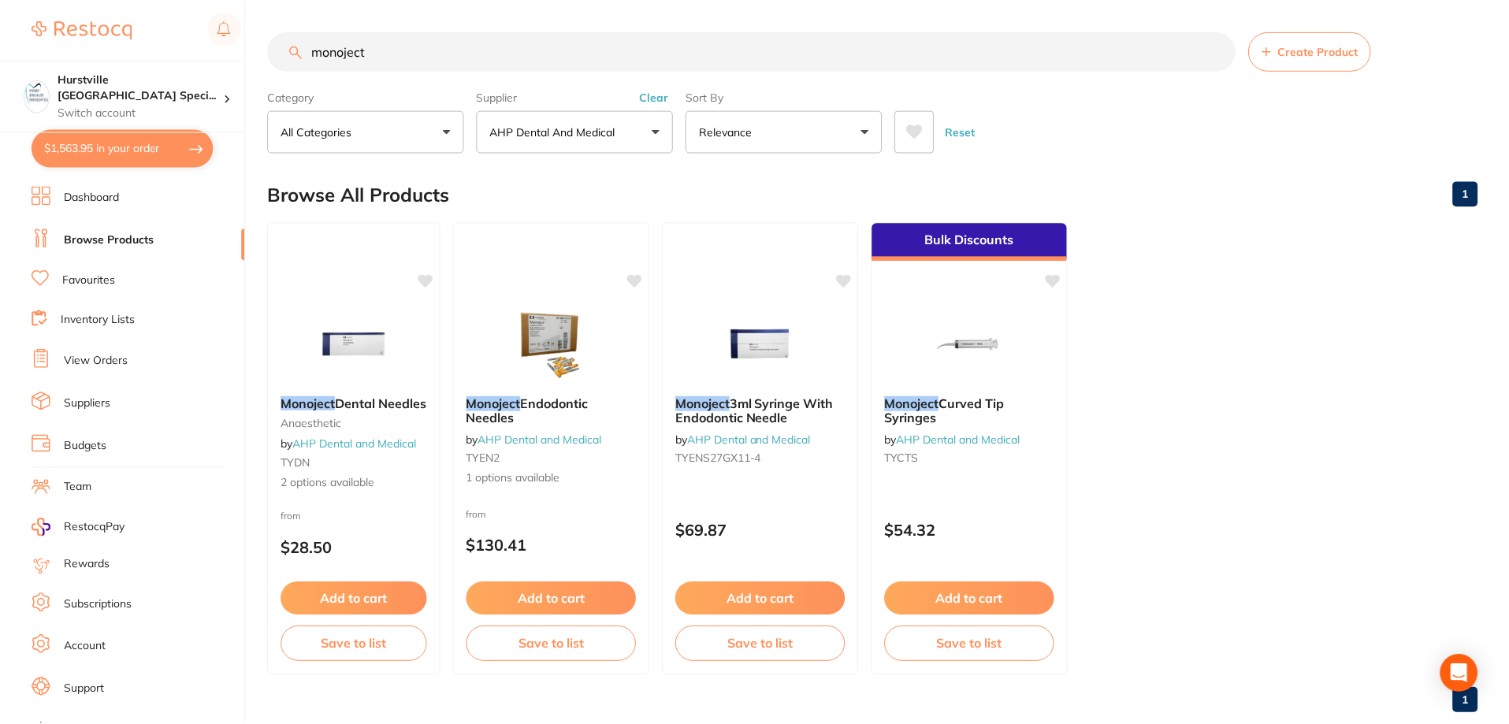
scroll to position [33, 0]
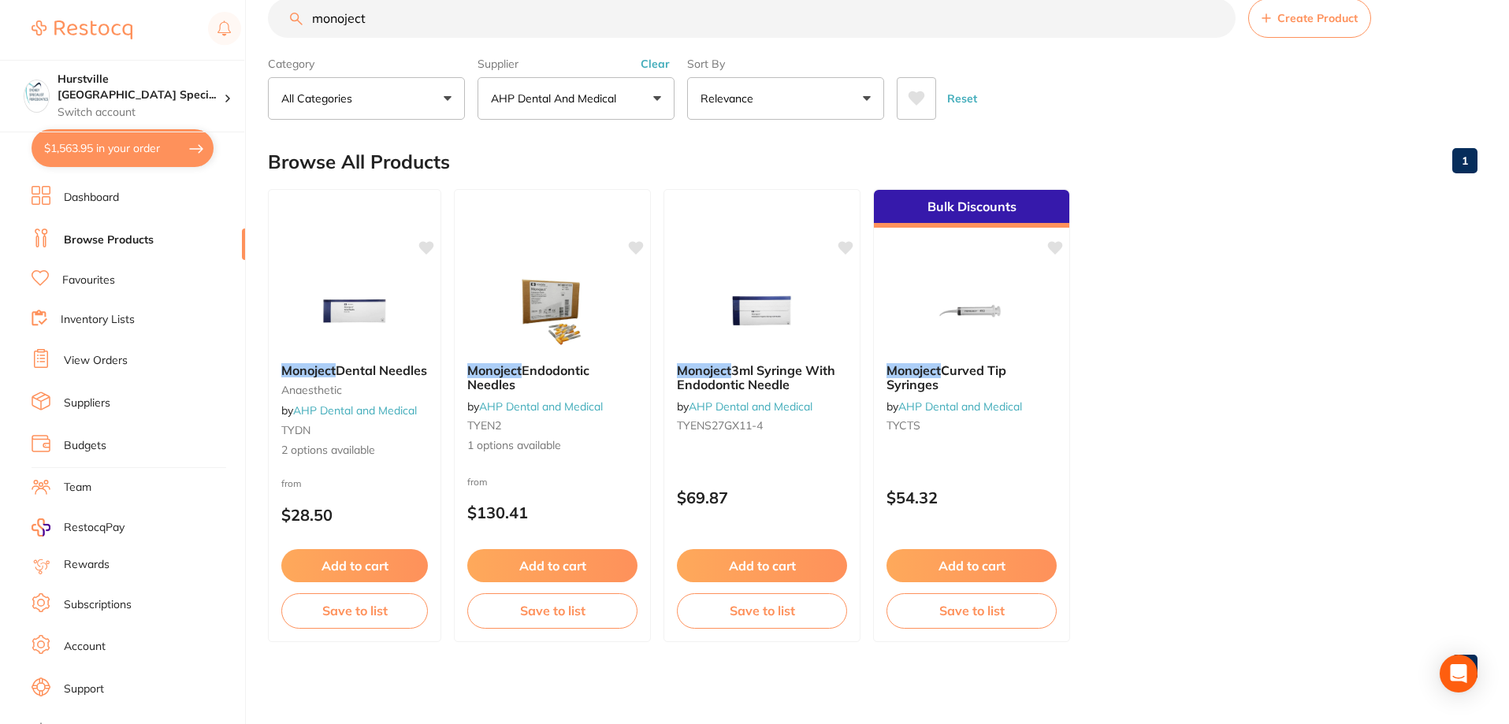
click at [121, 141] on button "$1,563.95 in your order" at bounding box center [123, 148] width 182 height 38
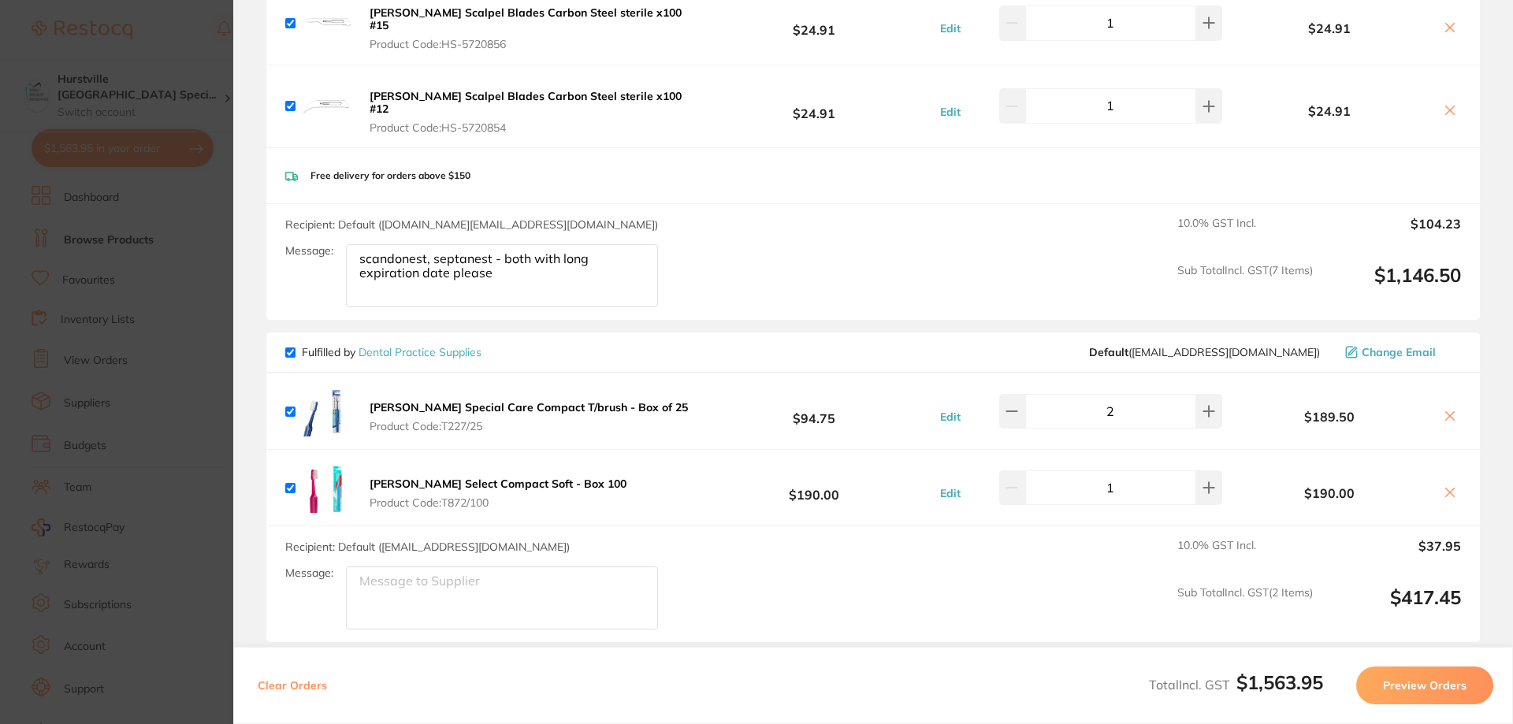
scroll to position [709, 0]
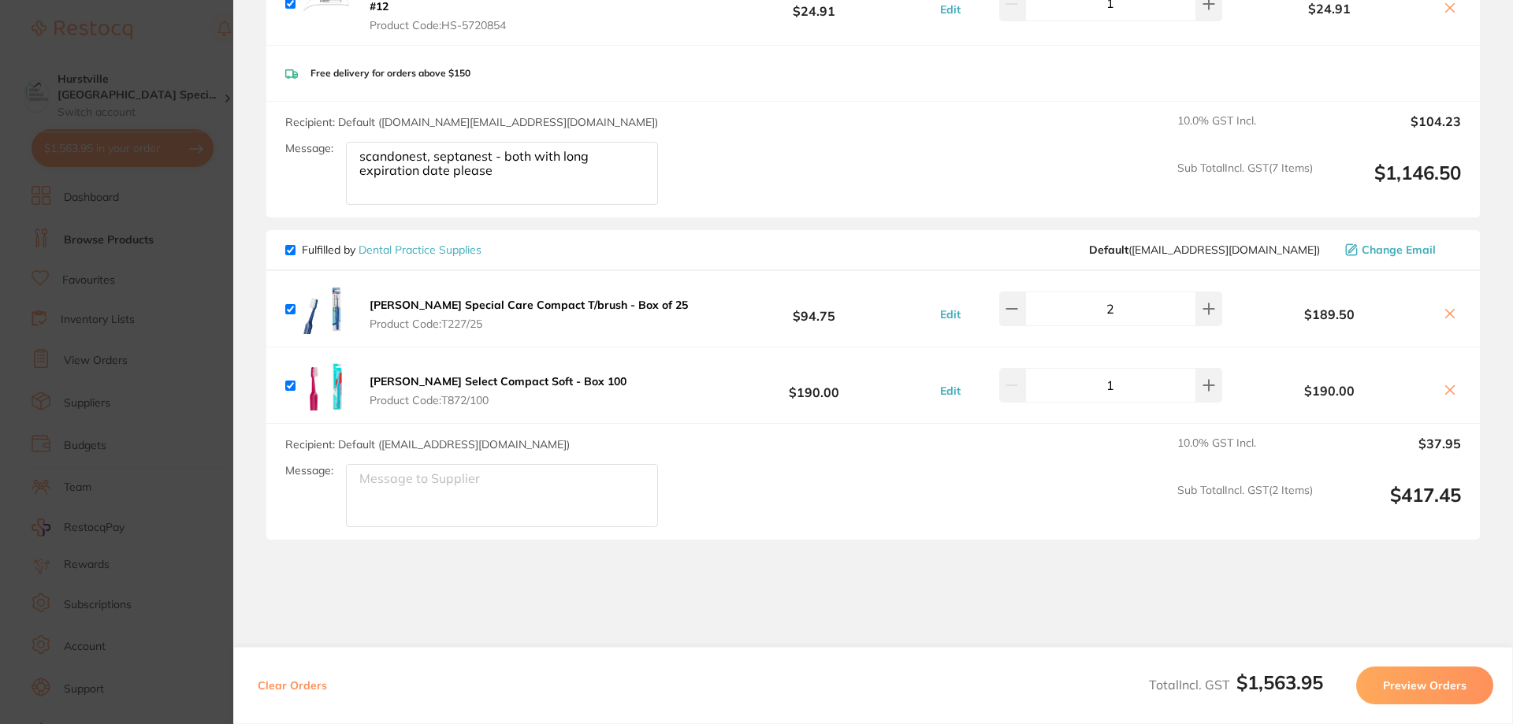
click at [1427, 680] on button "Preview Orders" at bounding box center [1424, 686] width 137 height 38
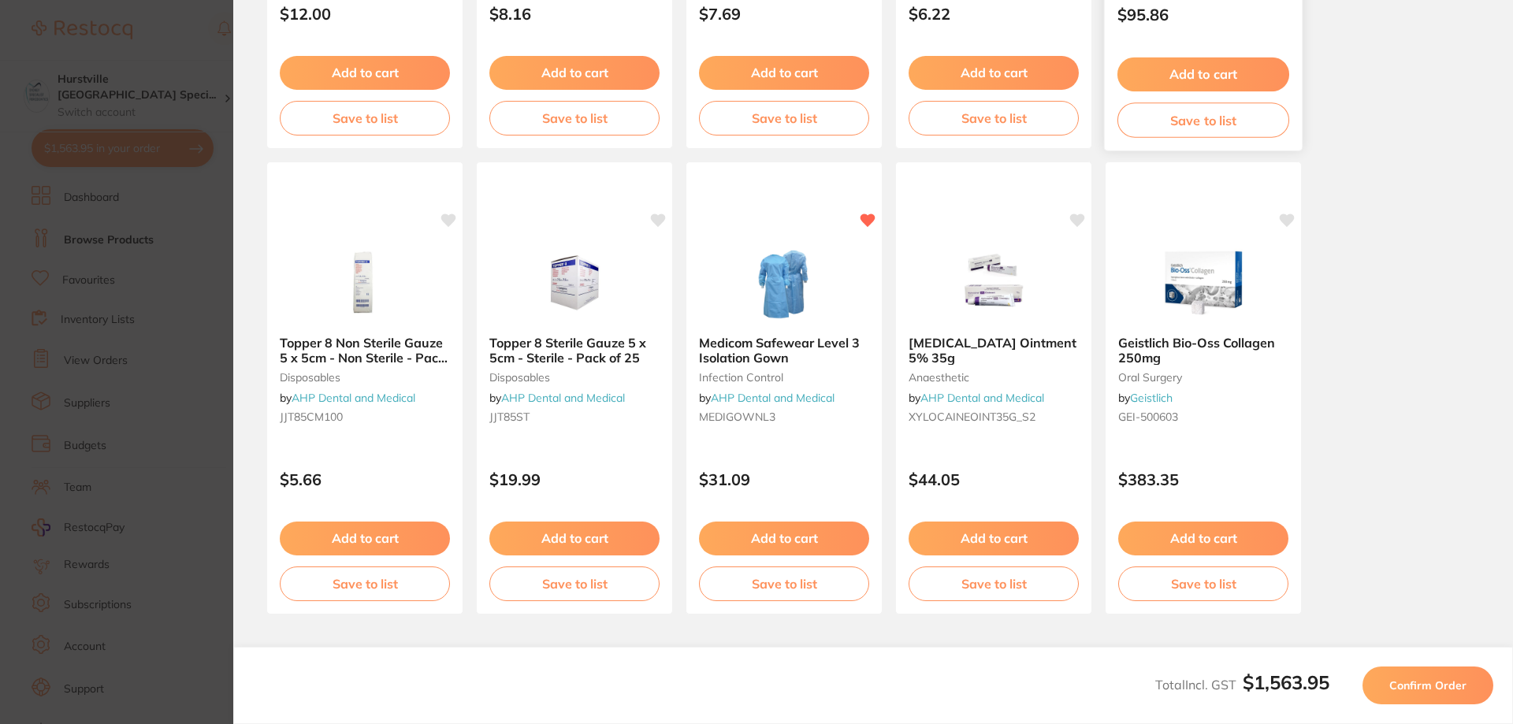
scroll to position [440, 0]
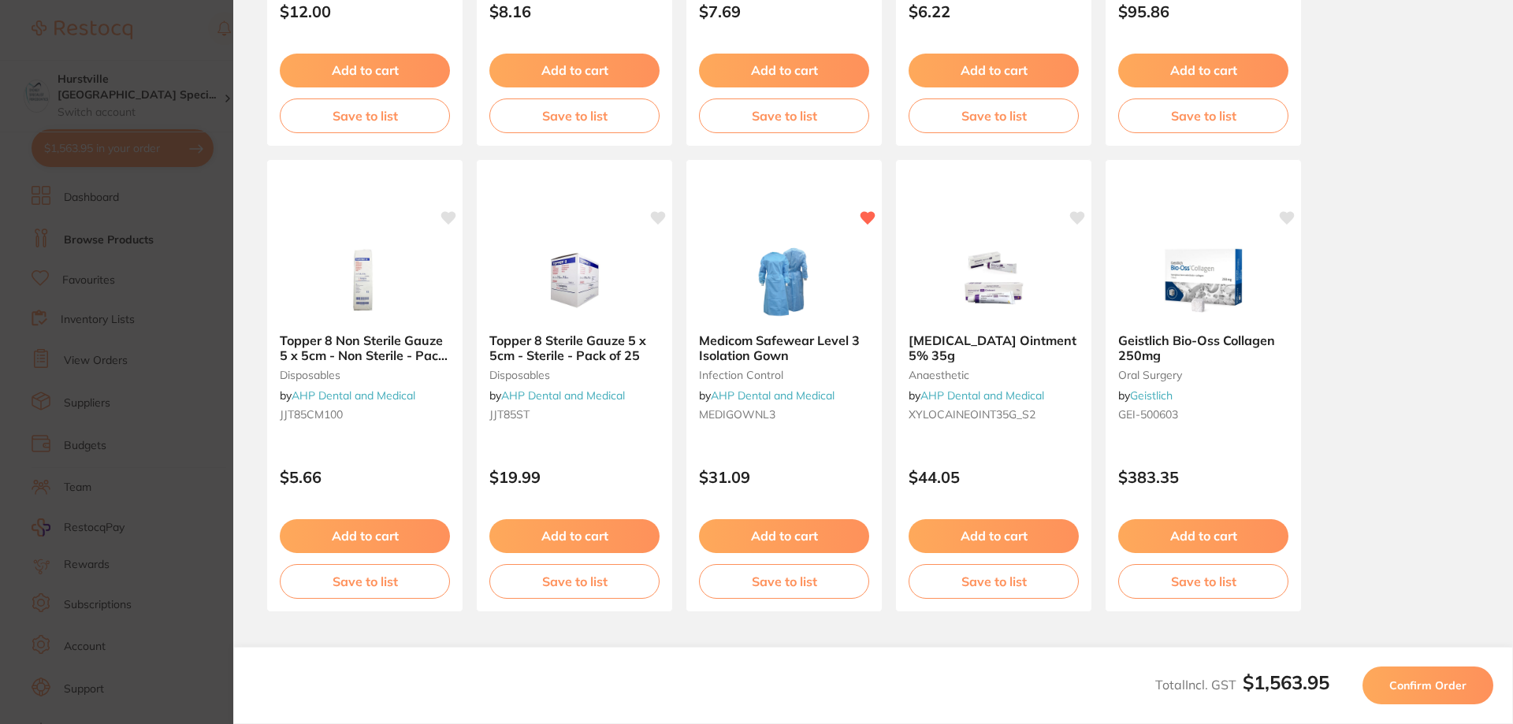
click at [1464, 686] on span "Confirm Order" at bounding box center [1427, 685] width 77 height 14
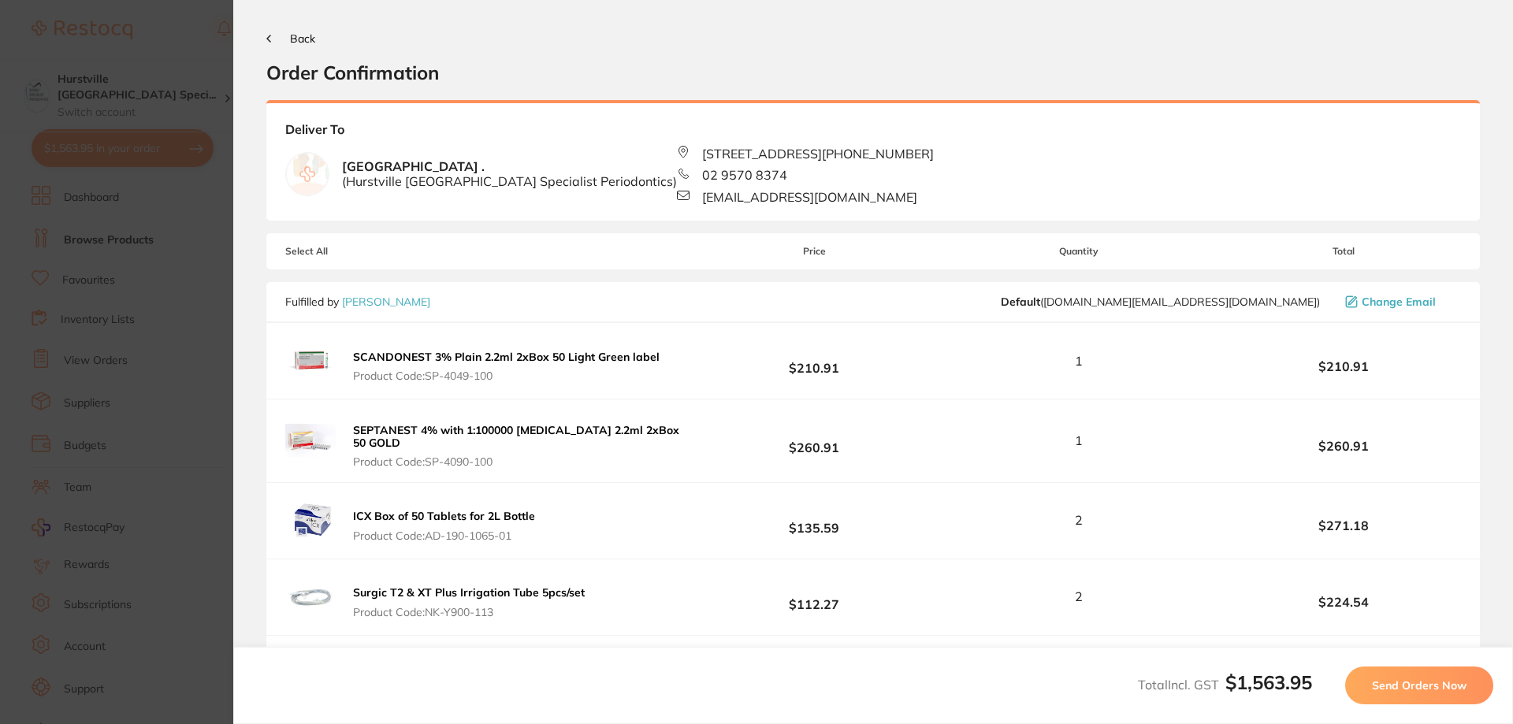
scroll to position [0, 0]
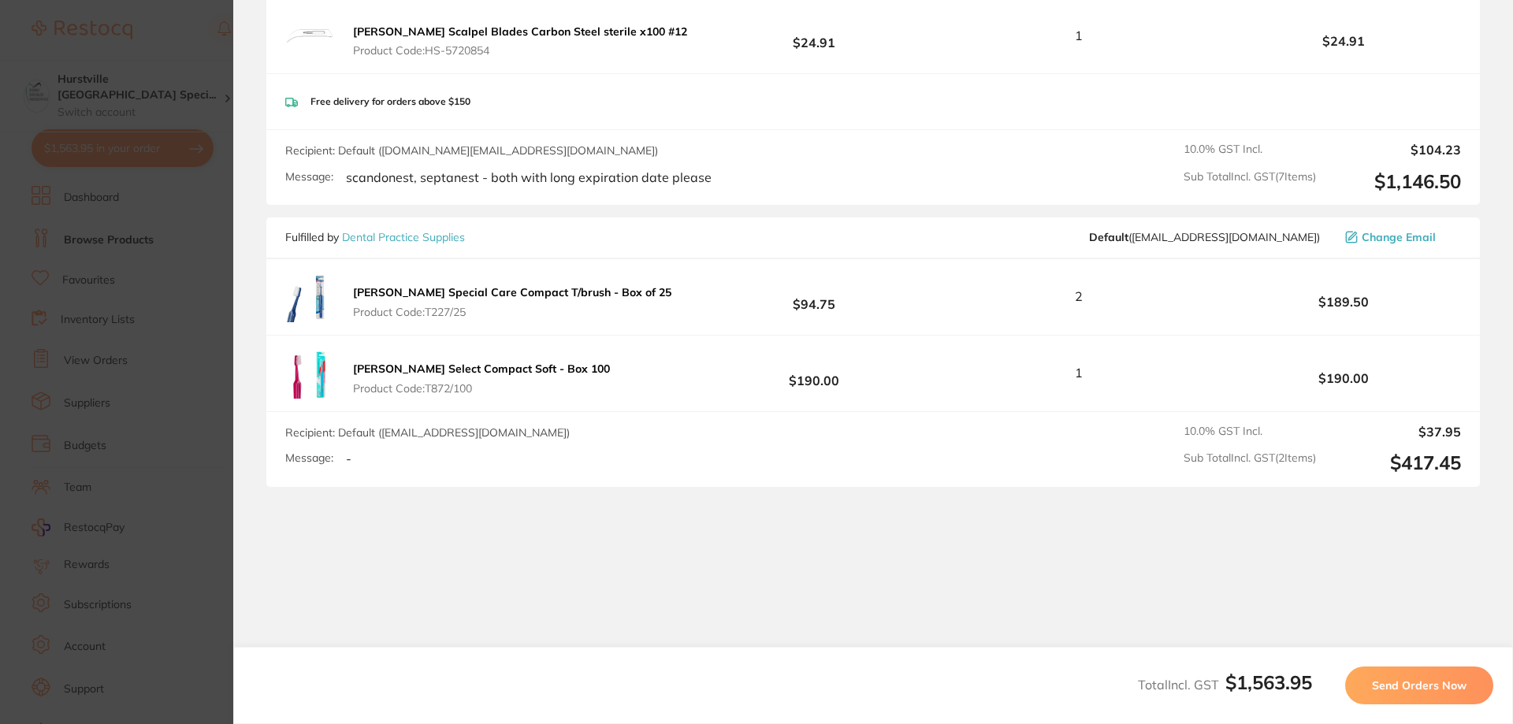
click at [1415, 686] on span "Send Orders Now" at bounding box center [1419, 685] width 95 height 14
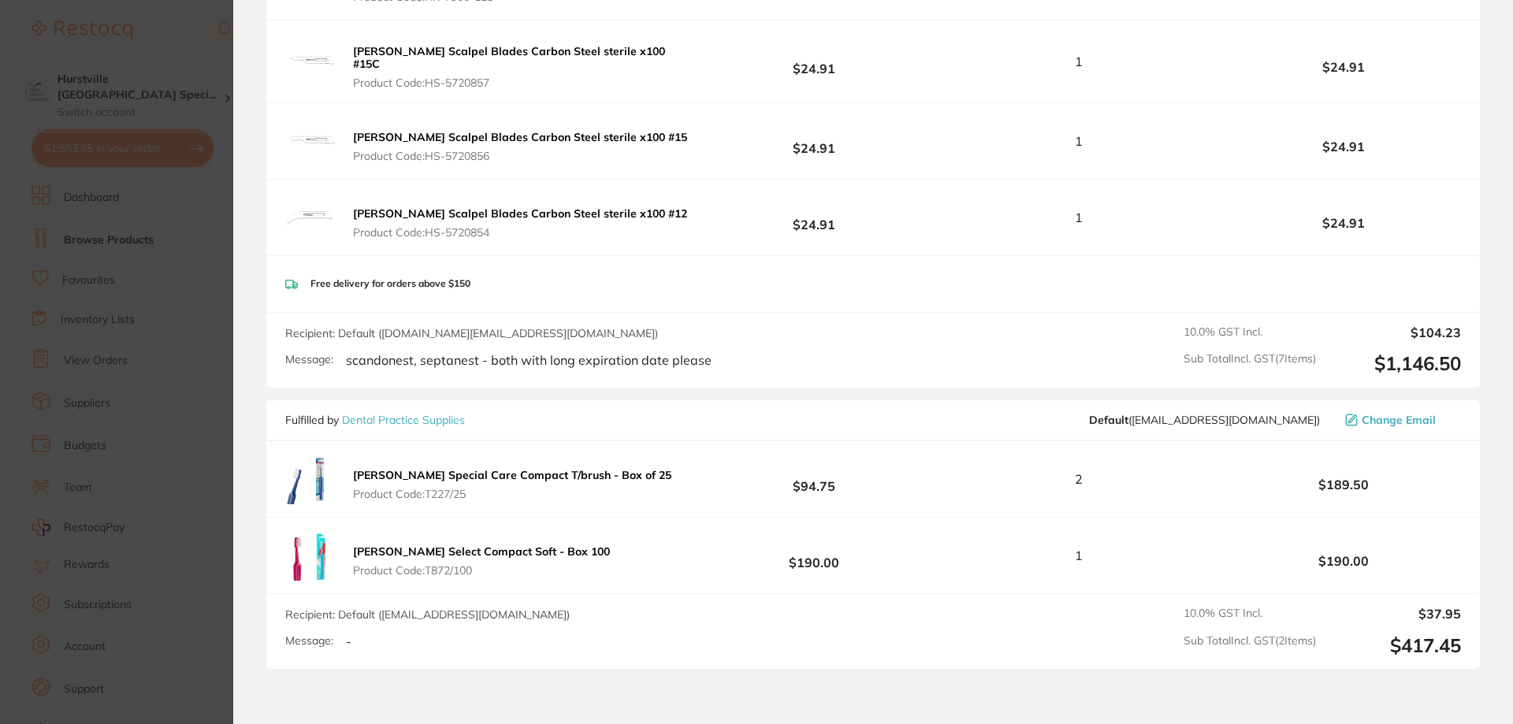
scroll to position [910, 0]
